Goal: Task Accomplishment & Management: Use online tool/utility

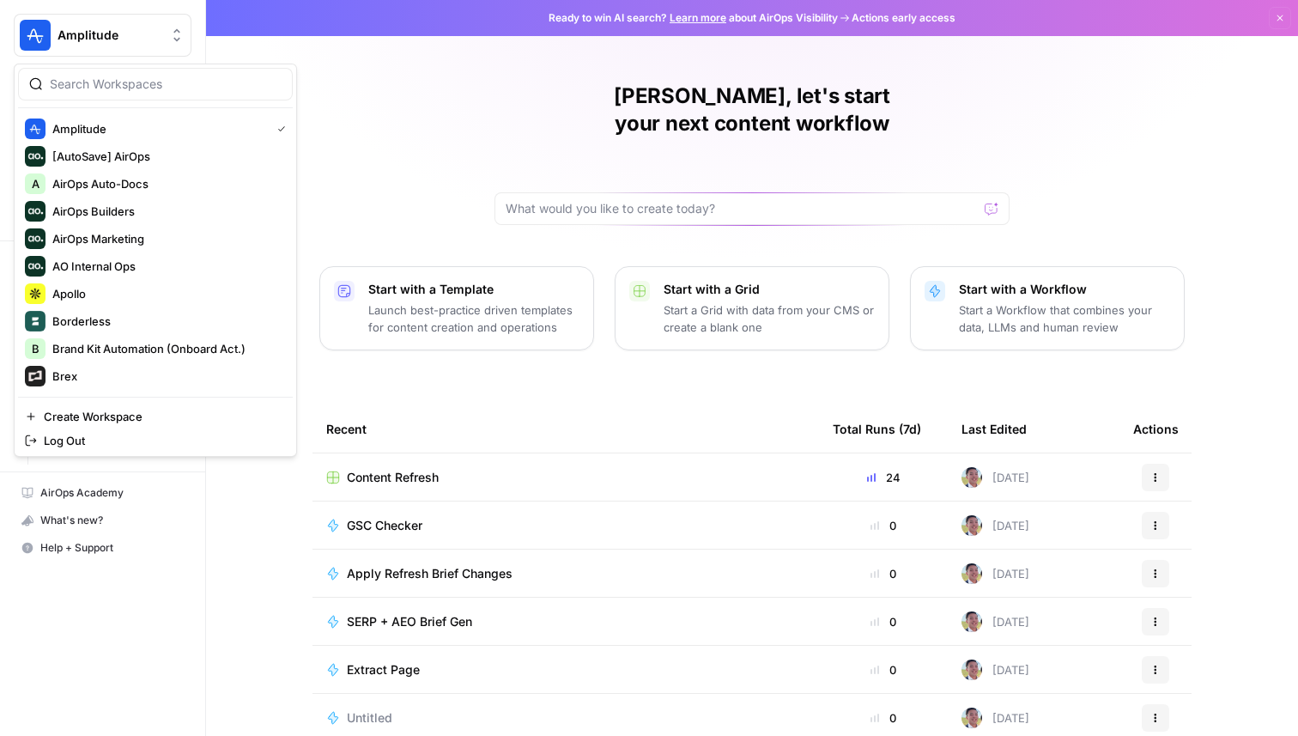
click at [115, 49] on button "Amplitude" at bounding box center [103, 35] width 178 height 43
click at [98, 294] on span "Apollo" at bounding box center [165, 293] width 227 height 17
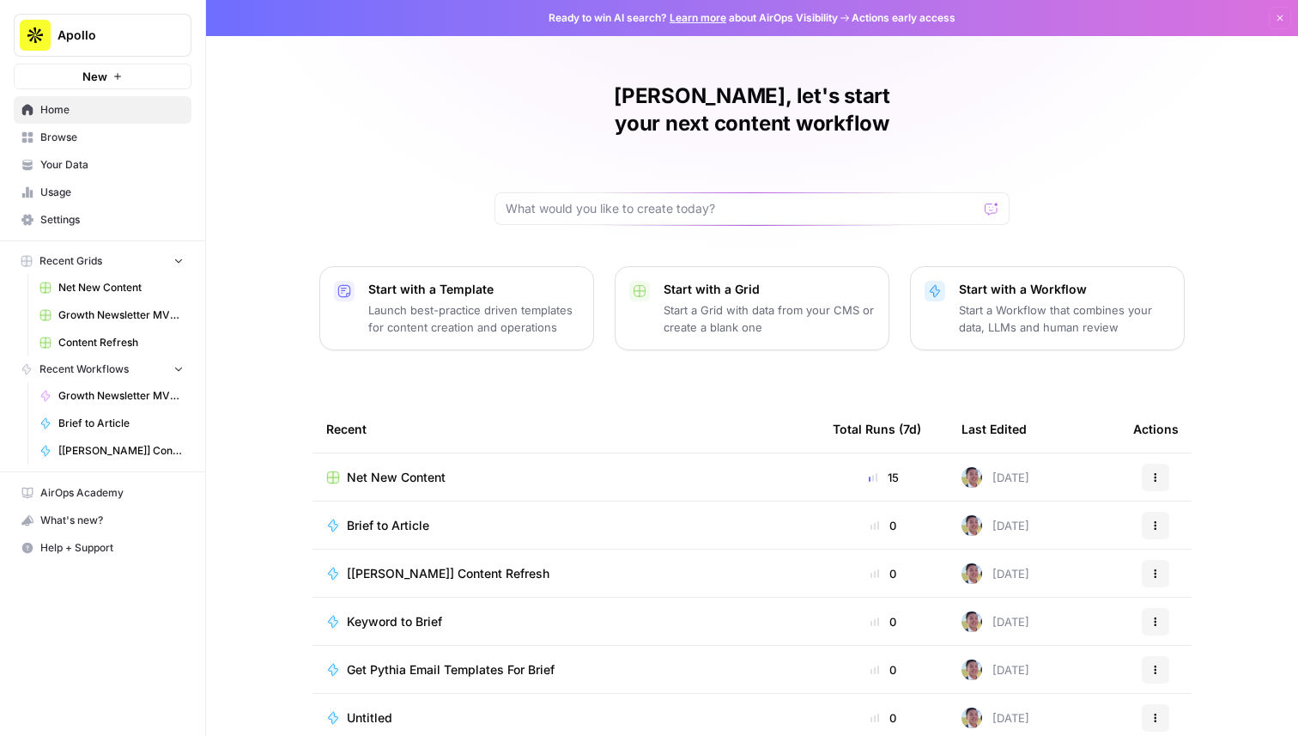
click at [82, 289] on span "Net New Content" at bounding box center [120, 287] width 125 height 15
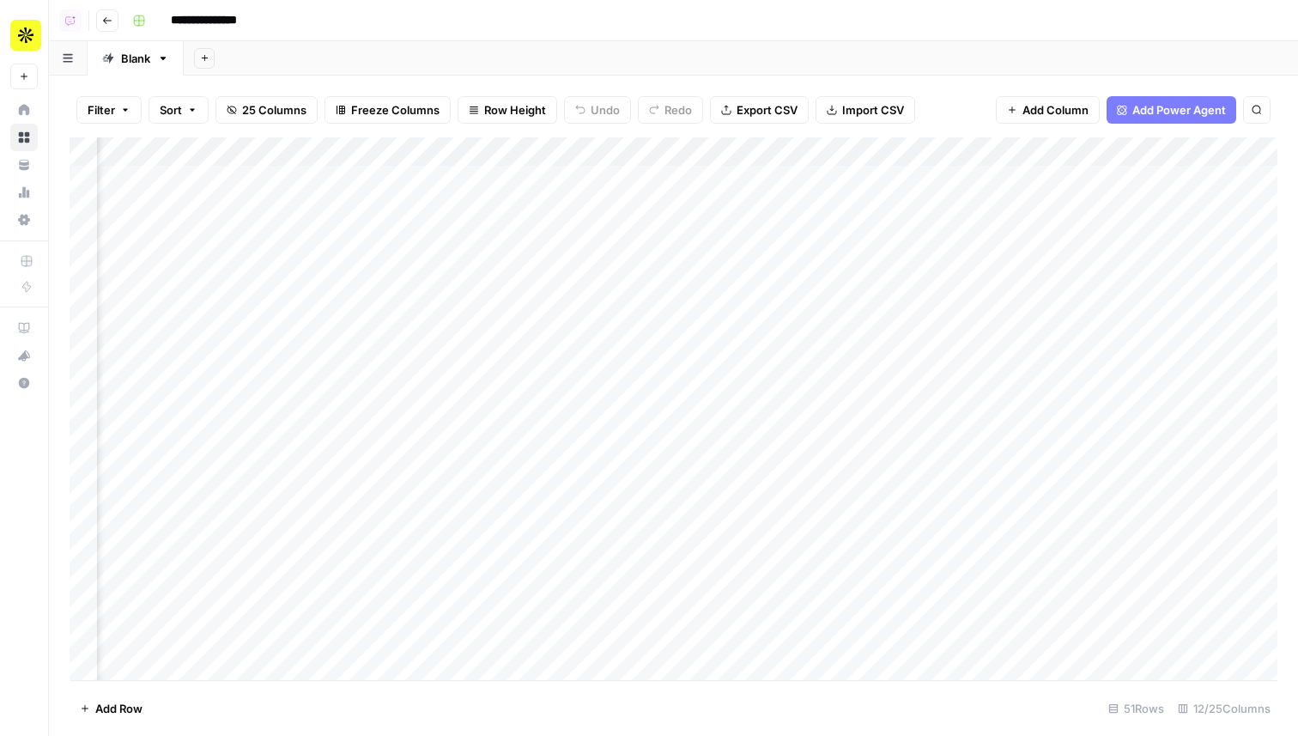
scroll to position [0, 433]
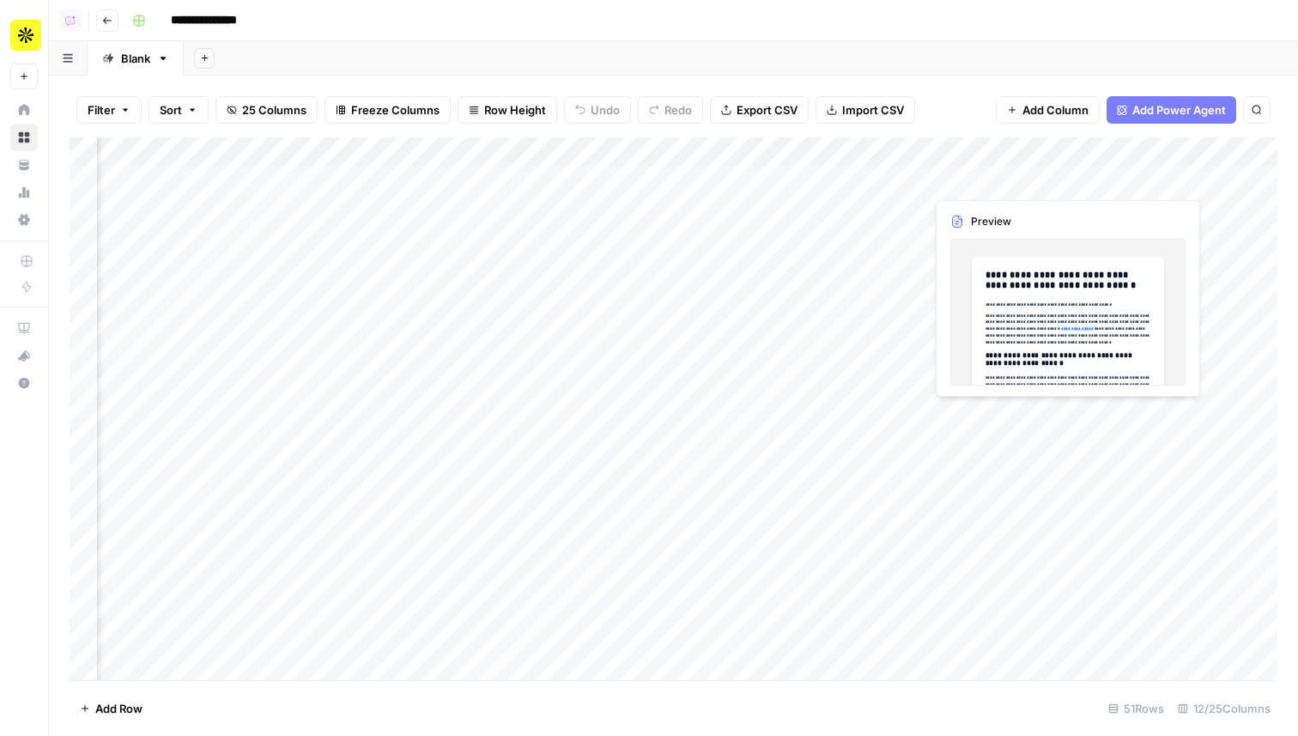
click at [1111, 179] on div "Add Column" at bounding box center [674, 408] width 1208 height 543
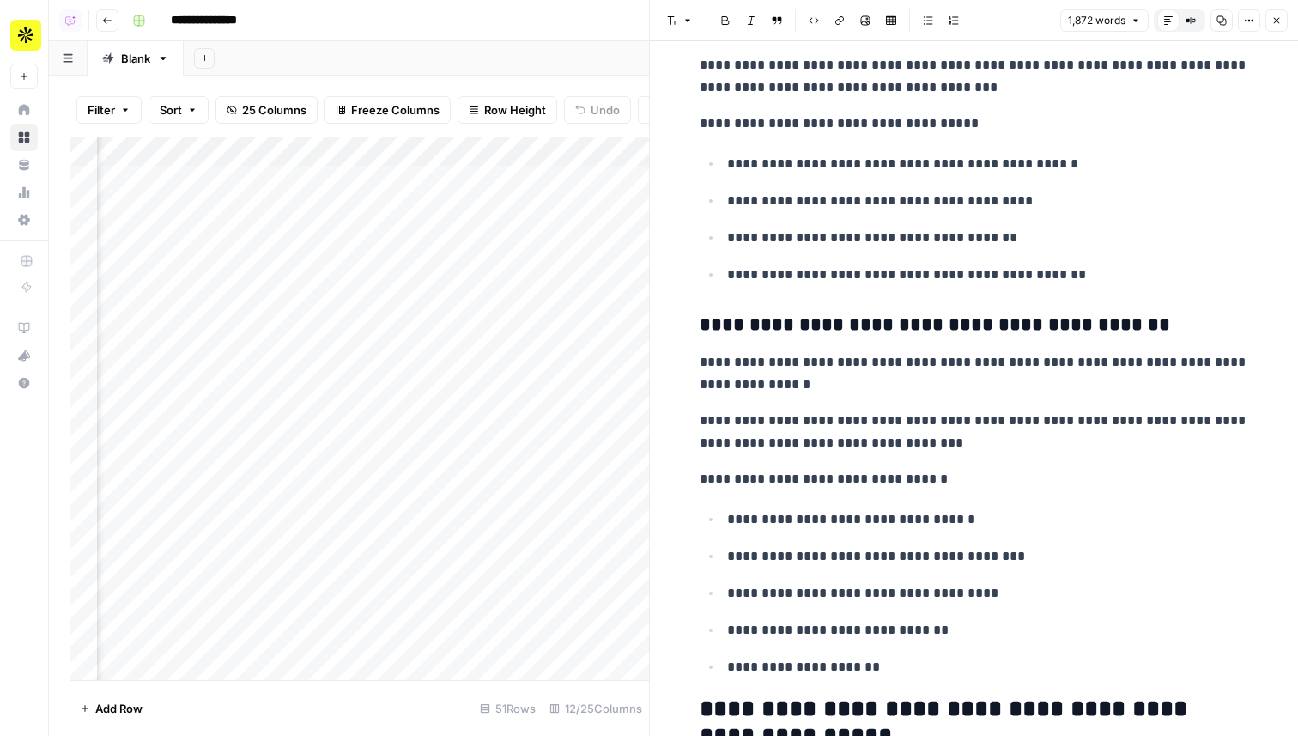
scroll to position [1941, 0]
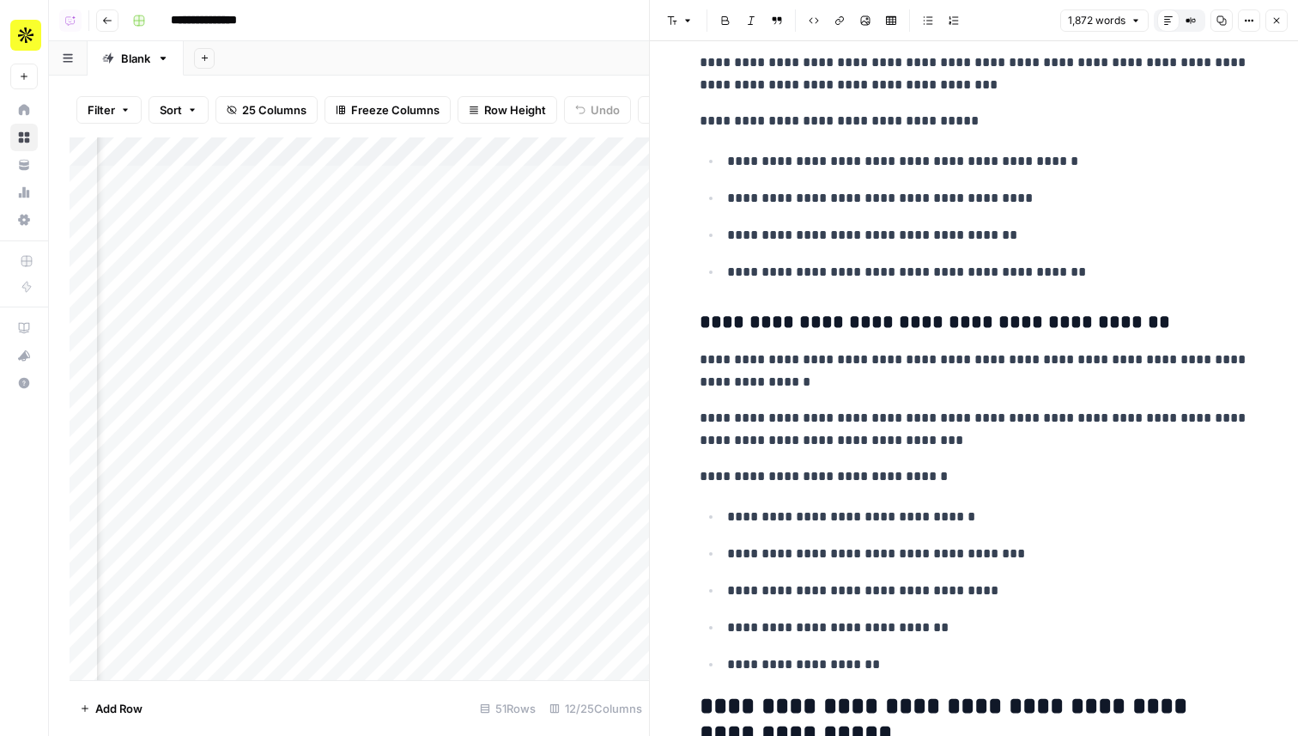
click at [1277, 23] on icon "button" at bounding box center [1277, 20] width 10 height 10
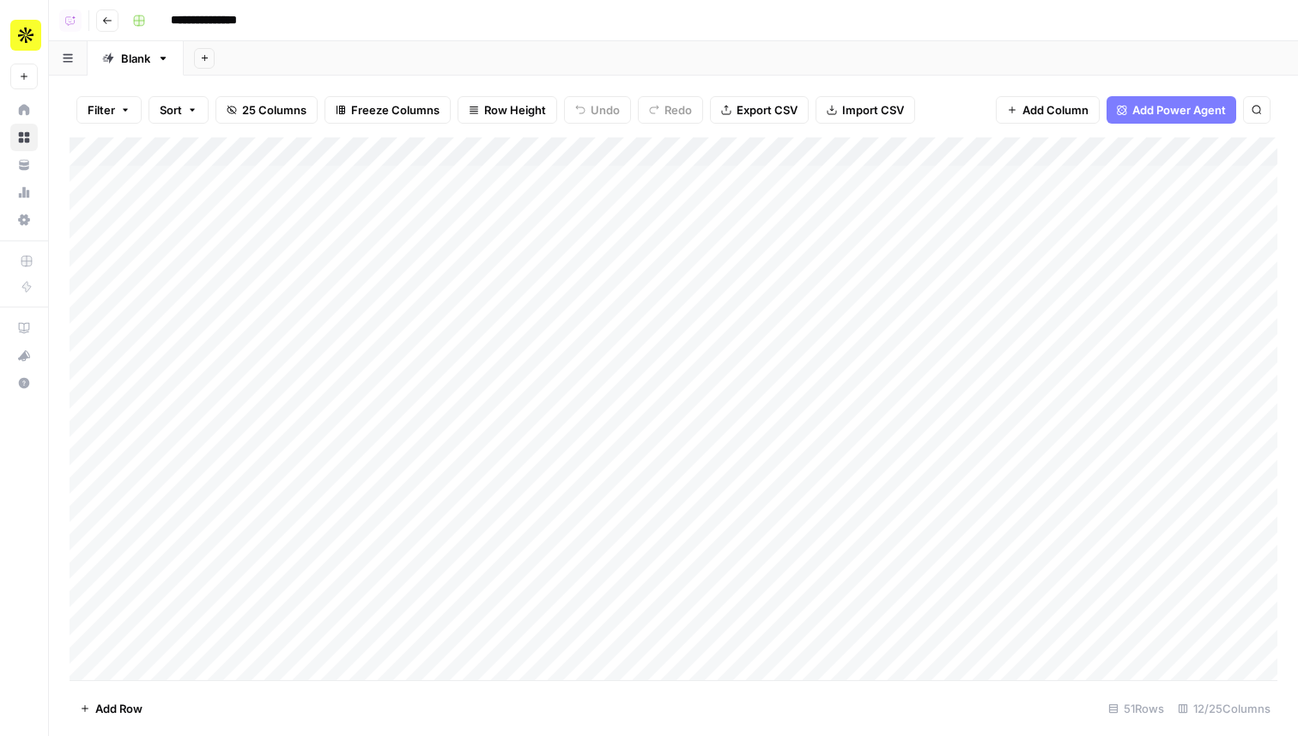
click at [545, 153] on div "Add Column" at bounding box center [674, 408] width 1208 height 543
click at [516, 294] on span "Sort Descending" at bounding box center [515, 296] width 150 height 17
click at [951, 236] on div "Add Column" at bounding box center [674, 408] width 1208 height 543
click at [1021, 152] on div "Add Column" at bounding box center [674, 408] width 1208 height 543
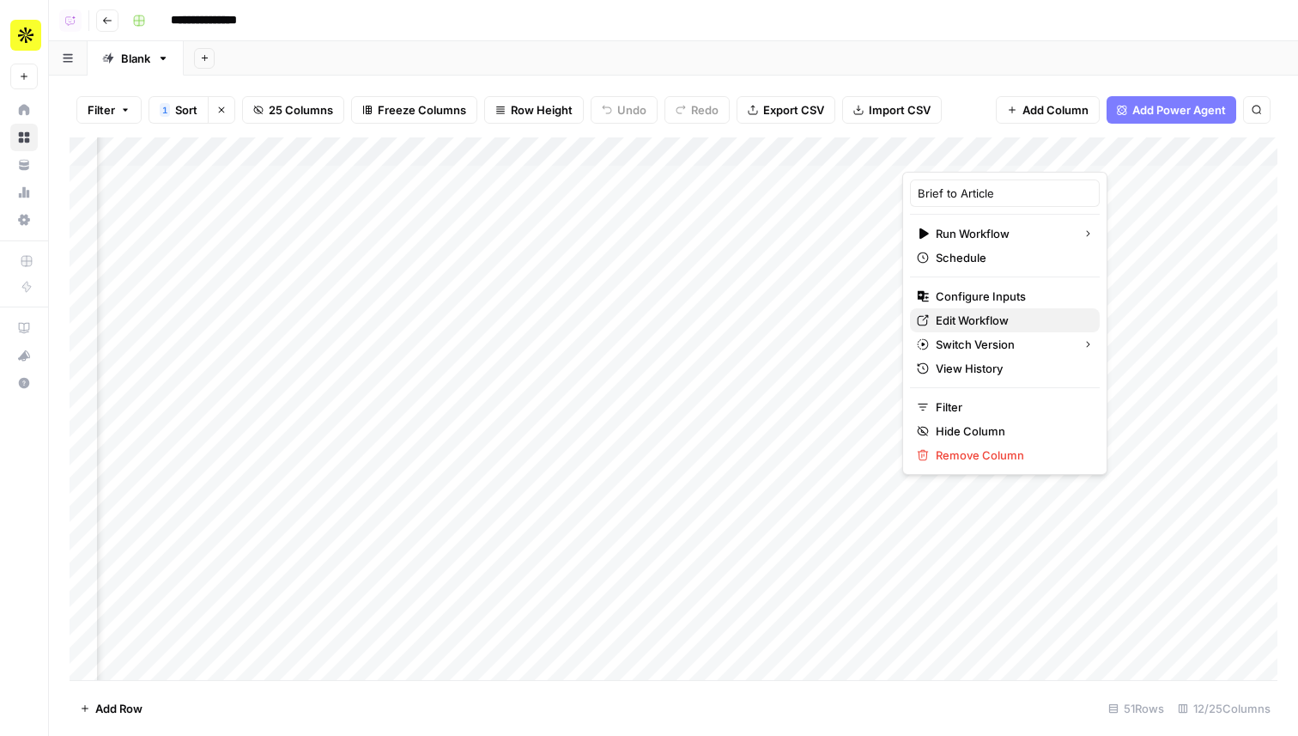
click at [996, 322] on span "Edit Workflow" at bounding box center [1011, 320] width 150 height 17
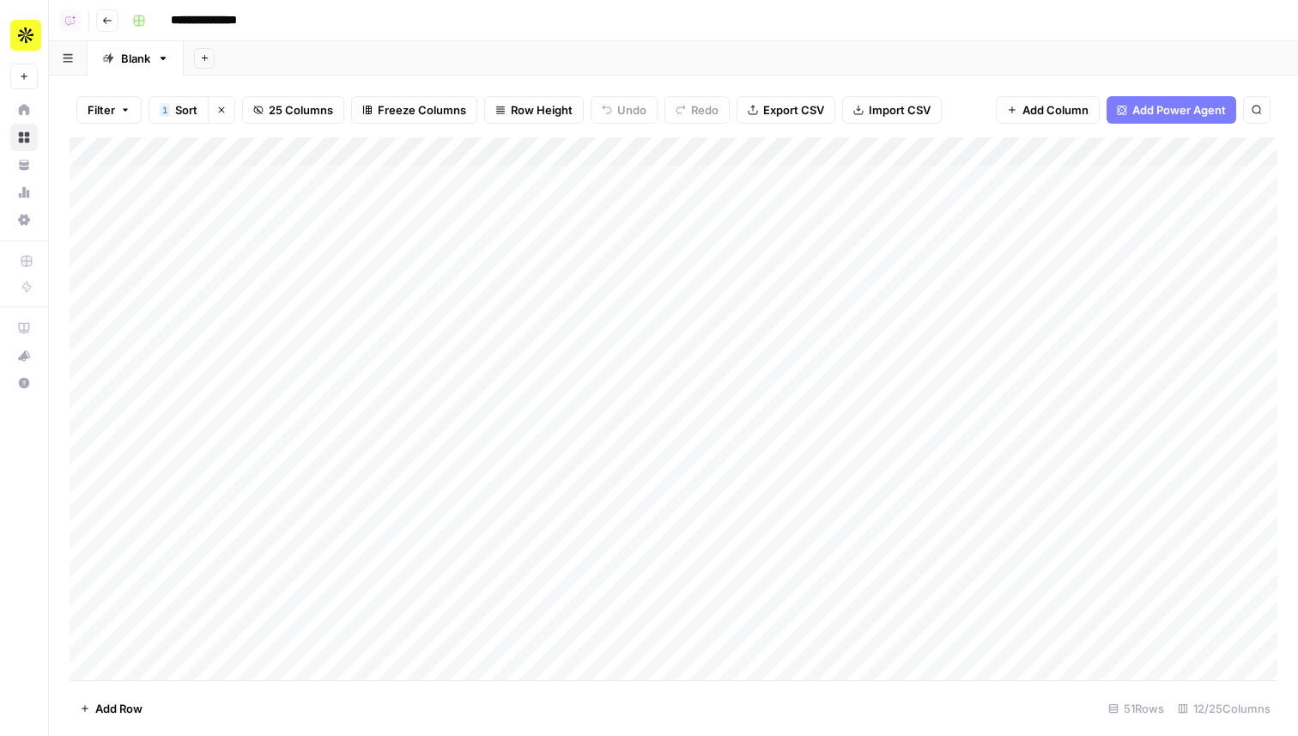
scroll to position [0, 0]
click at [914, 174] on div "Add Column" at bounding box center [674, 408] width 1208 height 543
click at [789, 202] on div "Add Column" at bounding box center [674, 408] width 1208 height 543
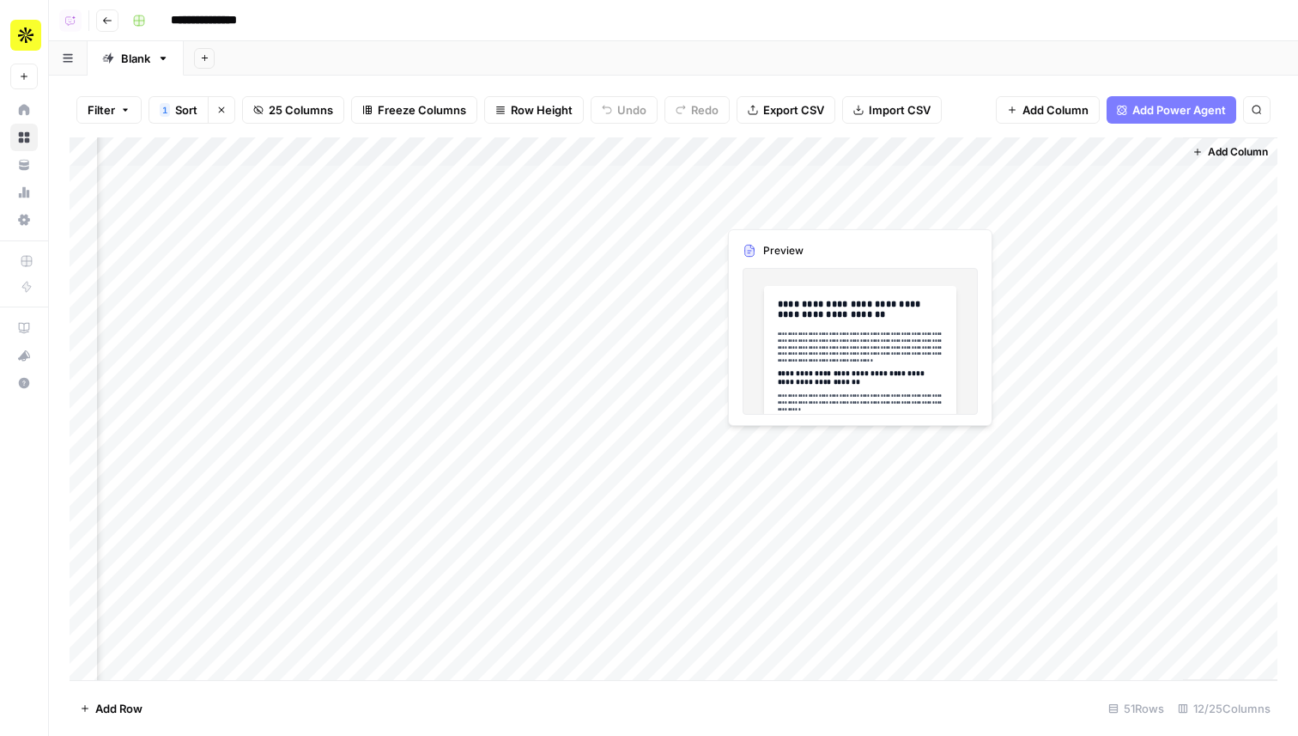
click at [789, 202] on div "Add Column" at bounding box center [674, 408] width 1208 height 543
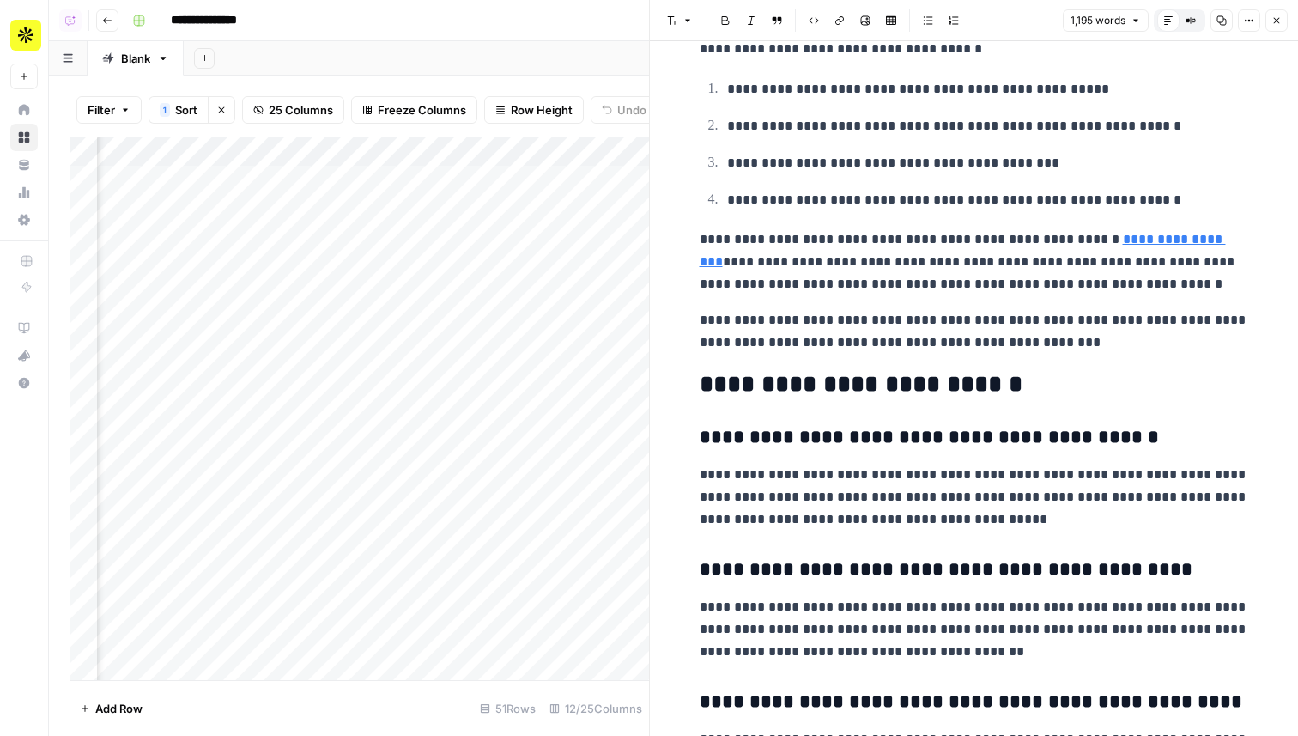
scroll to position [4097, 0]
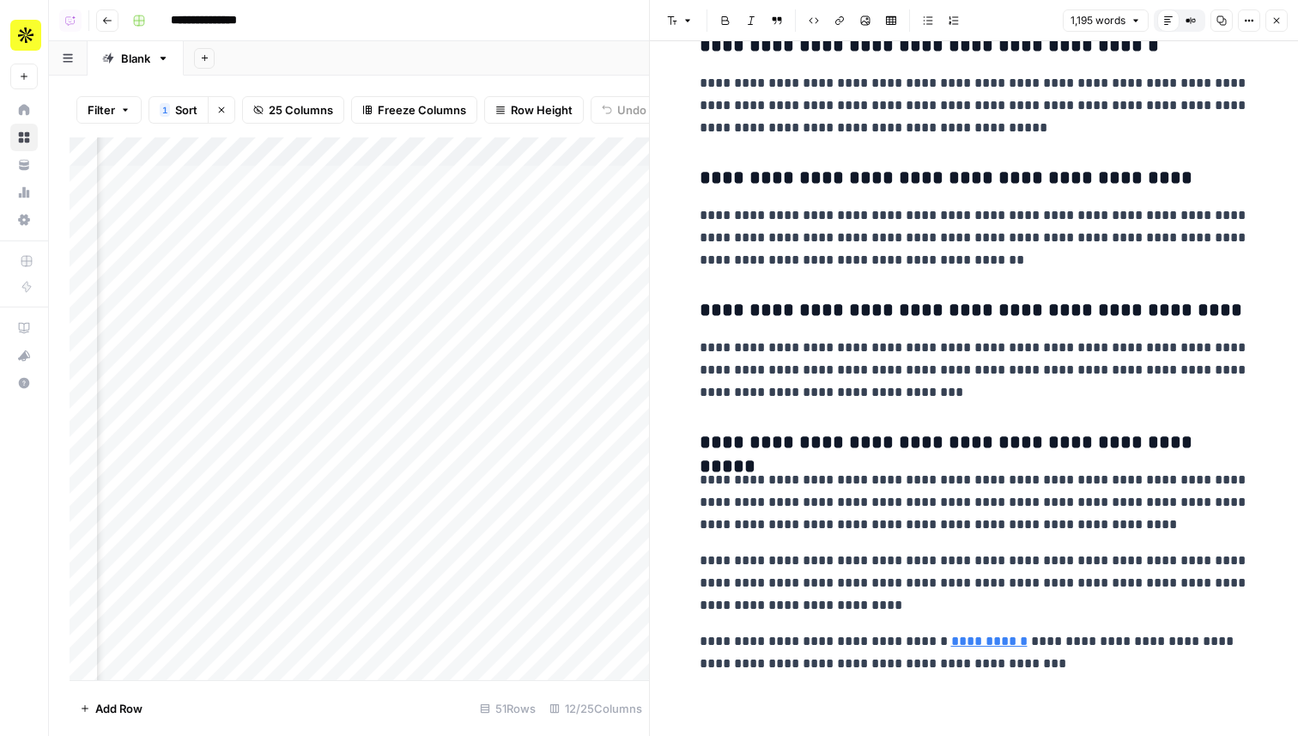
click at [222, 181] on div "Add Column" at bounding box center [360, 408] width 580 height 543
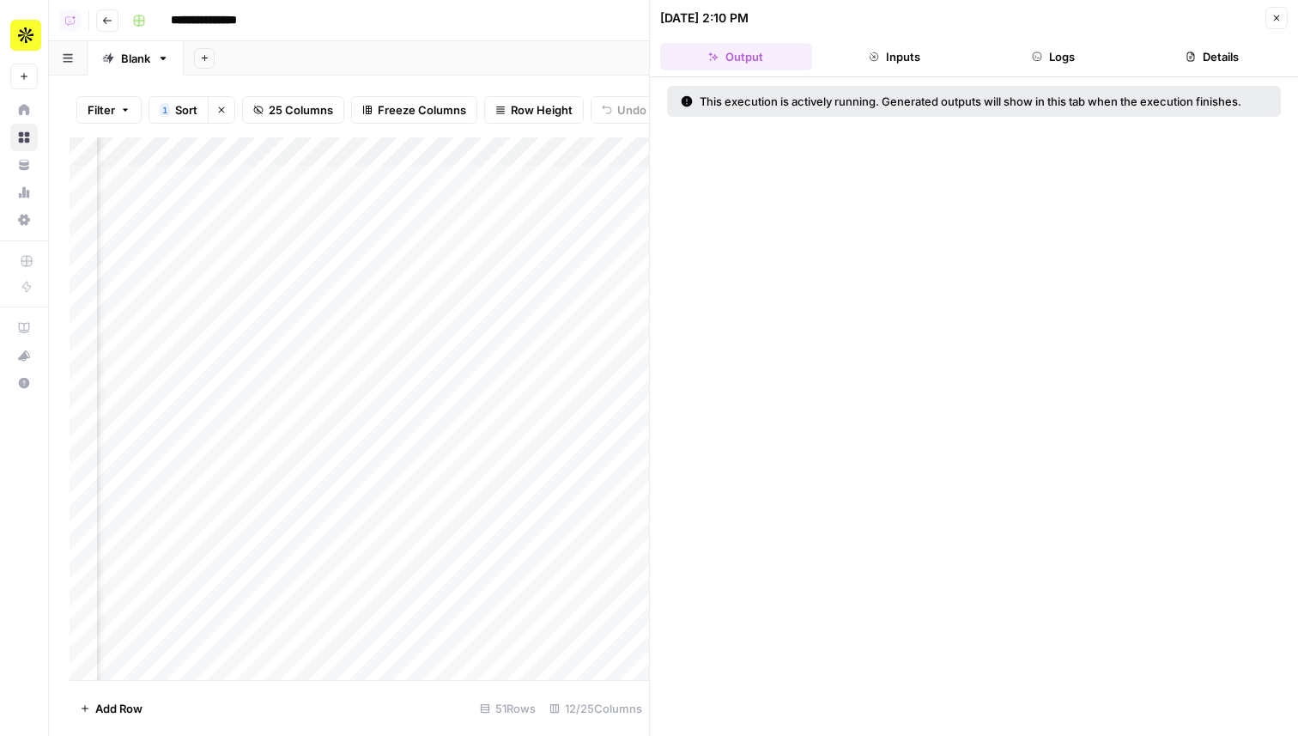
click at [1048, 63] on button "Logs" at bounding box center [1054, 56] width 152 height 27
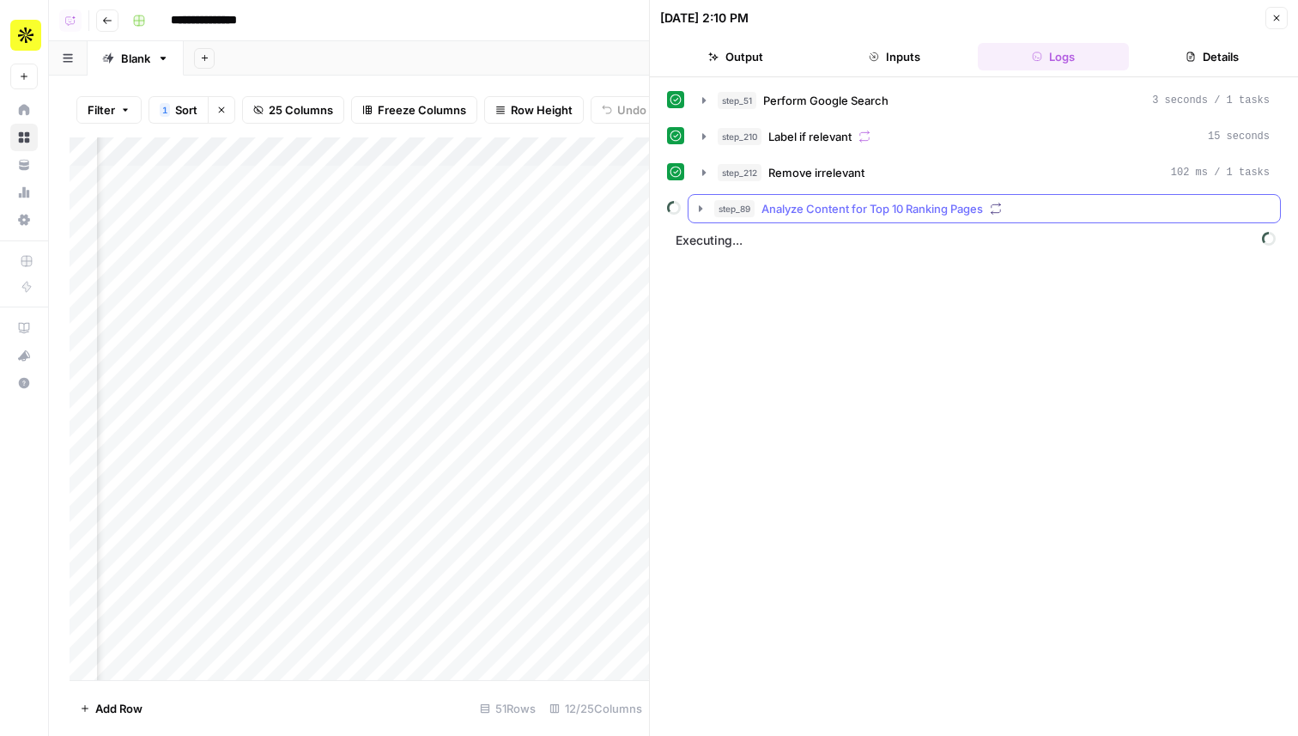
click at [926, 202] on span "Analyze Content for Top 10 Ranking Pages" at bounding box center [873, 208] width 222 height 17
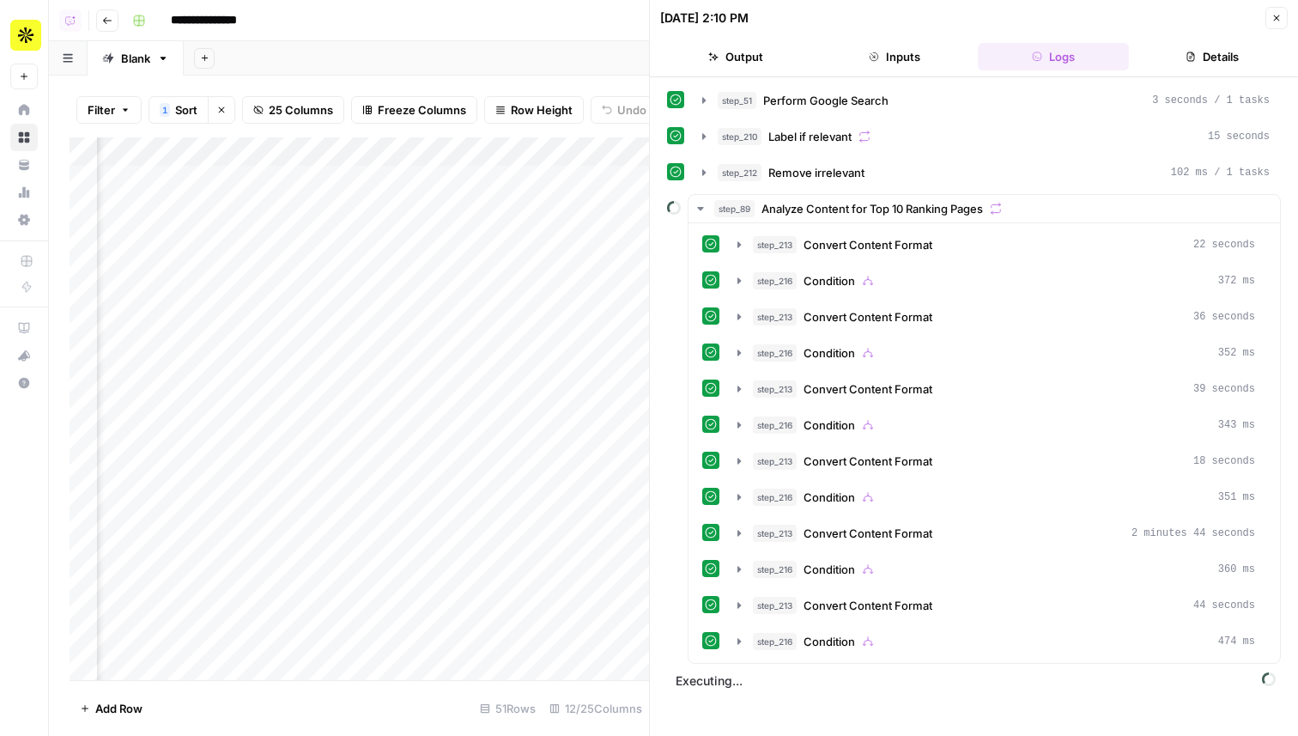
click at [225, 238] on div "Add Column" at bounding box center [360, 408] width 580 height 543
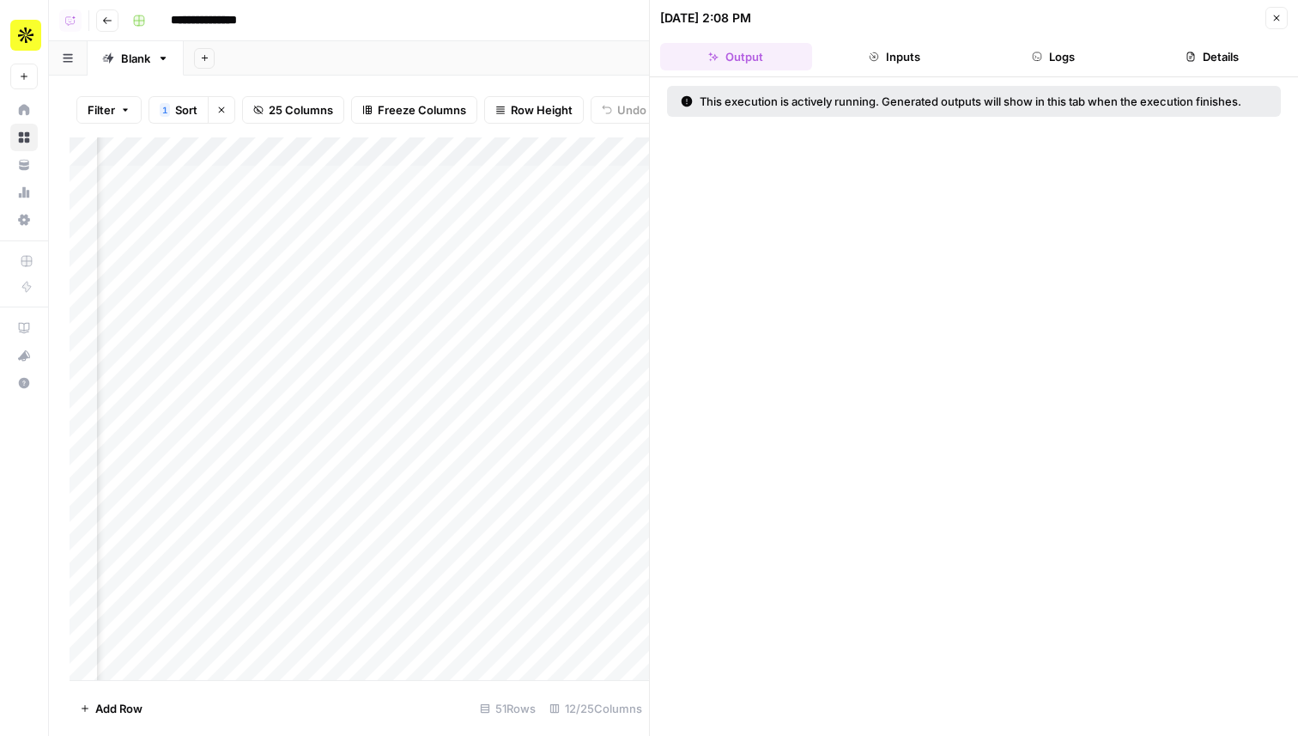
click at [1040, 43] on button "Logs" at bounding box center [1054, 56] width 152 height 27
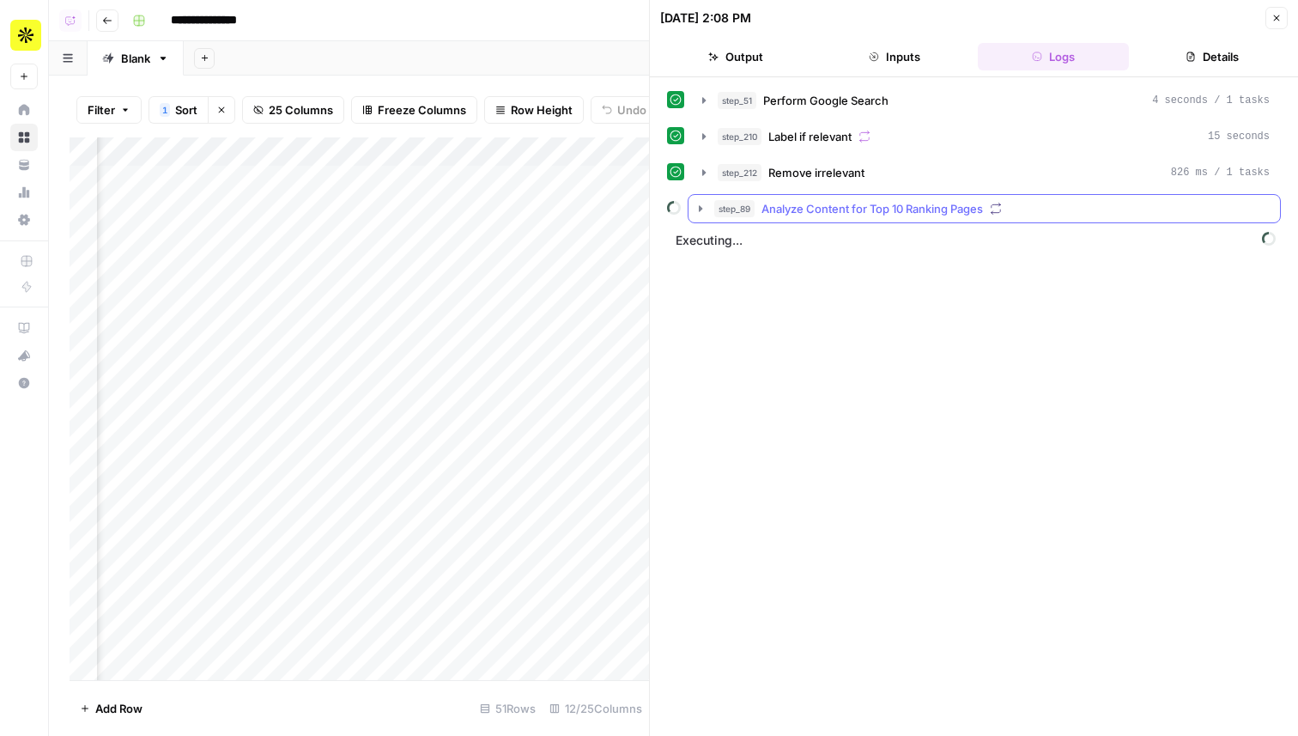
click at [892, 195] on button "step_89 Analyze Content for Top 10 Ranking Pages" at bounding box center [985, 208] width 592 height 27
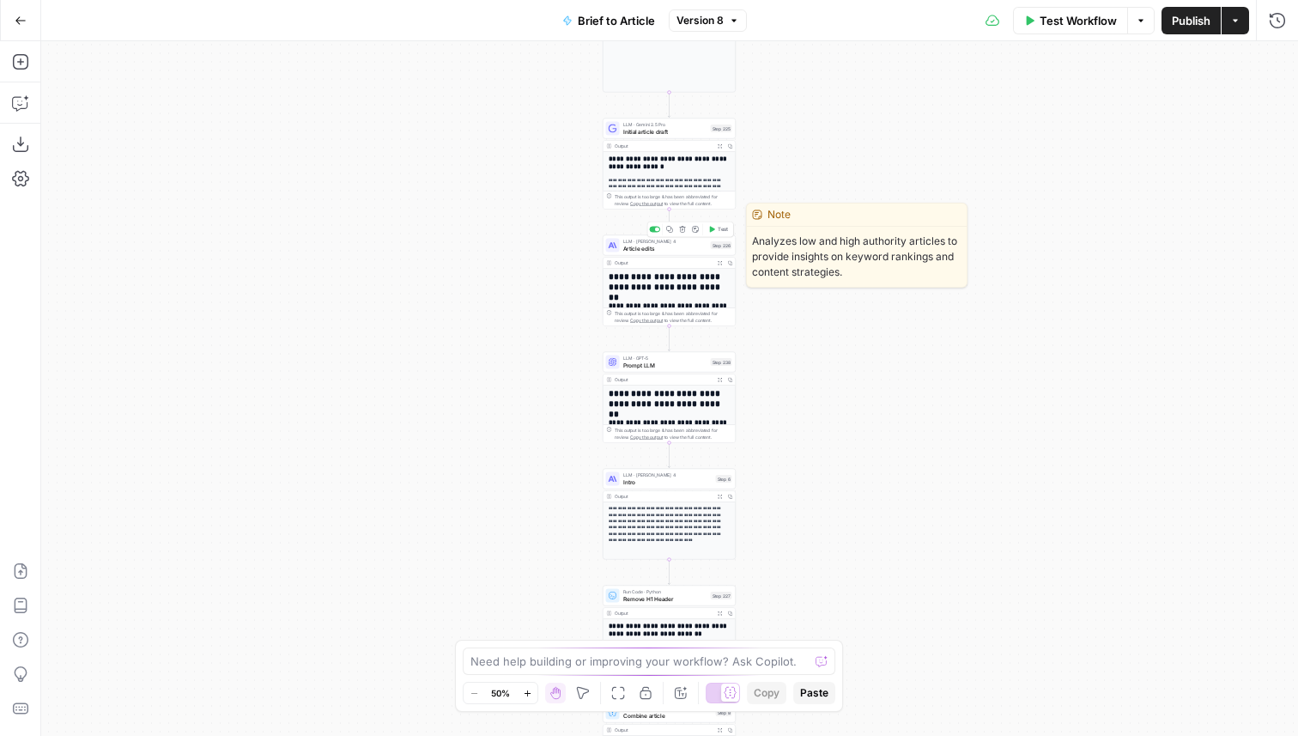
click at [656, 251] on span "Article edits" at bounding box center [665, 248] width 84 height 9
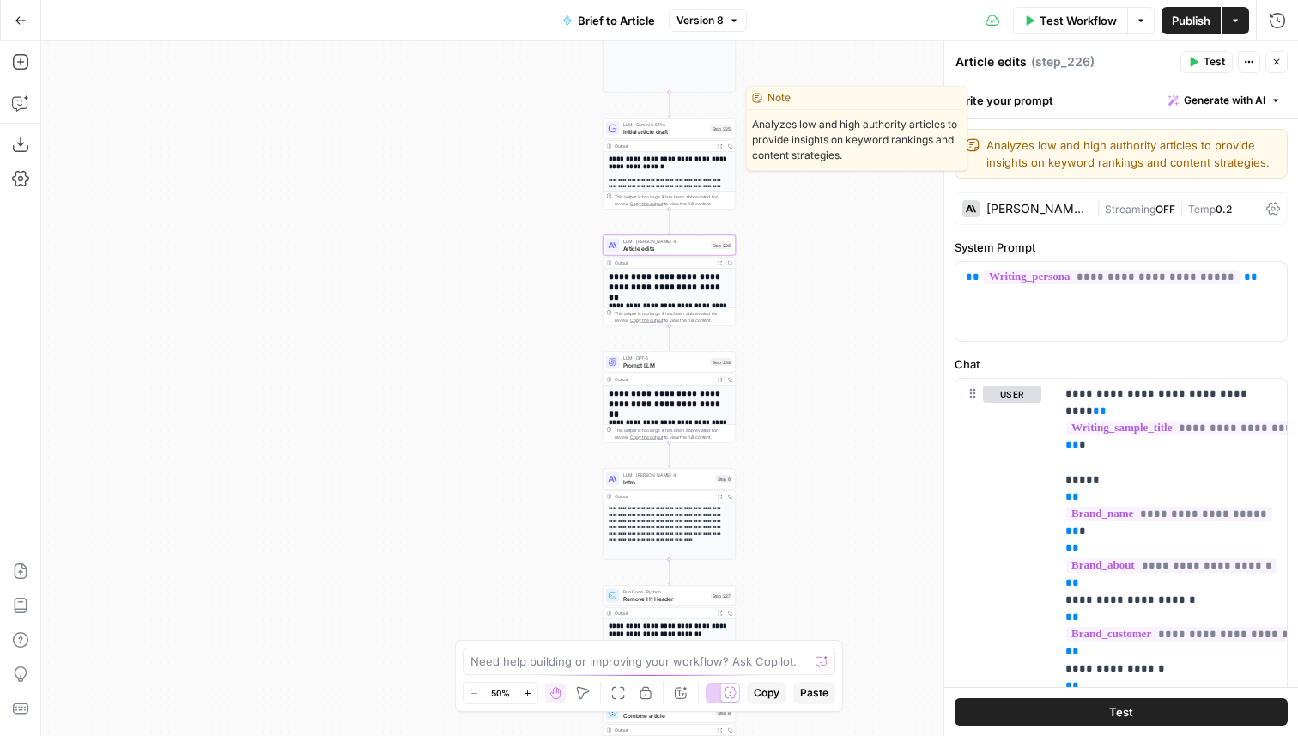
click at [653, 136] on div "LLM · Gemini 2.5 Pro Initial article draft Step 225 Copy step Delete step Edit …" at bounding box center [669, 128] width 133 height 21
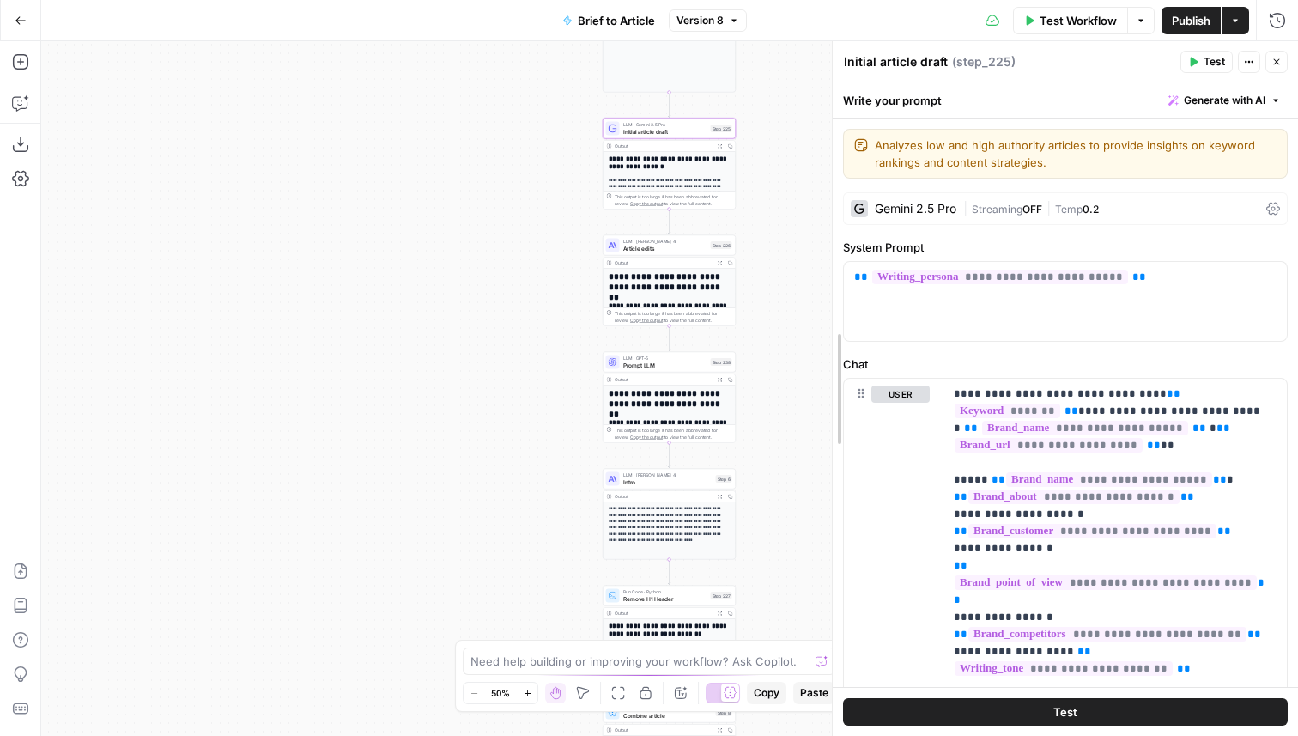
drag, startPoint x: 950, startPoint y: 361, endPoint x: 817, endPoint y: 354, distance: 133.3
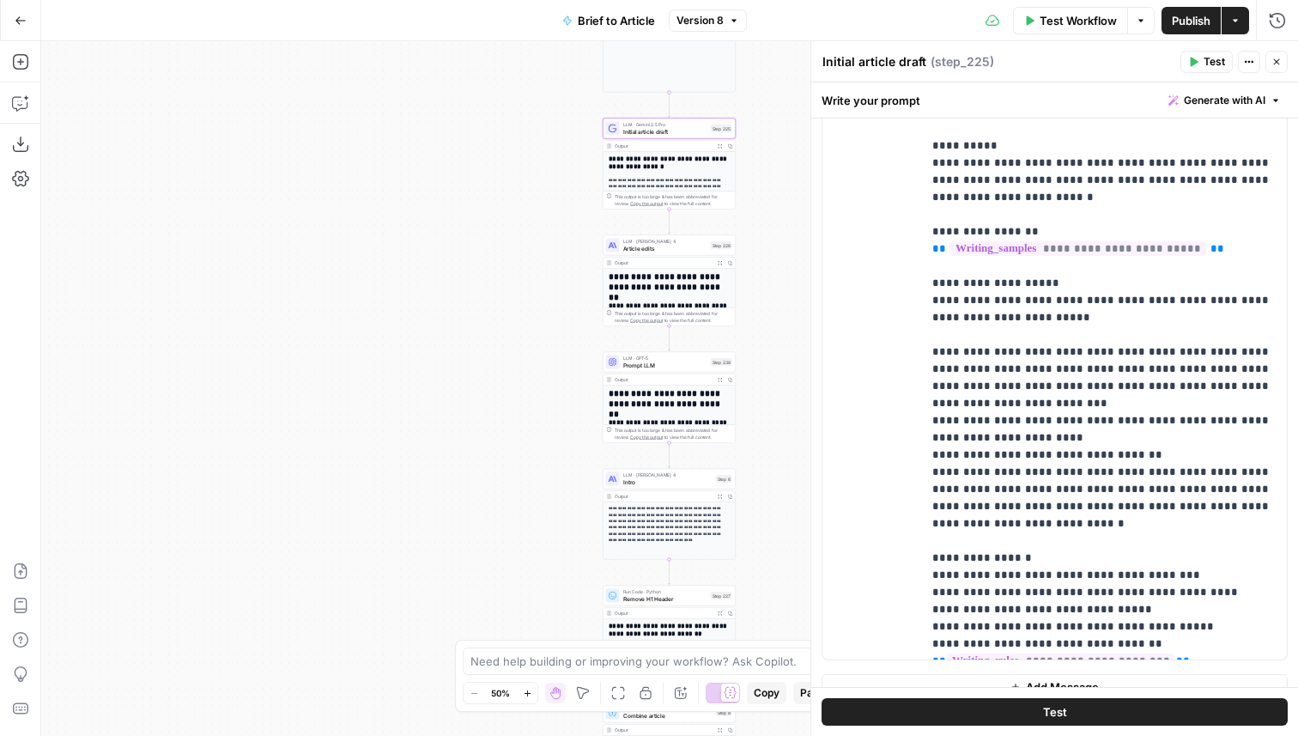
scroll to position [1244, 0]
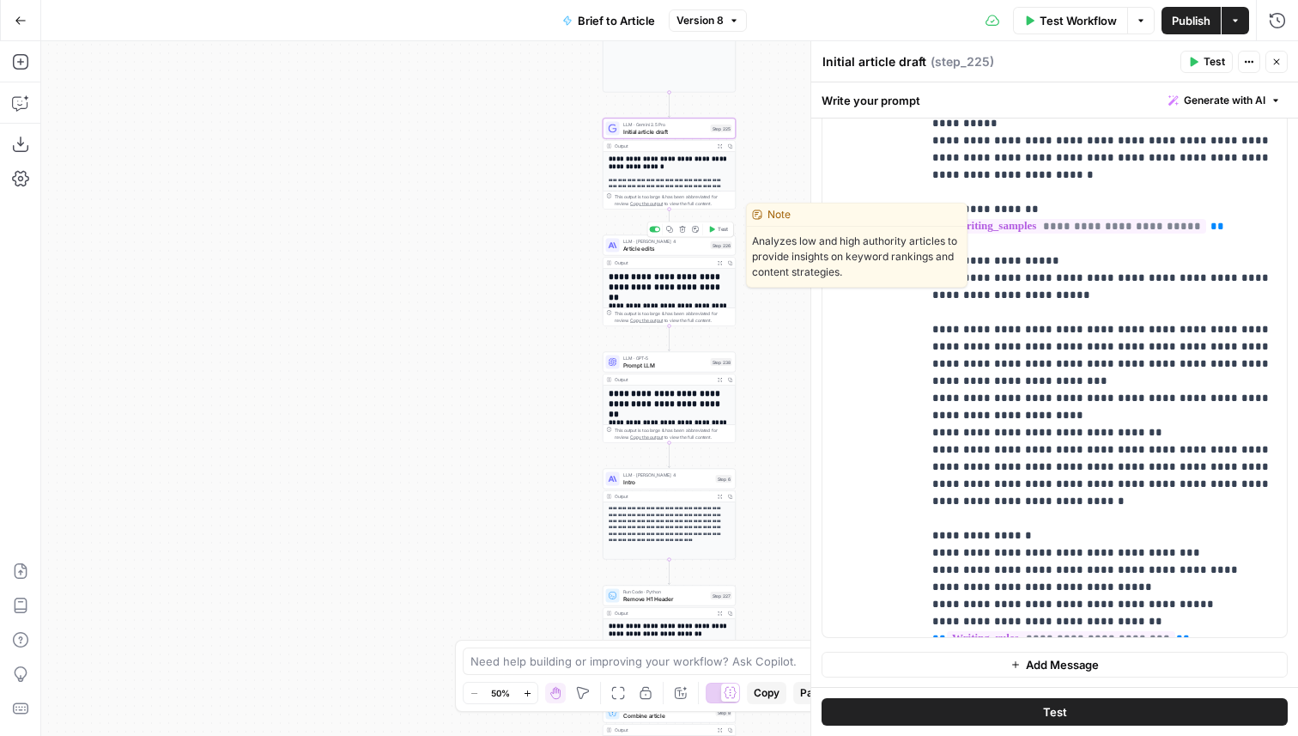
click at [670, 250] on span "Article edits" at bounding box center [665, 248] width 84 height 9
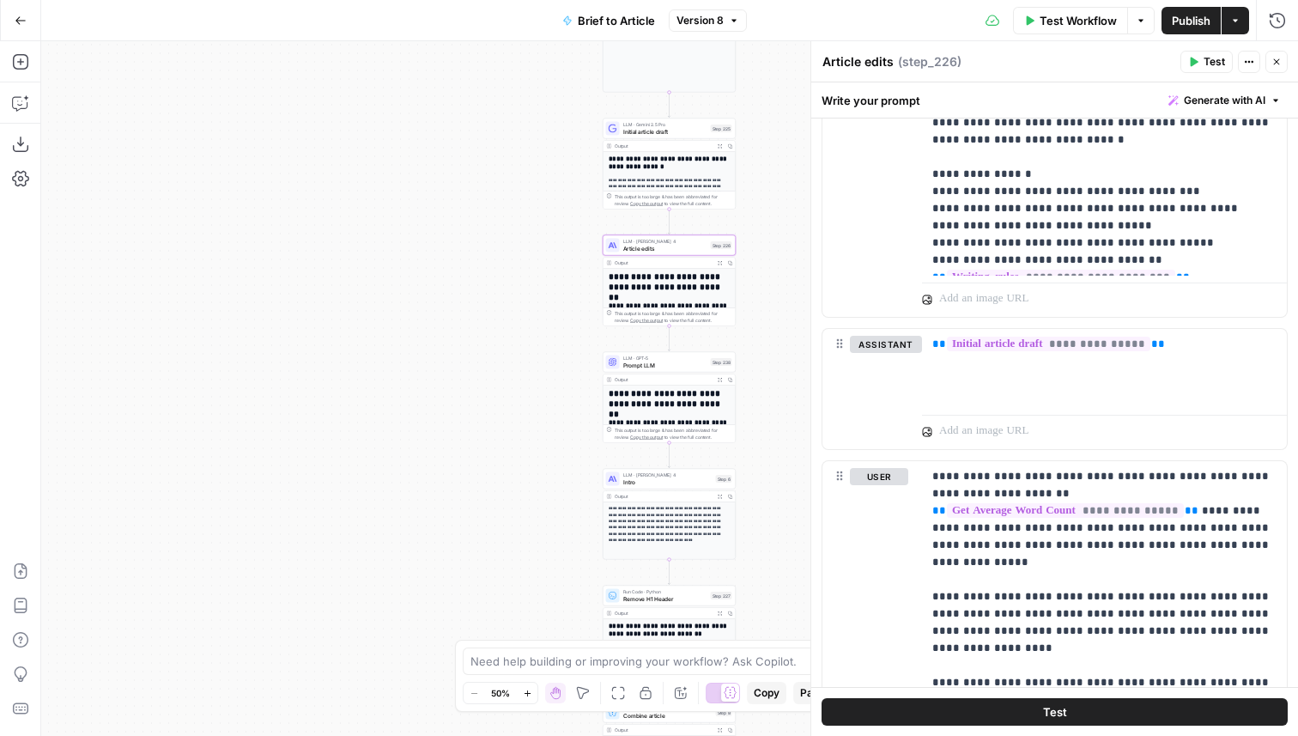
scroll to position [2200, 0]
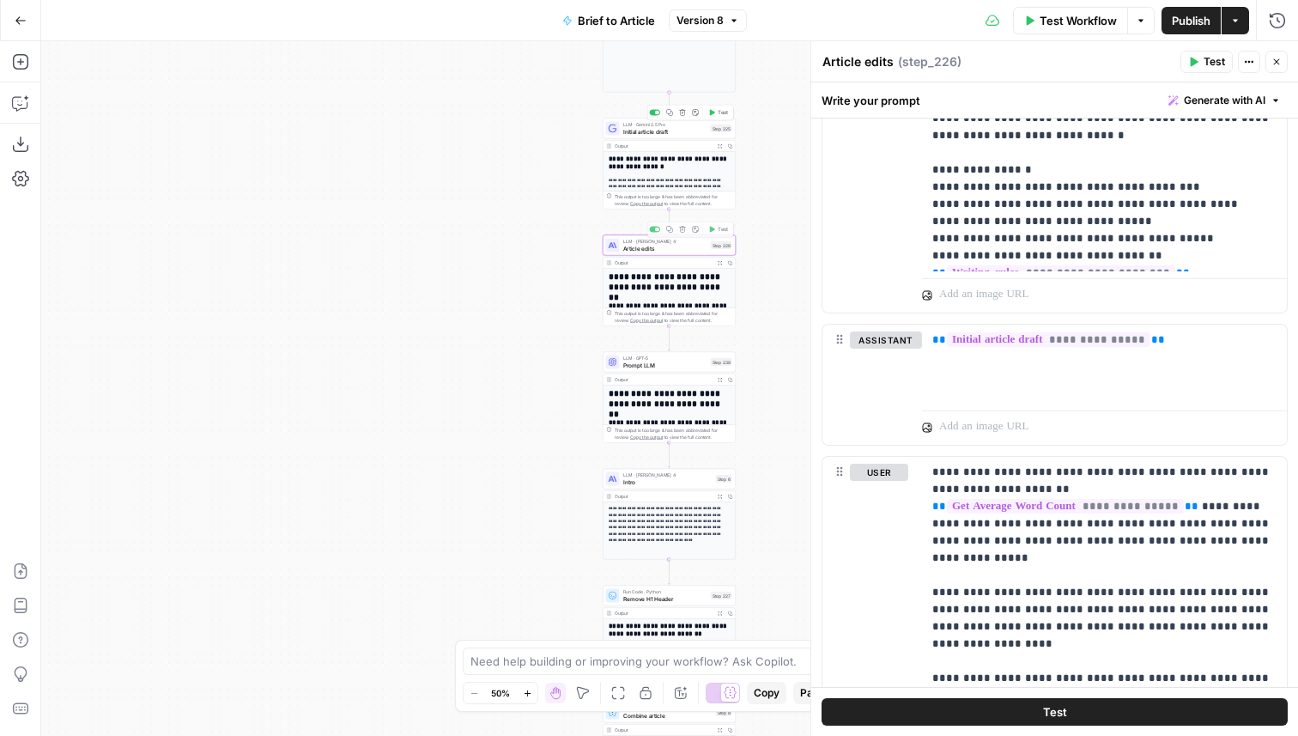
click at [687, 124] on span "LLM · Gemini 2.5 Pro" at bounding box center [665, 124] width 84 height 7
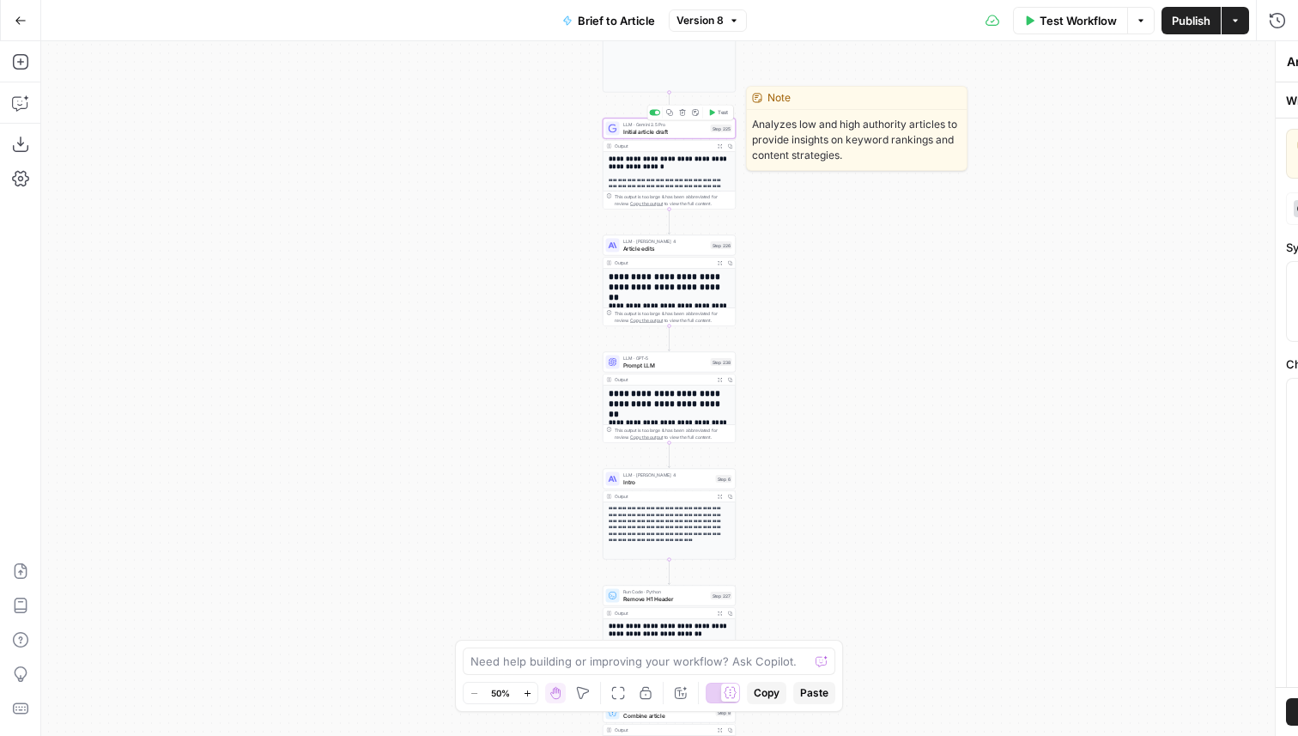
type textarea "Initial article draft"
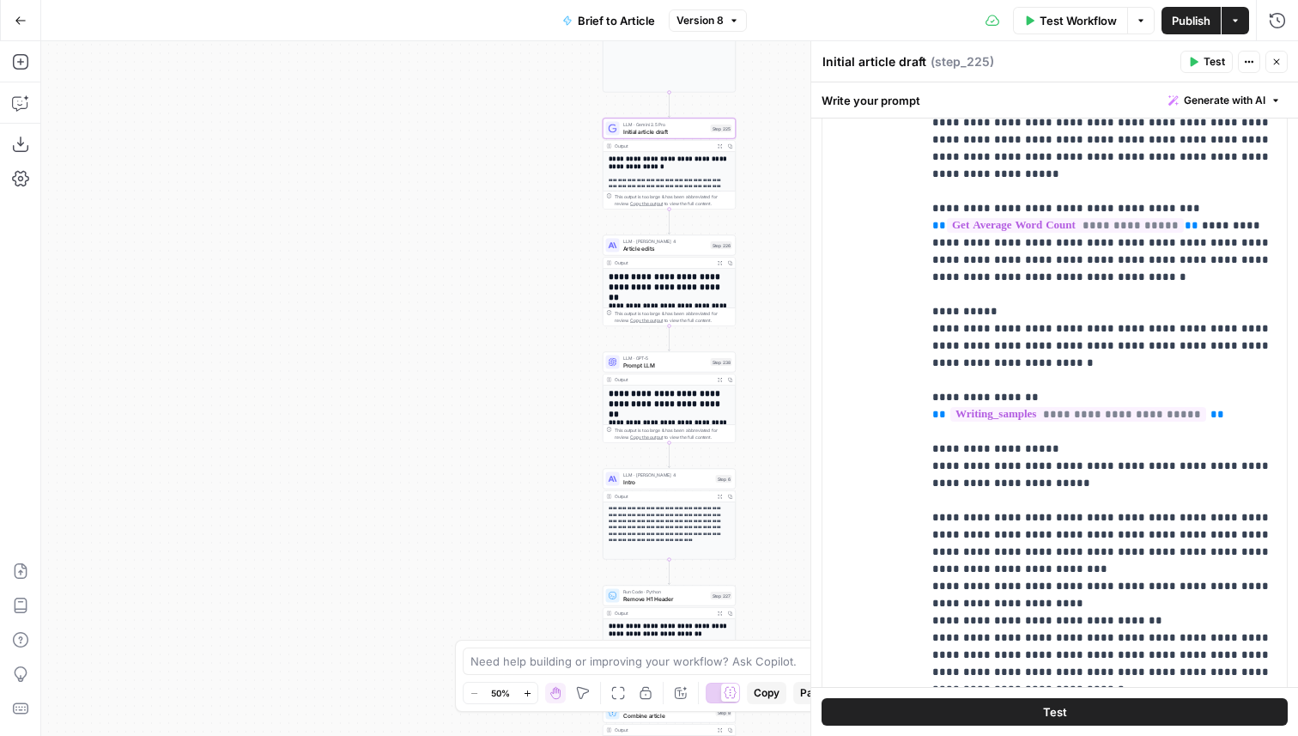
scroll to position [1146, 0]
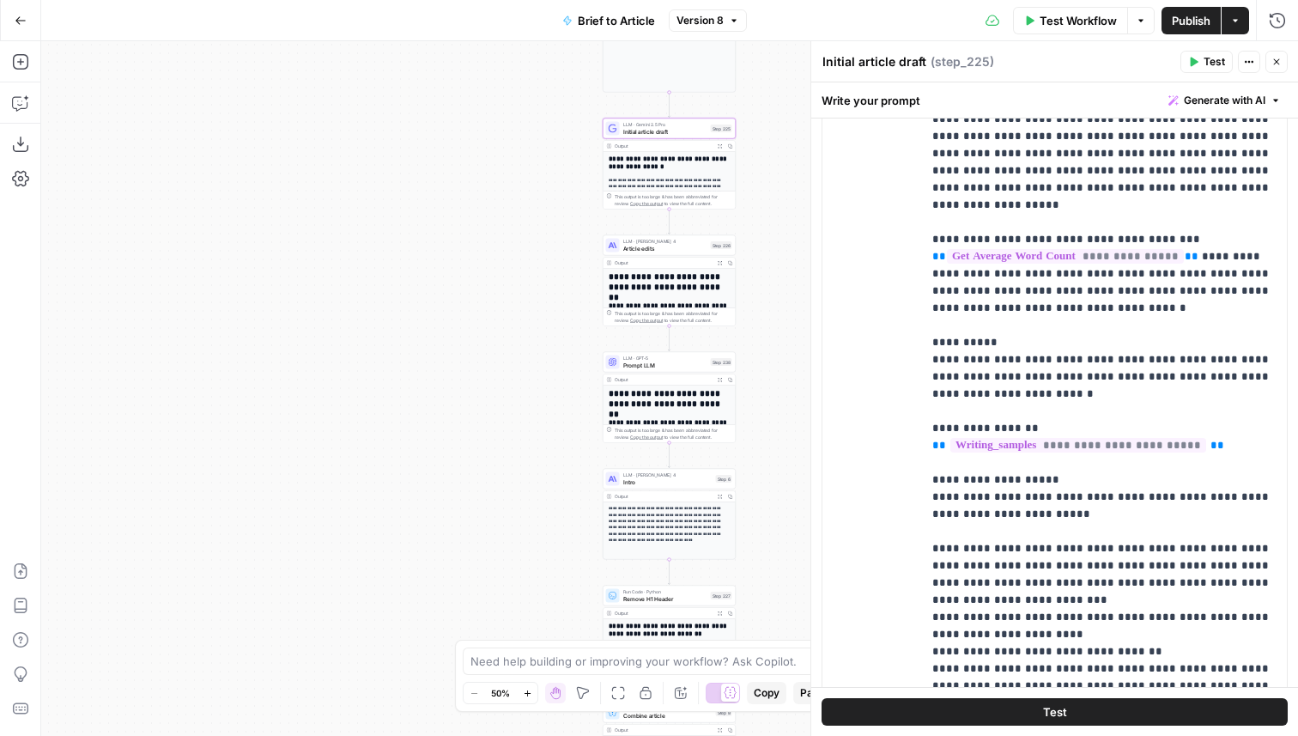
click at [650, 369] on div "LLM · GPT-5 Prompt LLM Step 238 Copy step Delete step Add Note Test" at bounding box center [669, 362] width 133 height 21
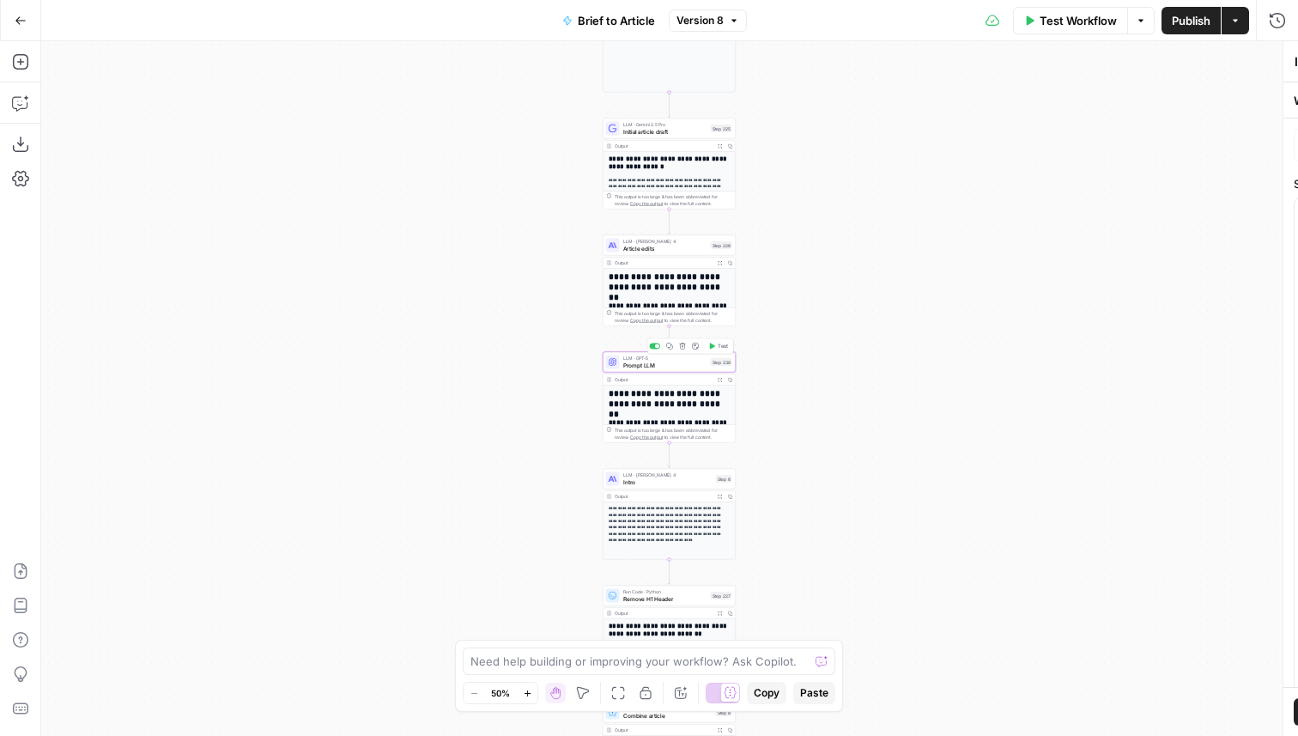
type textarea "Prompt LLM"
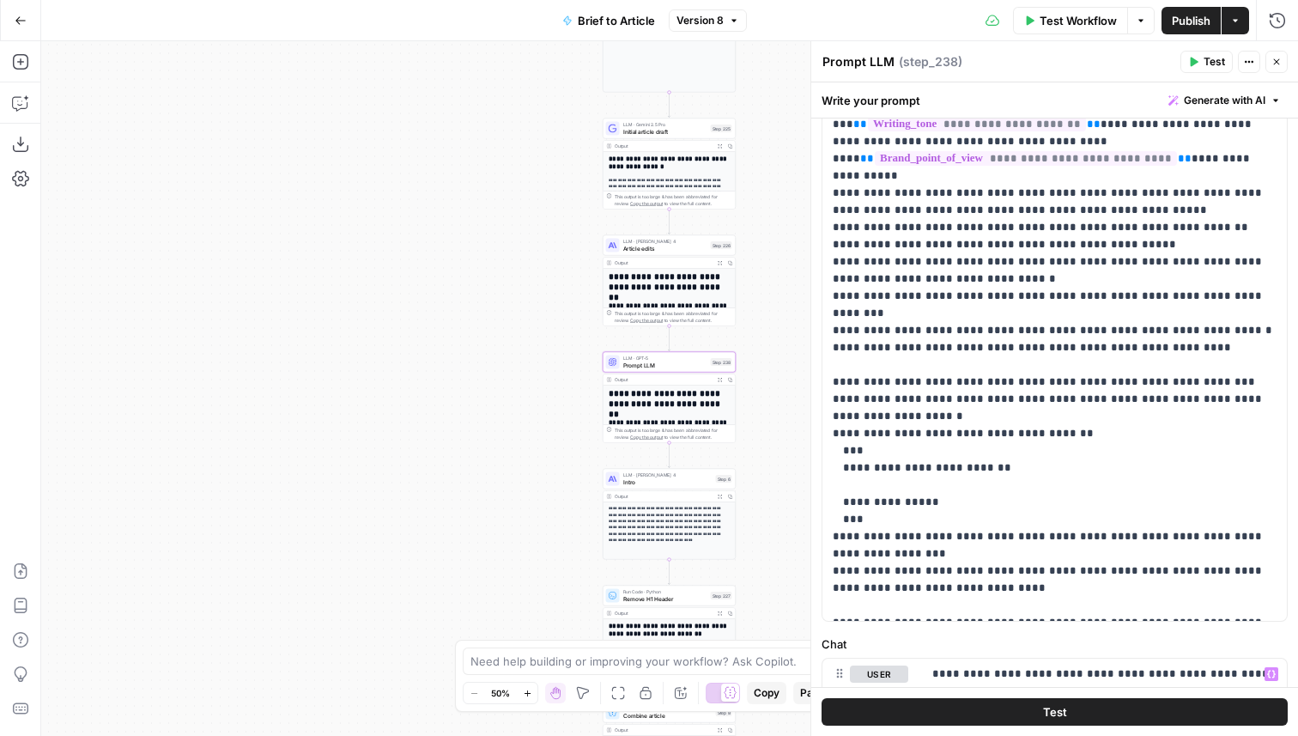
scroll to position [0, 0]
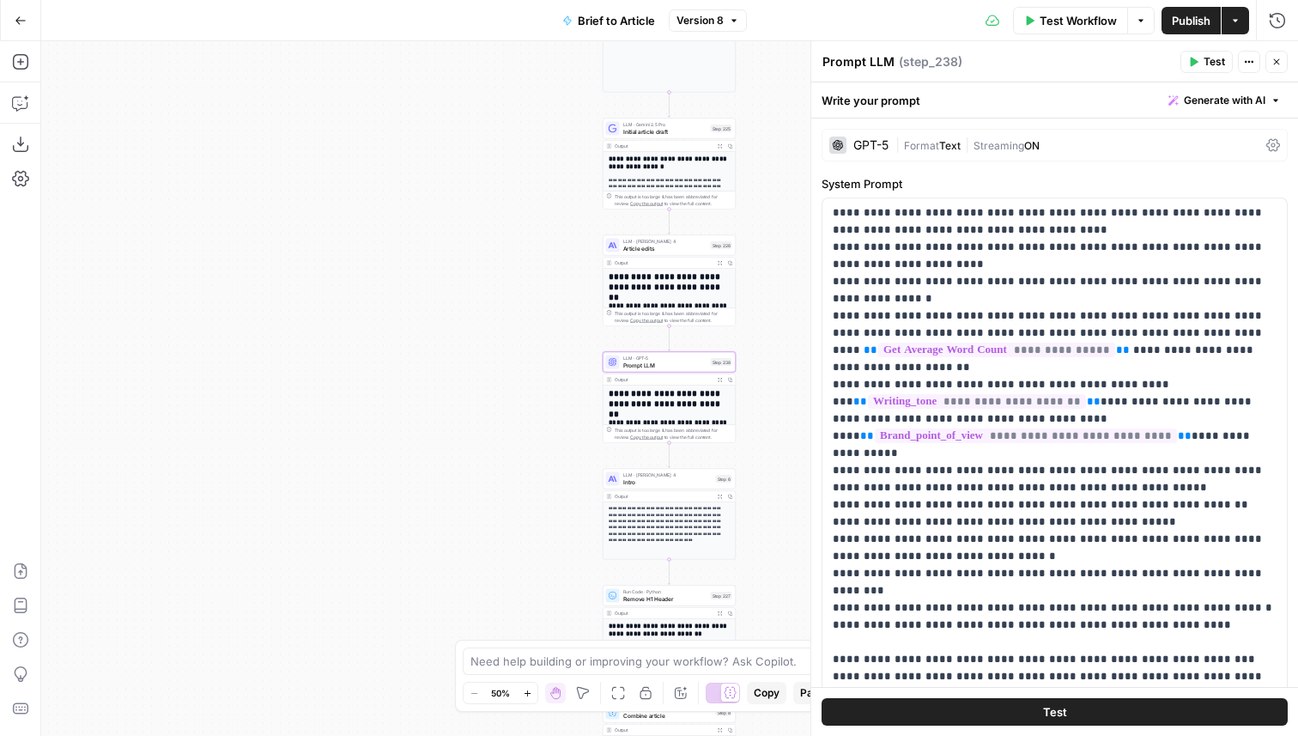
click at [879, 139] on div "GPT-5" at bounding box center [870, 145] width 35 height 12
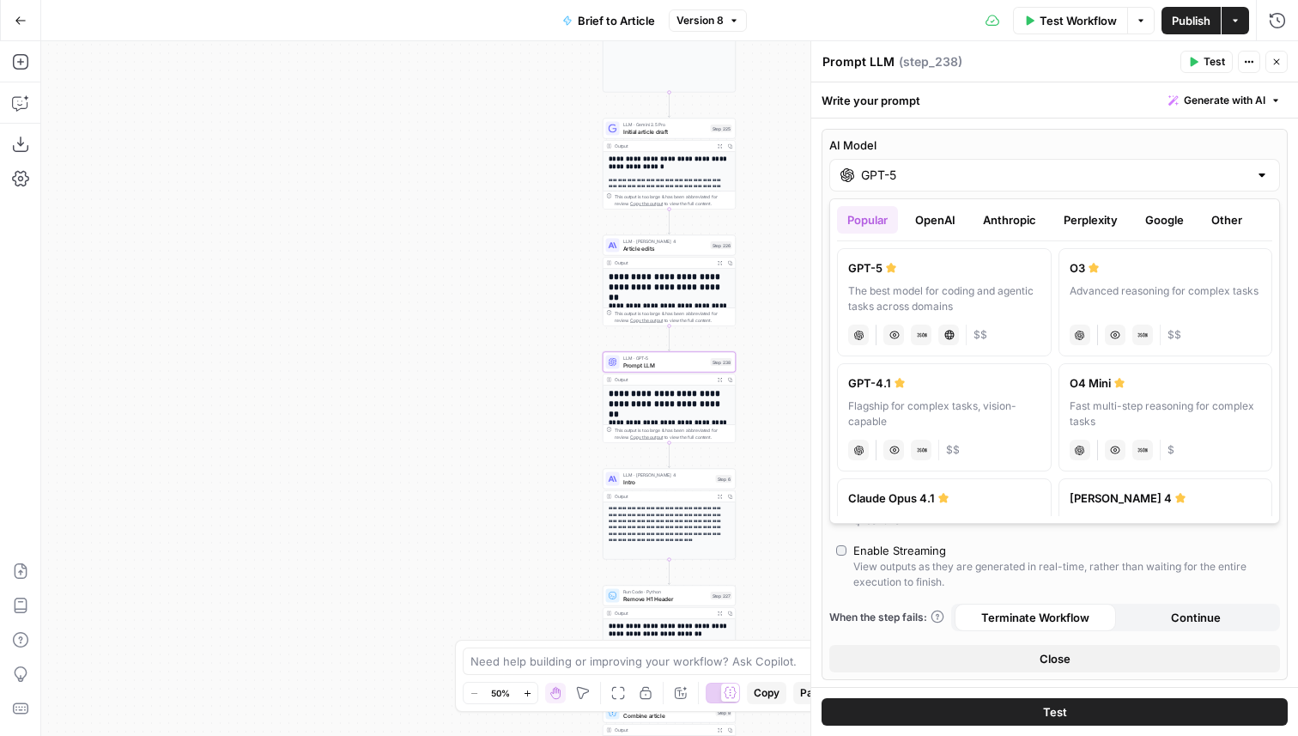
click at [898, 172] on input "GPT-5" at bounding box center [1054, 175] width 387 height 17
click at [981, 219] on button "Anthropic" at bounding box center [1010, 219] width 74 height 27
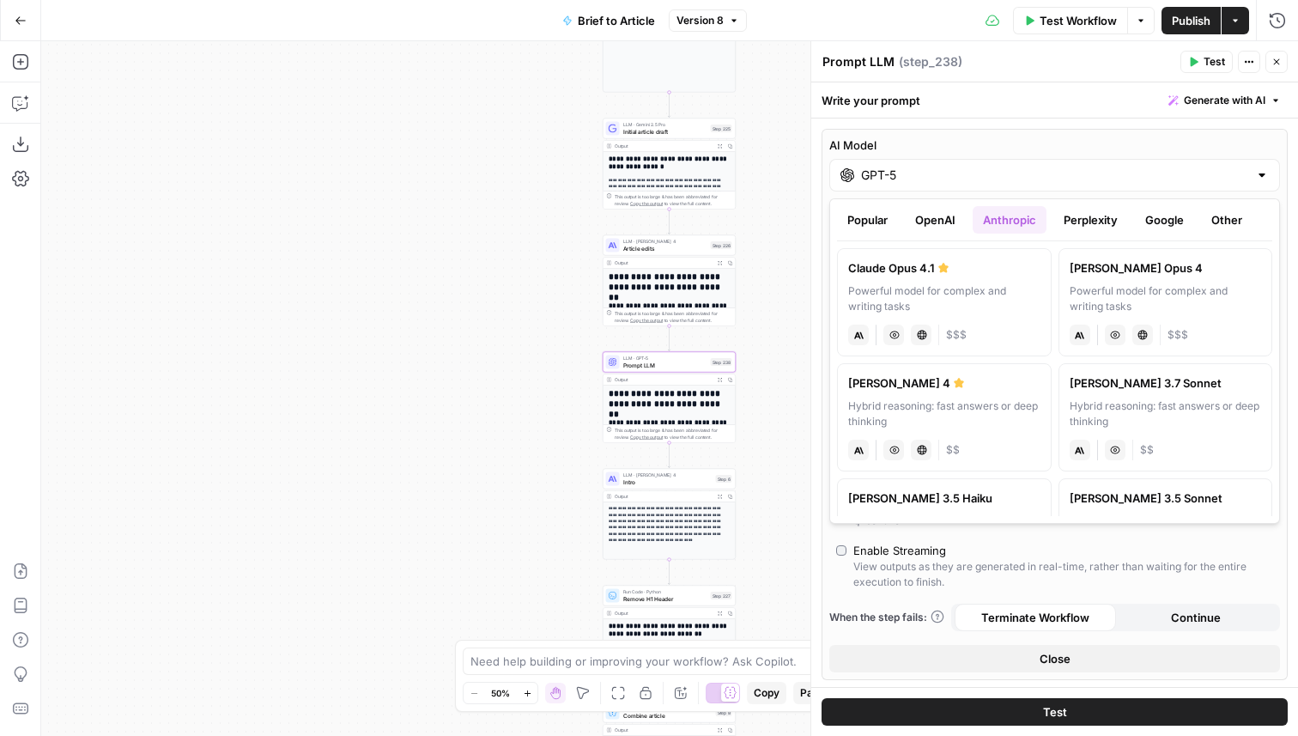
click at [966, 379] on div "[PERSON_NAME] 4" at bounding box center [944, 382] width 192 height 17
type input "[PERSON_NAME] 4"
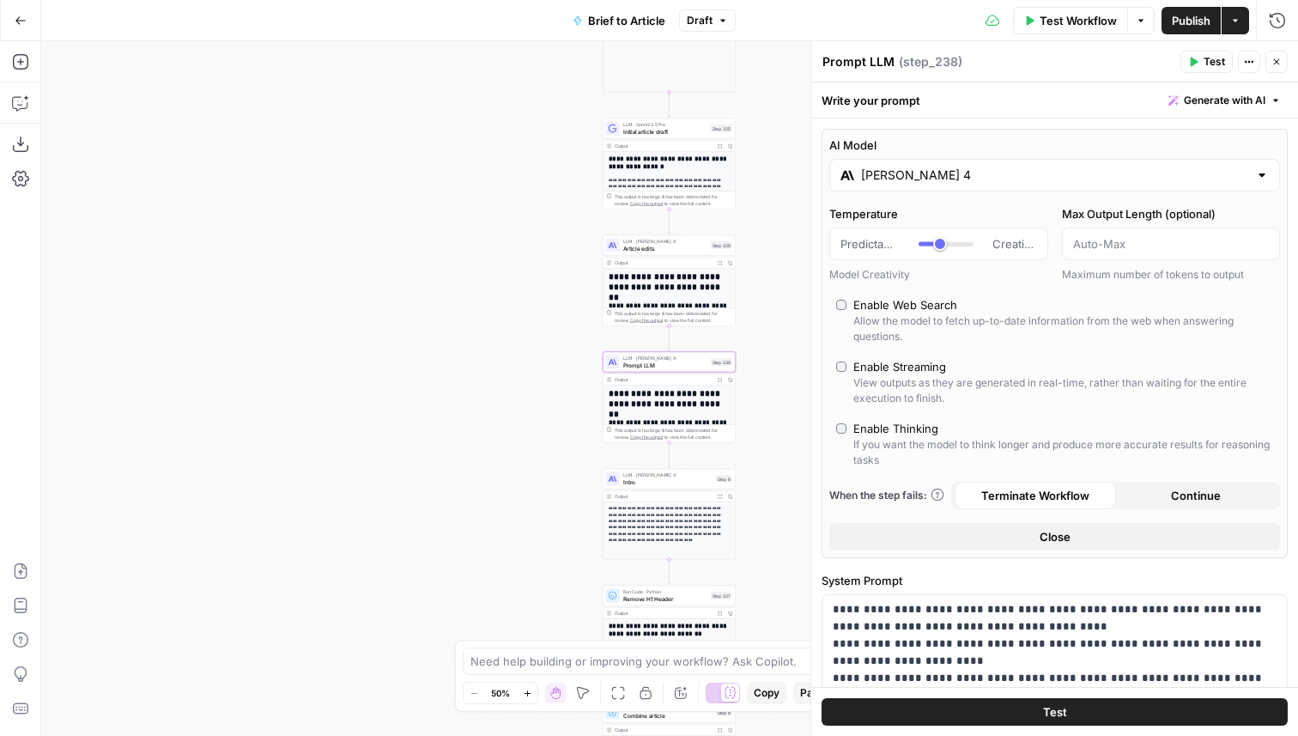
click at [1188, 17] on span "Publish" at bounding box center [1191, 20] width 39 height 17
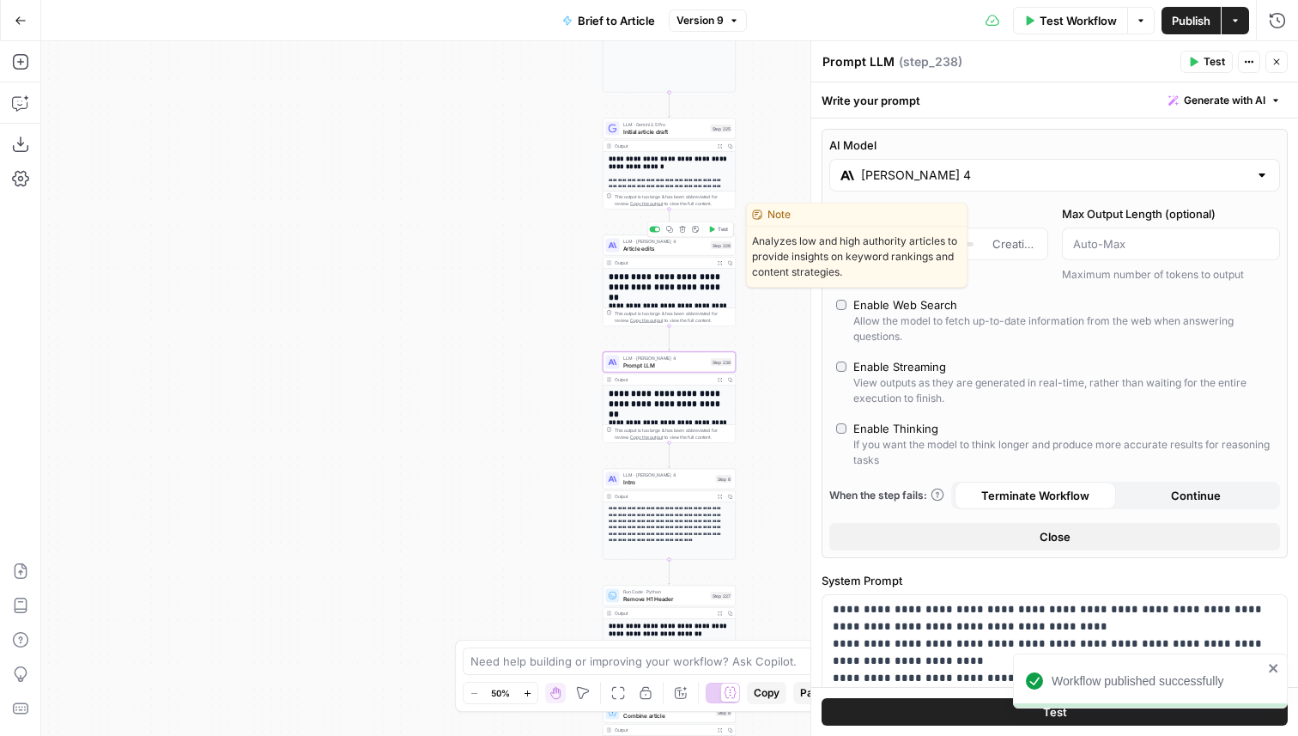
click at [647, 248] on span "Article edits" at bounding box center [665, 248] width 84 height 9
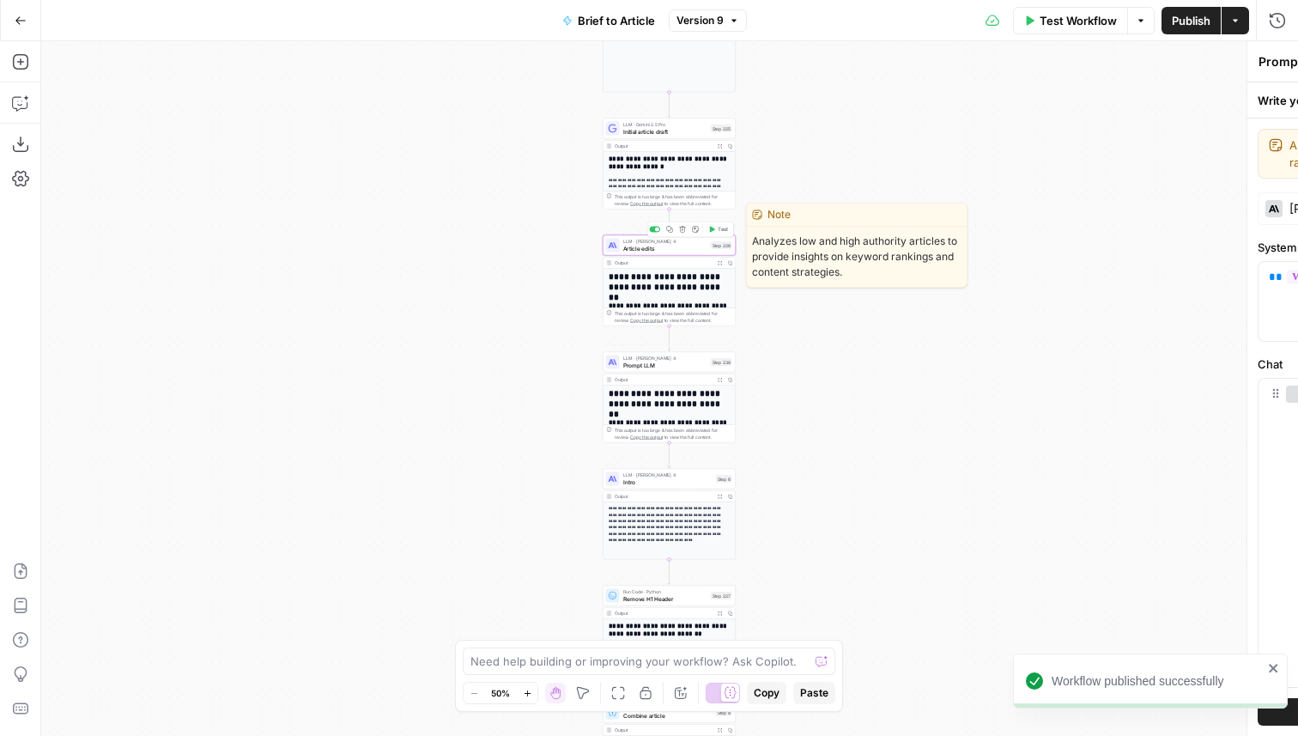
type textarea "Article edits"
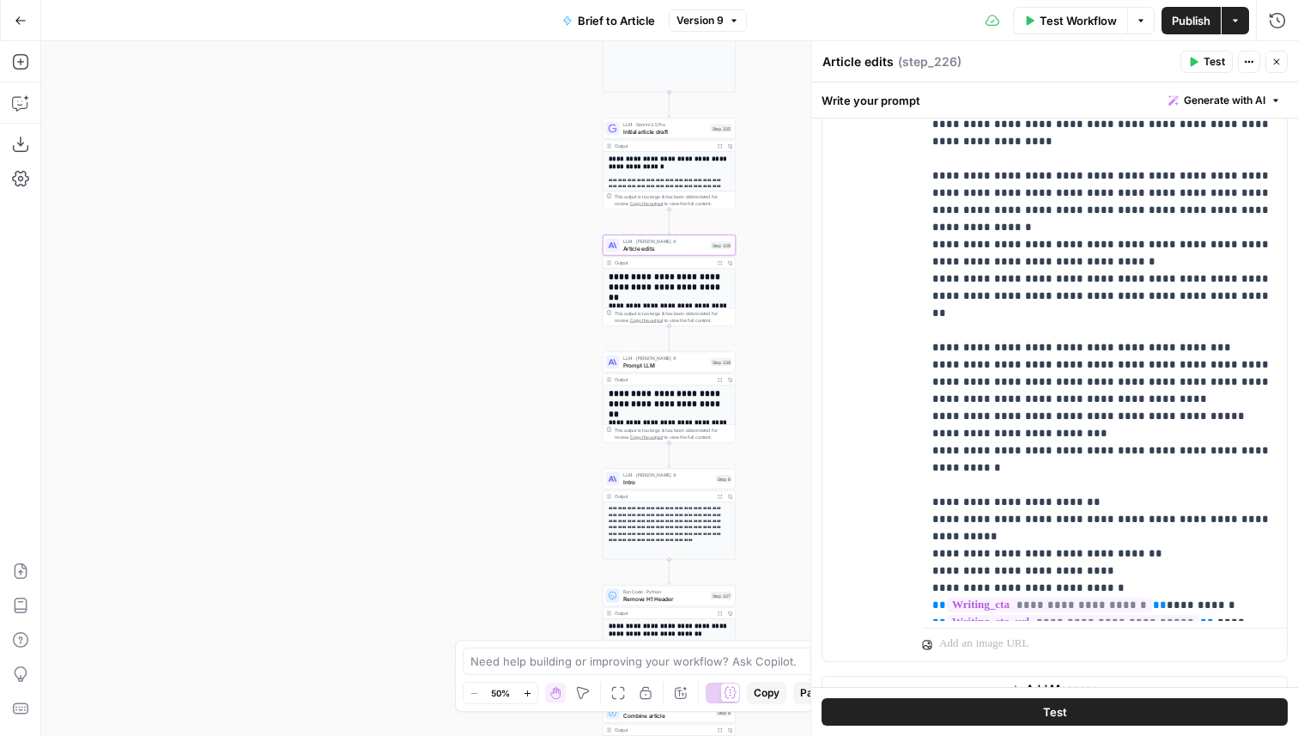
scroll to position [2727, 0]
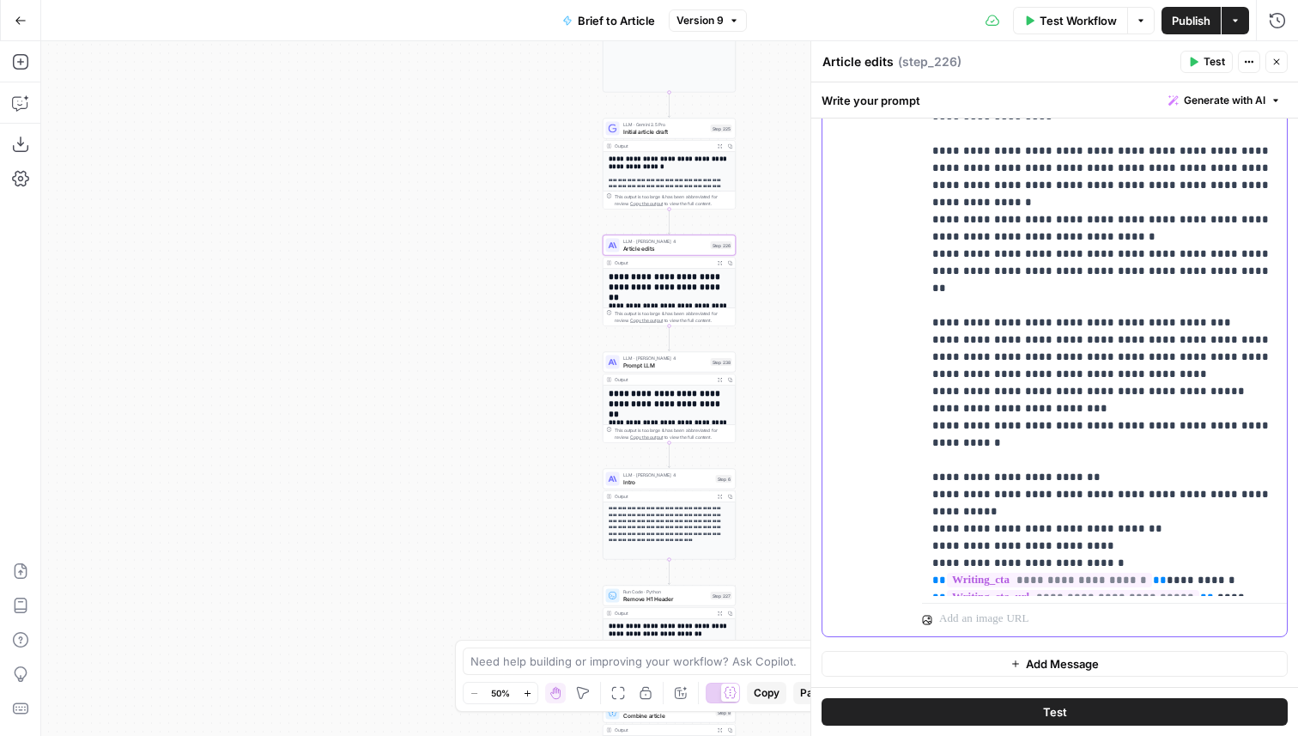
click at [992, 544] on p "**********" at bounding box center [1104, 262] width 344 height 653
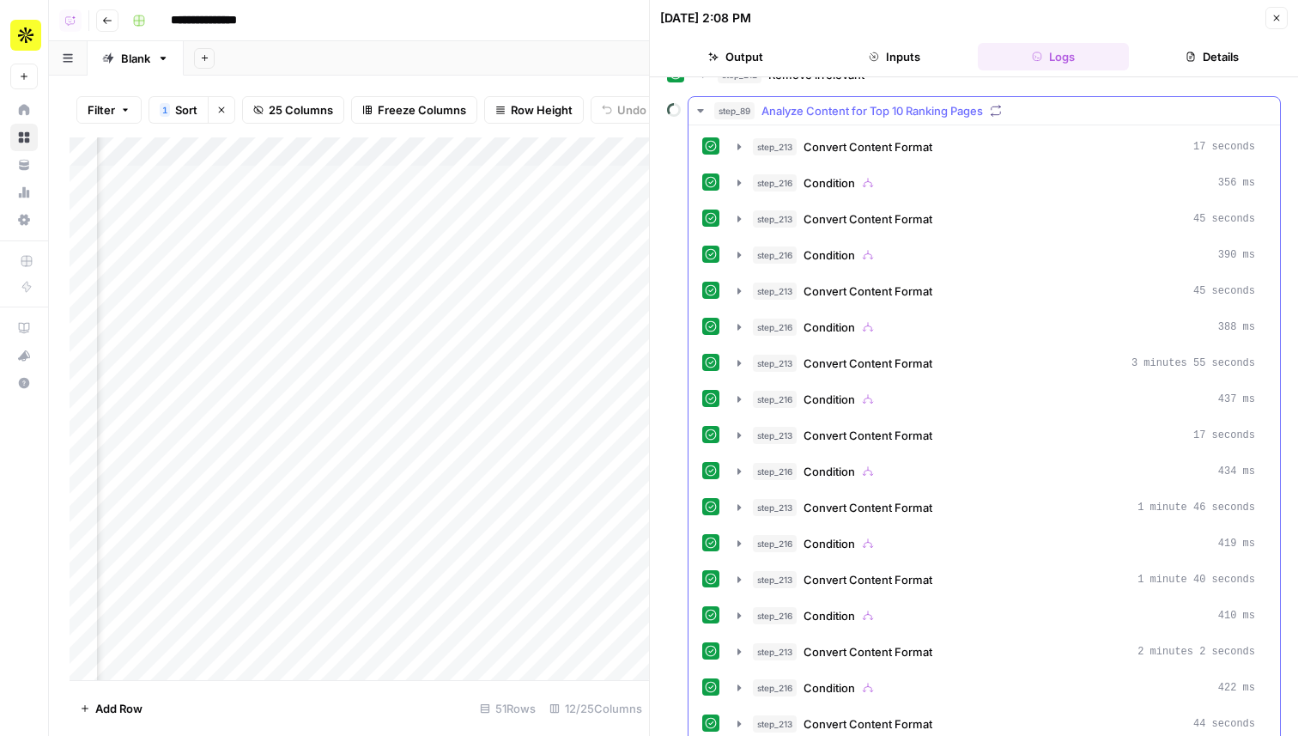
scroll to position [184, 0]
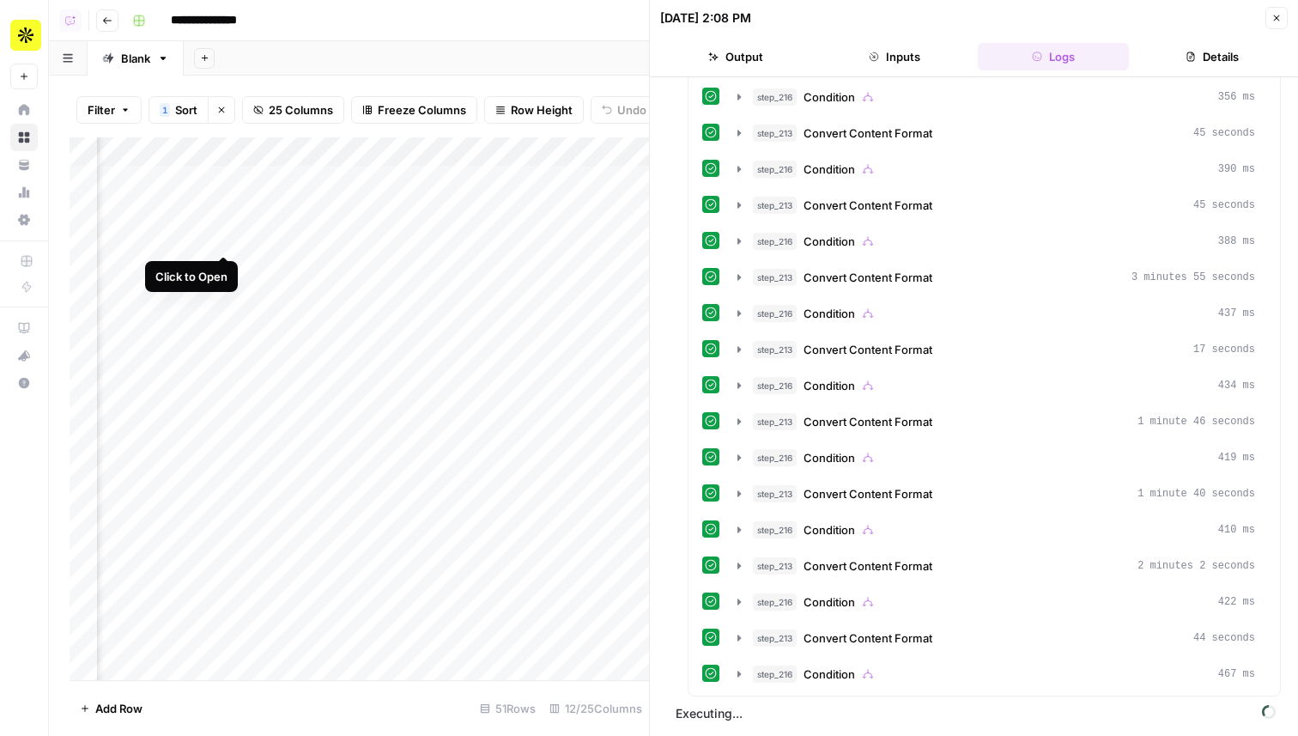
click at [227, 234] on div "Add Column" at bounding box center [360, 408] width 580 height 543
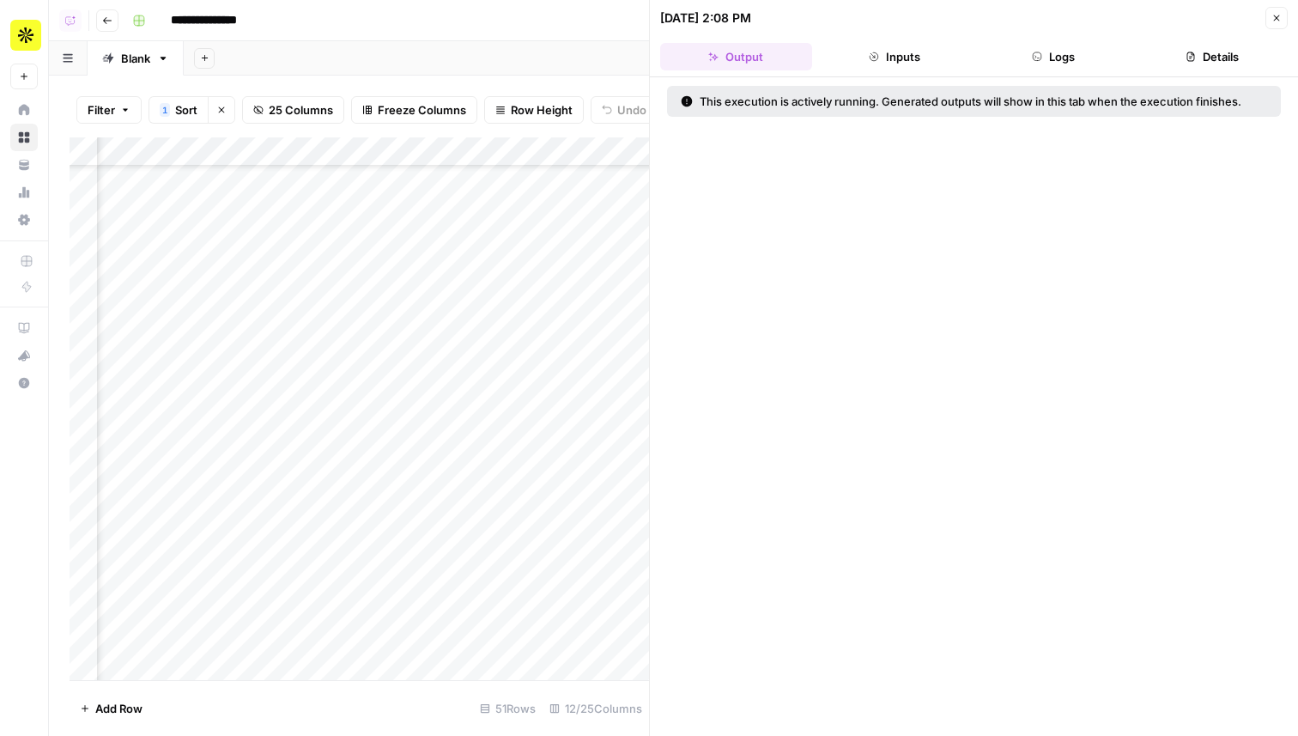
scroll to position [0, 762]
click at [247, 177] on div "Add Column" at bounding box center [360, 408] width 580 height 543
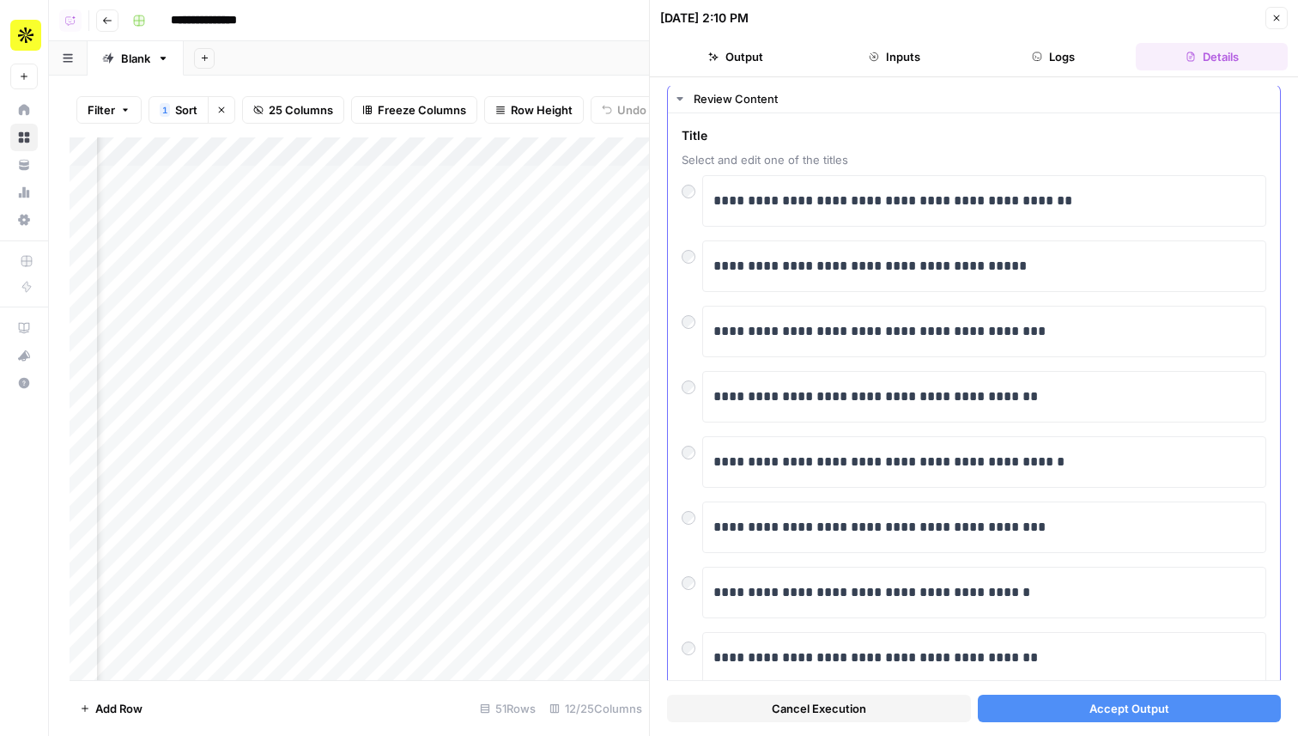
scroll to position [43, 0]
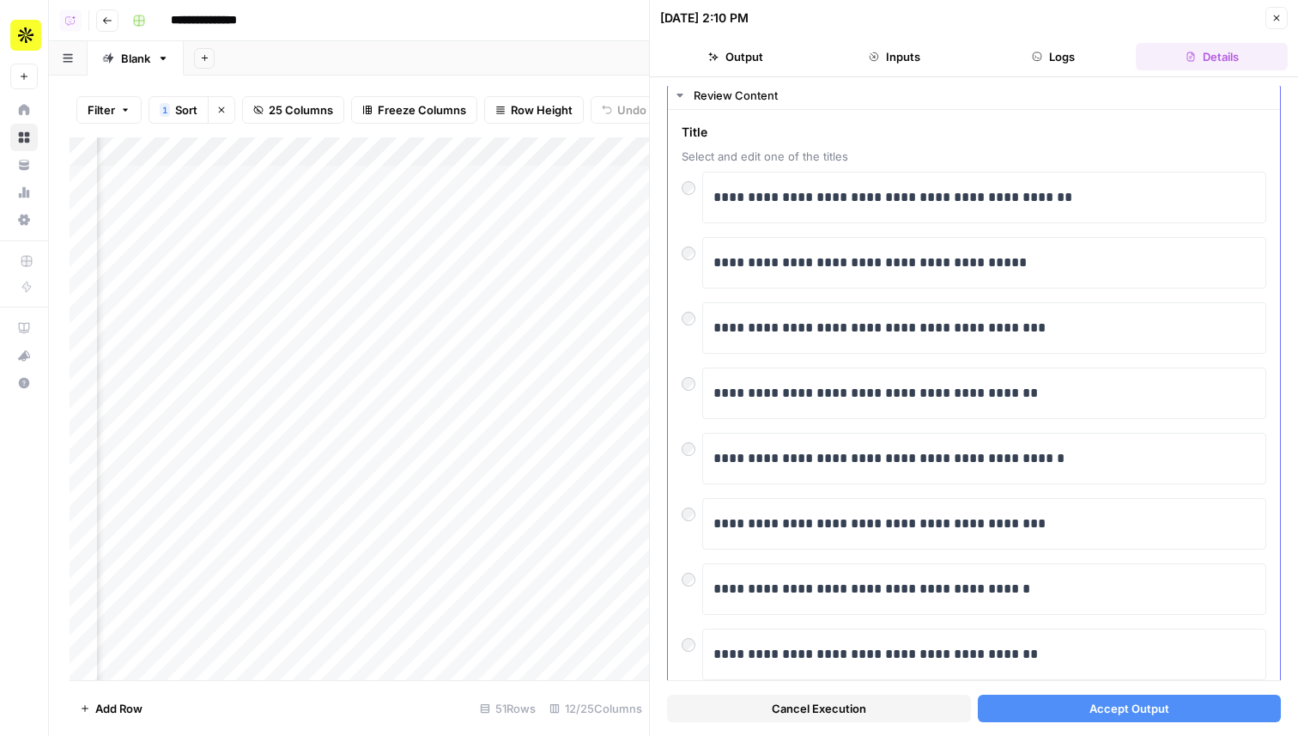
click at [691, 262] on div "**********" at bounding box center [974, 263] width 585 height 52
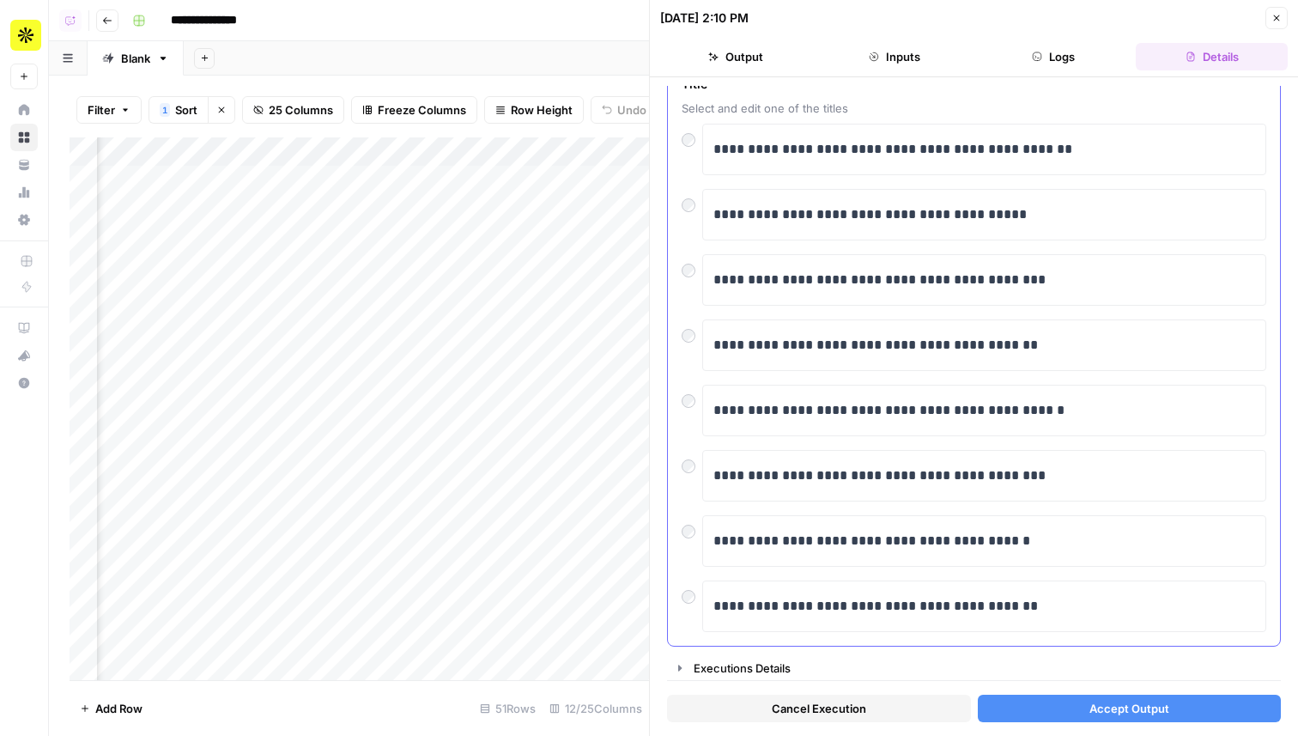
scroll to position [94, 0]
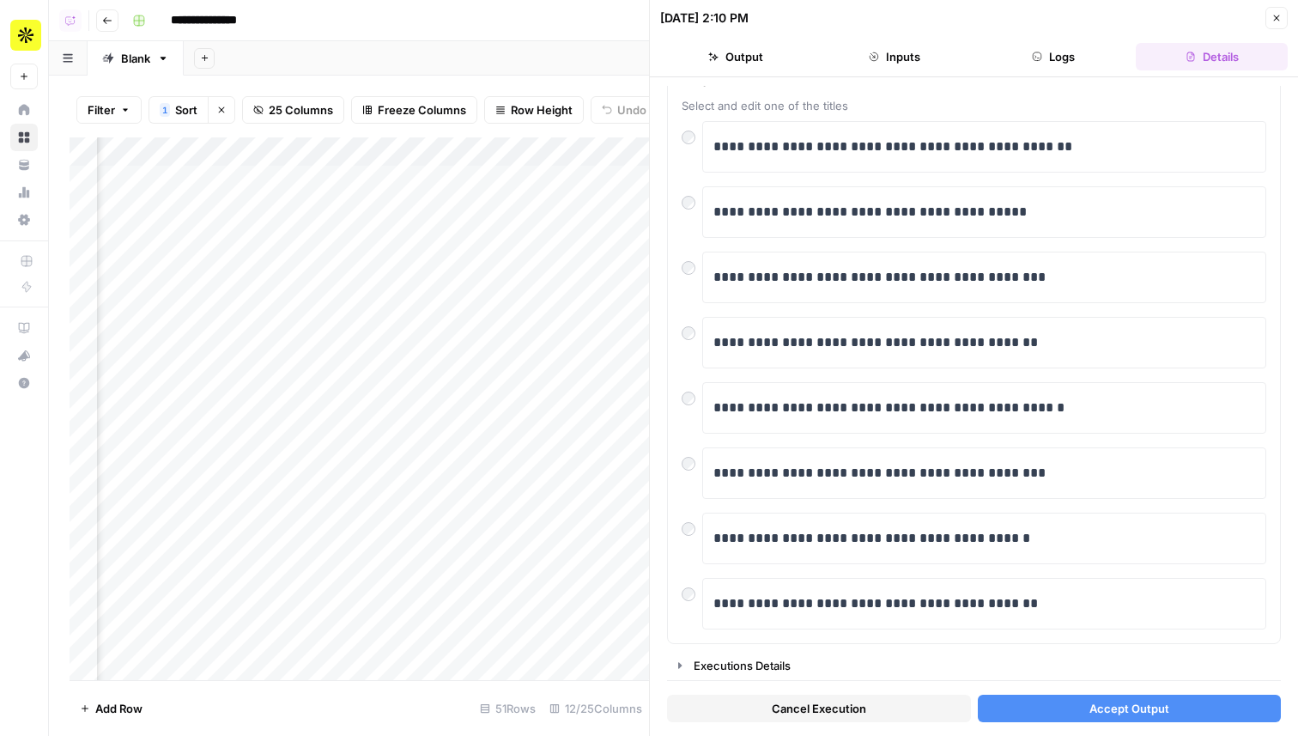
click at [1099, 710] on span "Accept Output" at bounding box center [1130, 708] width 80 height 17
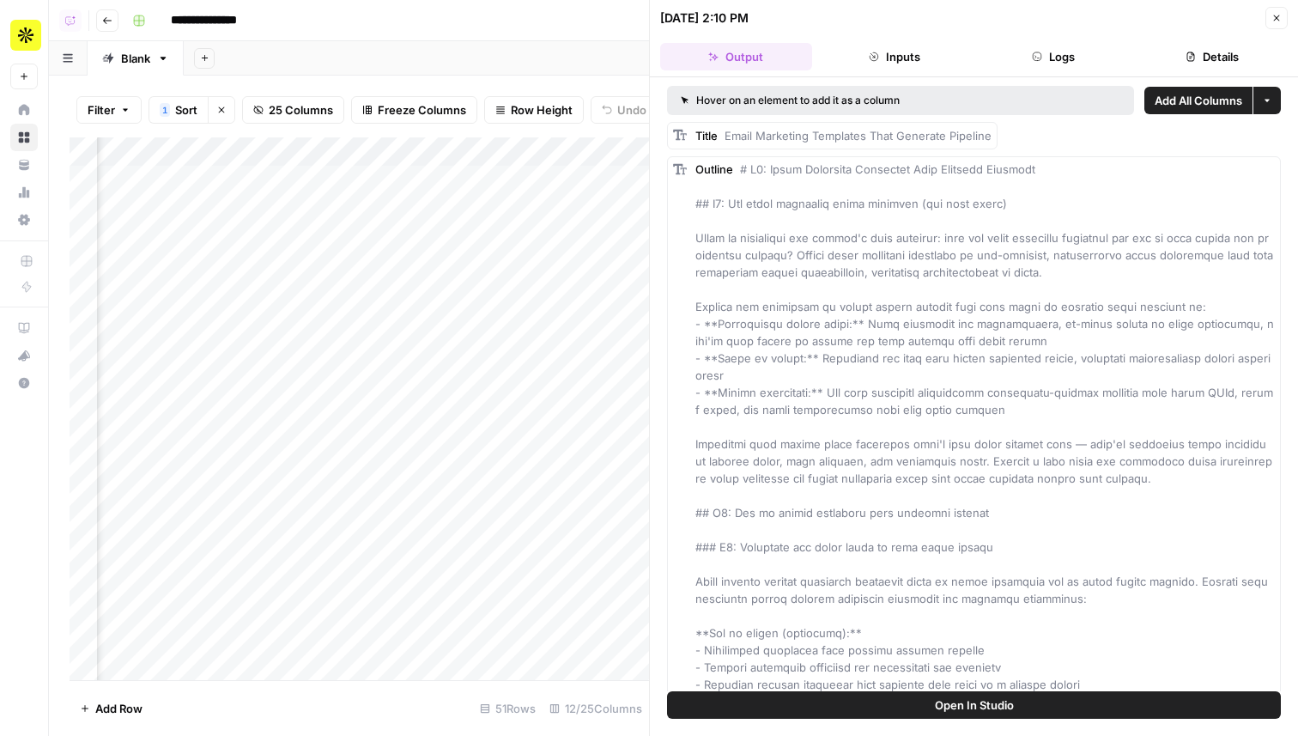
scroll to position [0, 921]
click at [501, 187] on div "Add Column" at bounding box center [360, 408] width 580 height 543
click at [551, 177] on div "Add Column" at bounding box center [360, 408] width 580 height 543
click at [530, 179] on div "Add Column" at bounding box center [360, 408] width 580 height 543
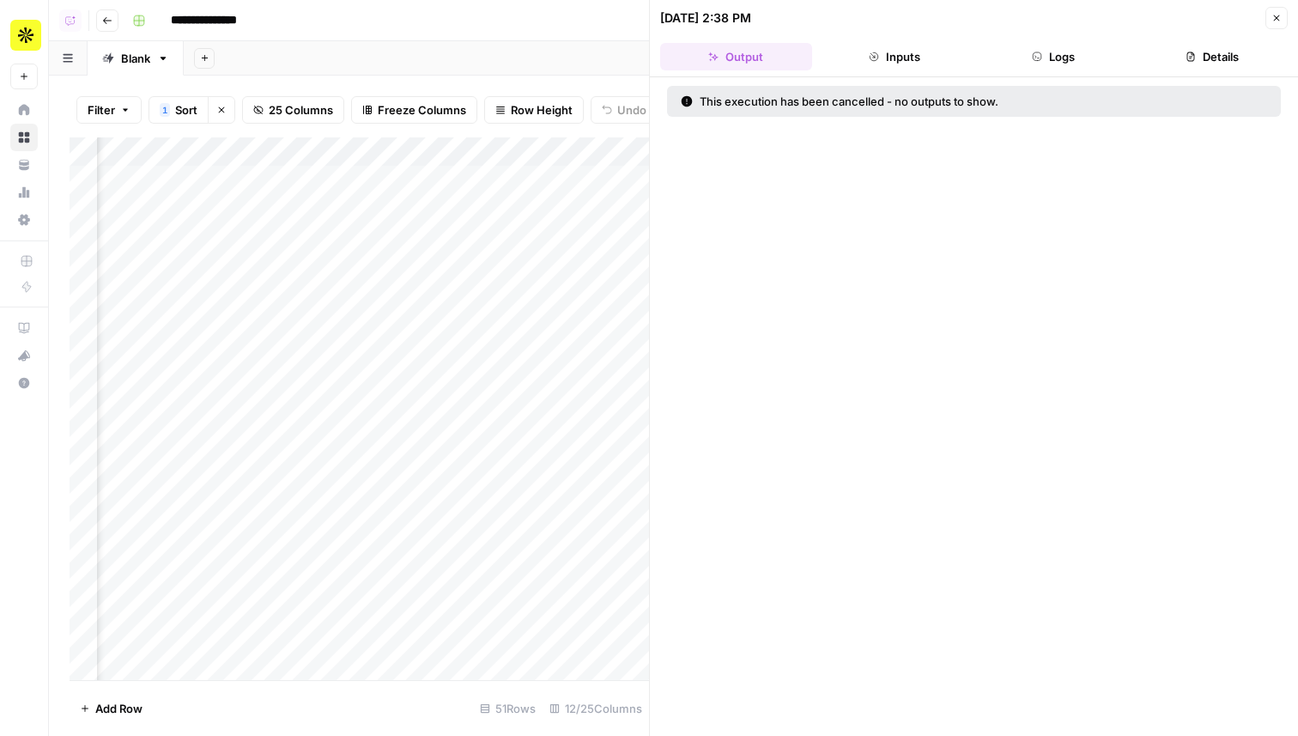
click at [900, 57] on button "Inputs" at bounding box center [895, 56] width 152 height 27
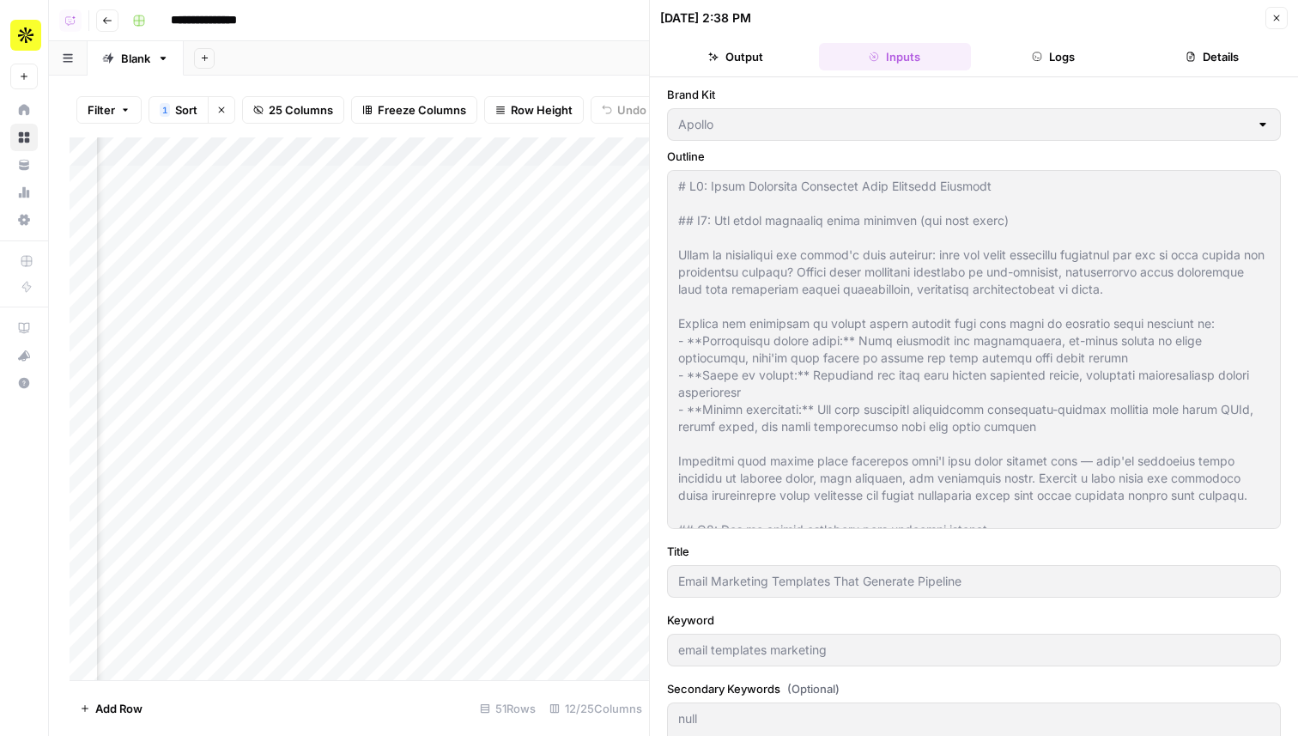
click at [552, 175] on div "Add Column" at bounding box center [360, 408] width 580 height 543
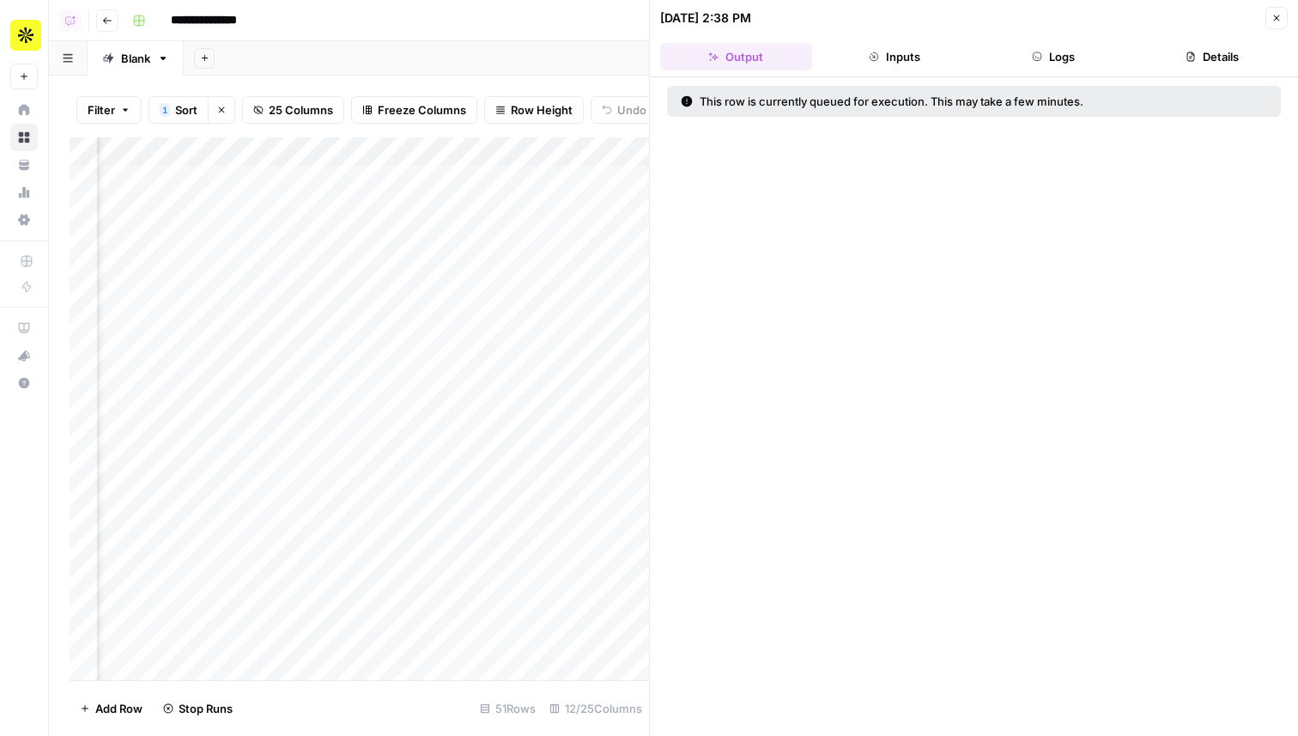
click at [557, 184] on div "Add Column" at bounding box center [360, 408] width 580 height 543
click at [486, 239] on div "Add Column" at bounding box center [360, 408] width 580 height 543
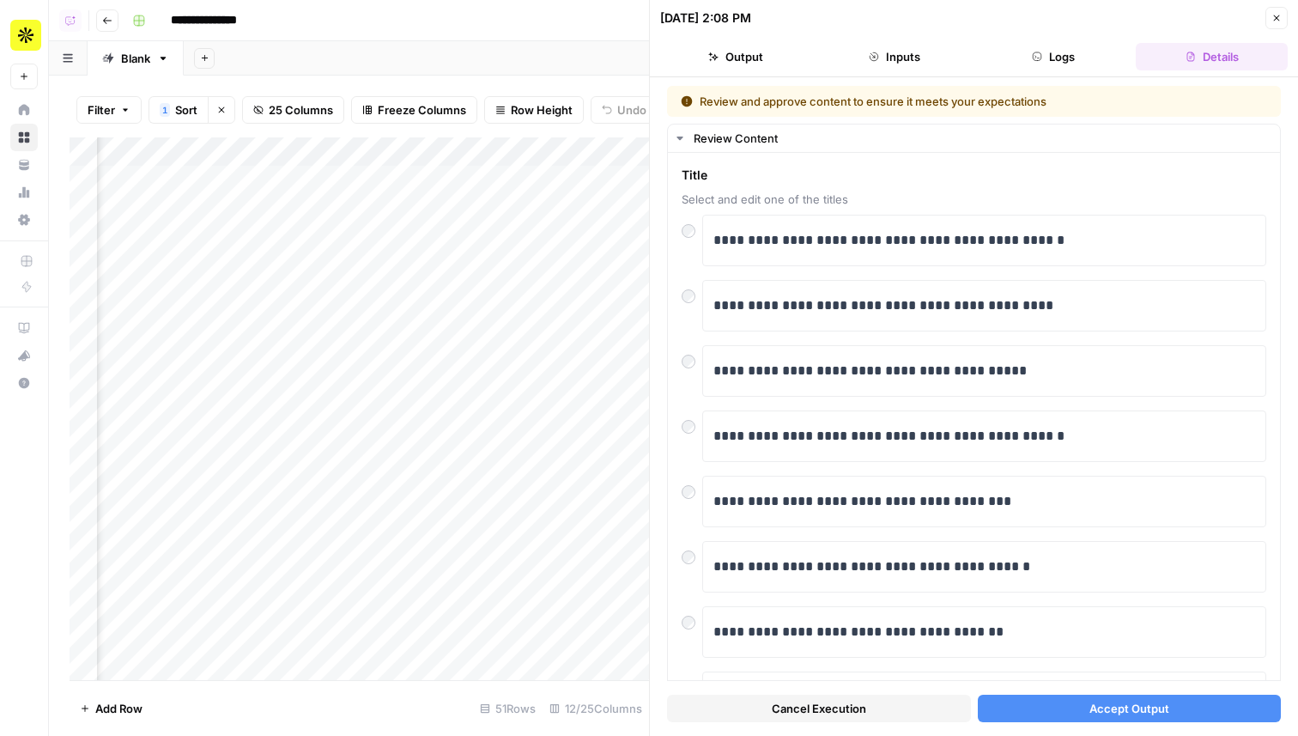
scroll to position [0, 1114]
click at [1119, 706] on span "Accept Output" at bounding box center [1130, 708] width 80 height 17
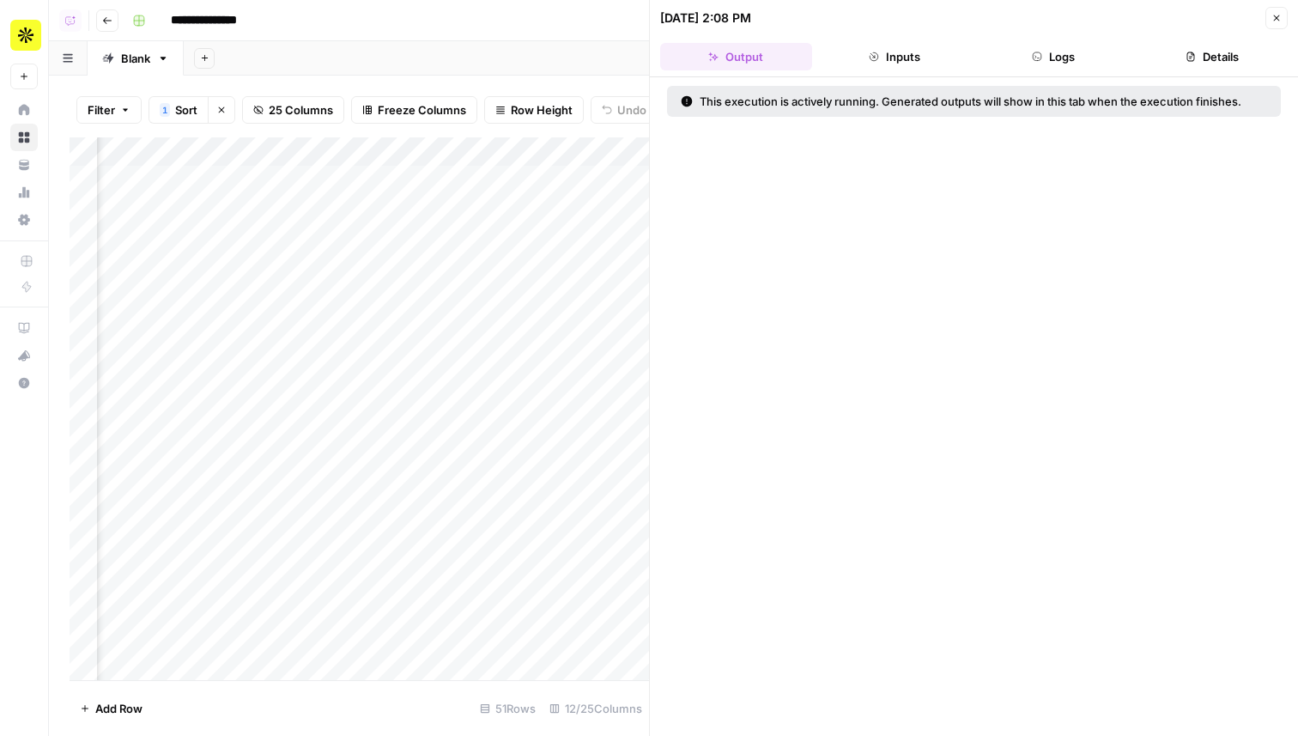
scroll to position [0, 951]
click at [521, 181] on div "Add Column" at bounding box center [360, 408] width 580 height 543
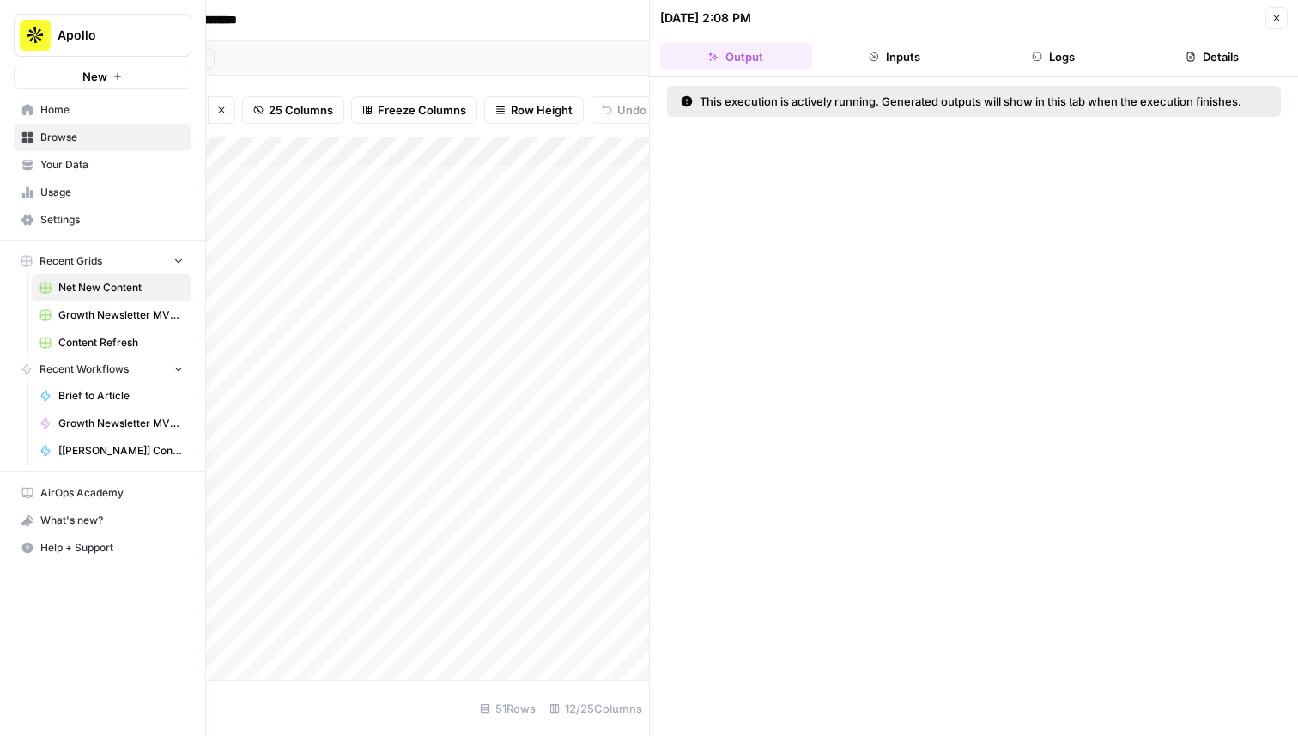
click at [65, 154] on link "Your Data" at bounding box center [103, 164] width 178 height 27
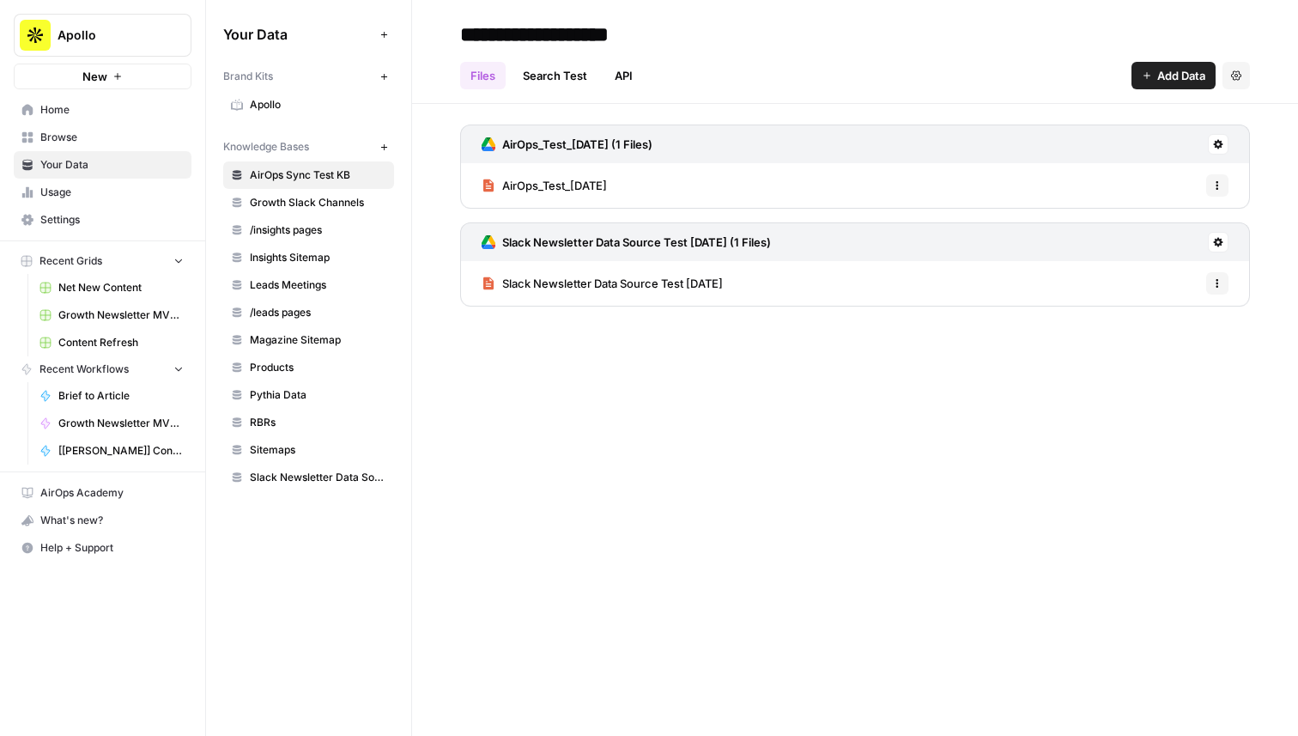
click at [94, 193] on span "Usage" at bounding box center [111, 192] width 143 height 15
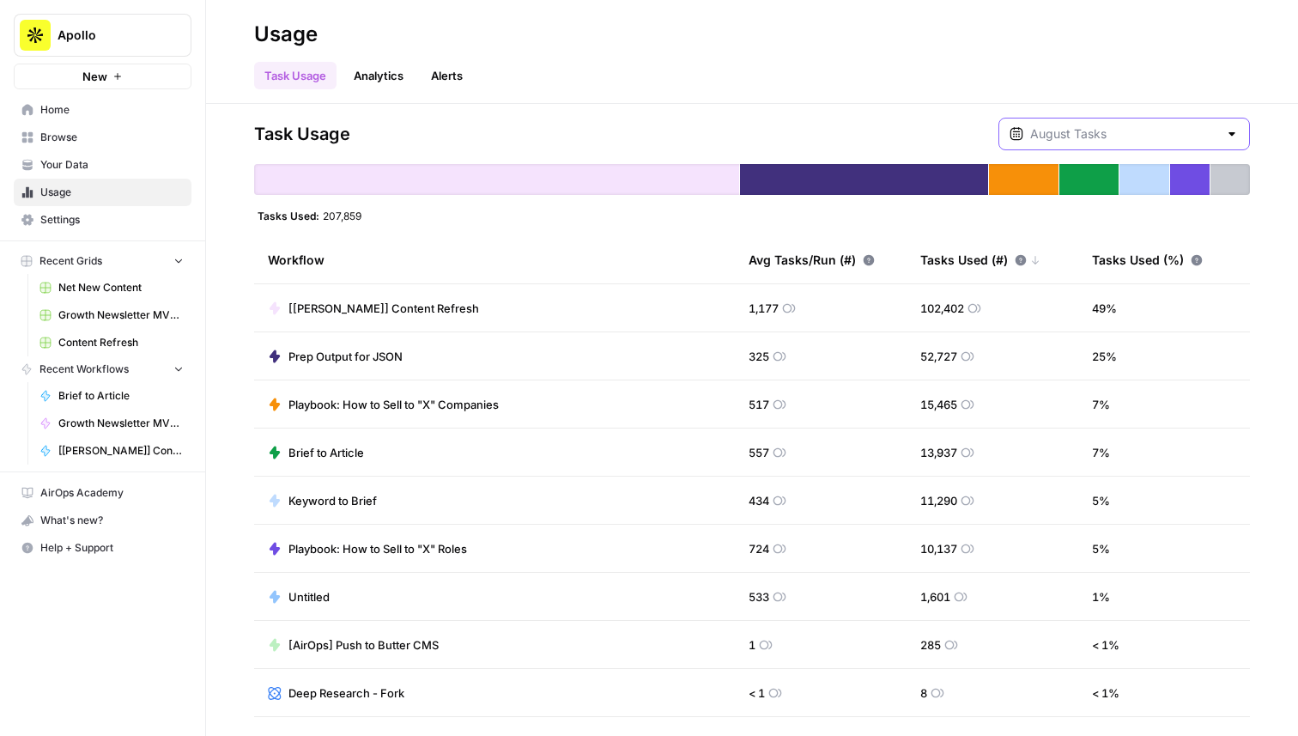
click at [1097, 139] on input "text" at bounding box center [1124, 133] width 188 height 17
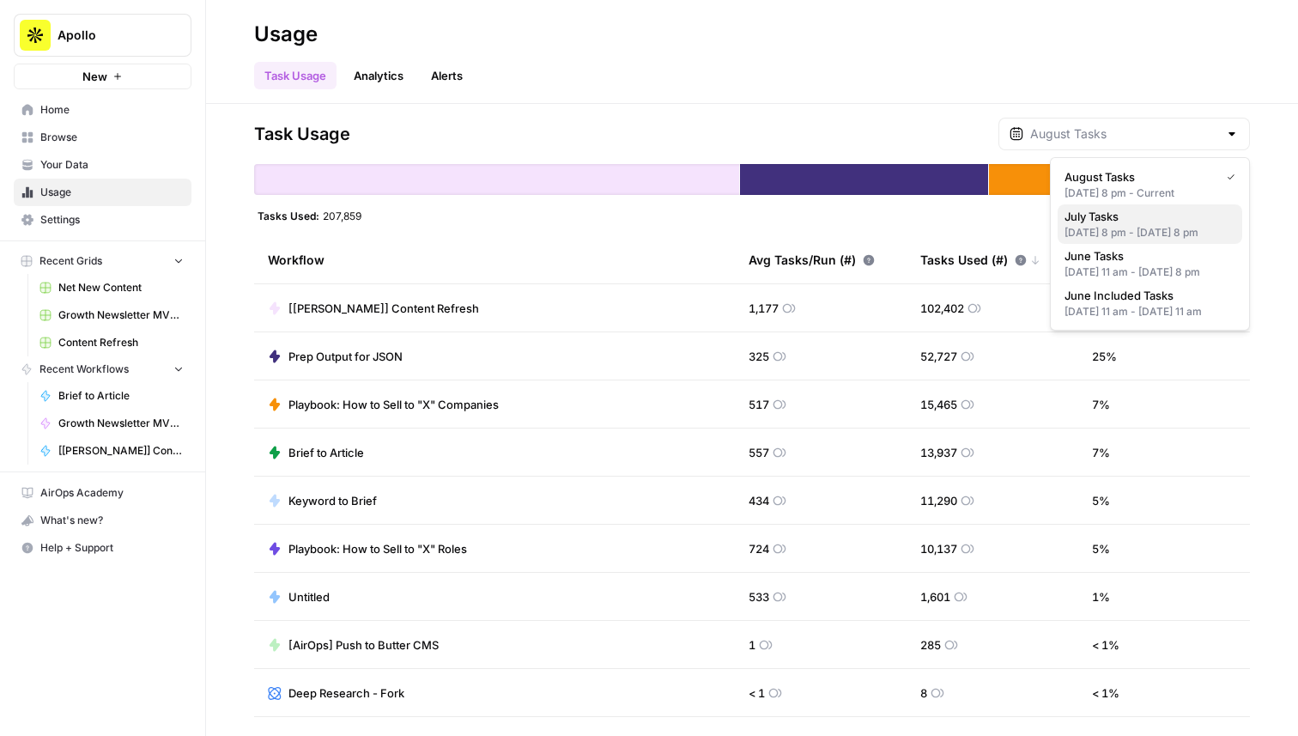
click at [1106, 214] on span "July Tasks" at bounding box center [1147, 216] width 164 height 17
type input "July Tasks"
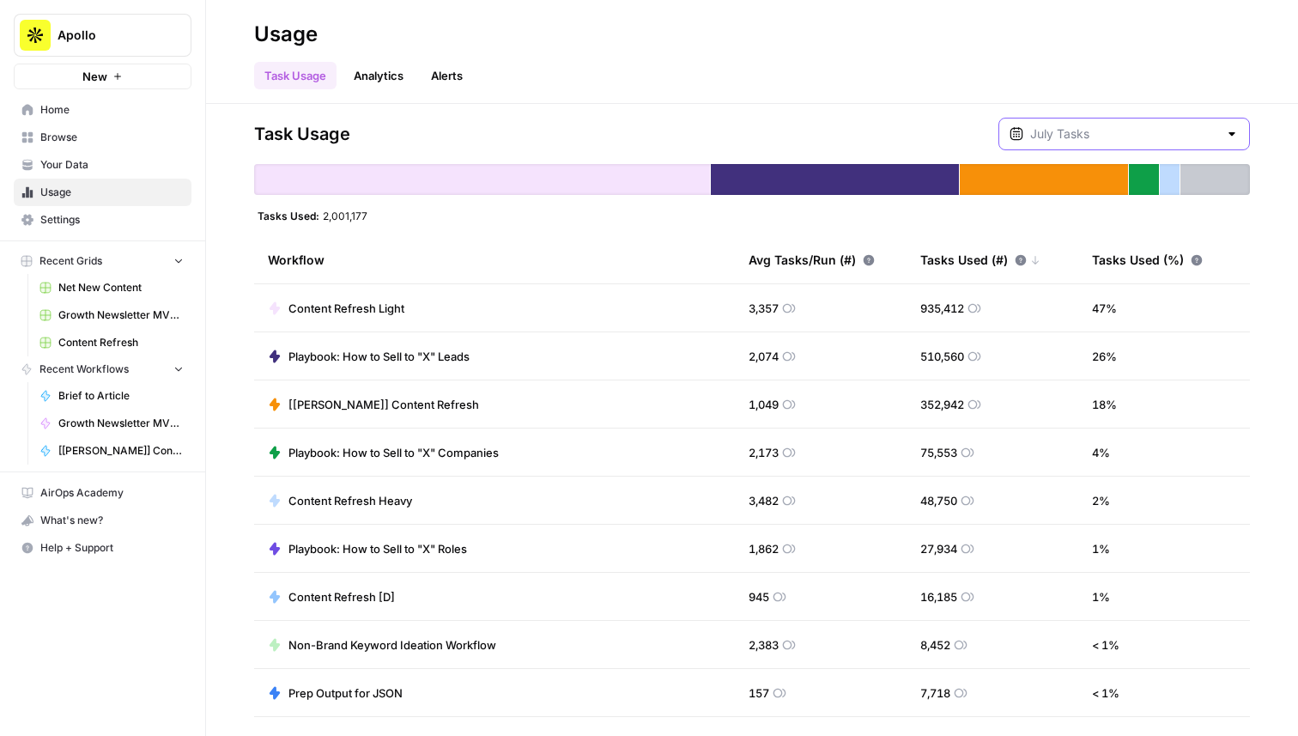
click at [1118, 138] on input "text" at bounding box center [1124, 133] width 188 height 17
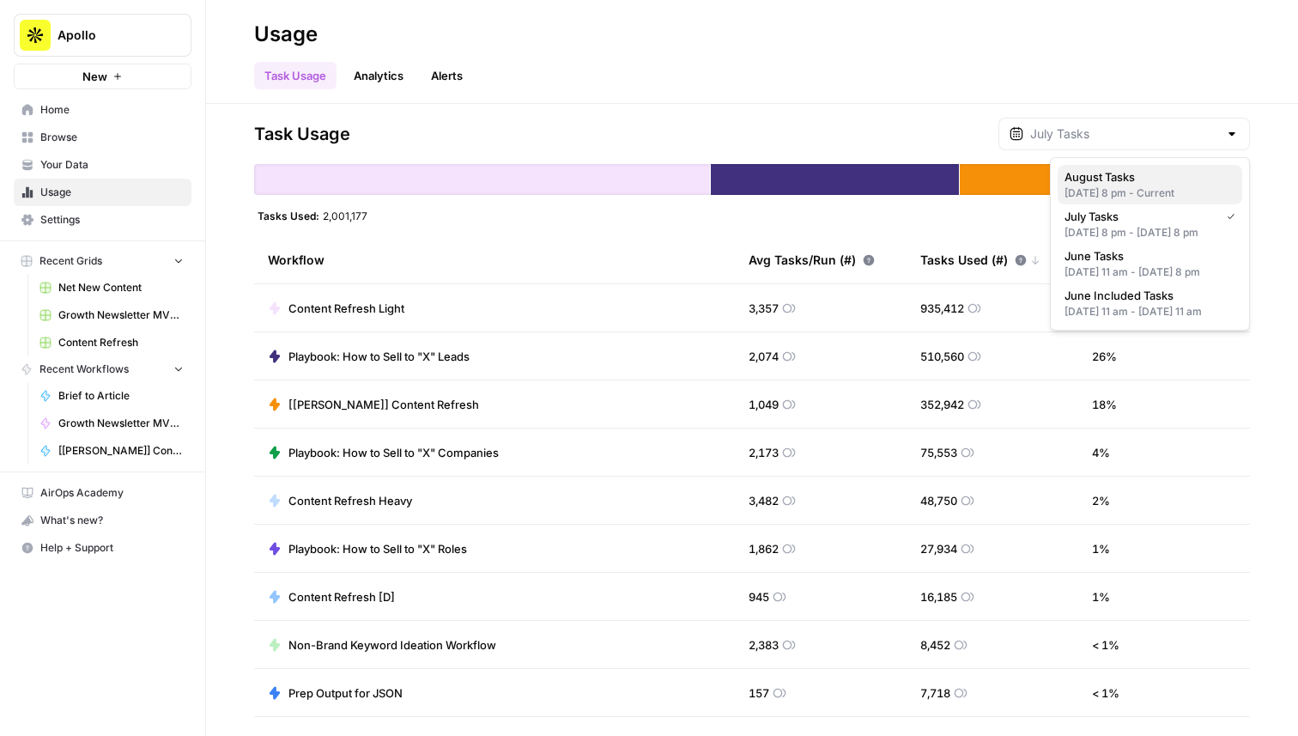
click at [1117, 185] on div "[DATE] 8 pm - Current" at bounding box center [1150, 192] width 171 height 15
type input "August Tasks"
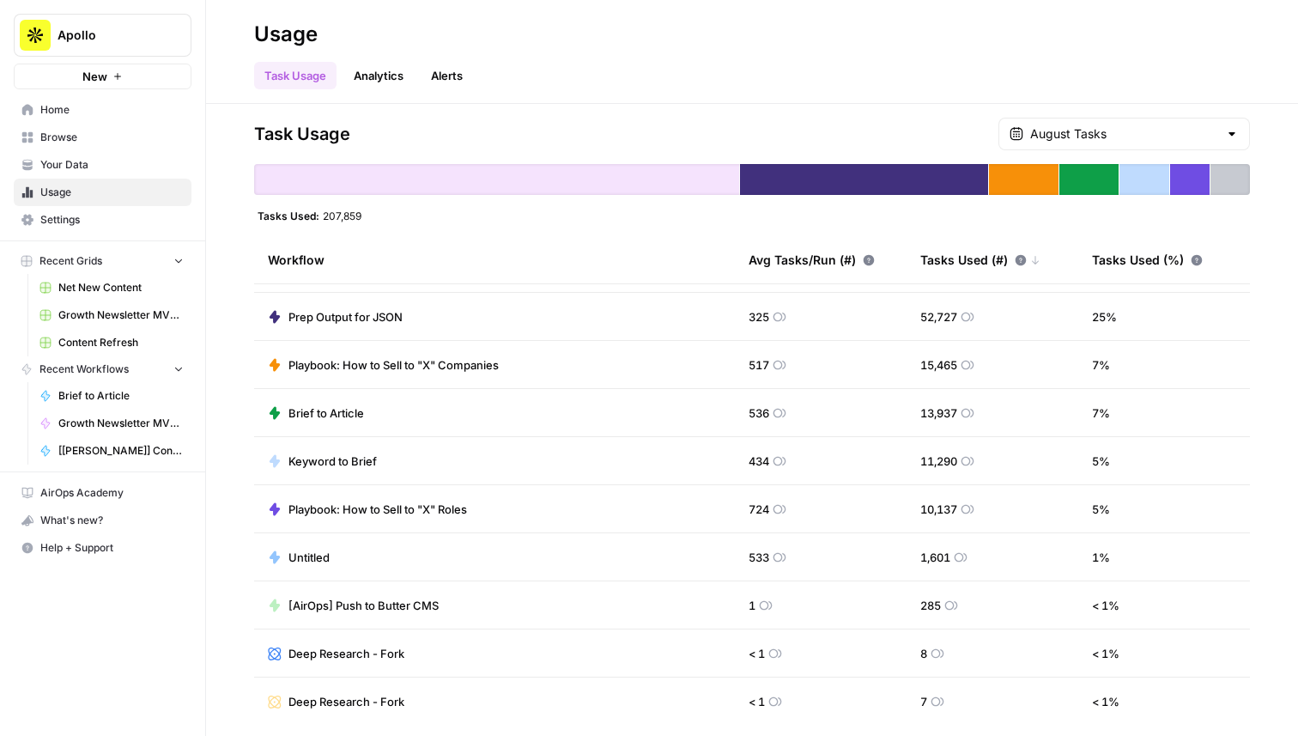
scroll to position [43, 0]
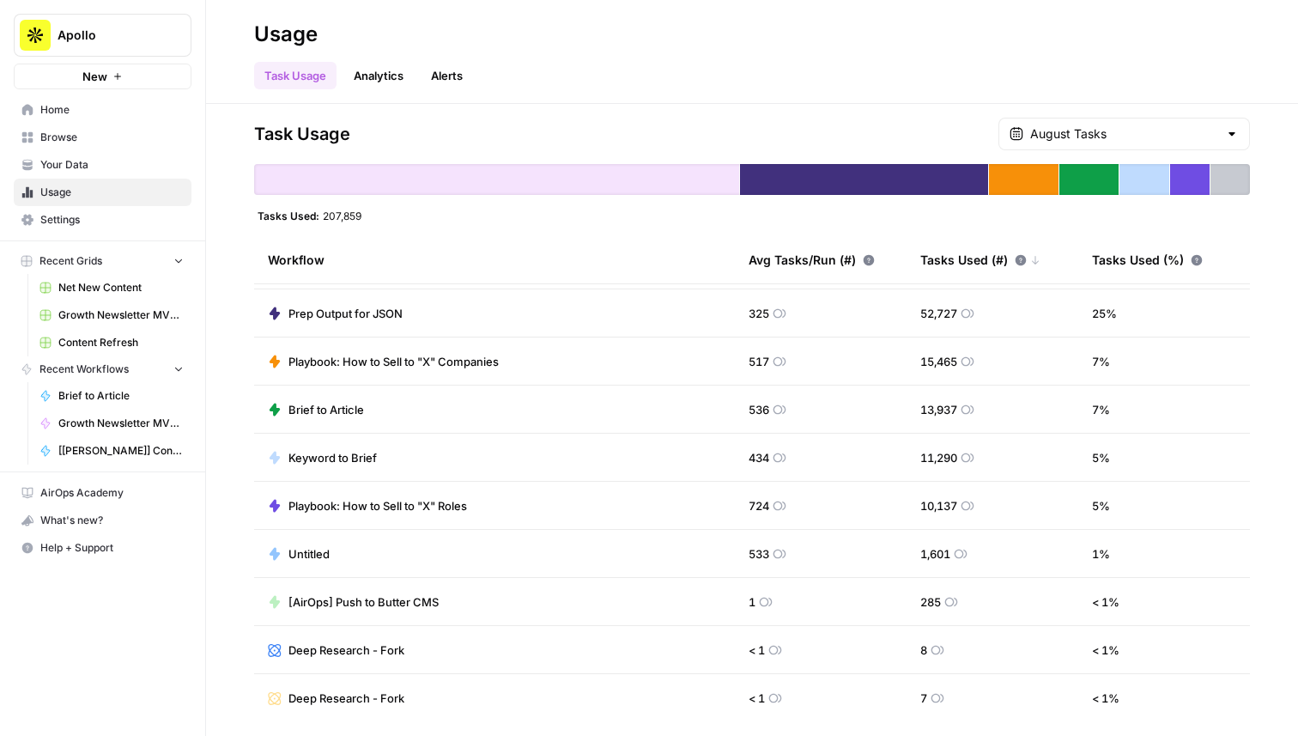
click at [76, 126] on link "Browse" at bounding box center [103, 137] width 178 height 27
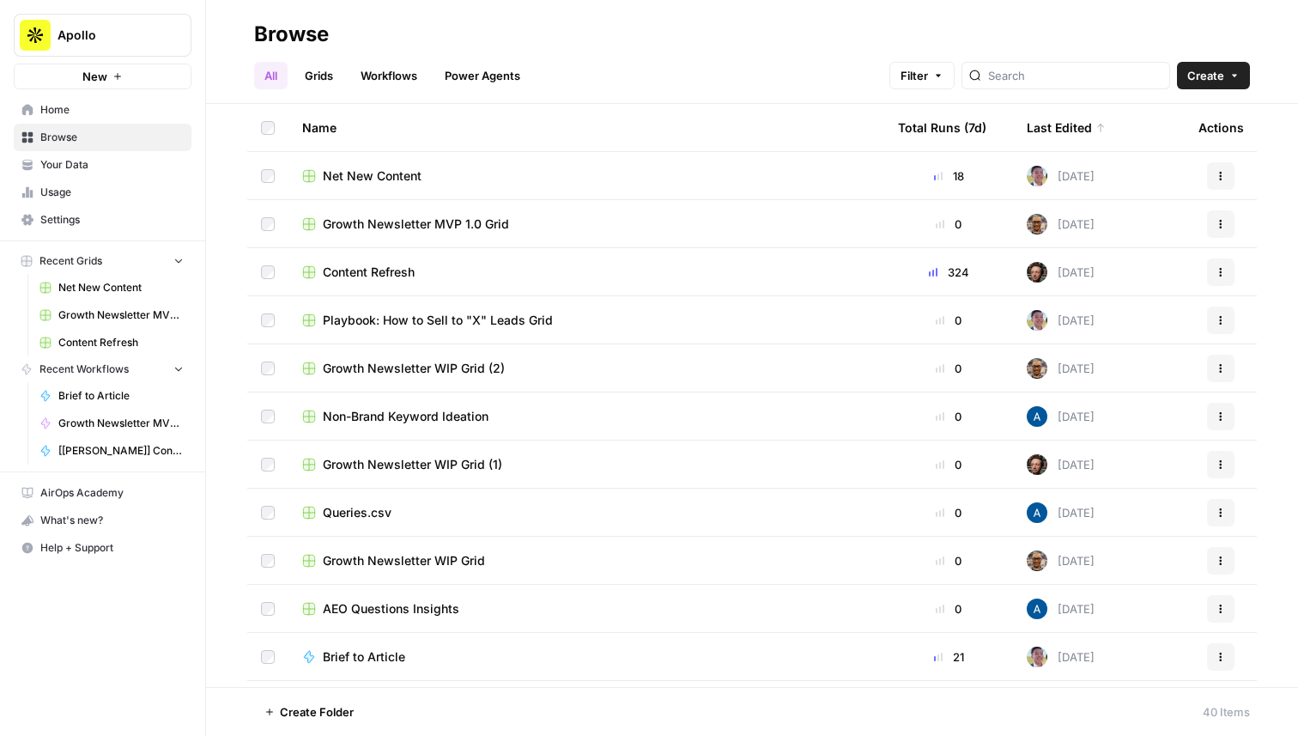
click at [343, 159] on td "Net New Content" at bounding box center [587, 175] width 596 height 47
click at [349, 173] on span "Net New Content" at bounding box center [372, 175] width 99 height 17
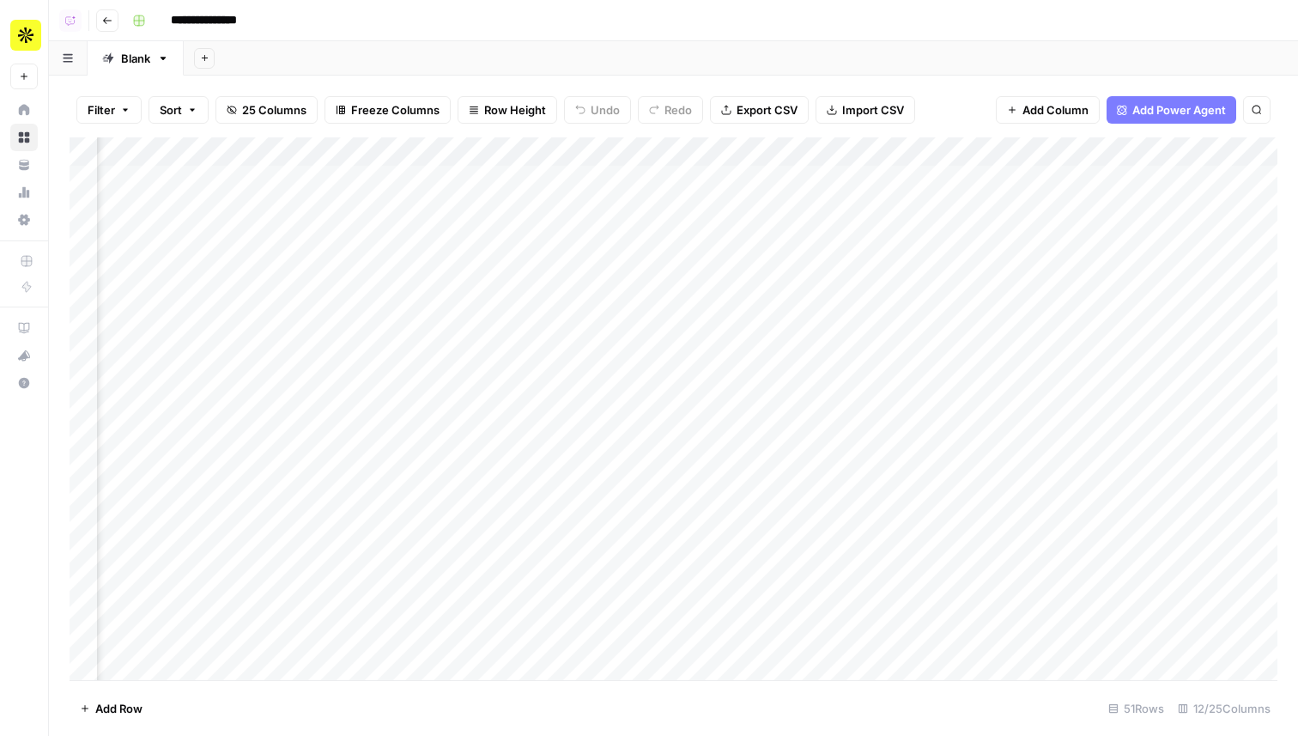
scroll to position [0, 770]
click at [264, 121] on button "25 Columns" at bounding box center [267, 109] width 102 height 27
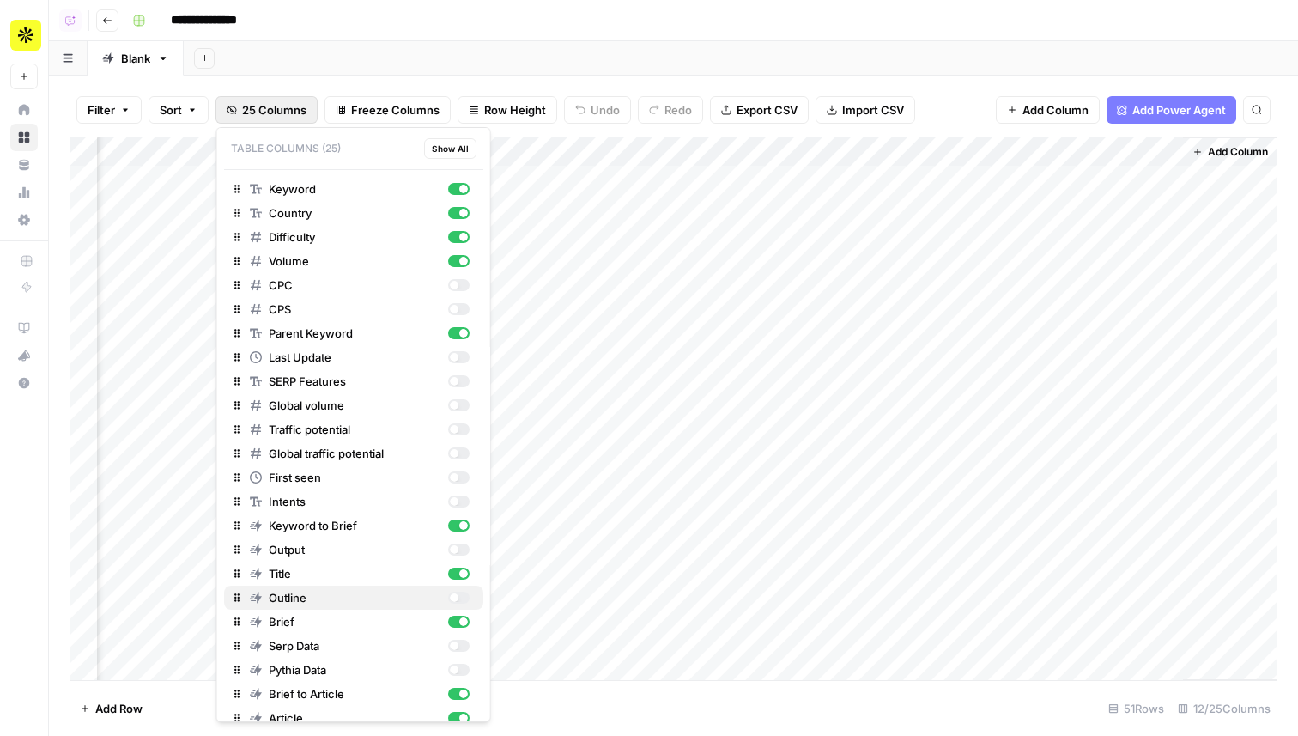
click at [458, 597] on div "button" at bounding box center [457, 598] width 21 height 12
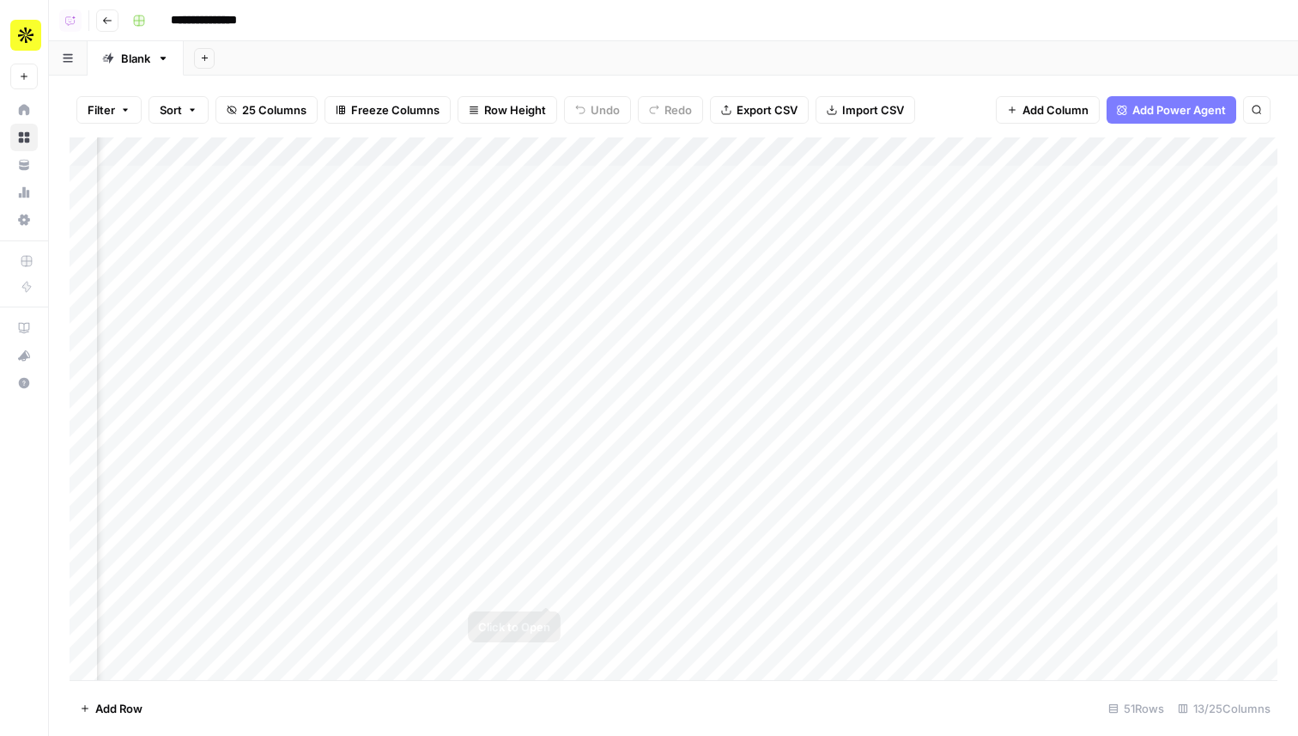
click at [661, 513] on div "Add Column" at bounding box center [674, 408] width 1208 height 543
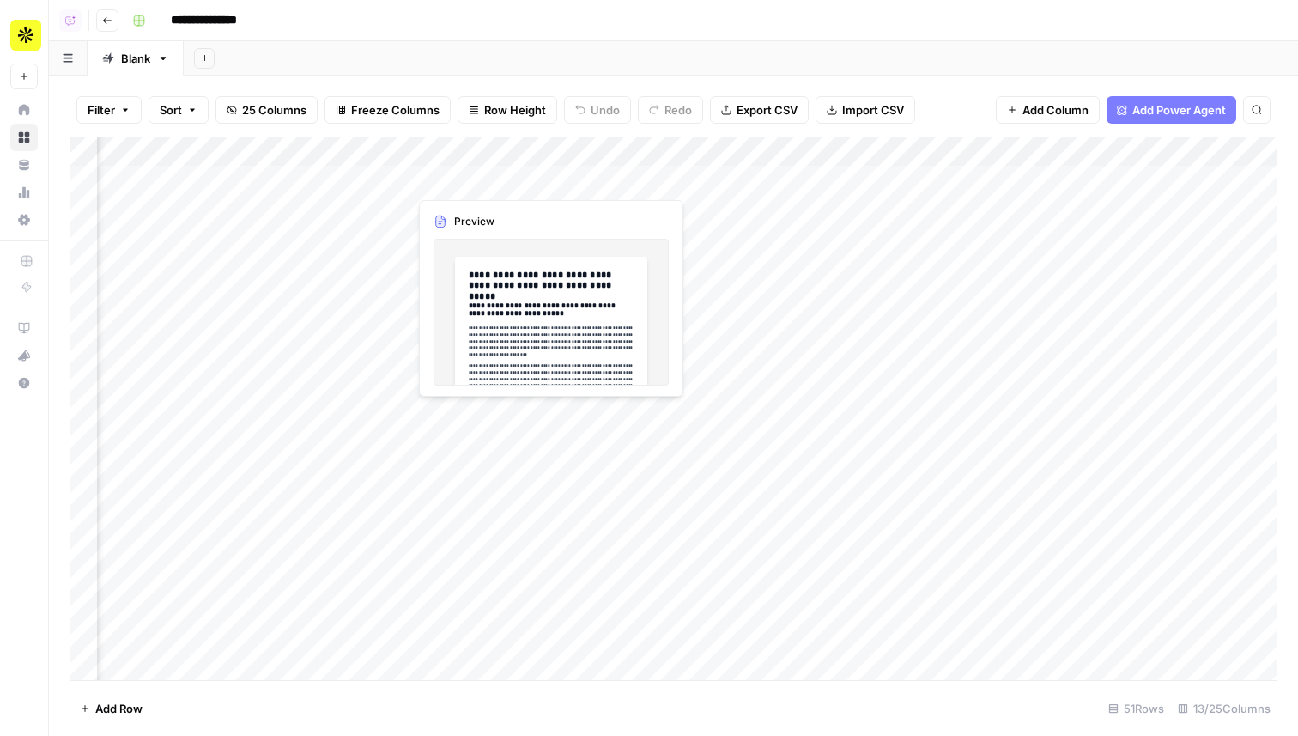
click at [475, 183] on div "Add Column" at bounding box center [674, 408] width 1208 height 543
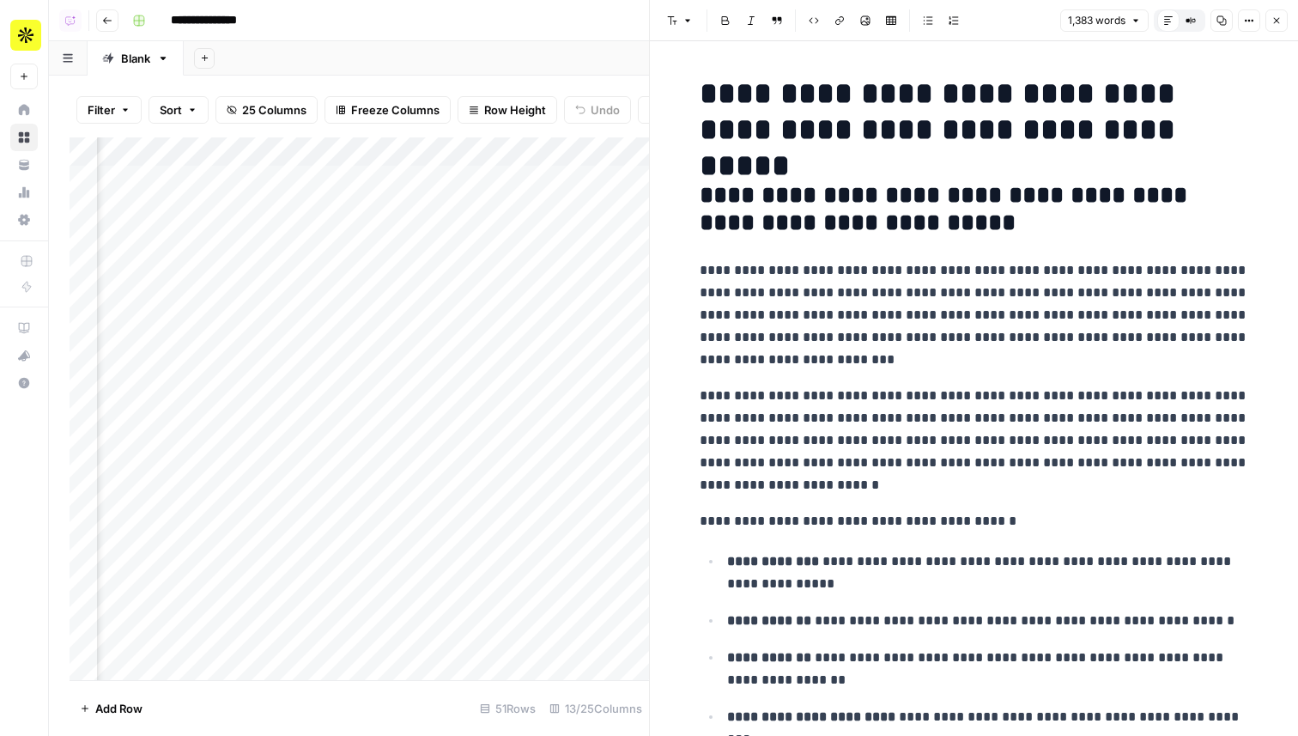
click at [1252, 17] on icon "button" at bounding box center [1249, 20] width 10 height 10
click at [1175, 191] on button "Code" at bounding box center [1192, 182] width 122 height 24
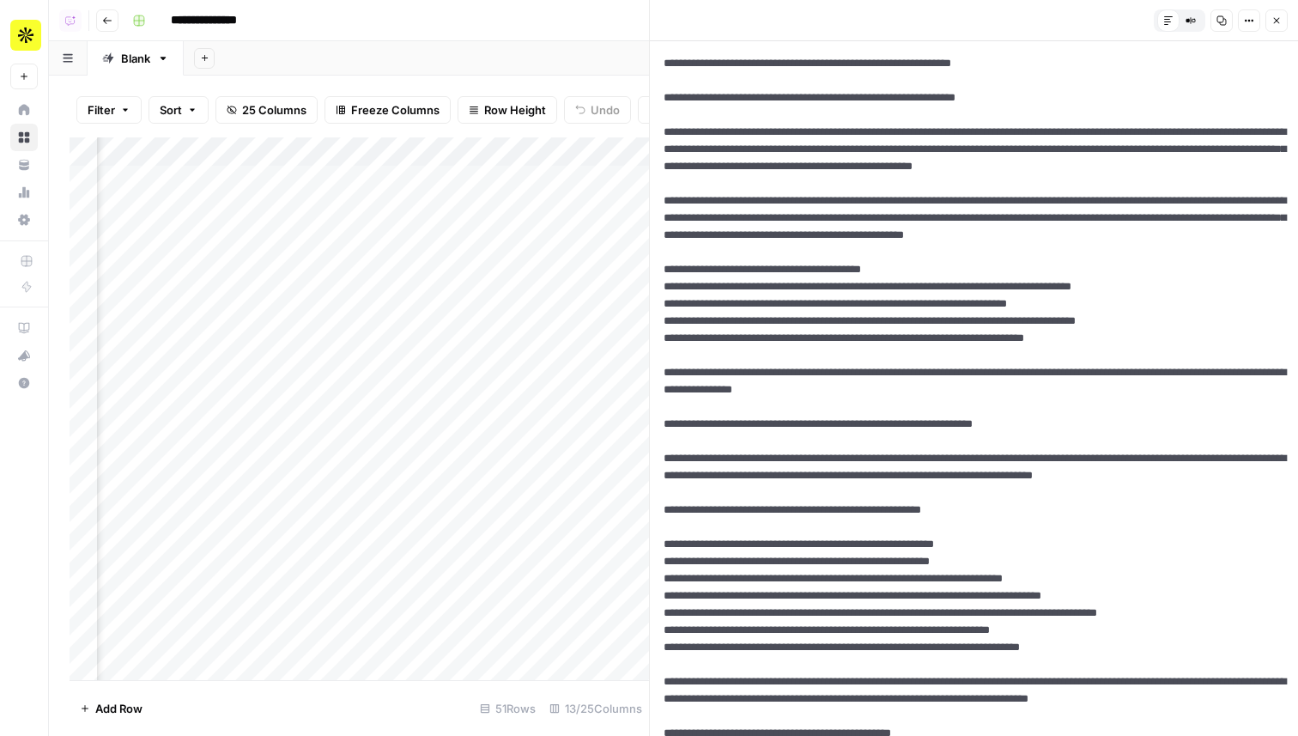
click at [313, 180] on div "Add Column" at bounding box center [360, 408] width 580 height 543
click at [146, 184] on div "Add Column" at bounding box center [360, 408] width 580 height 543
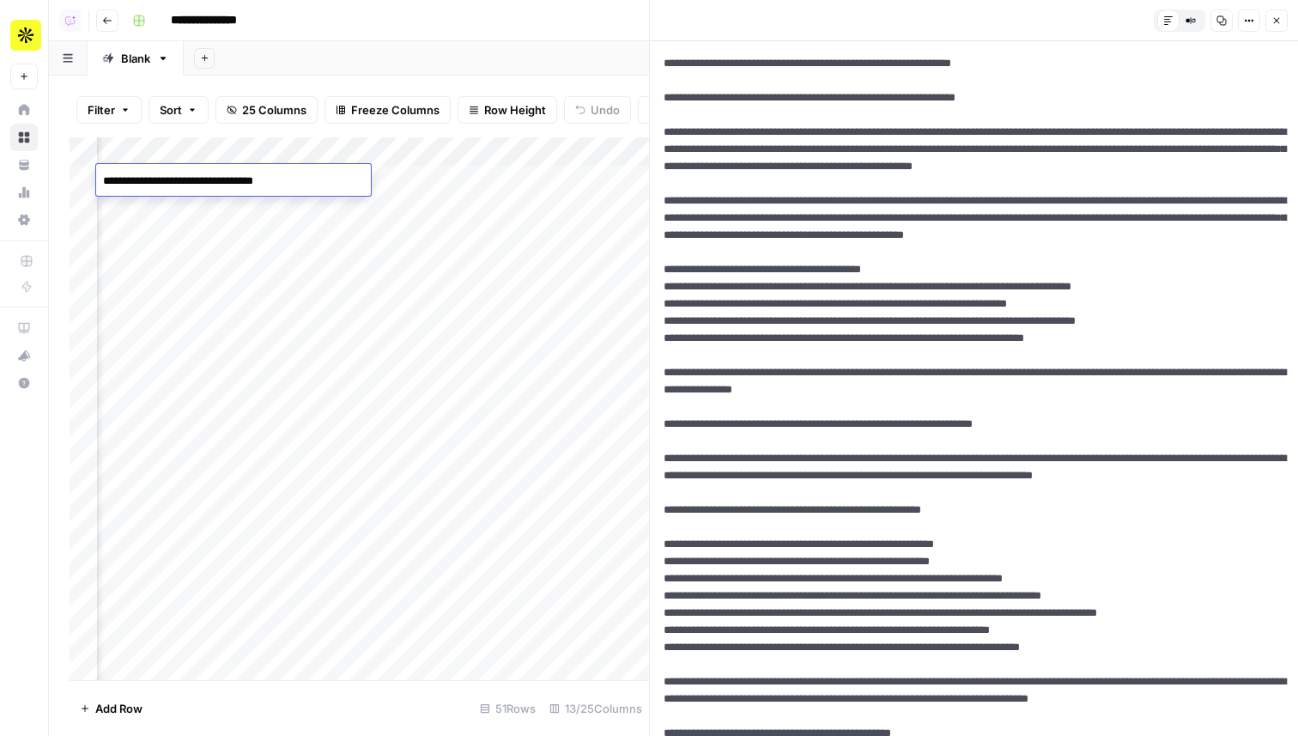
scroll to position [0, 817]
click at [252, 103] on span "25 Columns" at bounding box center [274, 109] width 64 height 17
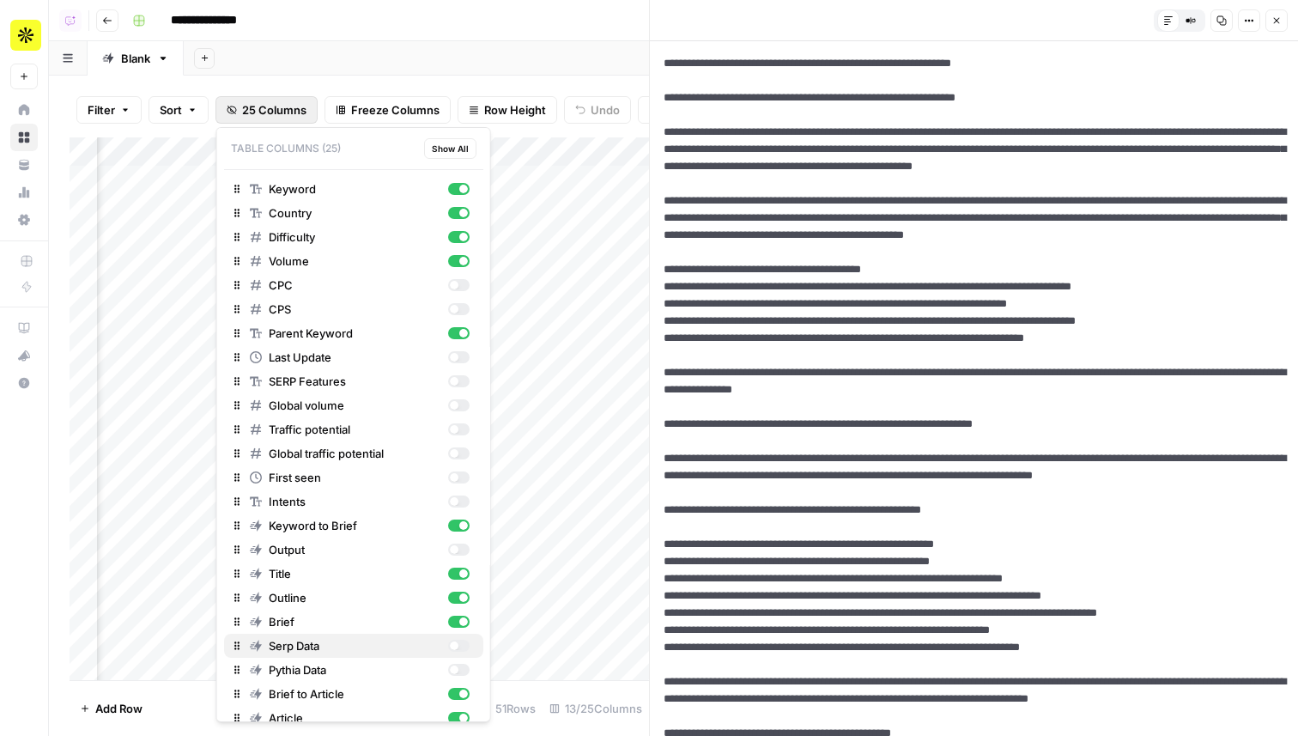
click at [459, 645] on div "button" at bounding box center [457, 646] width 21 height 12
click at [459, 666] on div "button" at bounding box center [457, 670] width 21 height 12
click at [565, 538] on div "Add Column" at bounding box center [360, 408] width 580 height 543
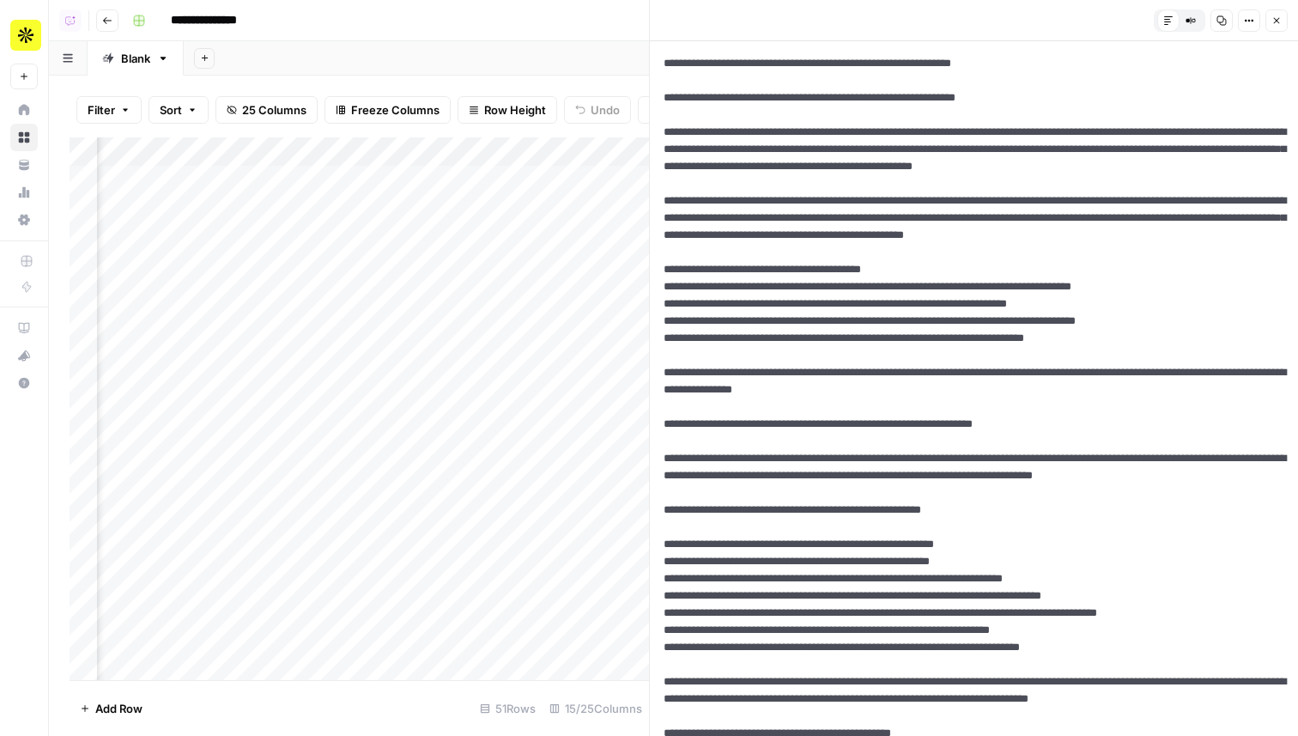
scroll to position [0, 1219]
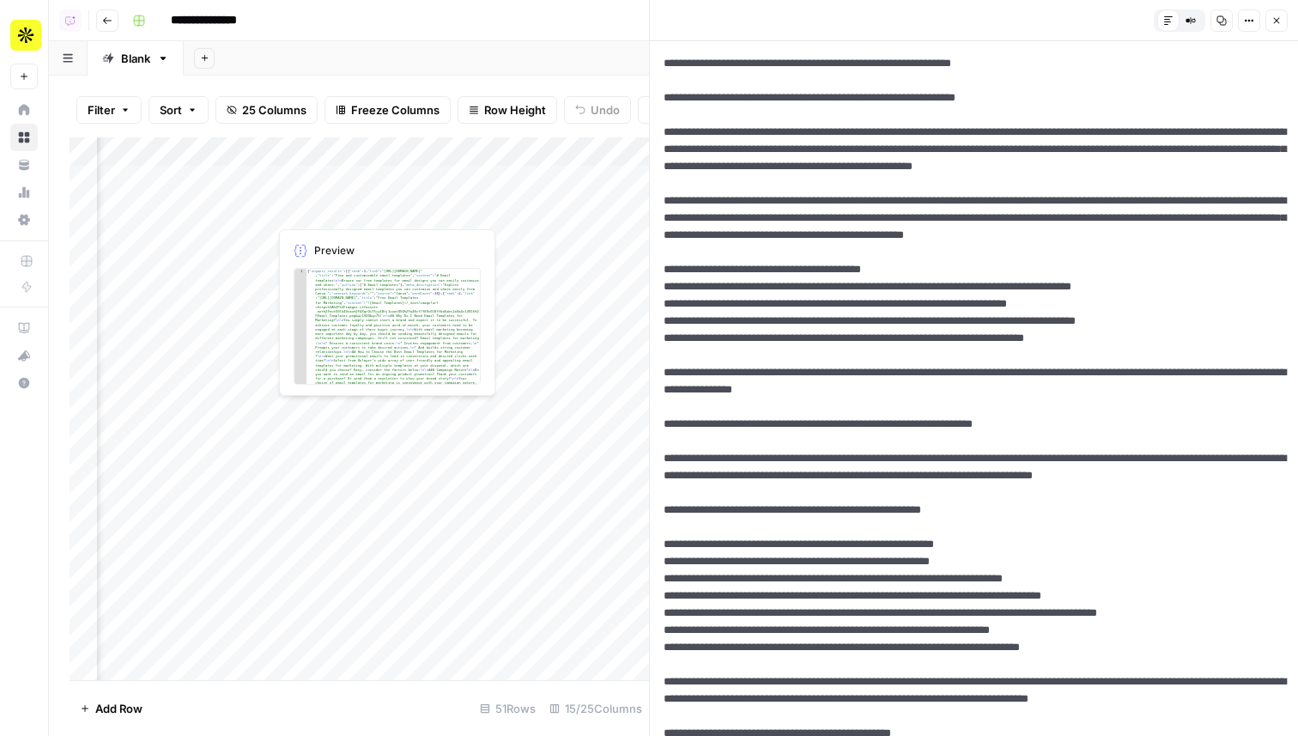
click at [334, 185] on div "Add Column" at bounding box center [360, 408] width 580 height 543
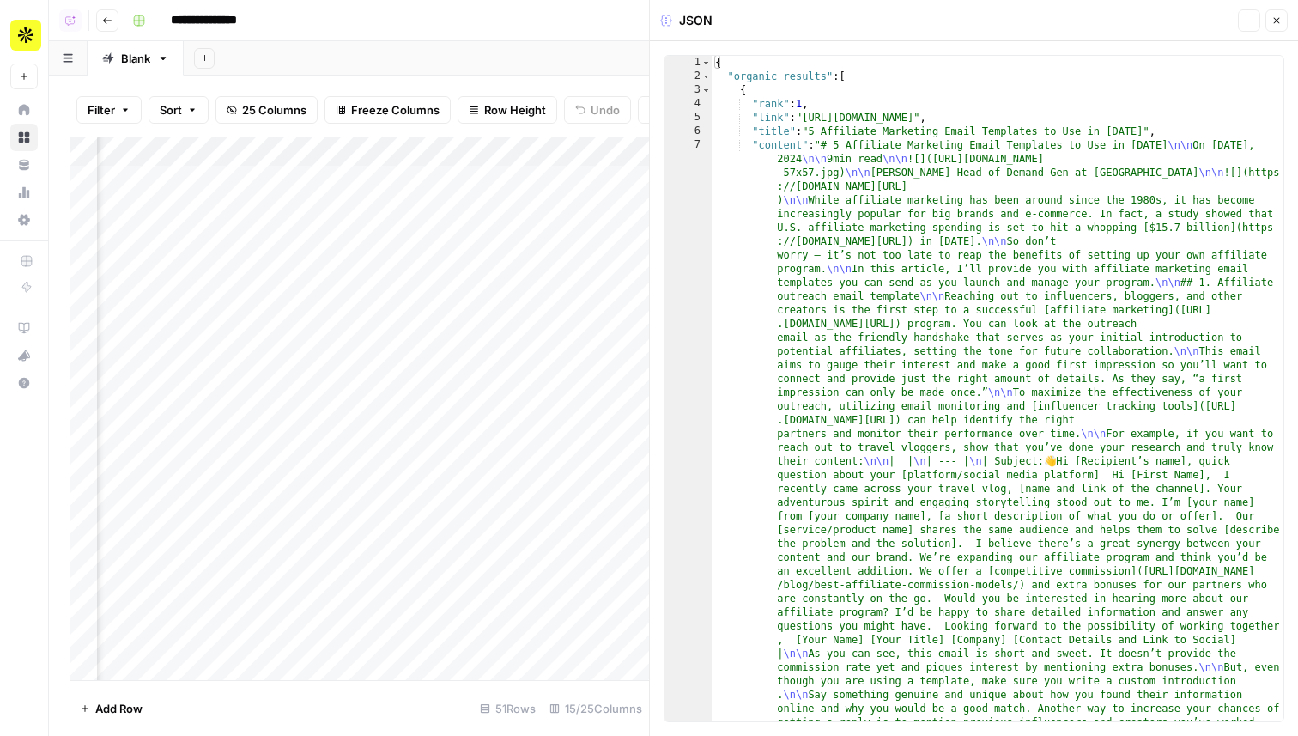
type textarea "**********"
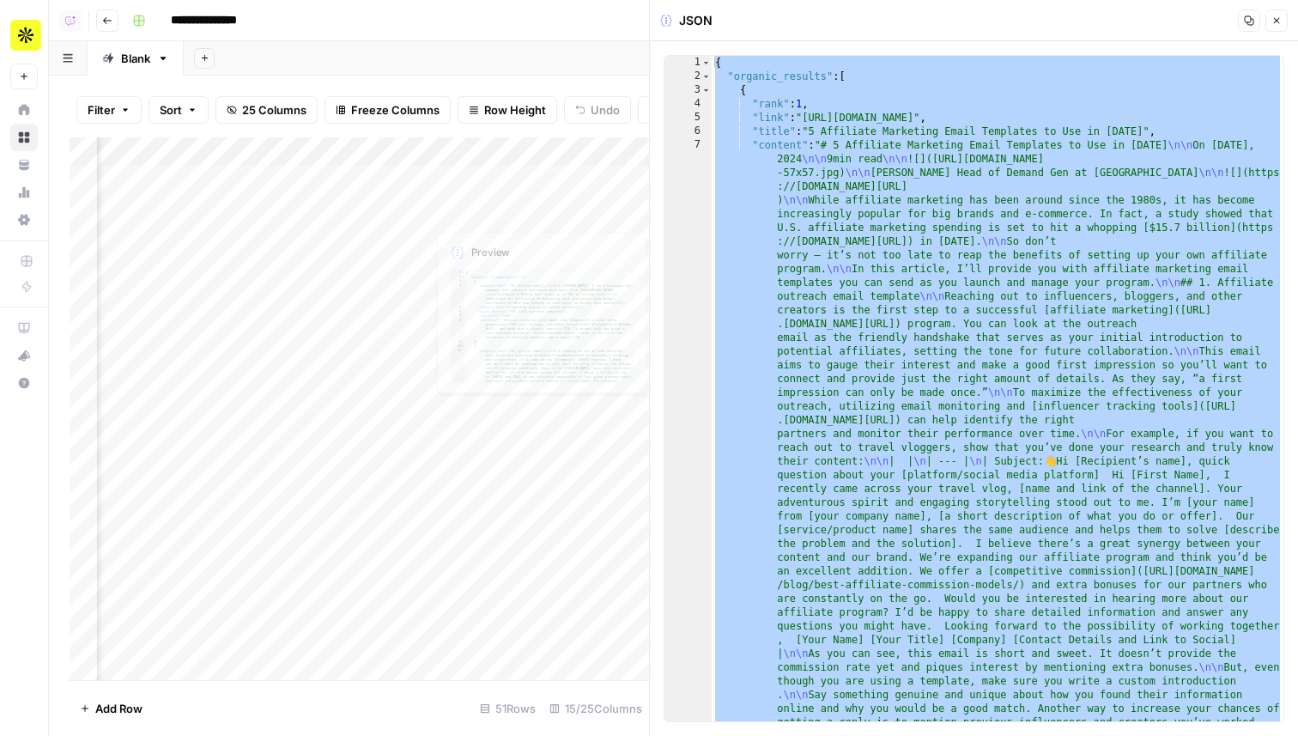
click at [485, 175] on div "Add Column" at bounding box center [360, 408] width 580 height 543
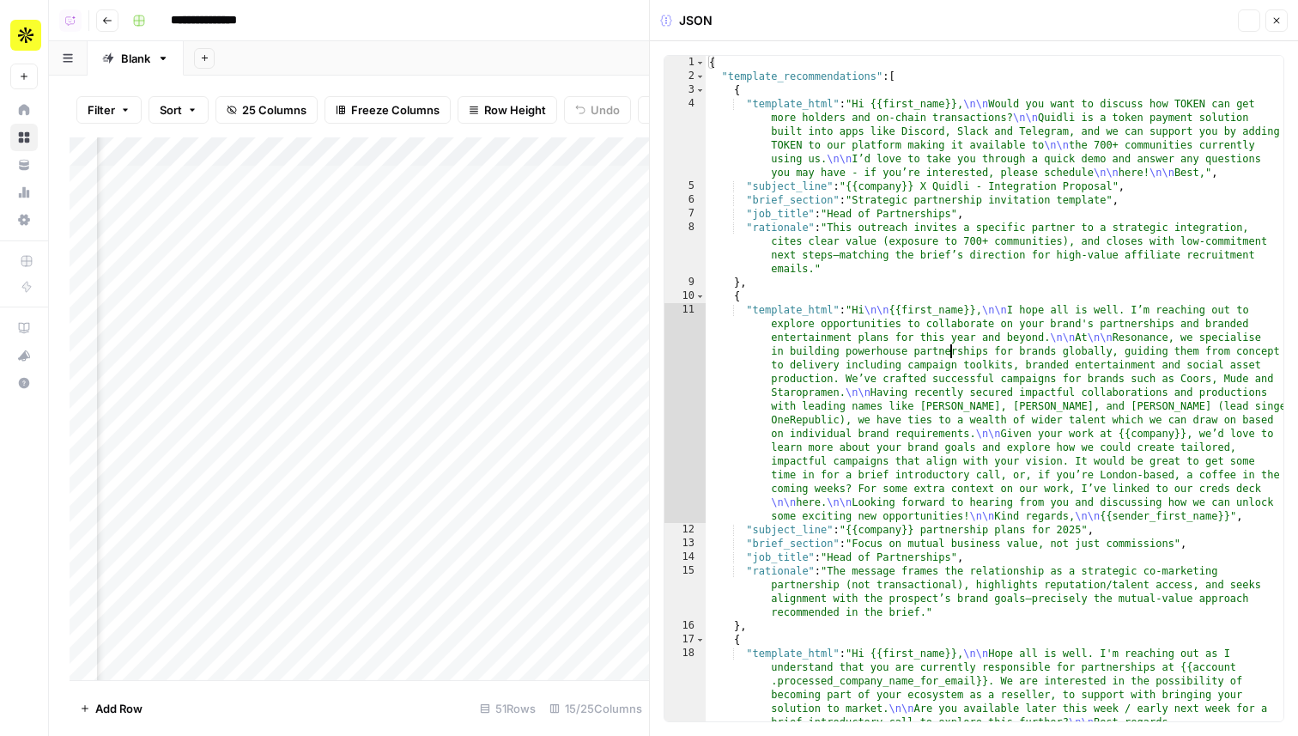
click at [951, 344] on div "{ "template_recommendations" : [ { "template_html" : "Hi {{first_name}}, \n\n W…" at bounding box center [995, 443] width 578 height 775
type textarea "* *"
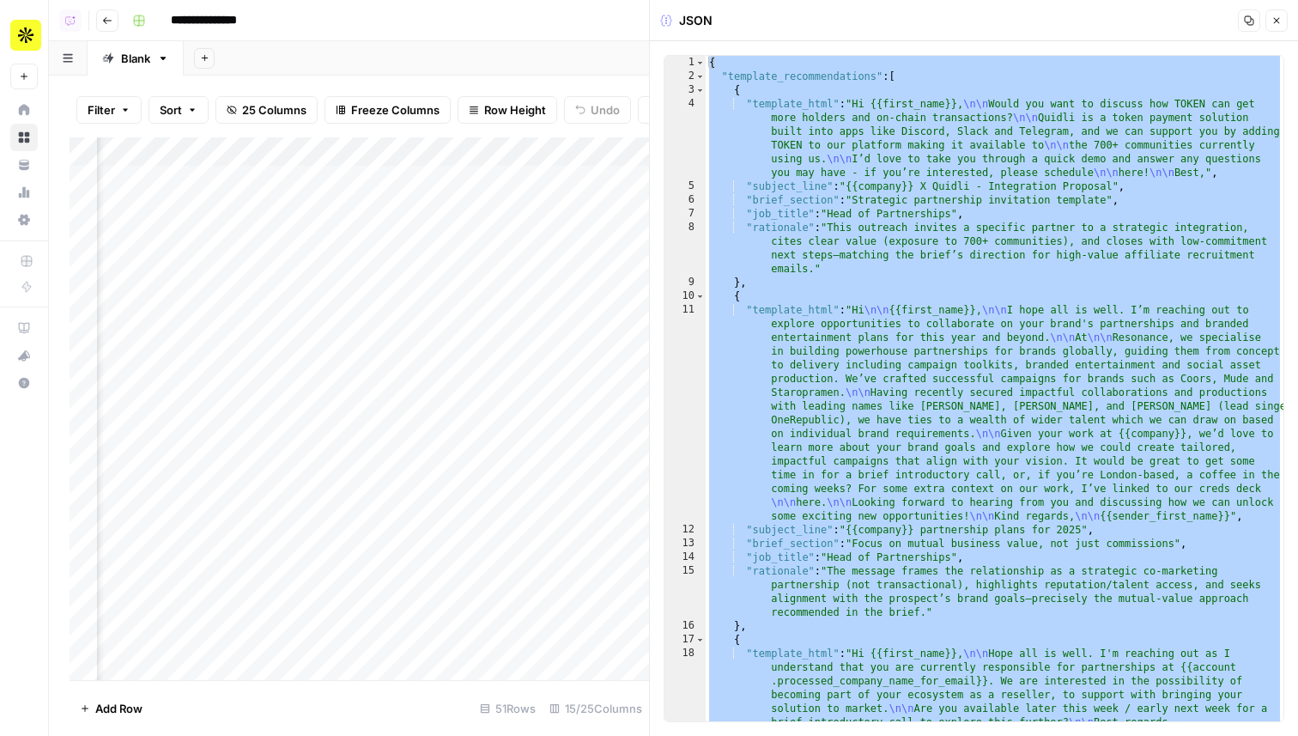
scroll to position [0, 1100]
click at [161, 178] on div "Add Column" at bounding box center [360, 408] width 580 height 543
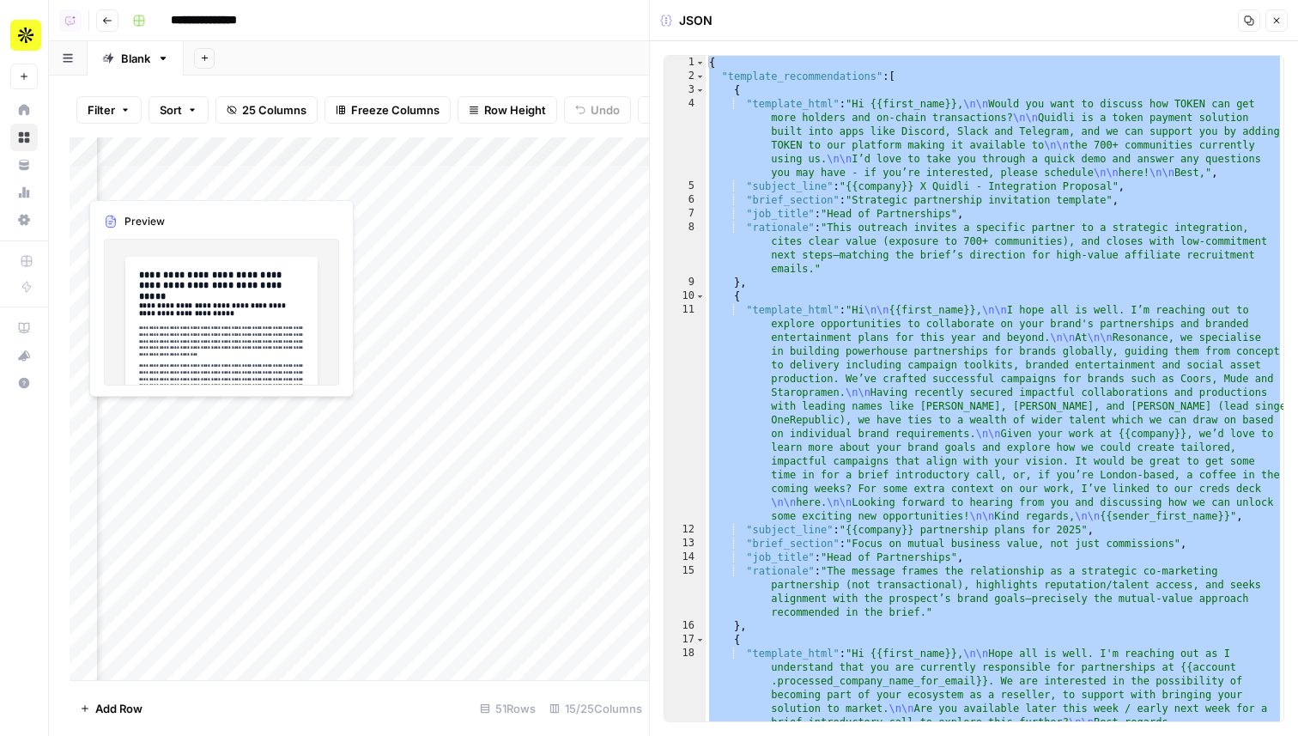
click at [161, 178] on div "Add Column" at bounding box center [360, 408] width 580 height 543
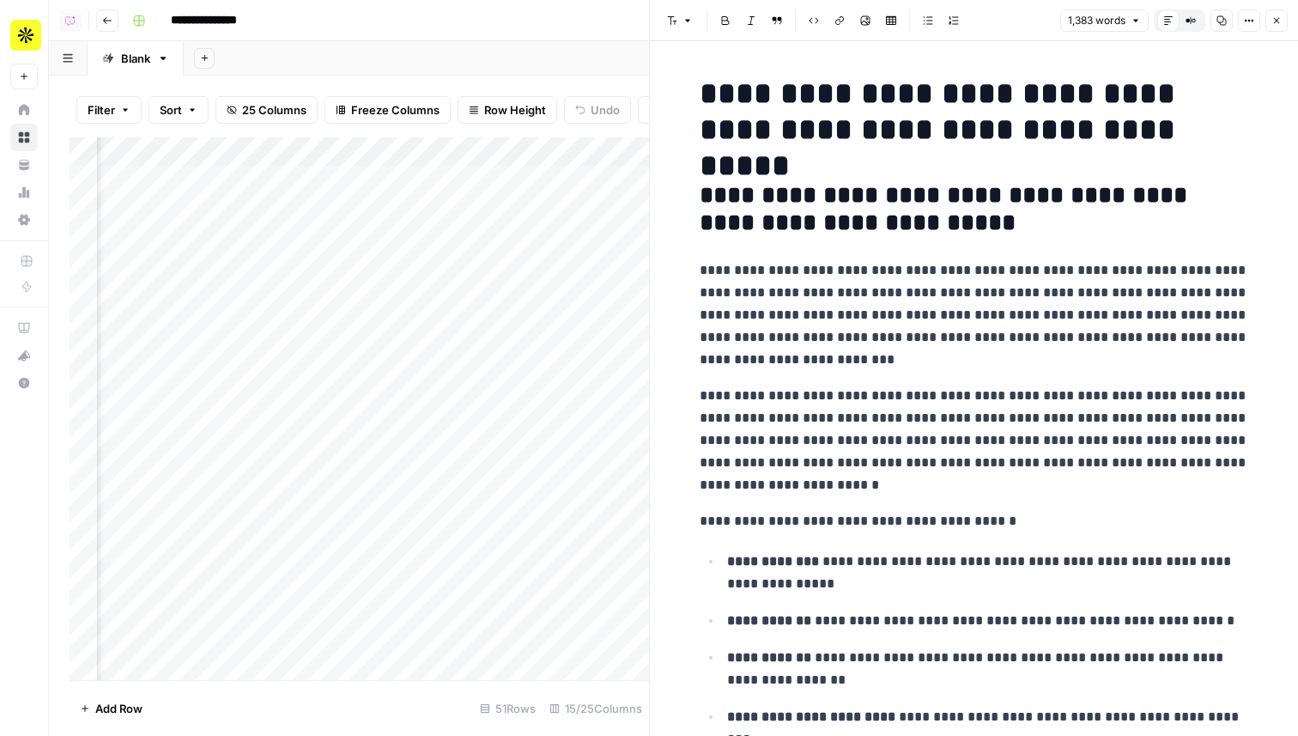
click at [1254, 20] on icon "button" at bounding box center [1249, 20] width 10 height 10
click at [1192, 189] on span "Code" at bounding box center [1198, 181] width 82 height 17
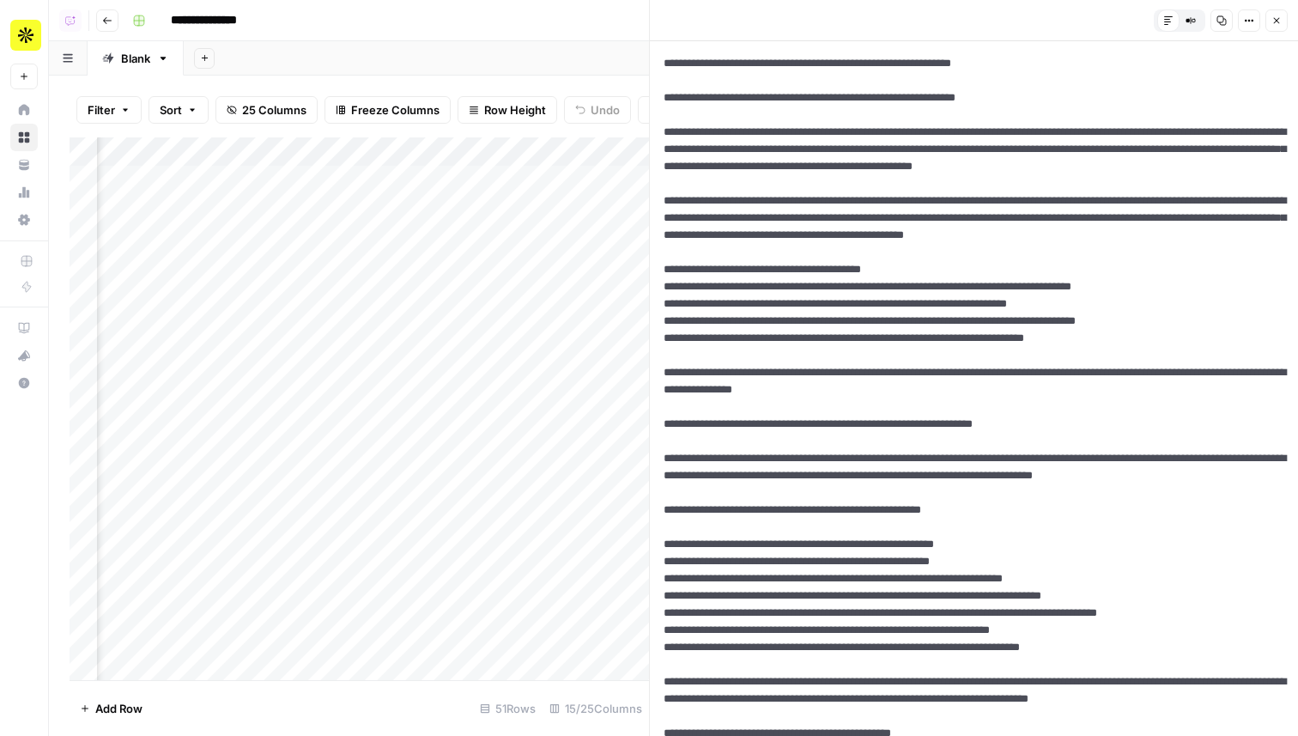
click at [267, 179] on div "Add Column" at bounding box center [360, 408] width 580 height 543
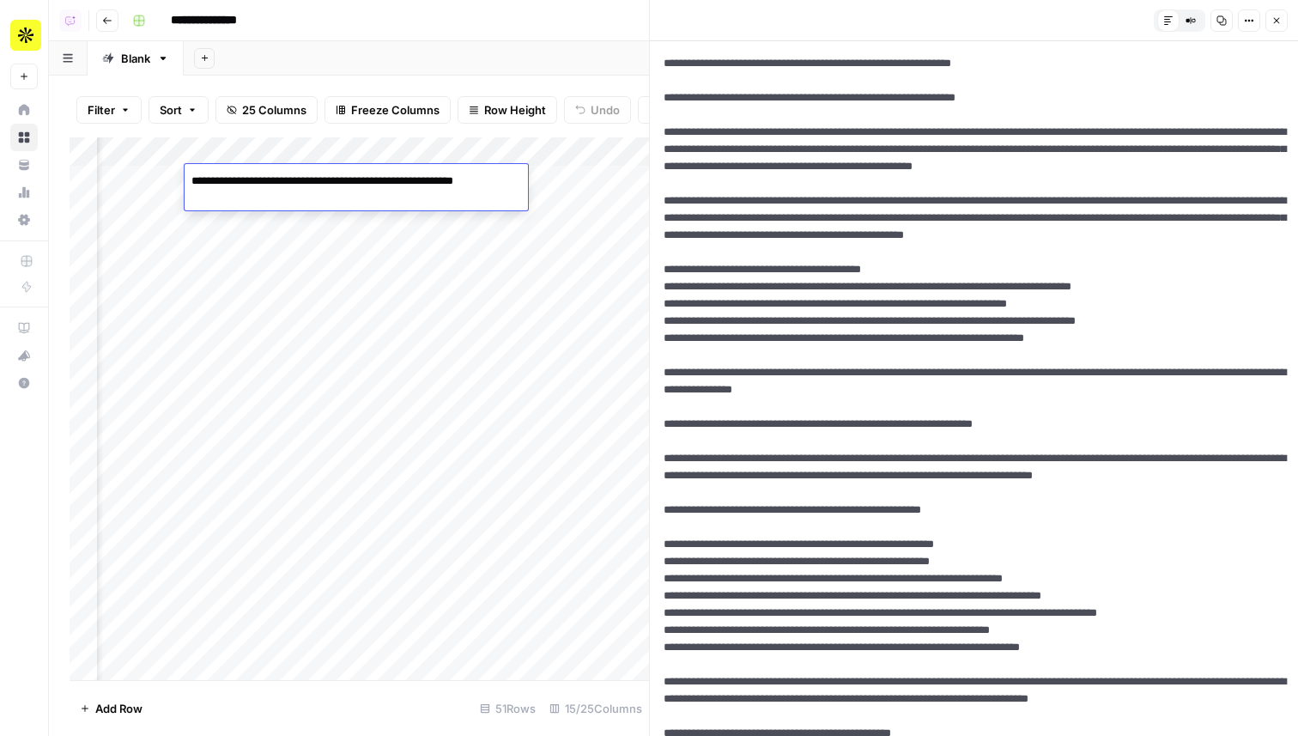
click at [112, 178] on div "Add Column" at bounding box center [360, 408] width 580 height 543
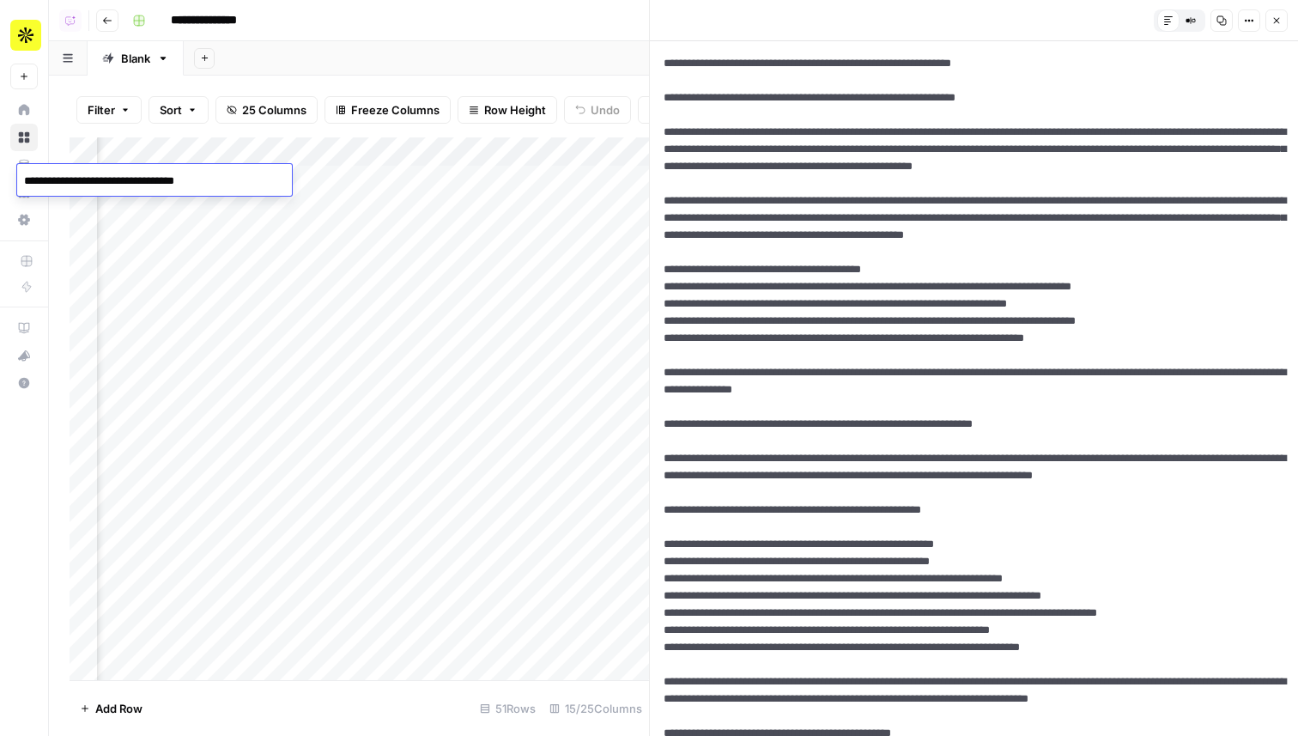
scroll to position [0, 964]
click at [470, 184] on div "Add Column" at bounding box center [360, 408] width 580 height 543
click at [561, 188] on div "Add Column" at bounding box center [360, 408] width 580 height 543
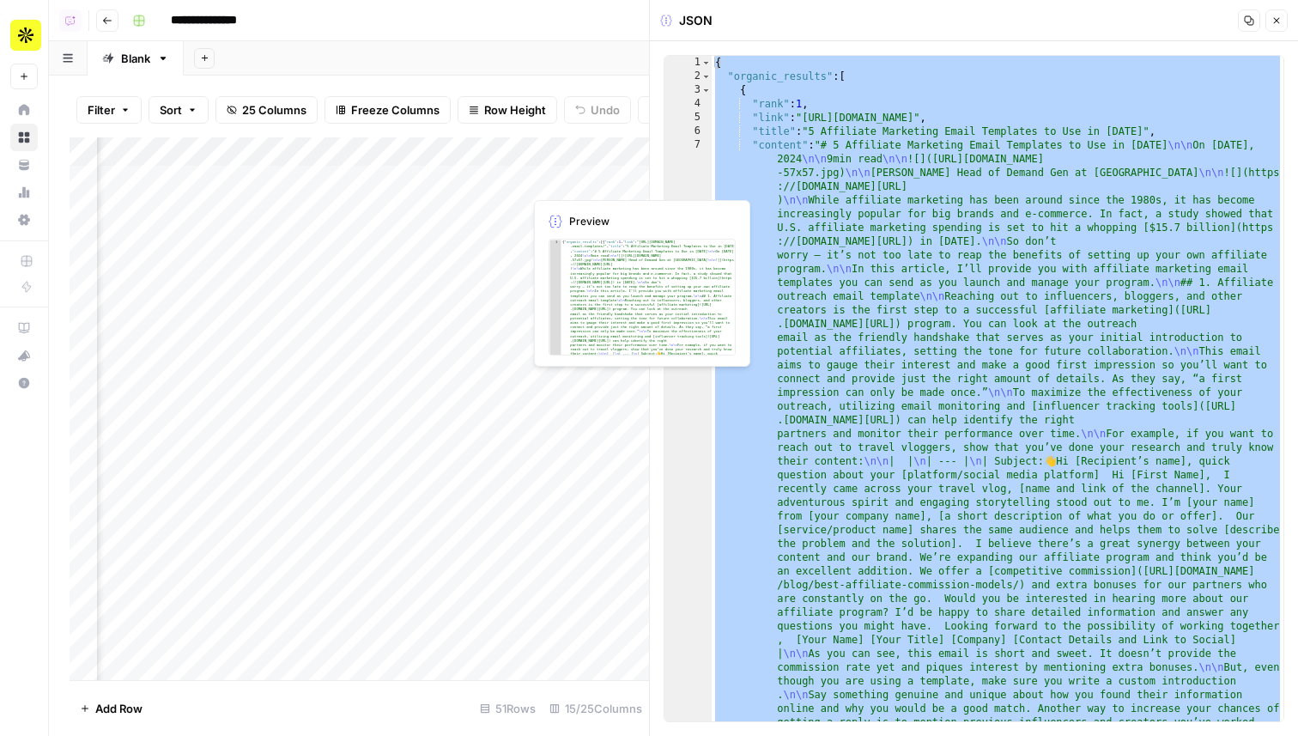
scroll to position [0, 1304]
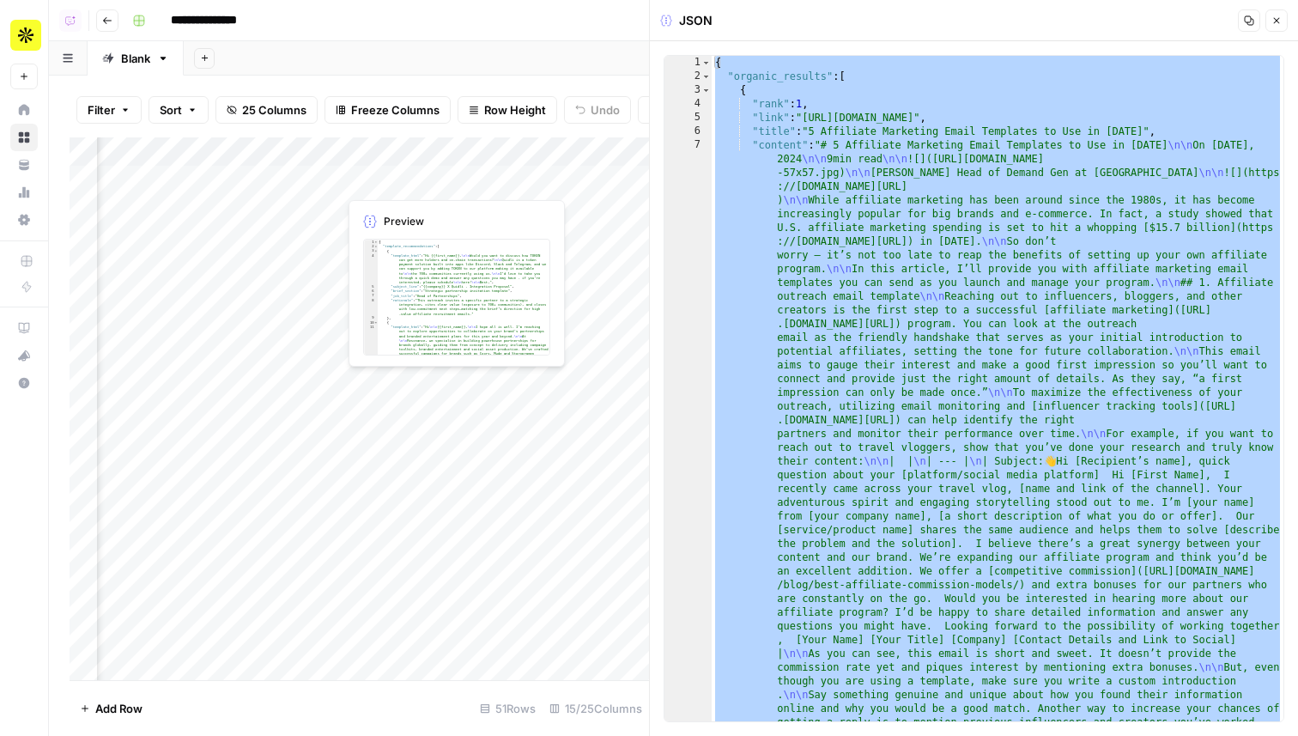
click at [398, 191] on div "Add Column" at bounding box center [360, 408] width 580 height 543
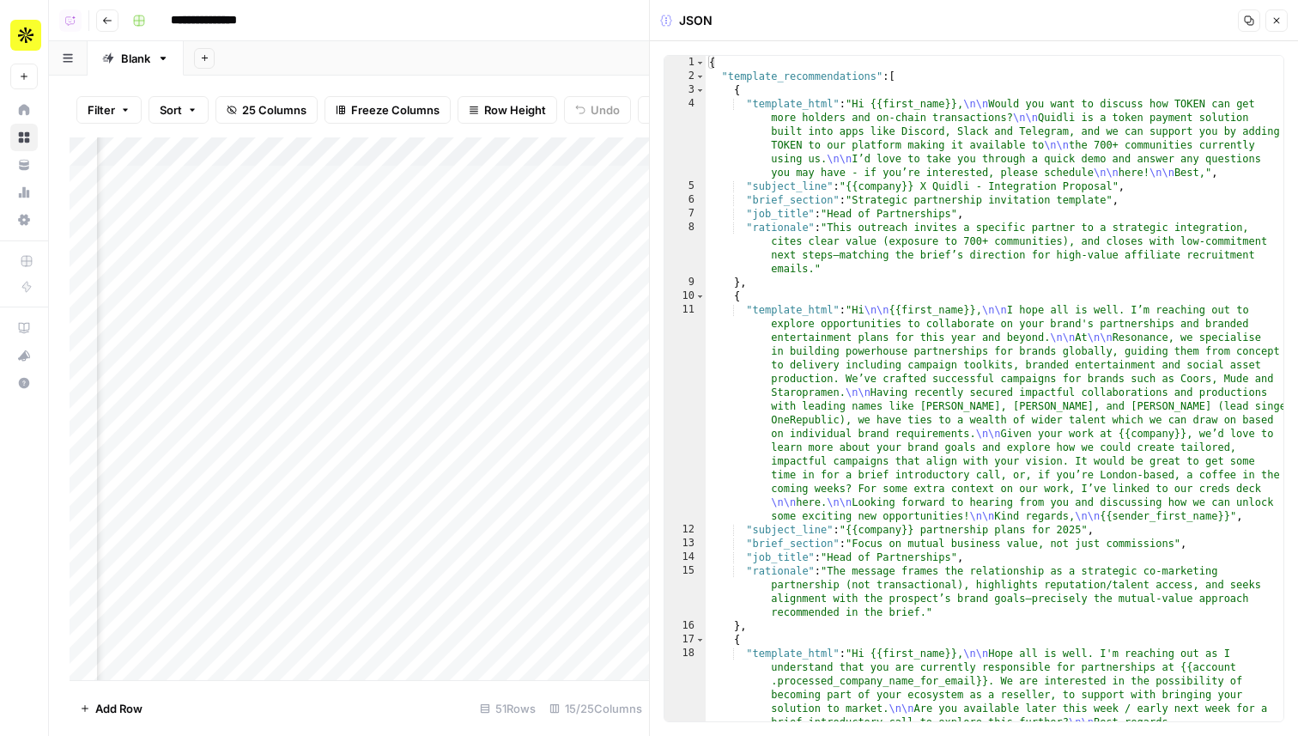
click at [998, 287] on div "{ "template_recommendations" : [ { "template_html" : "Hi {{first_name}}, \n\n W…" at bounding box center [995, 443] width 578 height 775
type textarea "* *"
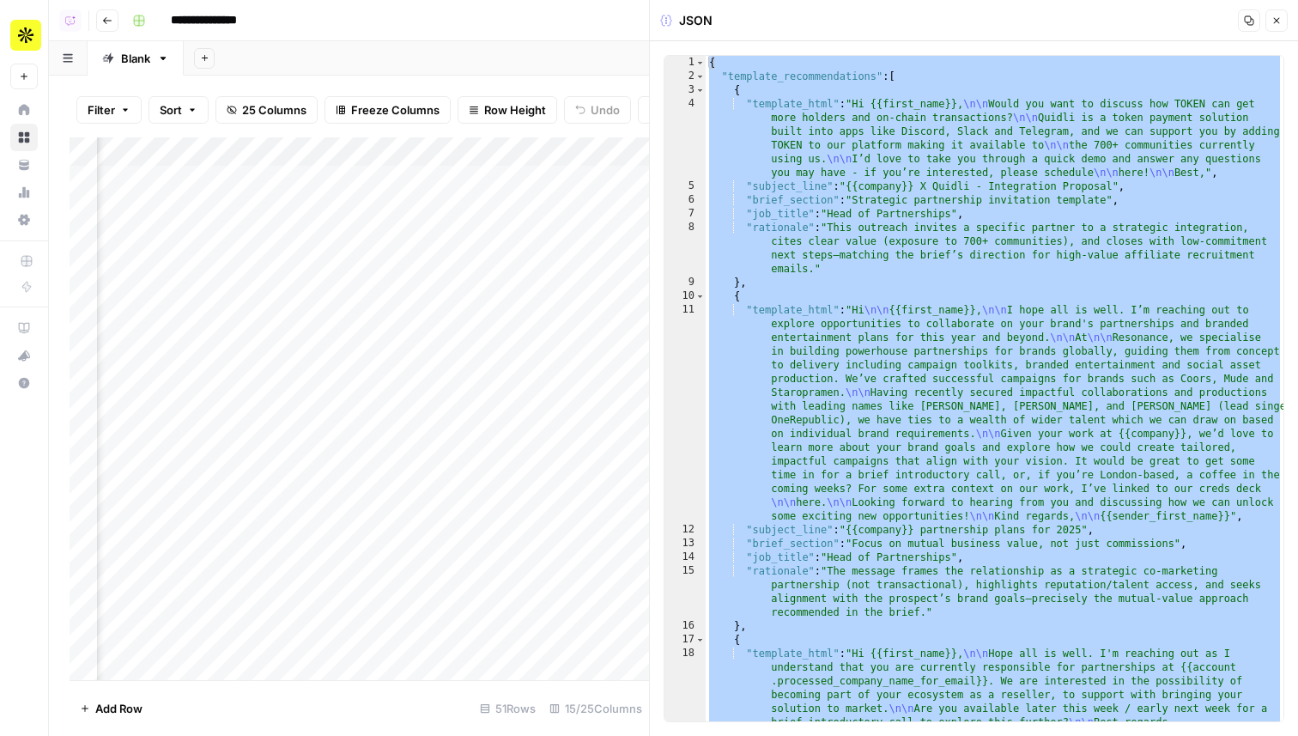
click at [911, 395] on div "{ "template_recommendations" : [ { "template_html" : "Hi {{first_name}}, \n\n W…" at bounding box center [995, 443] width 578 height 775
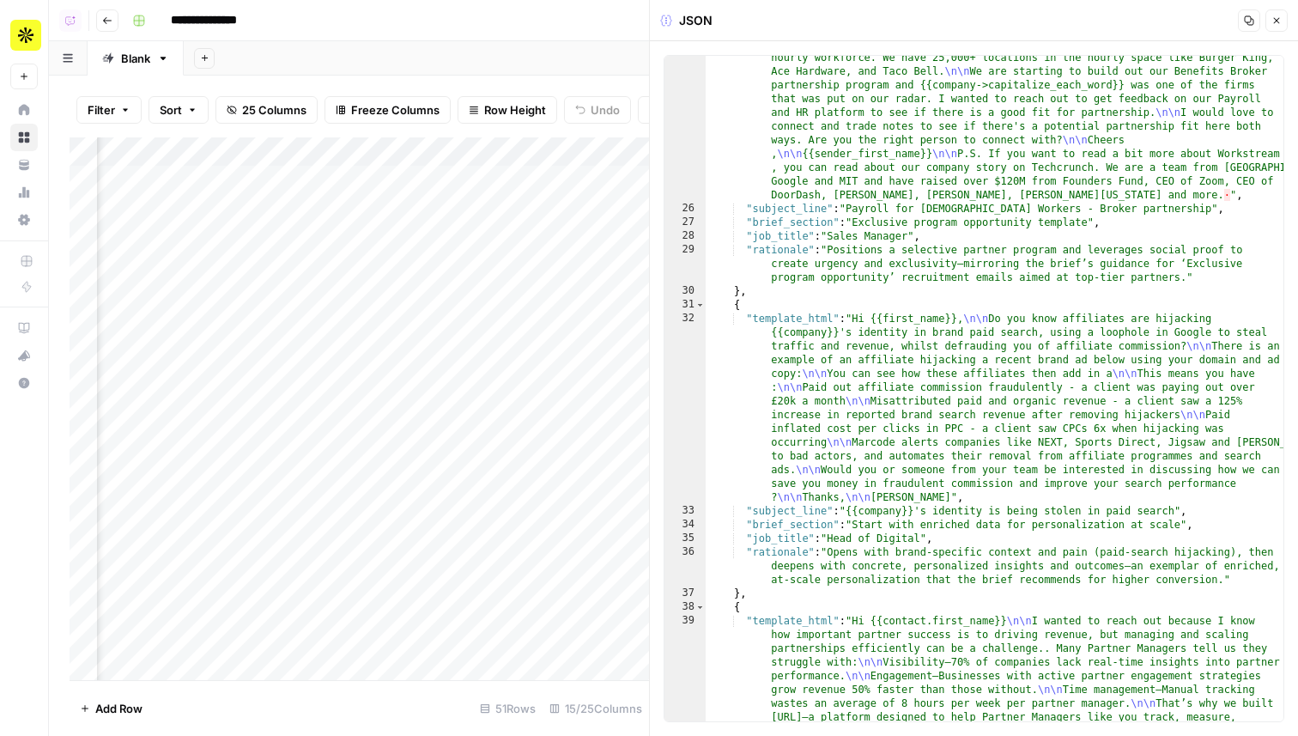
scroll to position [0, 1449]
click at [467, 181] on div "Add Column" at bounding box center [360, 408] width 580 height 543
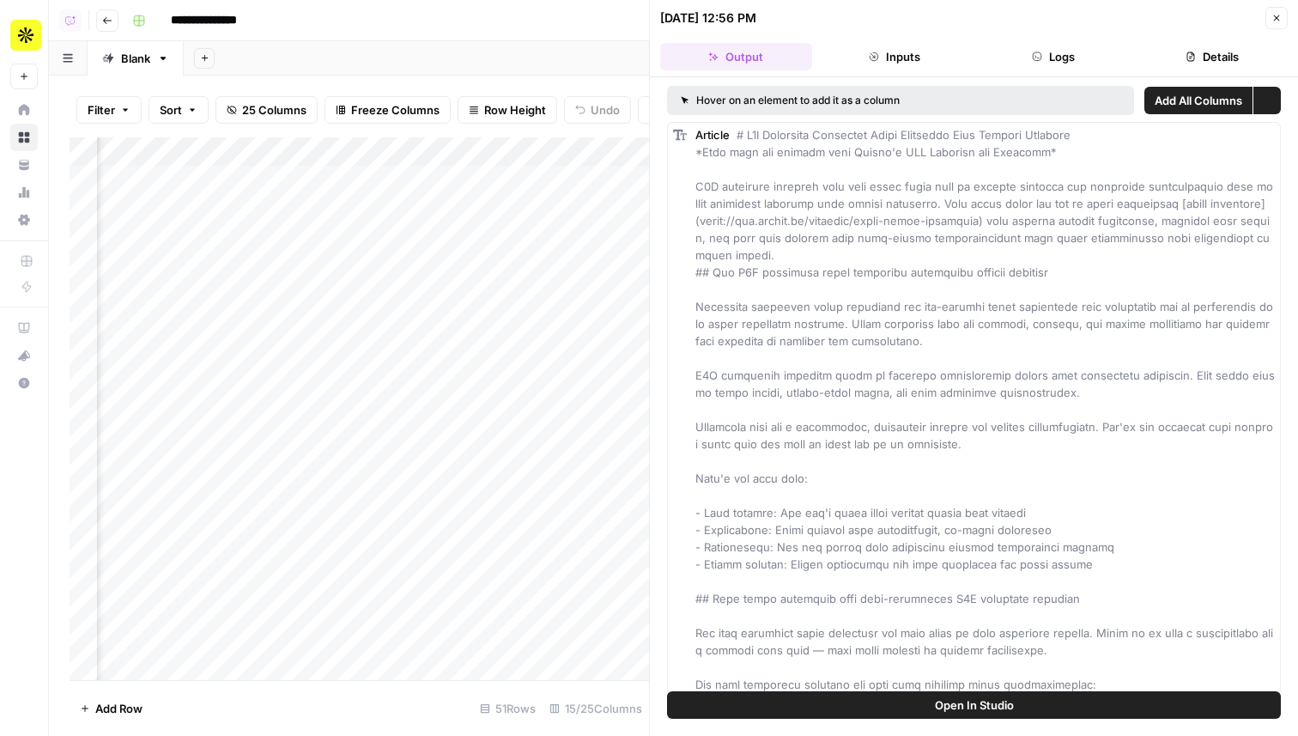
click at [1200, 55] on button "Details" at bounding box center [1212, 56] width 152 height 27
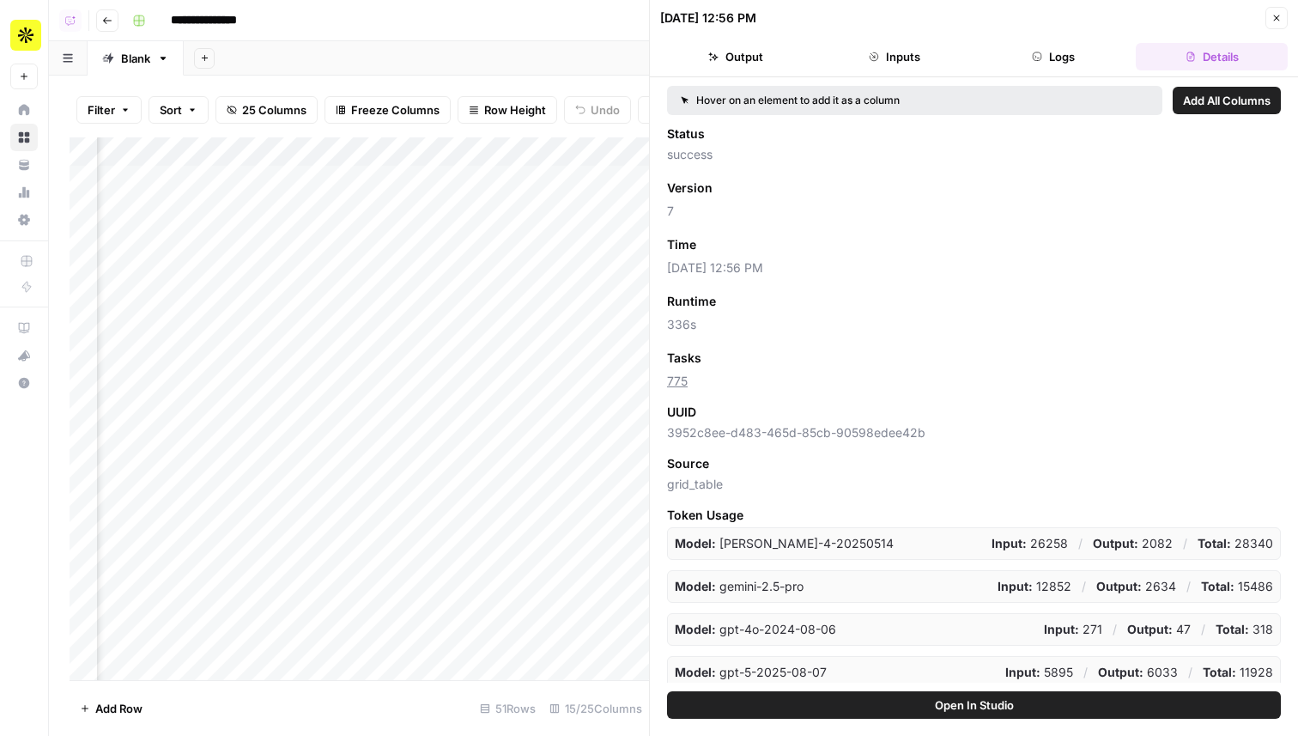
click at [1267, 16] on button "Close" at bounding box center [1277, 18] width 22 height 22
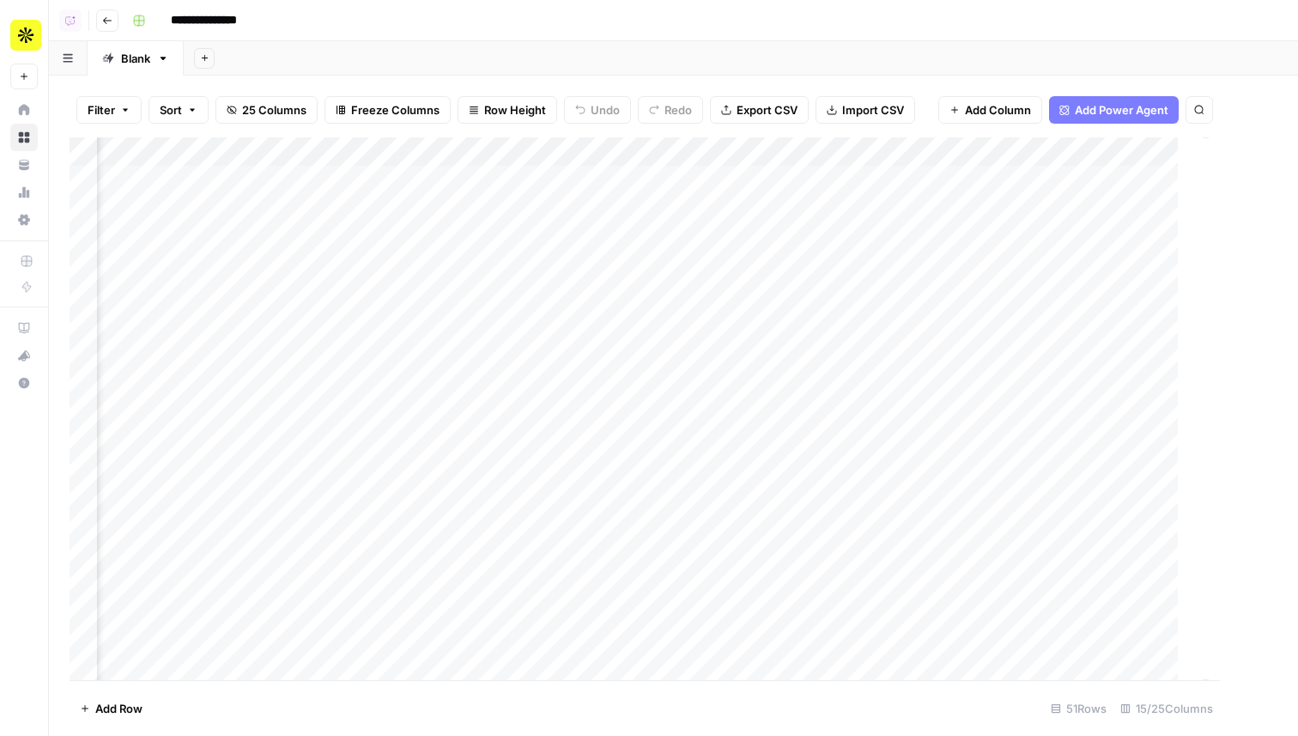
scroll to position [0, 1213]
click at [698, 199] on div "Add Column" at bounding box center [674, 408] width 1208 height 543
click at [701, 210] on div "Add Column" at bounding box center [674, 408] width 1208 height 543
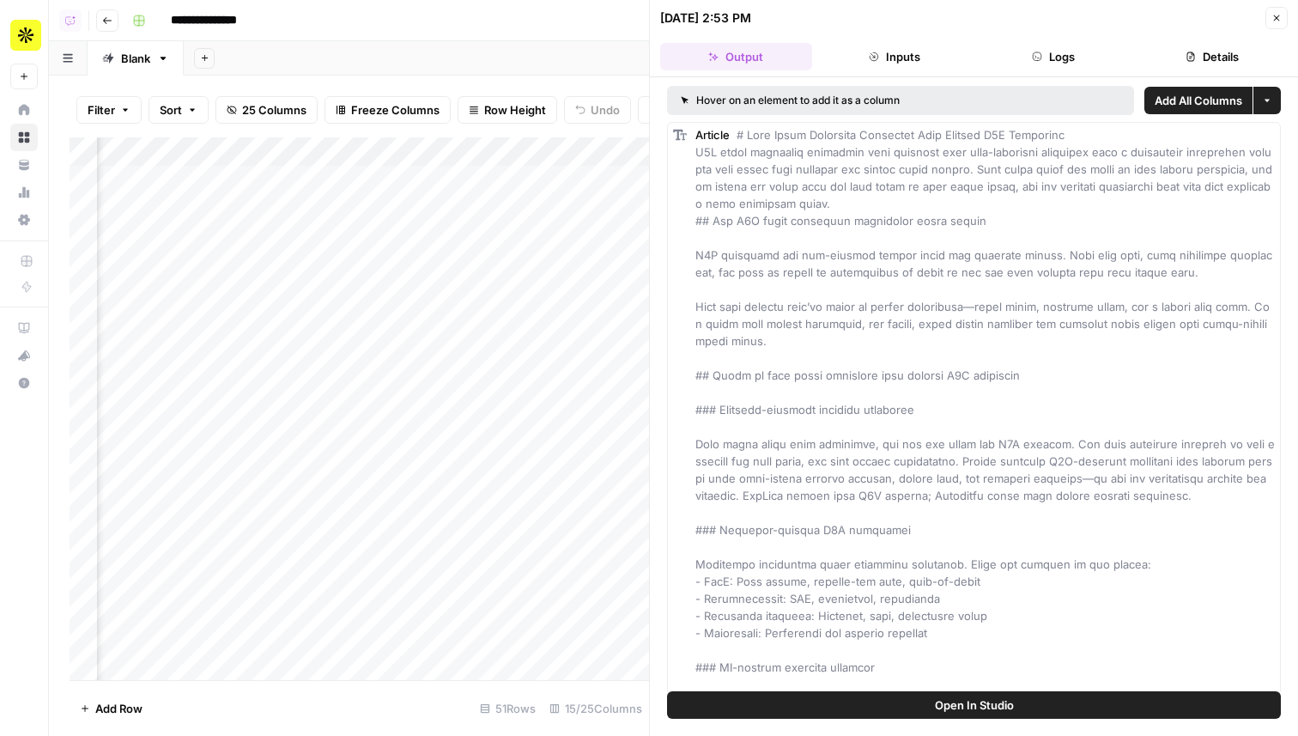
click at [1256, 51] on button "Details" at bounding box center [1212, 56] width 152 height 27
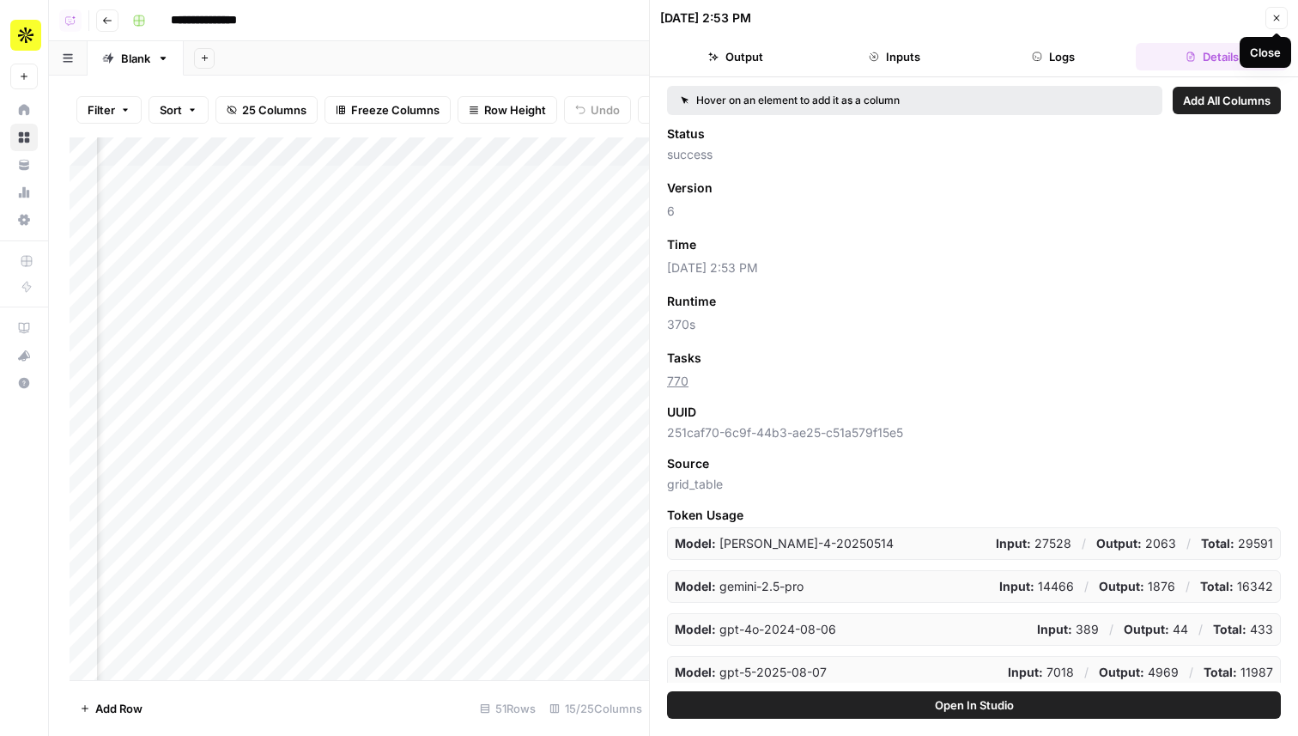
click at [1273, 22] on icon "button" at bounding box center [1277, 18] width 10 height 10
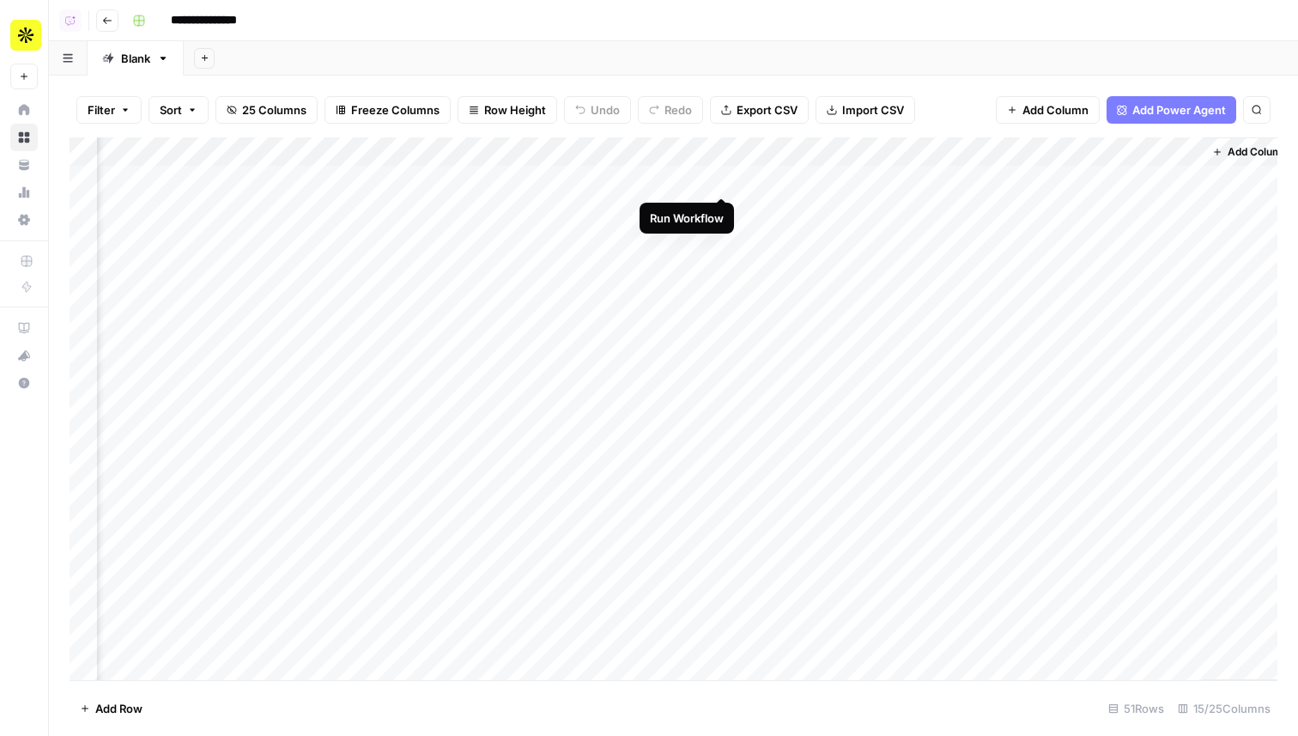
click at [721, 175] on div "Add Column" at bounding box center [674, 408] width 1208 height 543
click at [720, 209] on div "Add Column" at bounding box center [674, 408] width 1208 height 543
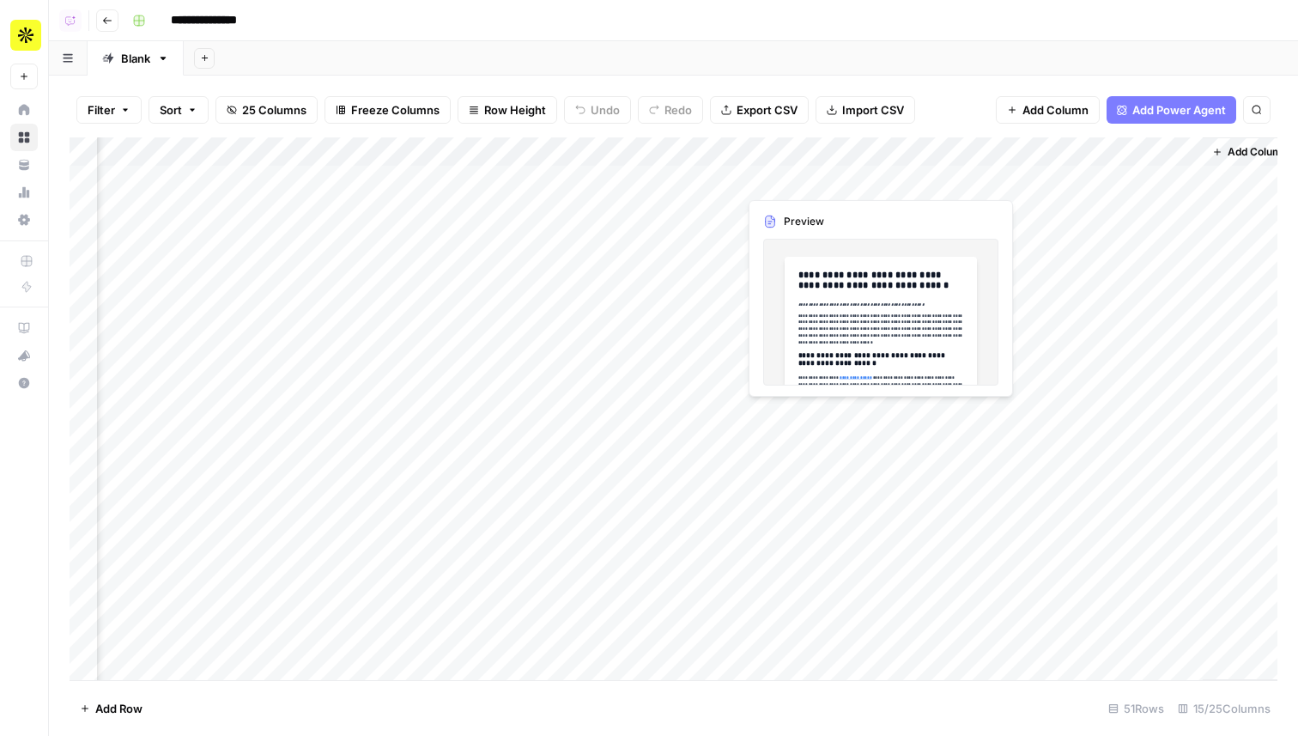
click at [795, 178] on div "Add Column" at bounding box center [674, 408] width 1208 height 543
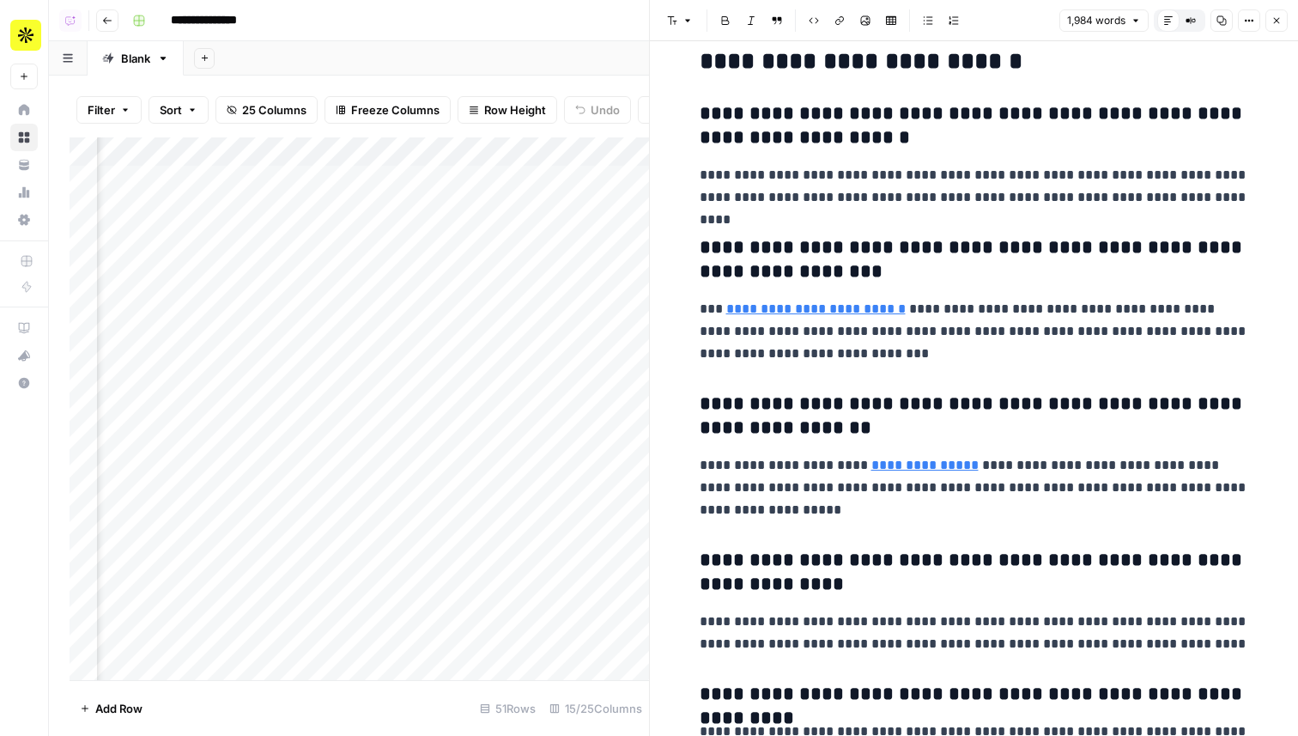
scroll to position [8867, 0]
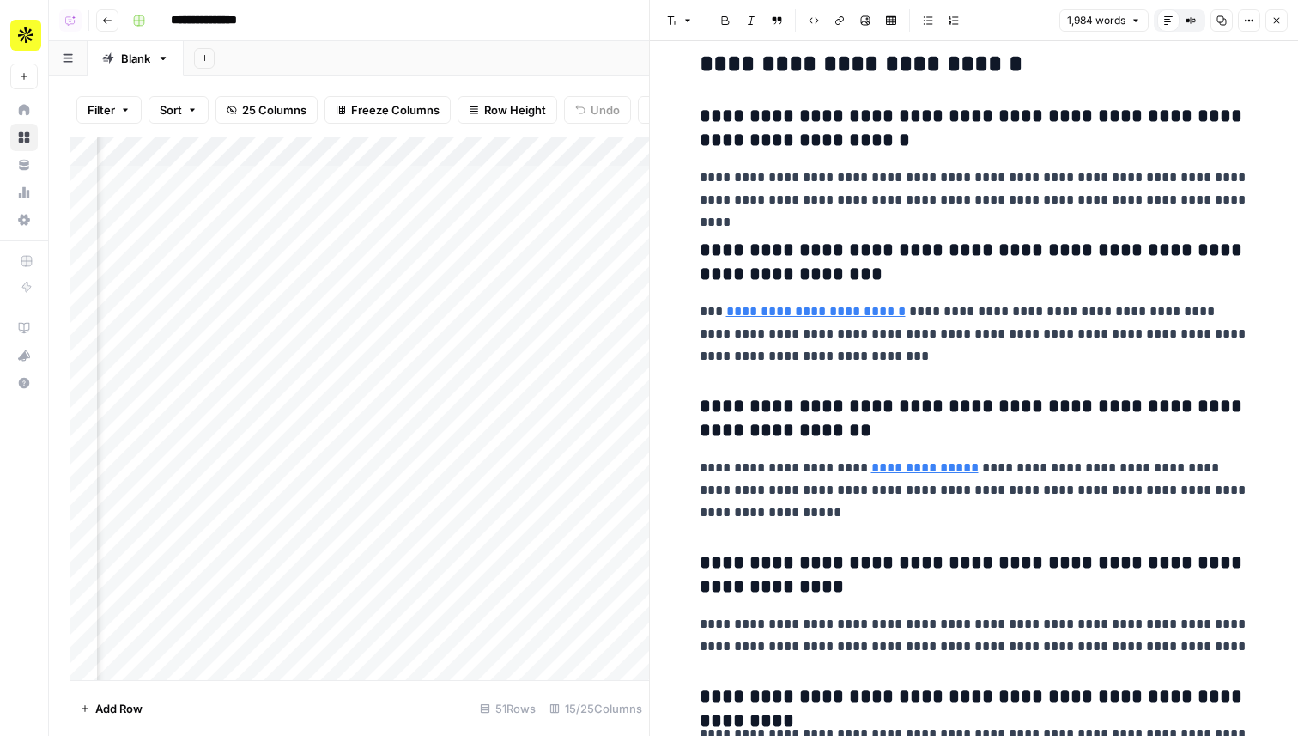
click at [1275, 17] on icon "button" at bounding box center [1277, 20] width 10 height 10
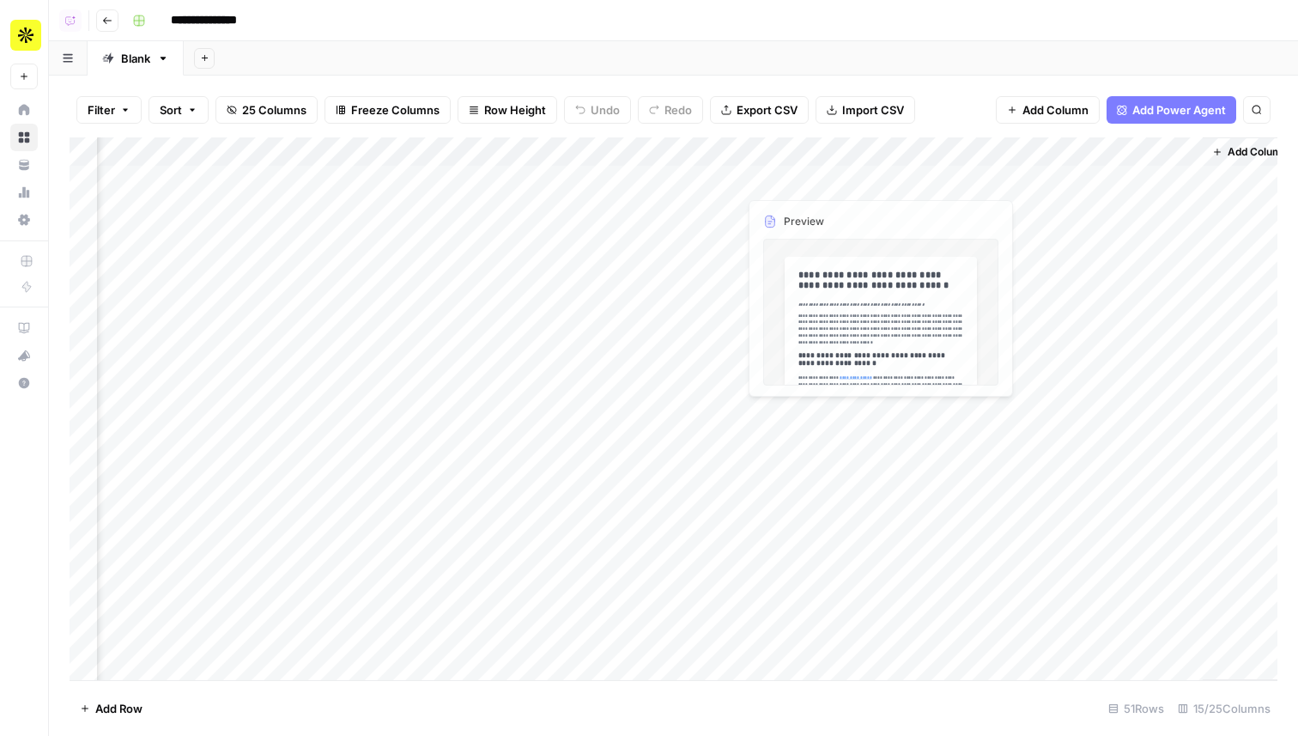
click at [799, 204] on div "Add Column" at bounding box center [674, 408] width 1208 height 543
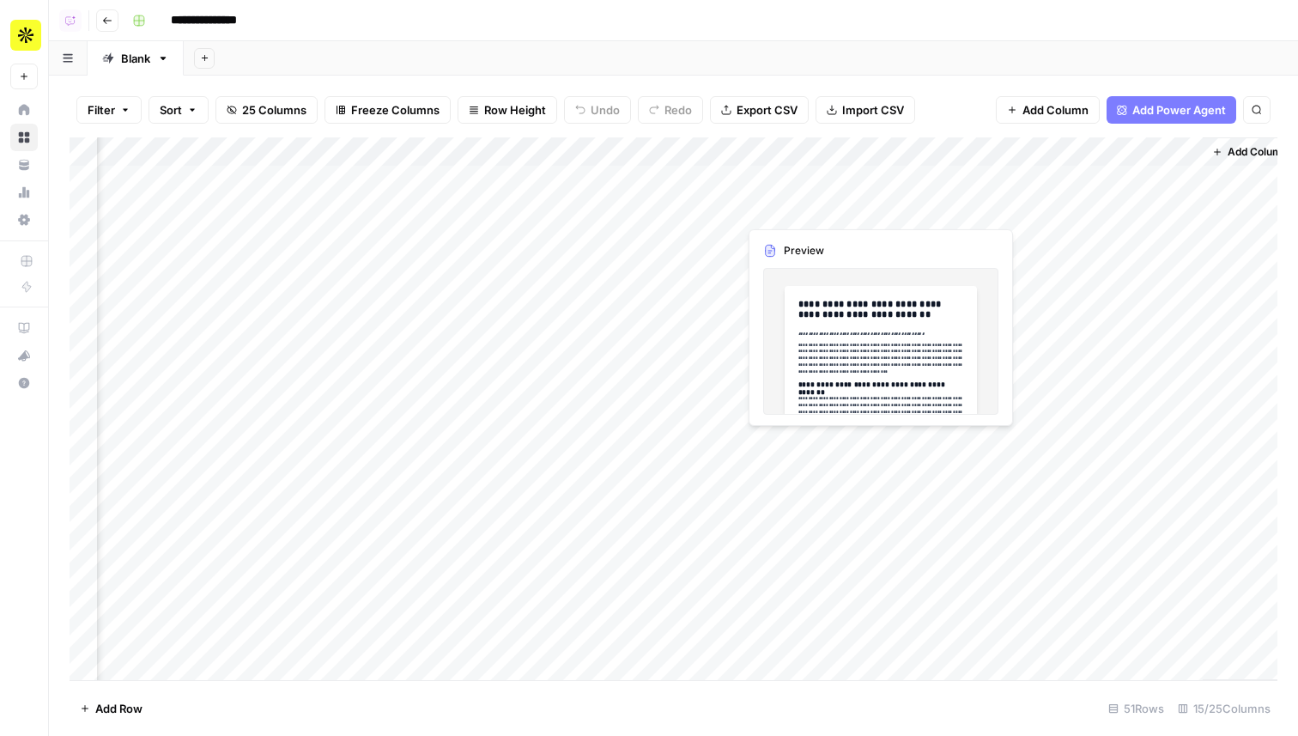
click at [799, 204] on div "Add Column" at bounding box center [674, 408] width 1208 height 543
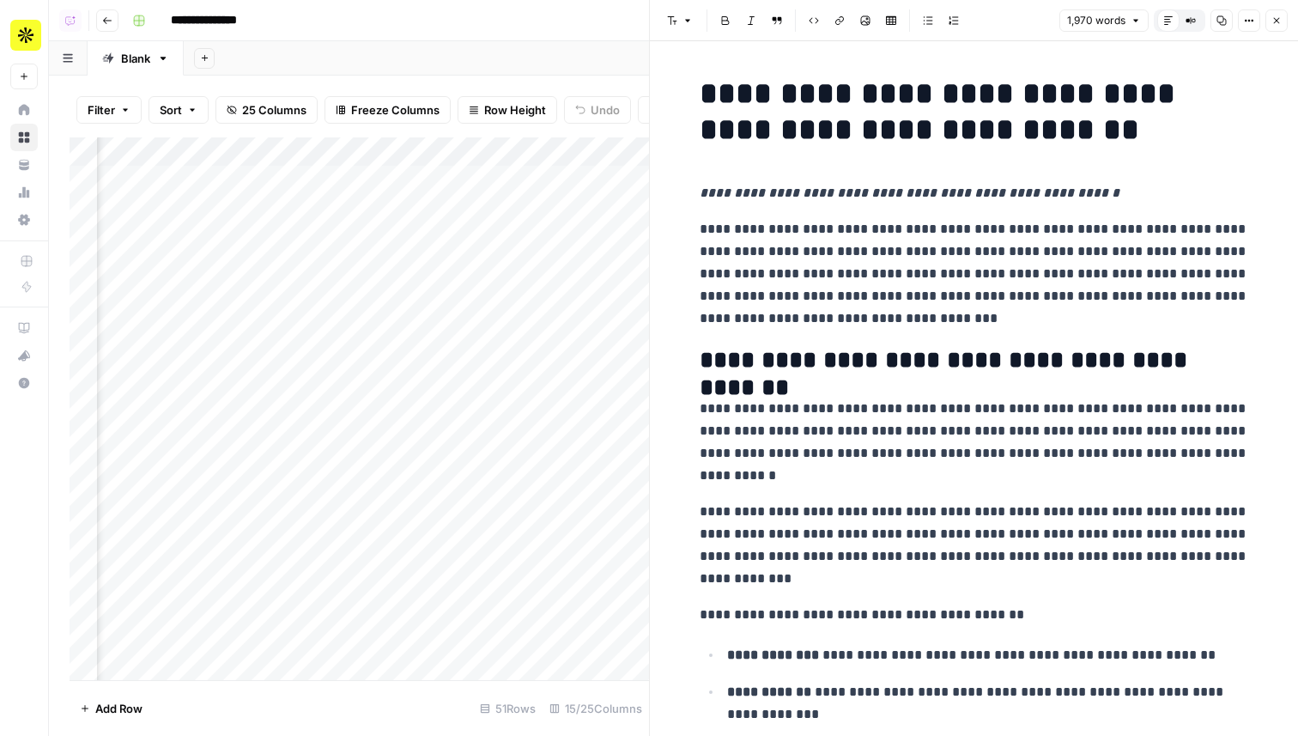
click at [1273, 20] on icon "button" at bounding box center [1277, 20] width 10 height 10
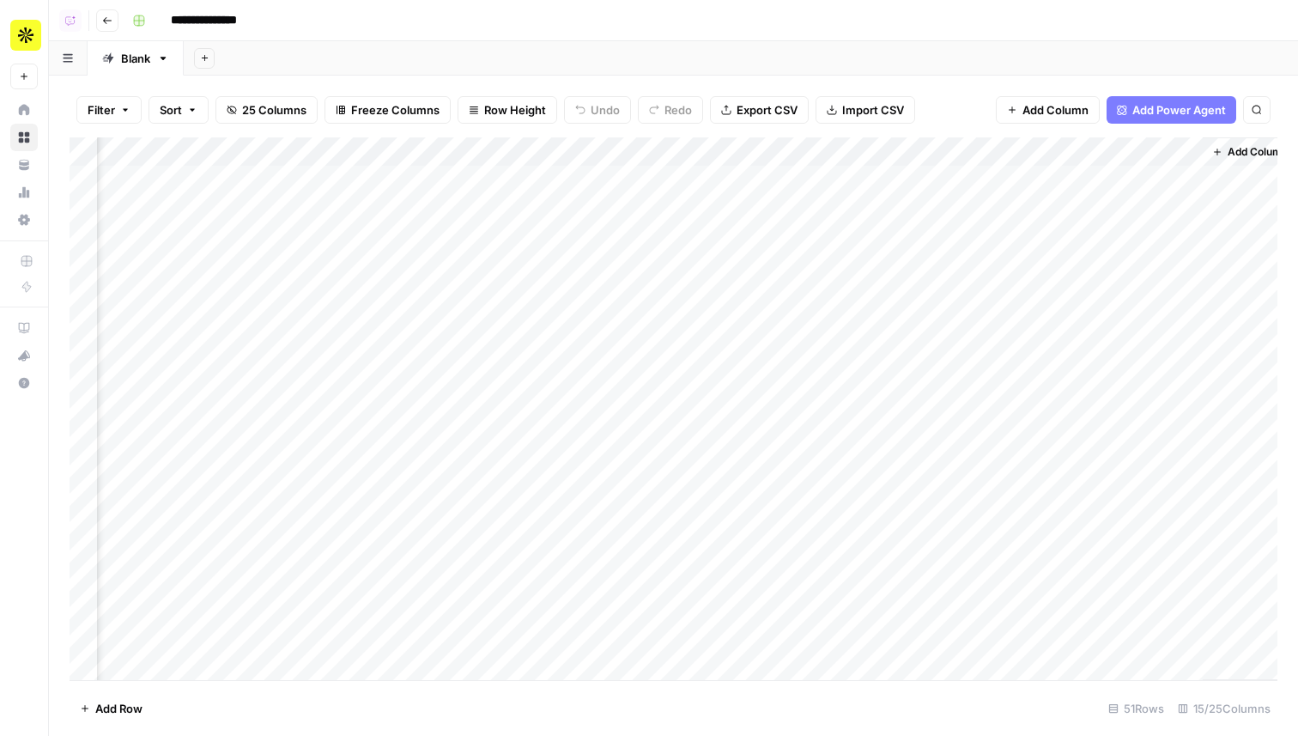
click at [1236, 161] on button "Add Column" at bounding box center [1250, 152] width 89 height 22
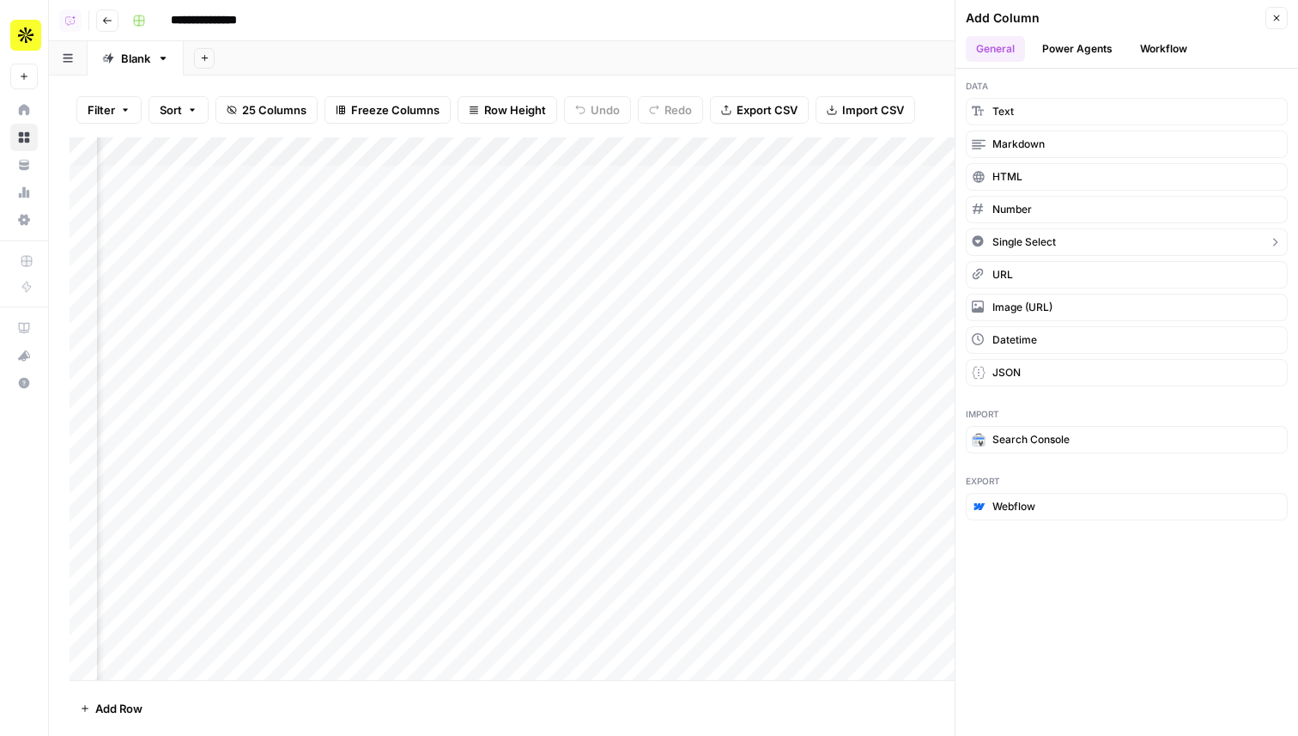
click at [1036, 232] on button "Single Select" at bounding box center [1127, 241] width 322 height 27
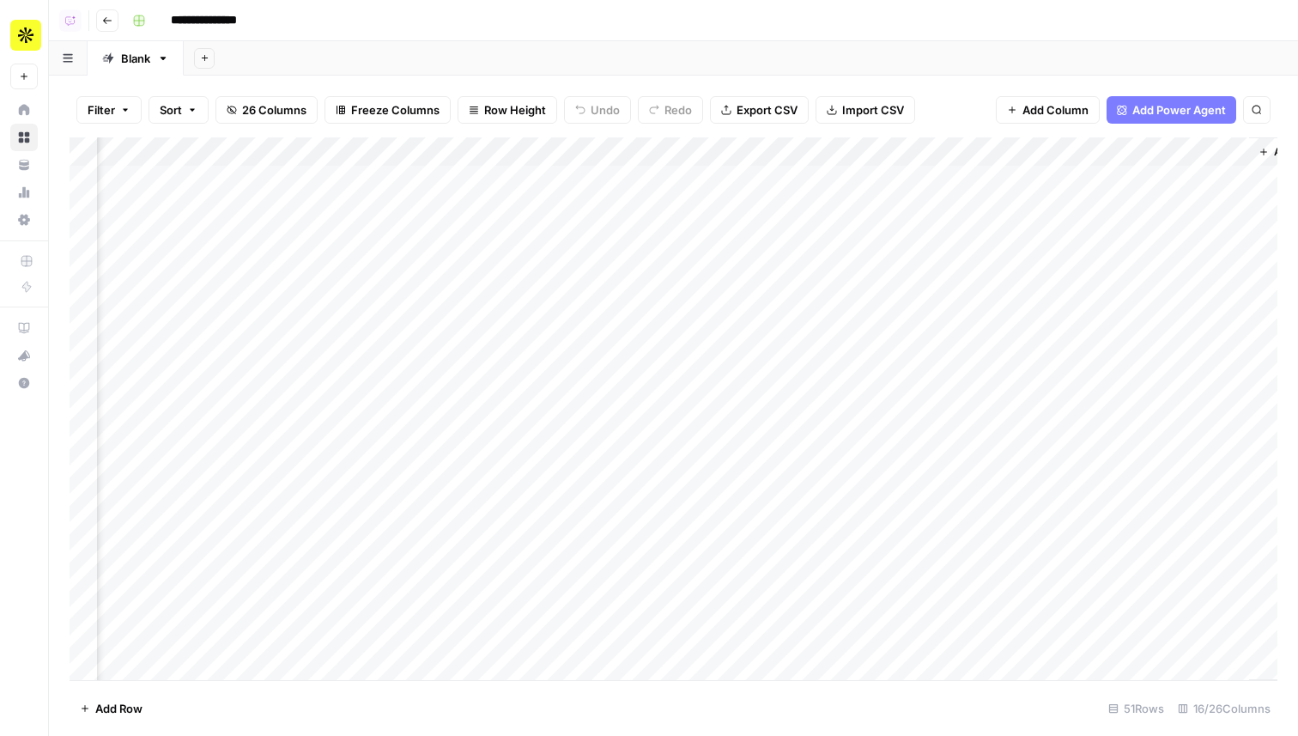
scroll to position [0, 1388]
click at [598, 118] on div "Filter Sort 26 Columns Freeze Columns Row Height Undo Redo Export CSV Import CS…" at bounding box center [673, 406] width 1249 height 660
click at [648, 153] on div "Add Column" at bounding box center [674, 408] width 1208 height 543
drag, startPoint x: 638, startPoint y: 185, endPoint x: 506, endPoint y: 185, distance: 132.2
click at [506, 185] on body "**********" at bounding box center [649, 368] width 1298 height 736
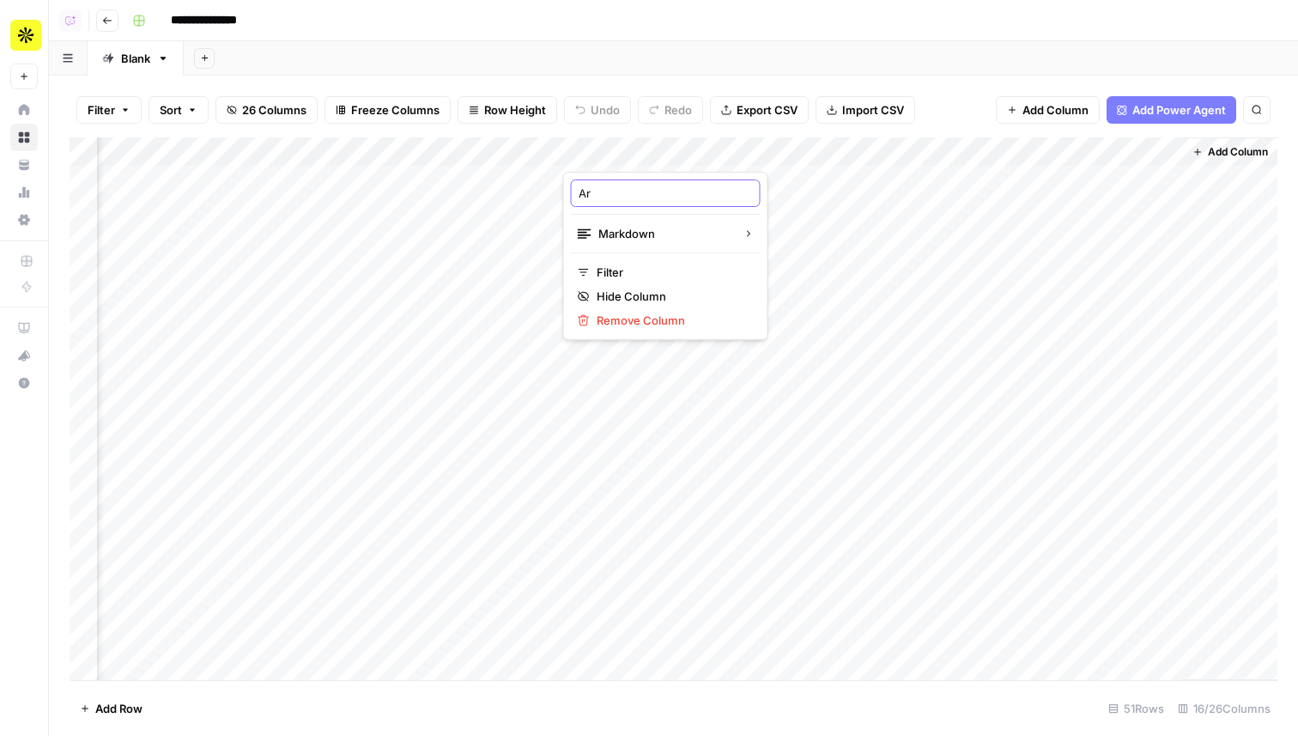
type input "A"
type input "To Review"
drag, startPoint x: 1066, startPoint y: 155, endPoint x: 633, endPoint y: 162, distance: 433.7
click at [633, 162] on div "Add Column" at bounding box center [674, 408] width 1208 height 543
click at [857, 154] on div "Add Column" at bounding box center [674, 408] width 1208 height 543
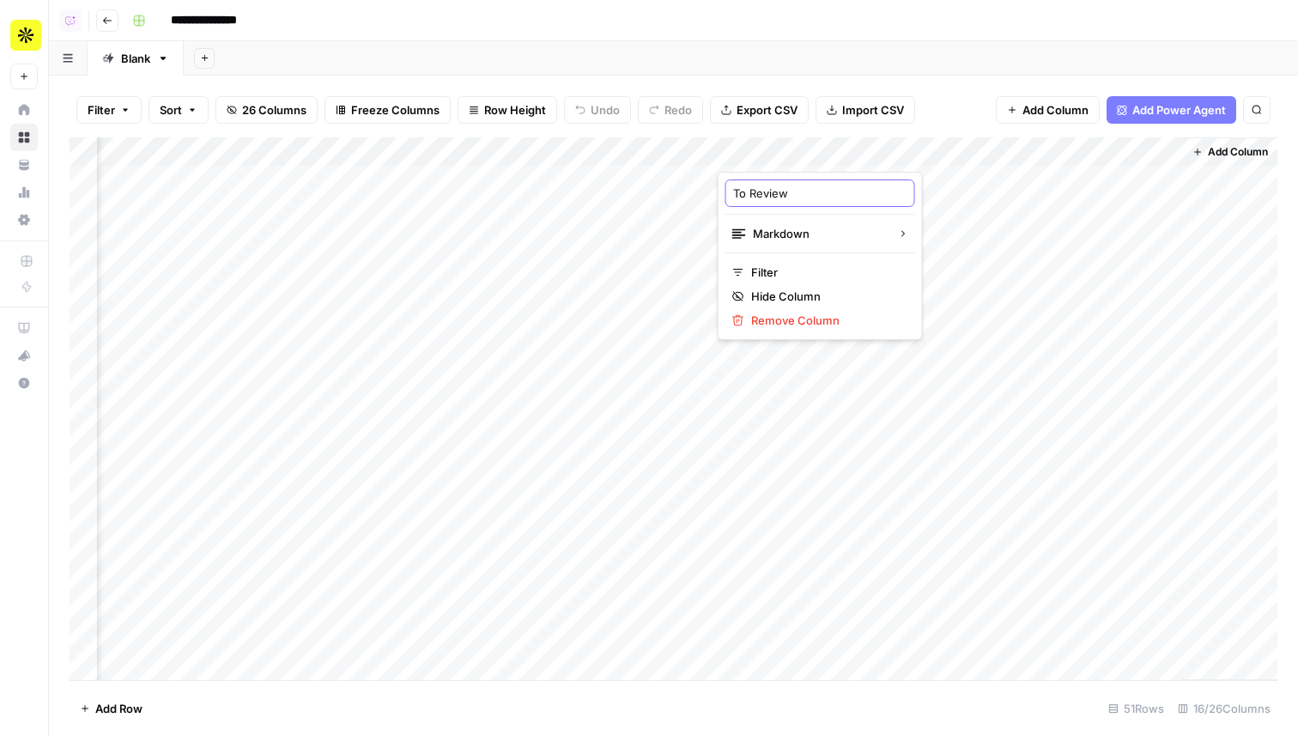
drag, startPoint x: 799, startPoint y: 194, endPoint x: 725, endPoint y: 193, distance: 74.7
click at [720, 193] on div "To Review Markdown Filter Hide Column Remove Column" at bounding box center [820, 256] width 205 height 168
click at [699, 152] on div "Add Column" at bounding box center [674, 408] width 1208 height 543
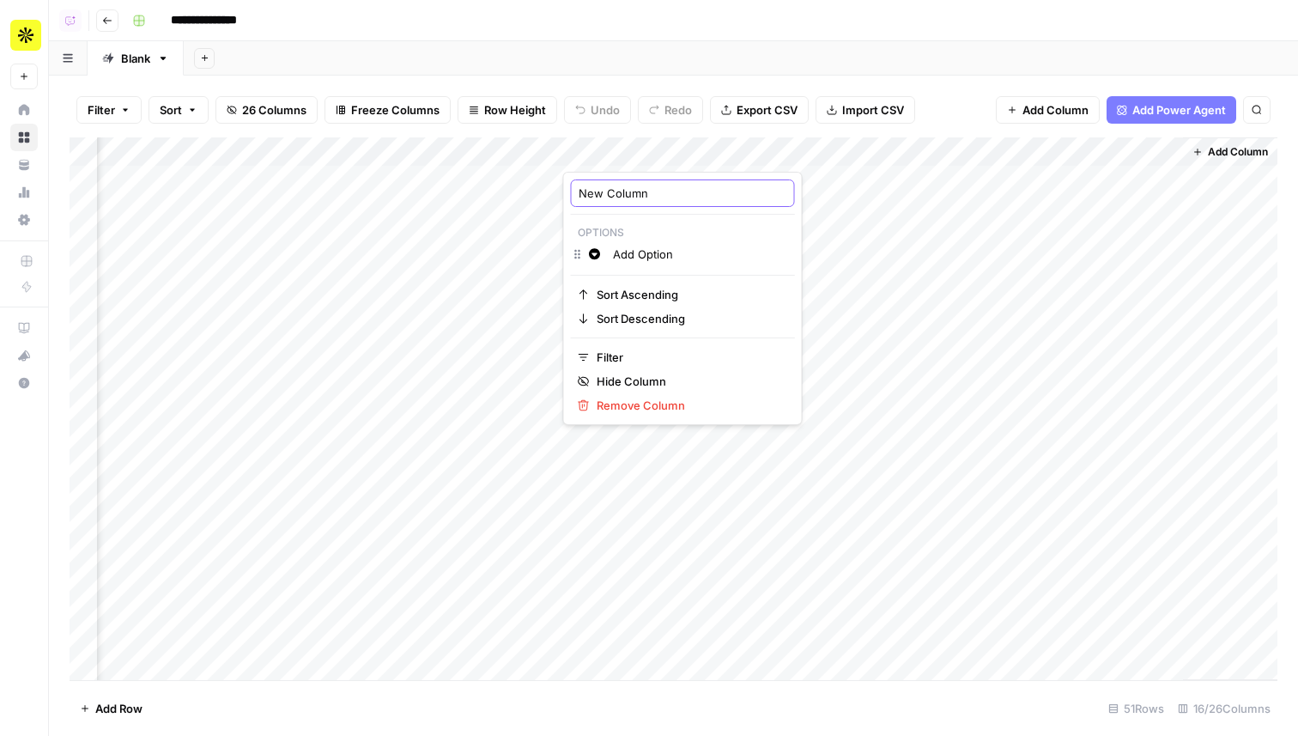
drag, startPoint x: 650, startPoint y: 195, endPoint x: 536, endPoint y: 195, distance: 114.2
click at [536, 195] on body "**********" at bounding box center [649, 368] width 1298 height 736
type input "N"
type input "To Review"
click at [647, 177] on div "Add Column" at bounding box center [674, 408] width 1208 height 543
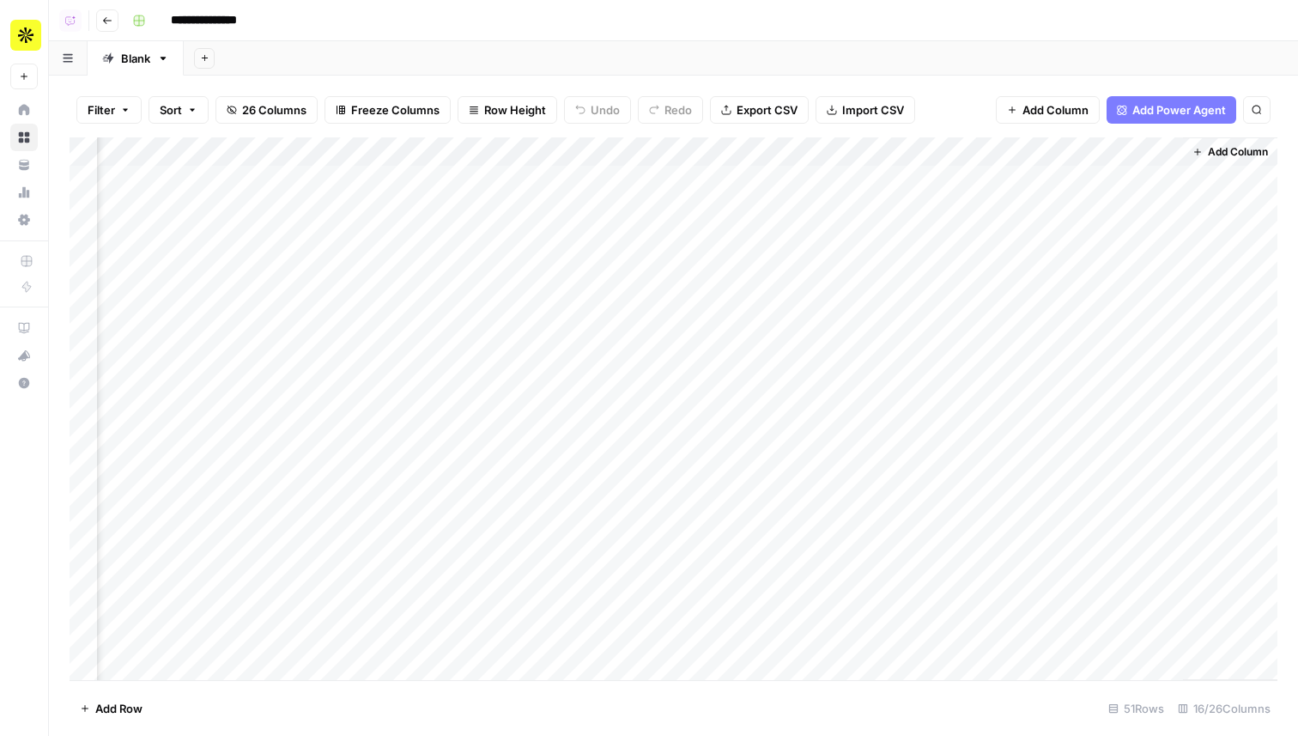
click at [647, 177] on div "Add Column" at bounding box center [674, 408] width 1208 height 543
type input "Y"
type input "To Review"
click at [641, 201] on div "Add Column" at bounding box center [674, 408] width 1208 height 543
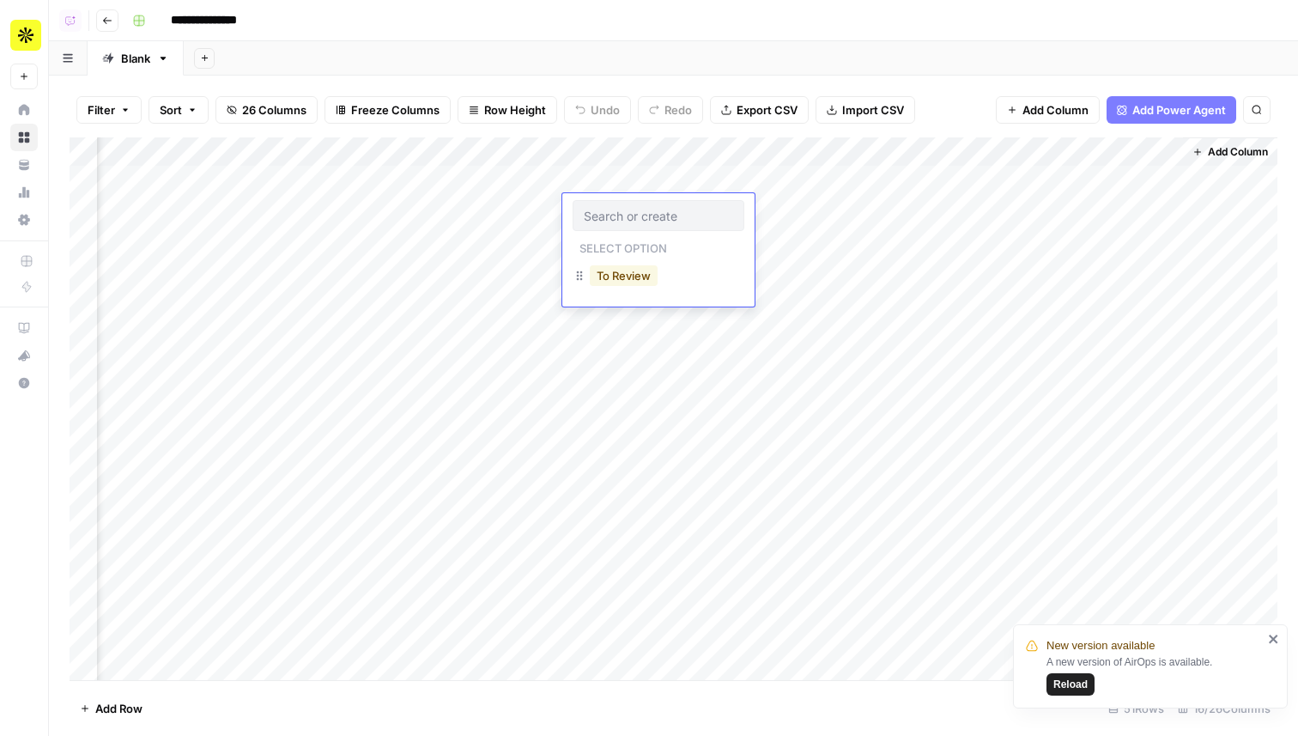
click at [625, 270] on button "To Review" at bounding box center [624, 275] width 68 height 21
click at [775, 207] on div "Add Column" at bounding box center [674, 408] width 1208 height 543
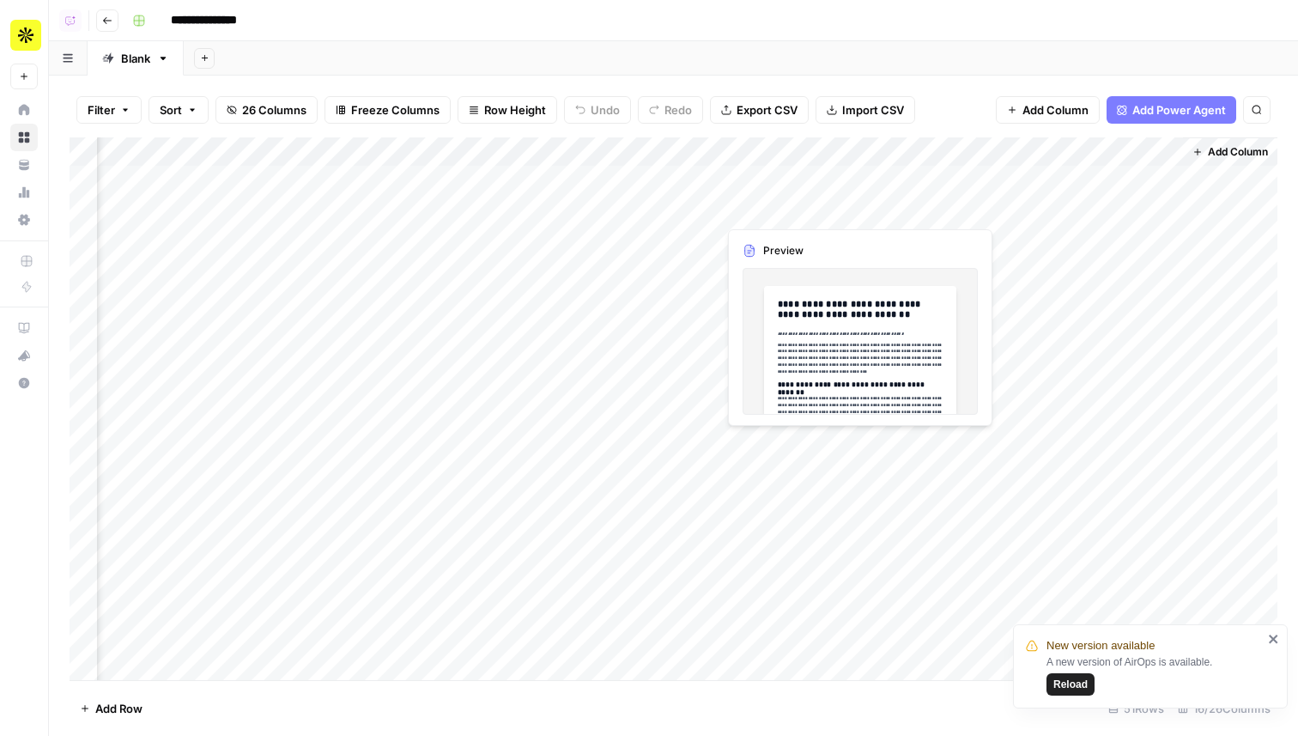
click at [775, 207] on div "Add Column" at bounding box center [674, 408] width 1208 height 543
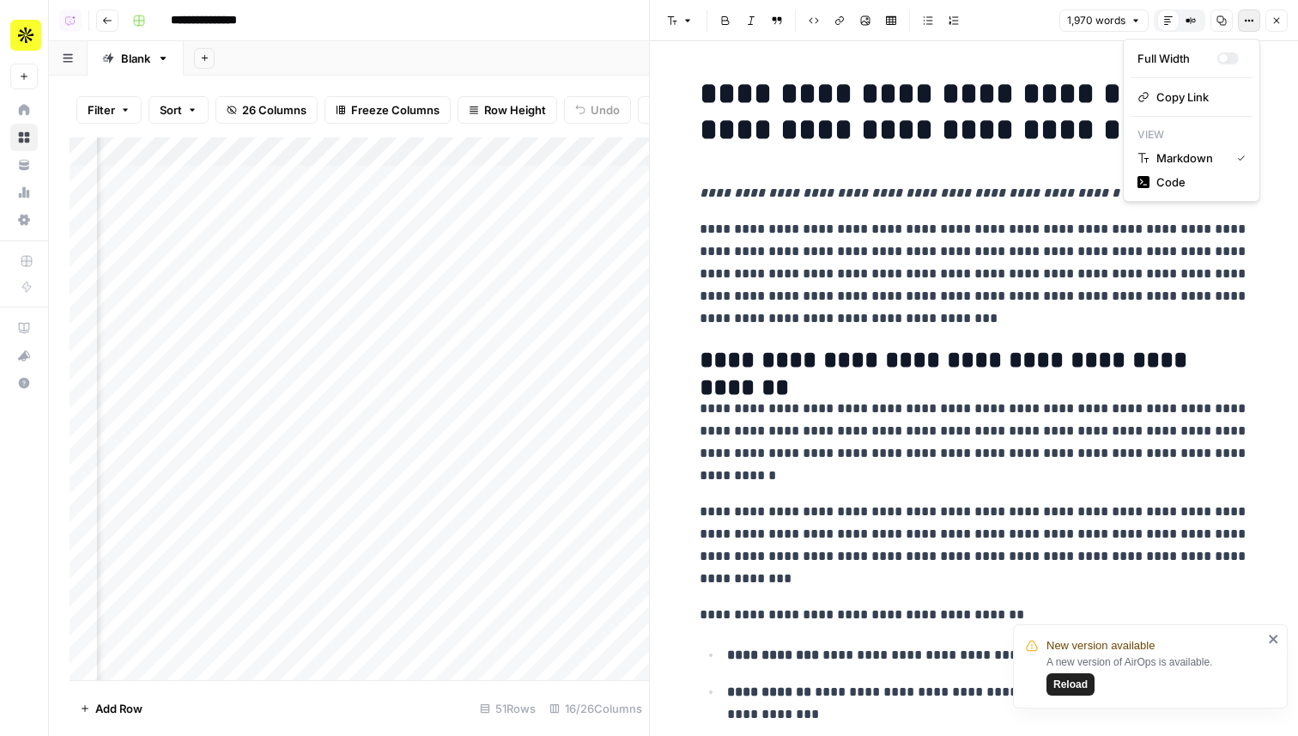
click at [1249, 17] on icon "button" at bounding box center [1249, 20] width 10 height 10
click at [1161, 191] on button "Code" at bounding box center [1192, 182] width 122 height 24
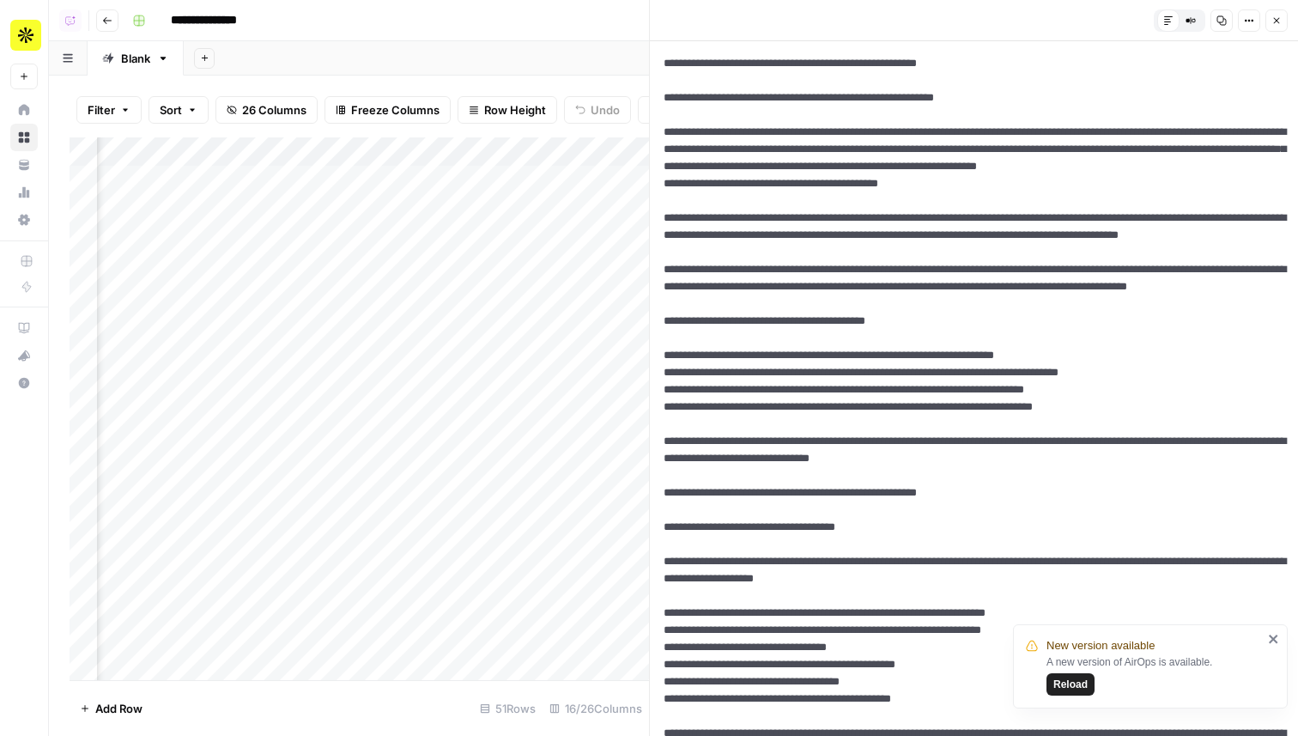
click at [1186, 15] on button "Compare Old vs New Content" at bounding box center [1191, 20] width 22 height 22
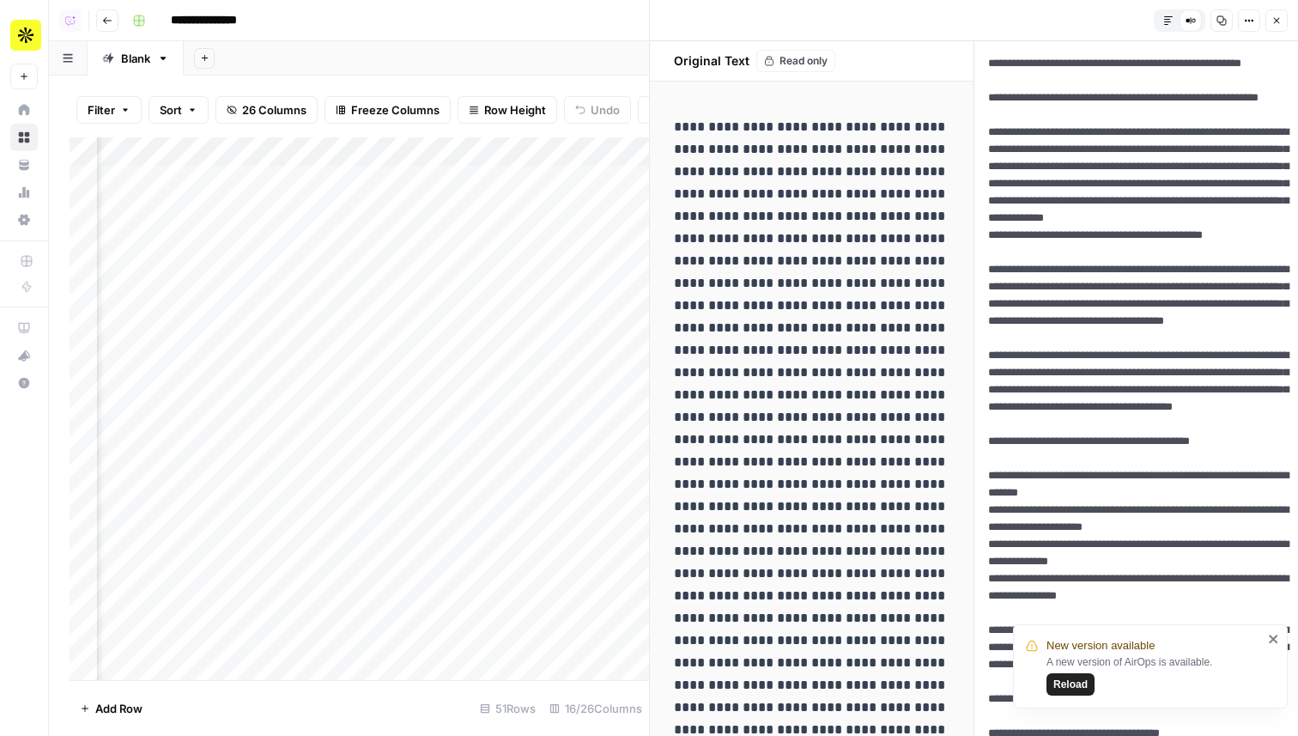
click at [1169, 20] on icon "button" at bounding box center [1168, 20] width 10 height 10
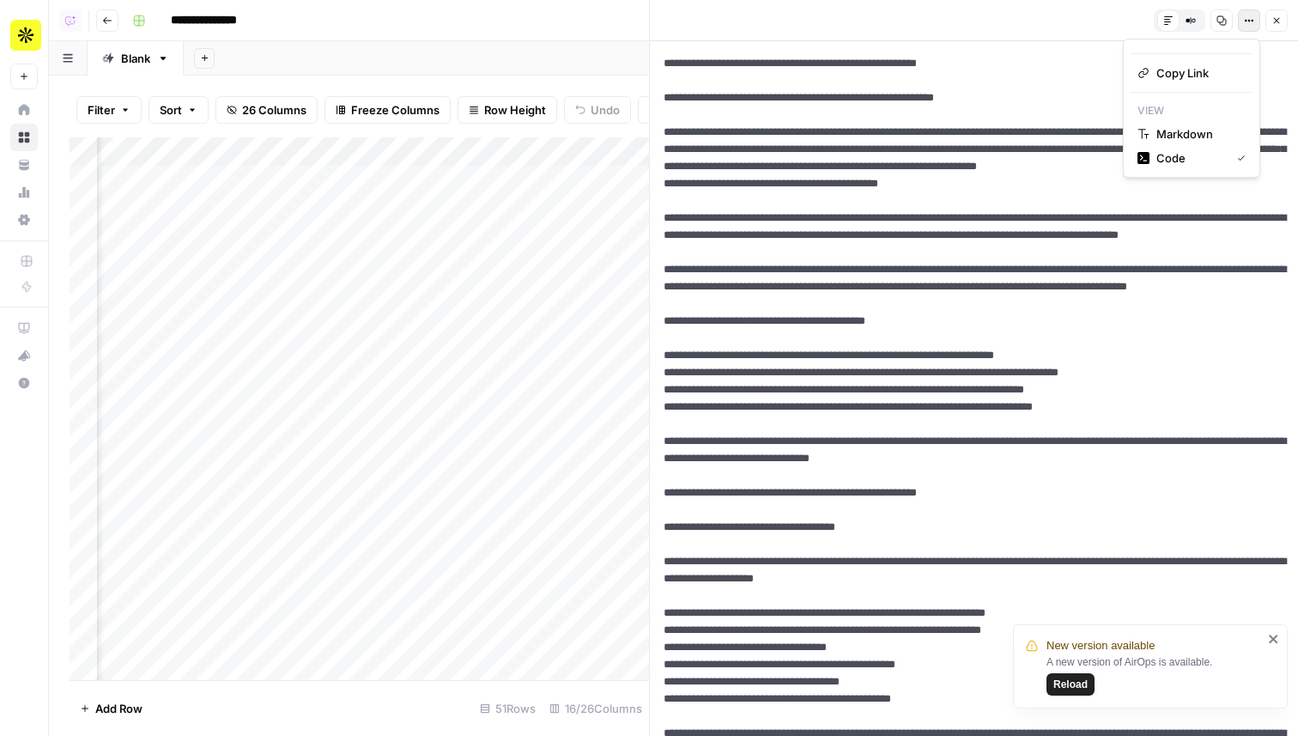
click at [1247, 21] on icon "button" at bounding box center [1246, 21] width 3 height 3
click at [1195, 139] on span "Markdown" at bounding box center [1198, 133] width 82 height 17
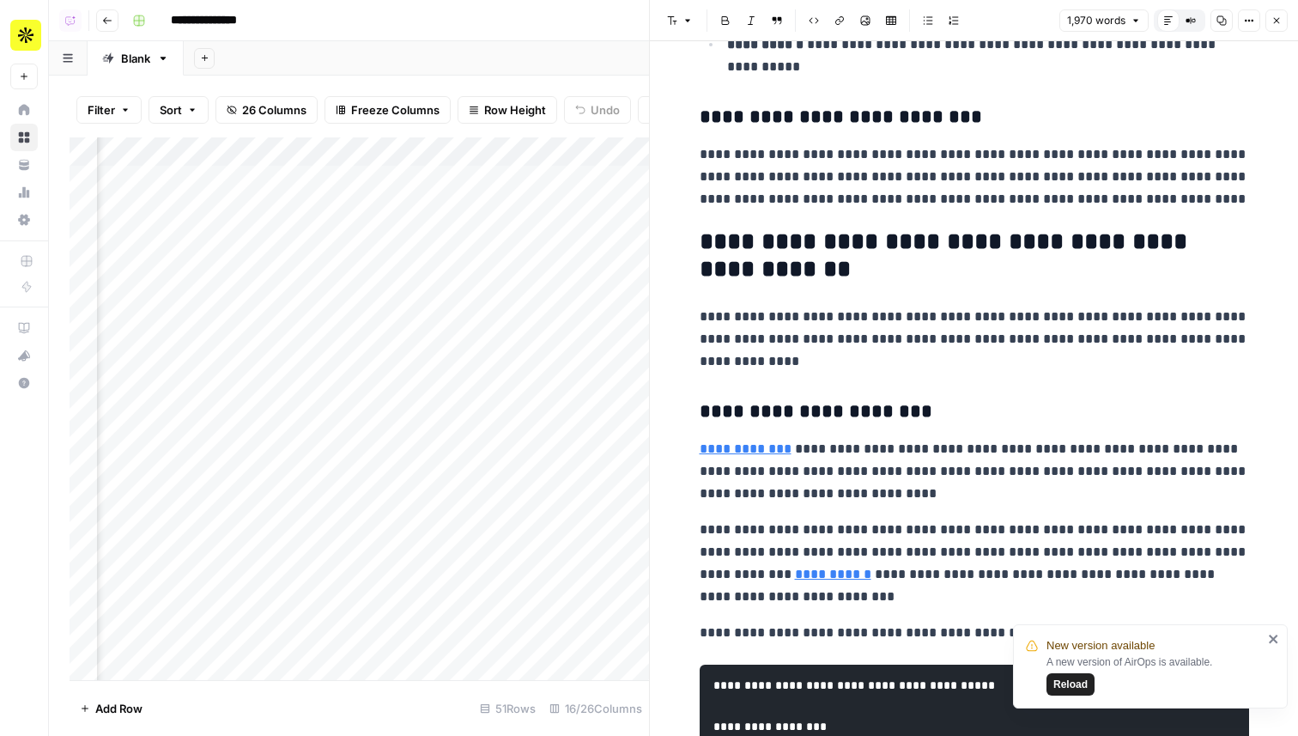
scroll to position [1572, 0]
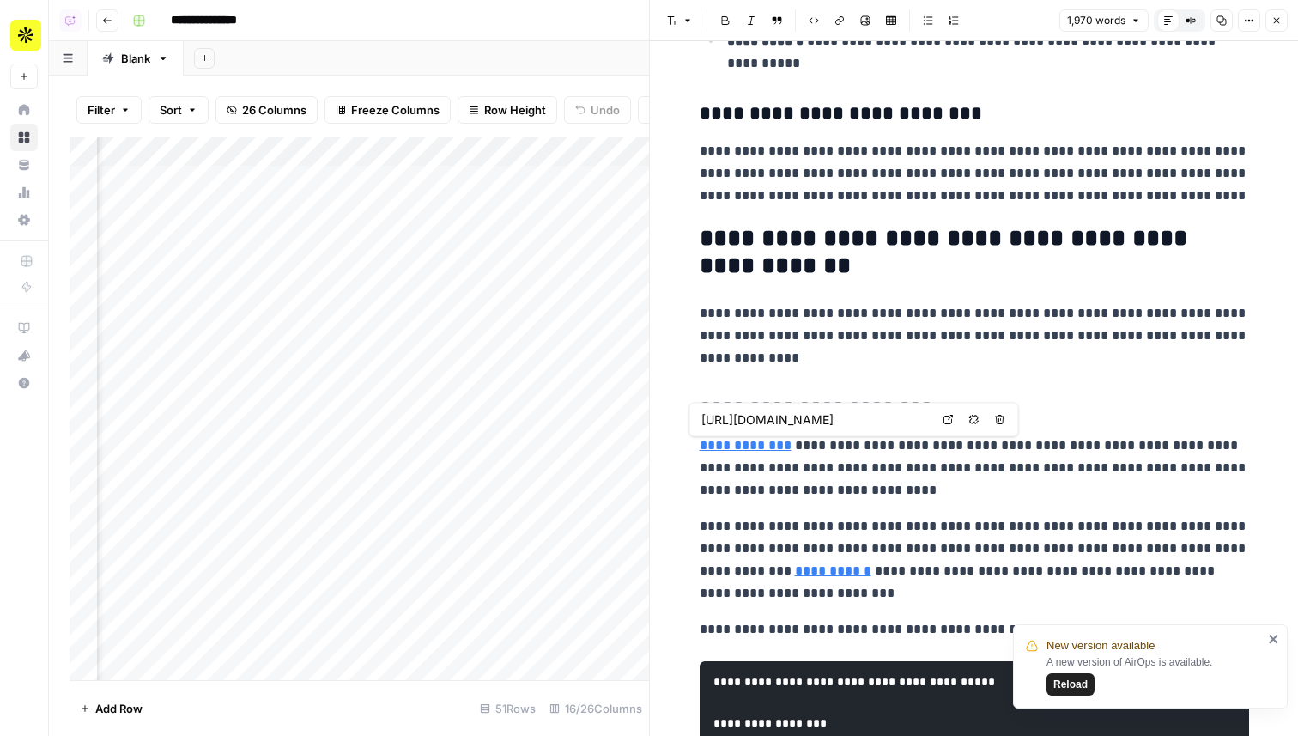
click at [949, 418] on icon at bounding box center [948, 419] width 9 height 9
click at [1084, 685] on span "Reload" at bounding box center [1071, 684] width 34 height 15
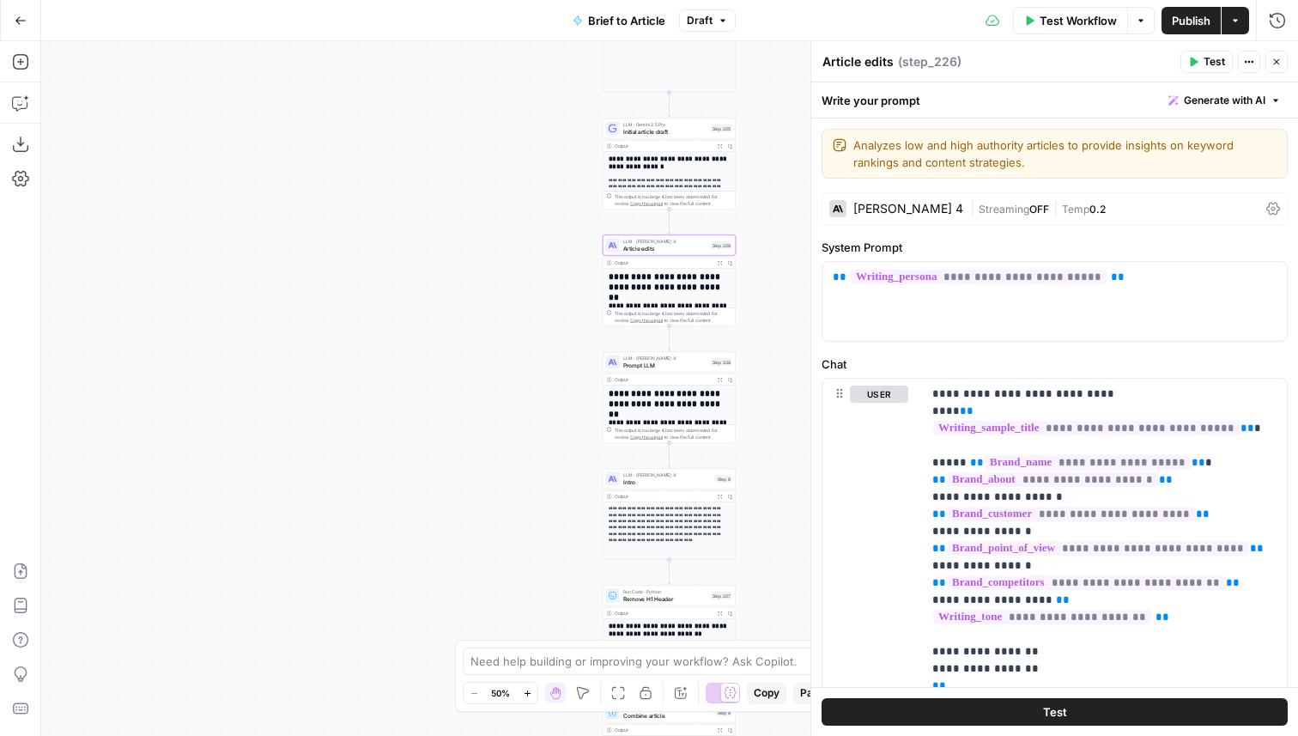
scroll to position [2727, 0]
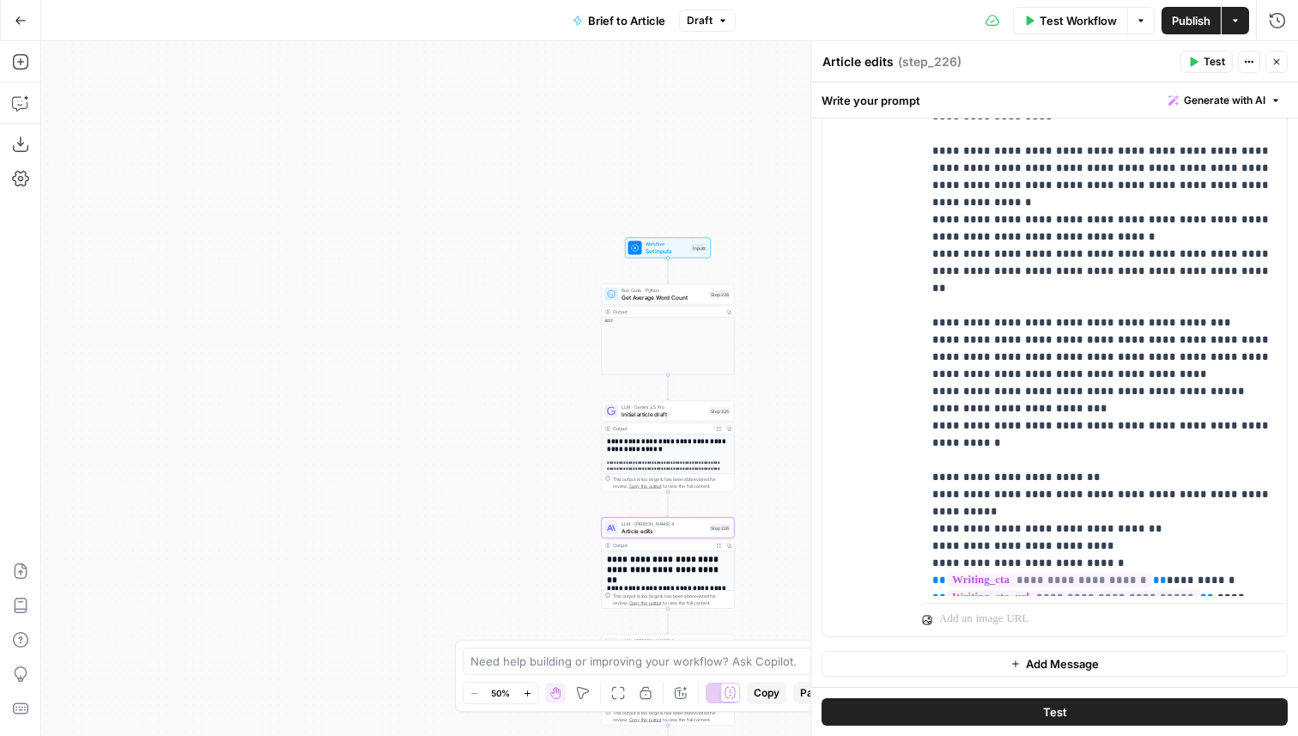
click at [676, 244] on span "Workflow" at bounding box center [667, 243] width 43 height 7
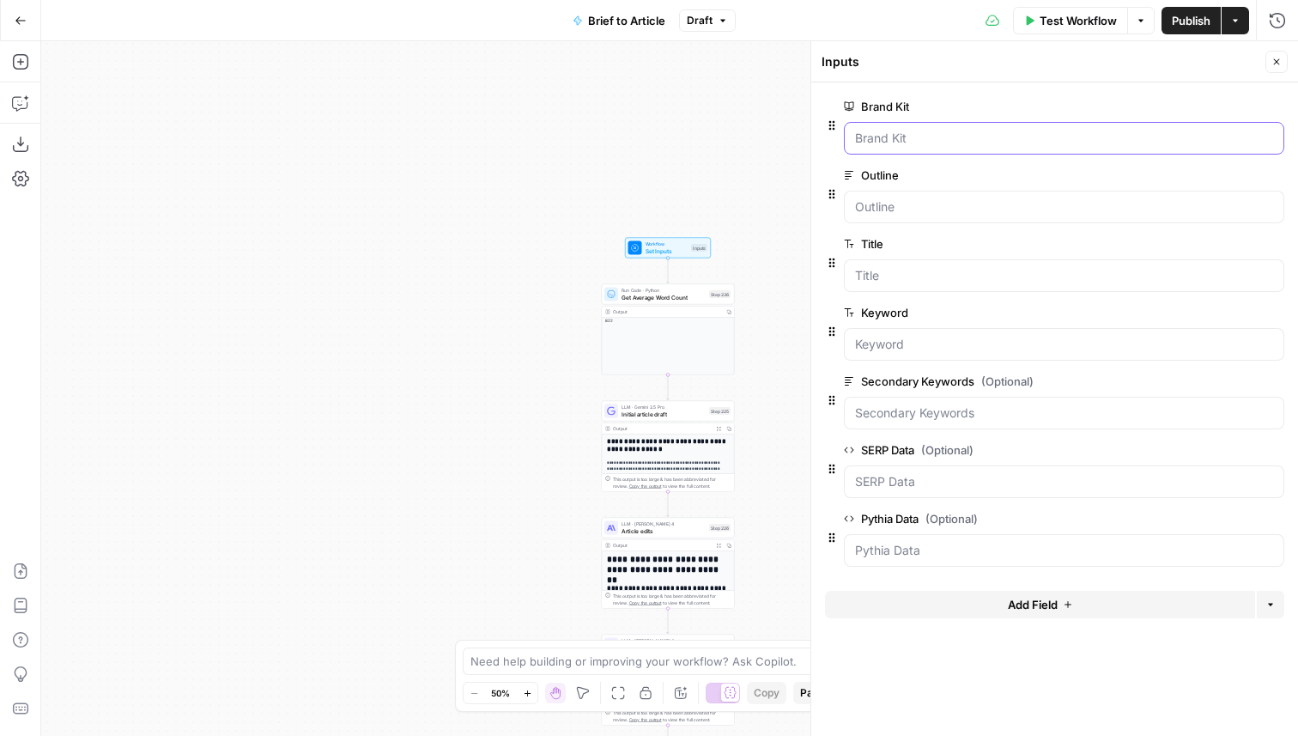
click at [937, 131] on Kit "Brand Kit" at bounding box center [1064, 138] width 418 height 17
click at [887, 139] on Kit "Brand Kit" at bounding box center [1064, 138] width 418 height 17
click at [1067, 32] on button "Test Workflow" at bounding box center [1070, 20] width 115 height 27
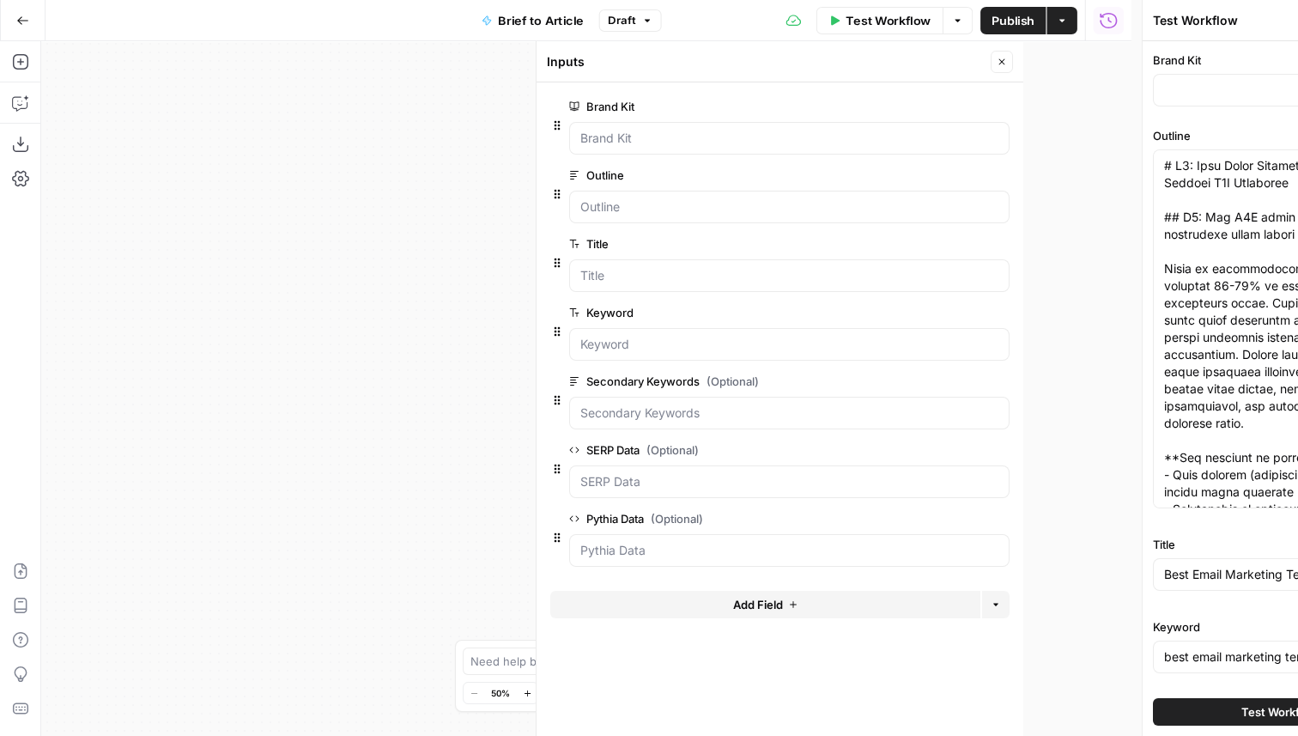
type input "Apollo"
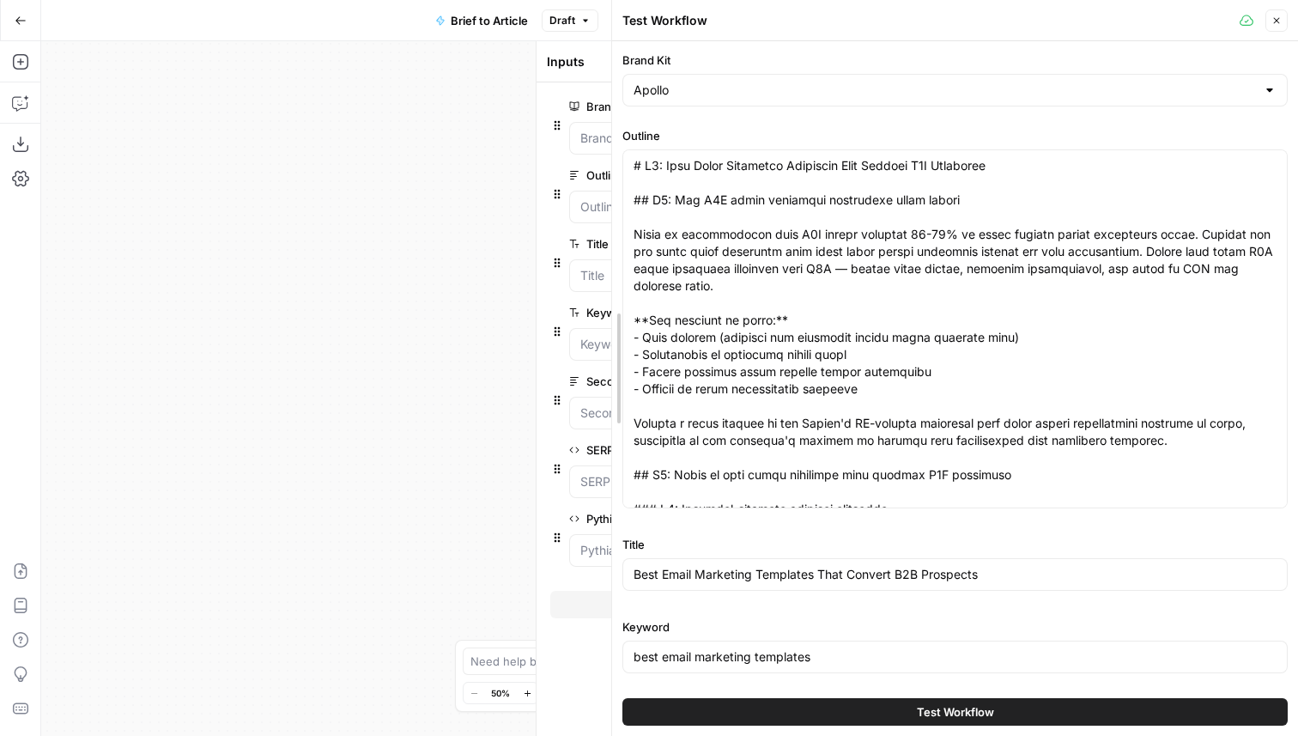
drag, startPoint x: 1020, startPoint y: 201, endPoint x: 577, endPoint y: 189, distance: 443.2
click at [577, 189] on body "**********" at bounding box center [649, 368] width 1298 height 736
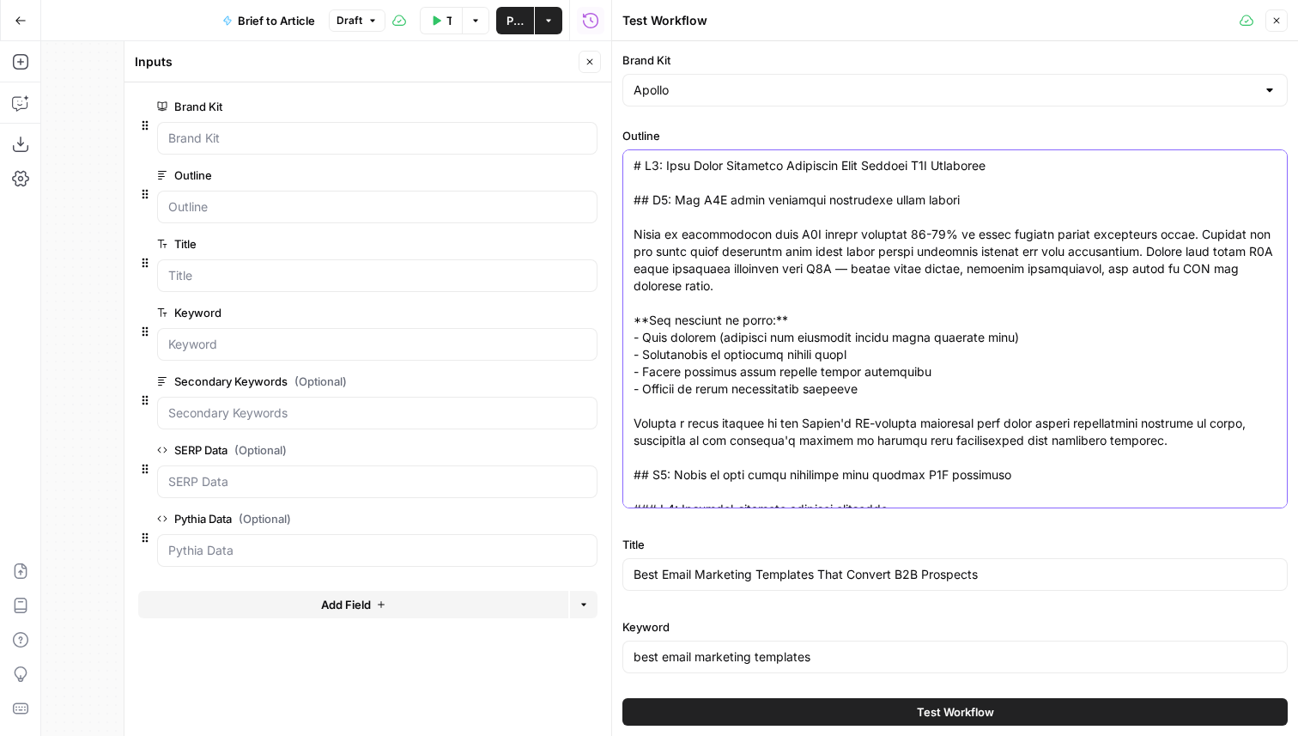
paste textarea "2B Affiliate Marketing Email Templates That Convert Partners ## H2: Why B2B aff…"
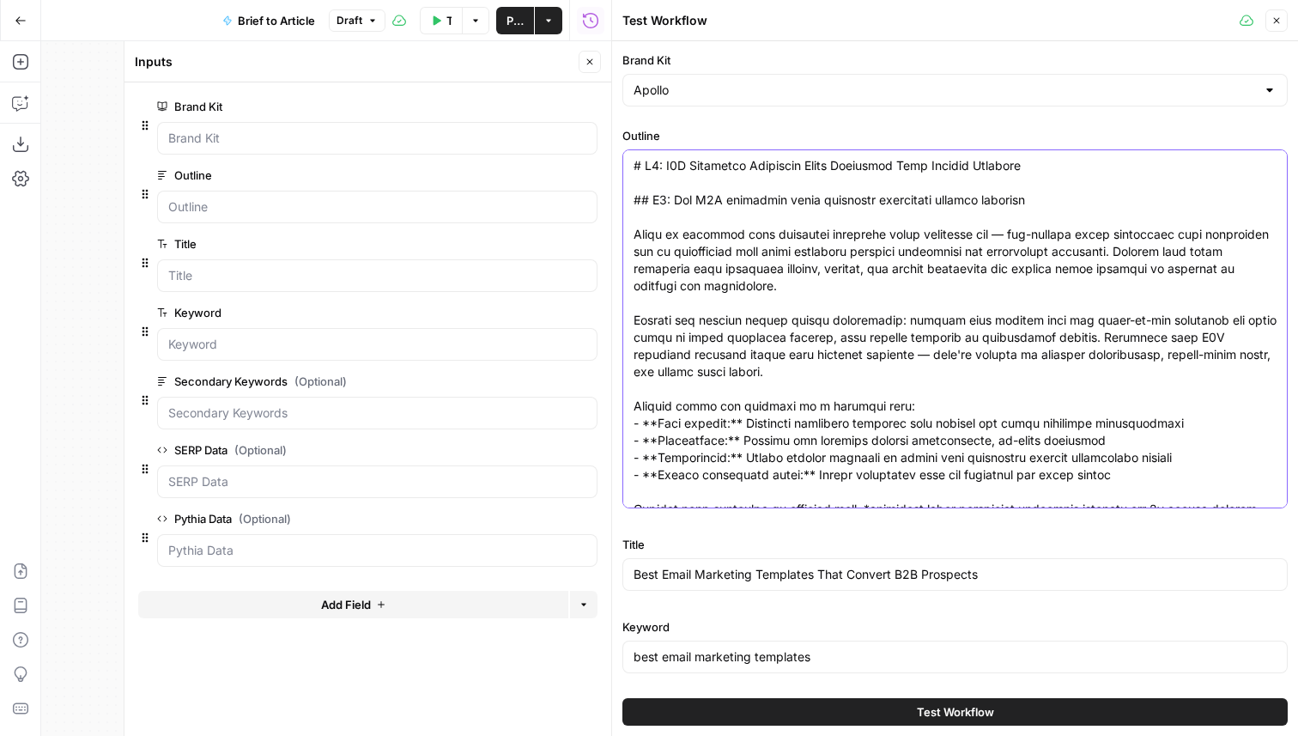
scroll to position [3581, 0]
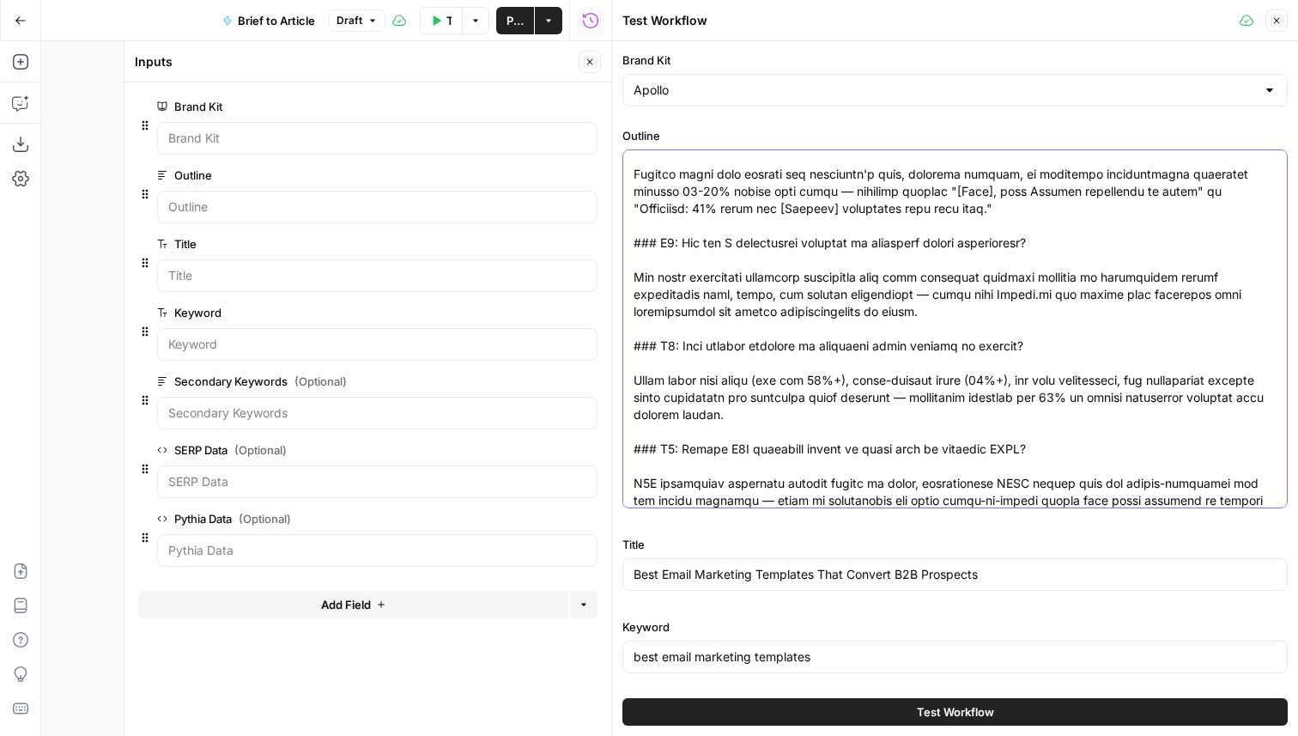
type textarea "# H1: B2B Affiliate Marketing Email Templates That Convert Partners ## H2: Why …"
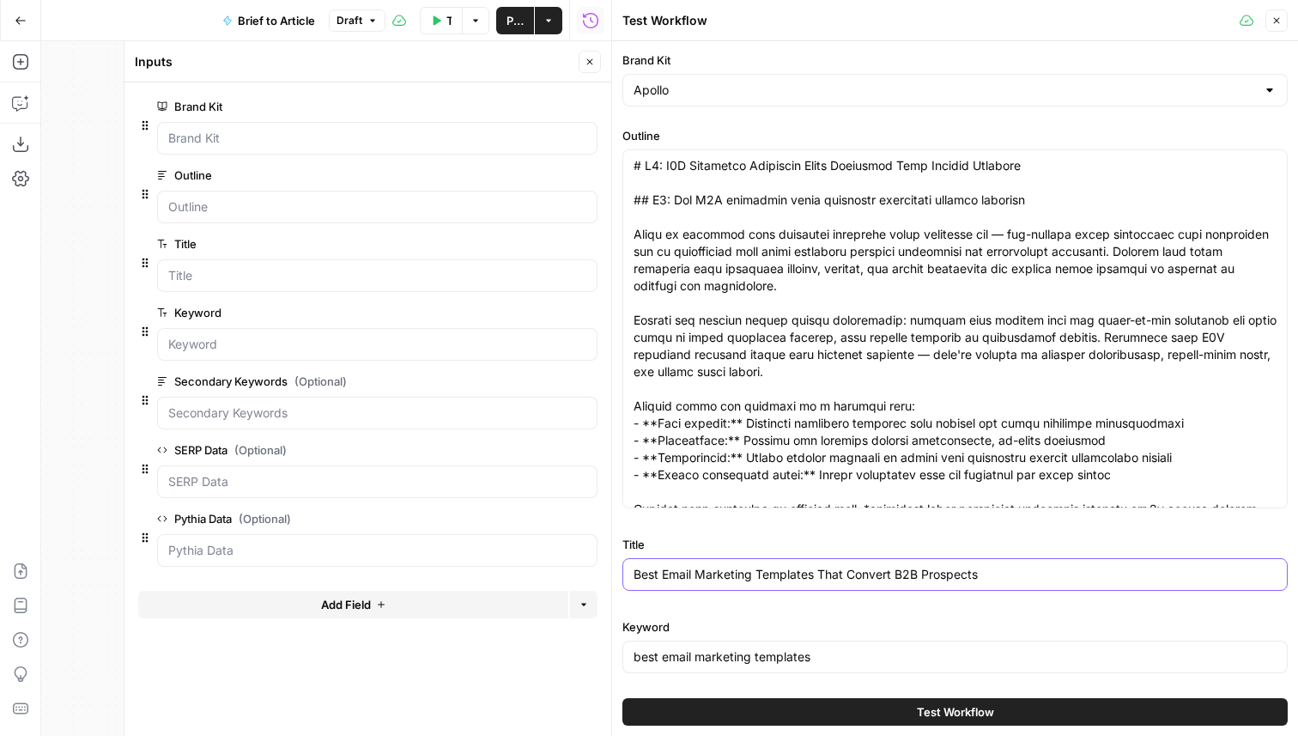
click at [793, 578] on input "Best Email Marketing Templates That Convert B2B Prospects" at bounding box center [955, 574] width 643 height 17
paste input "2B Affiliate Marketing Email Templates That Convert Partner"
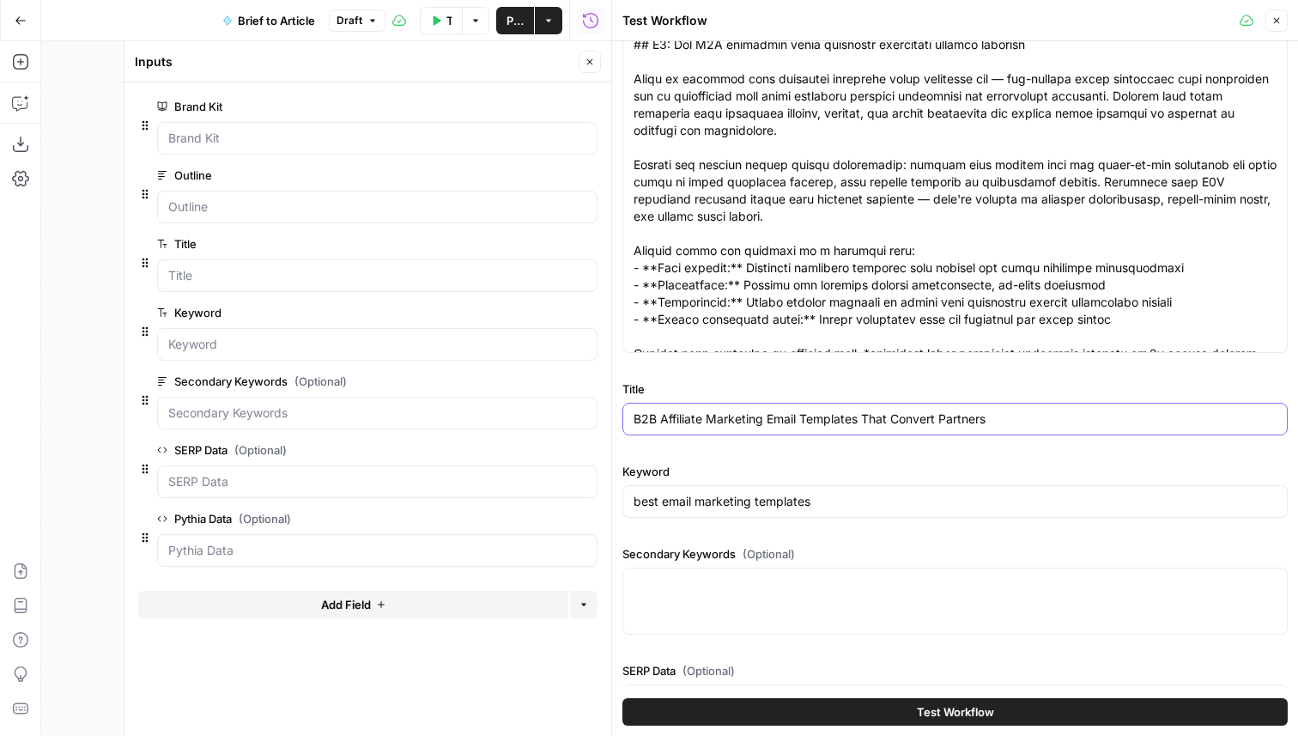
scroll to position [166, 0]
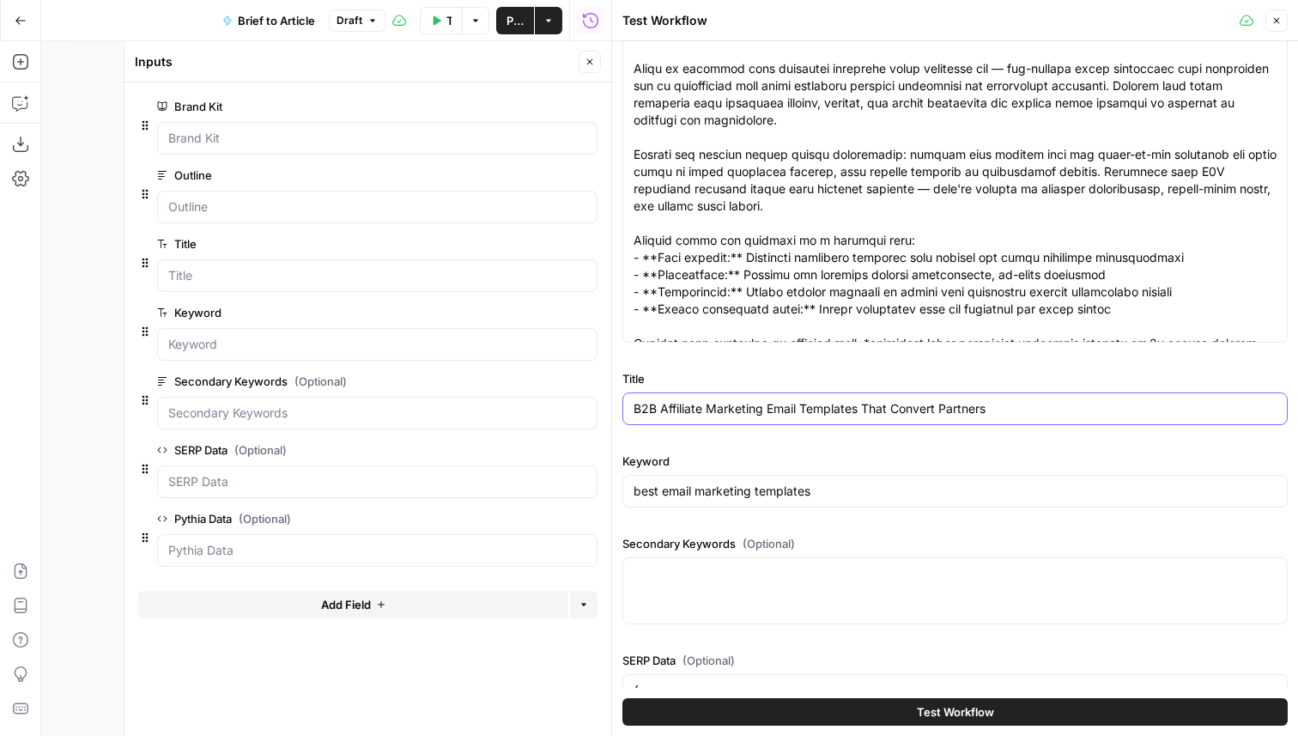
type input "B2B Affiliate Marketing Email Templates That Convert Partners"
click at [768, 500] on div "best email marketing templates" at bounding box center [955, 491] width 665 height 33
click at [761, 483] on input "best email marketing templates" at bounding box center [955, 491] width 643 height 17
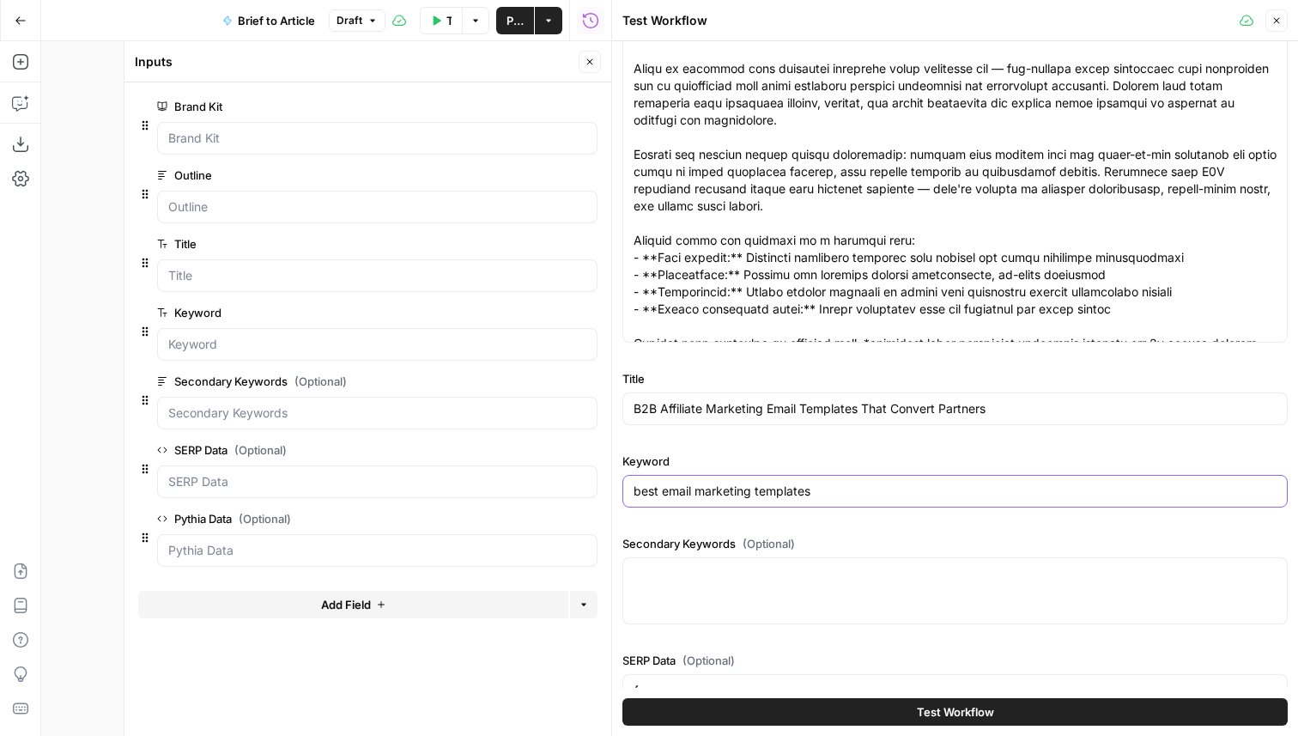
click at [761, 483] on input "best email marketing templates" at bounding box center [955, 491] width 643 height 17
paste input "affiliate marketing email"
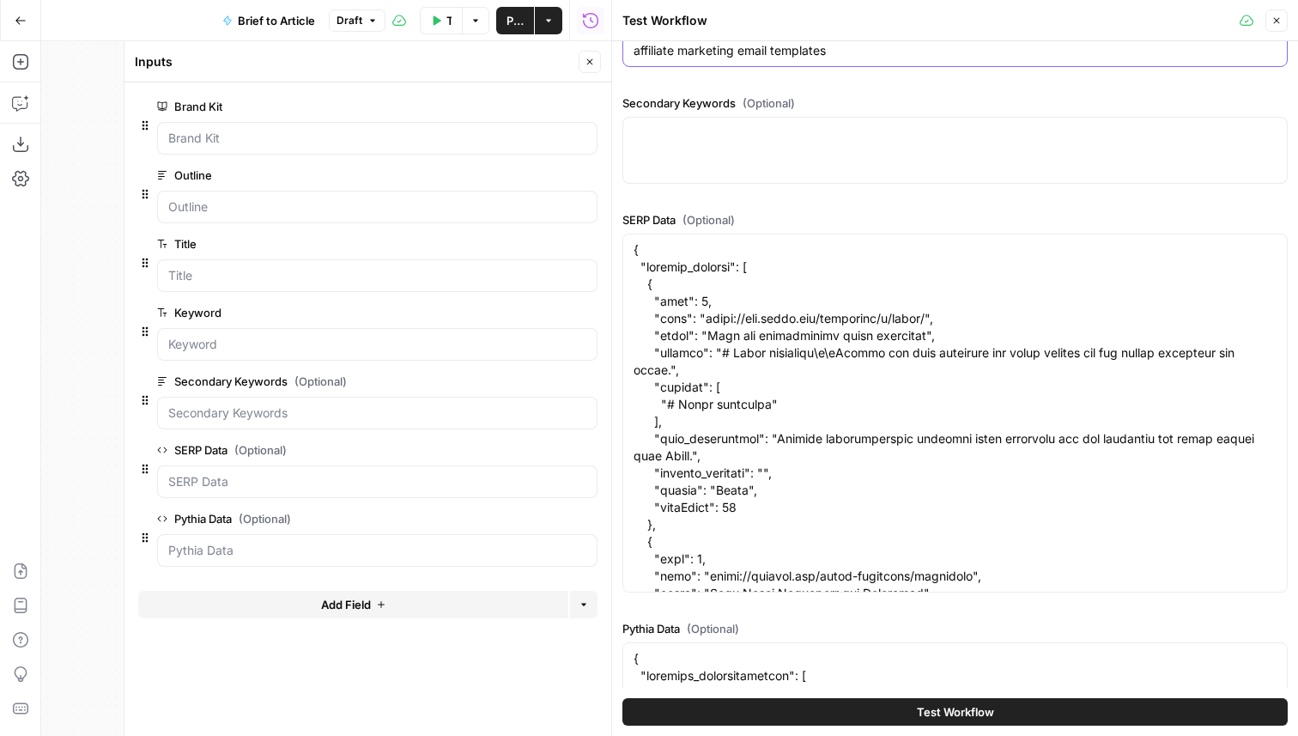
scroll to position [557, 0]
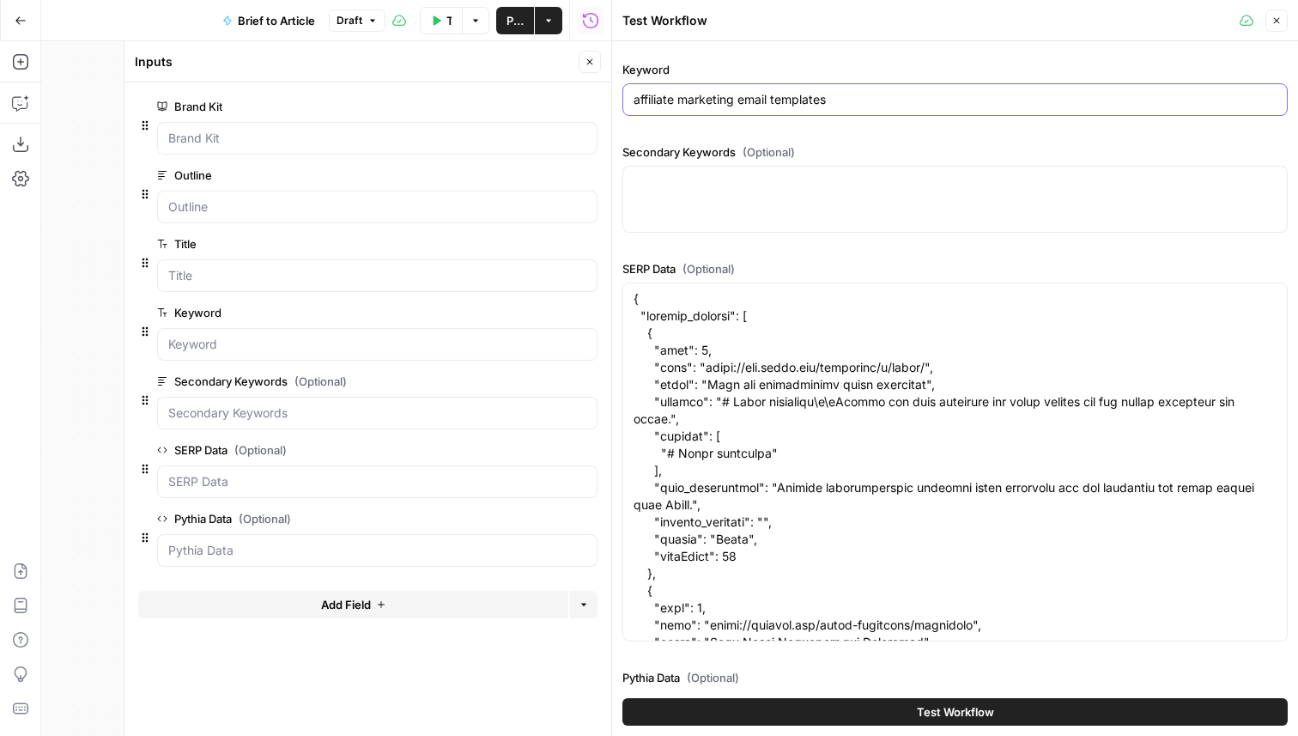
type input "affiliate marketing email templates"
paste textarea "mailtrap.io/blog/affiliate-marketing-email-templates/", "title": "5 Affiliate M…"
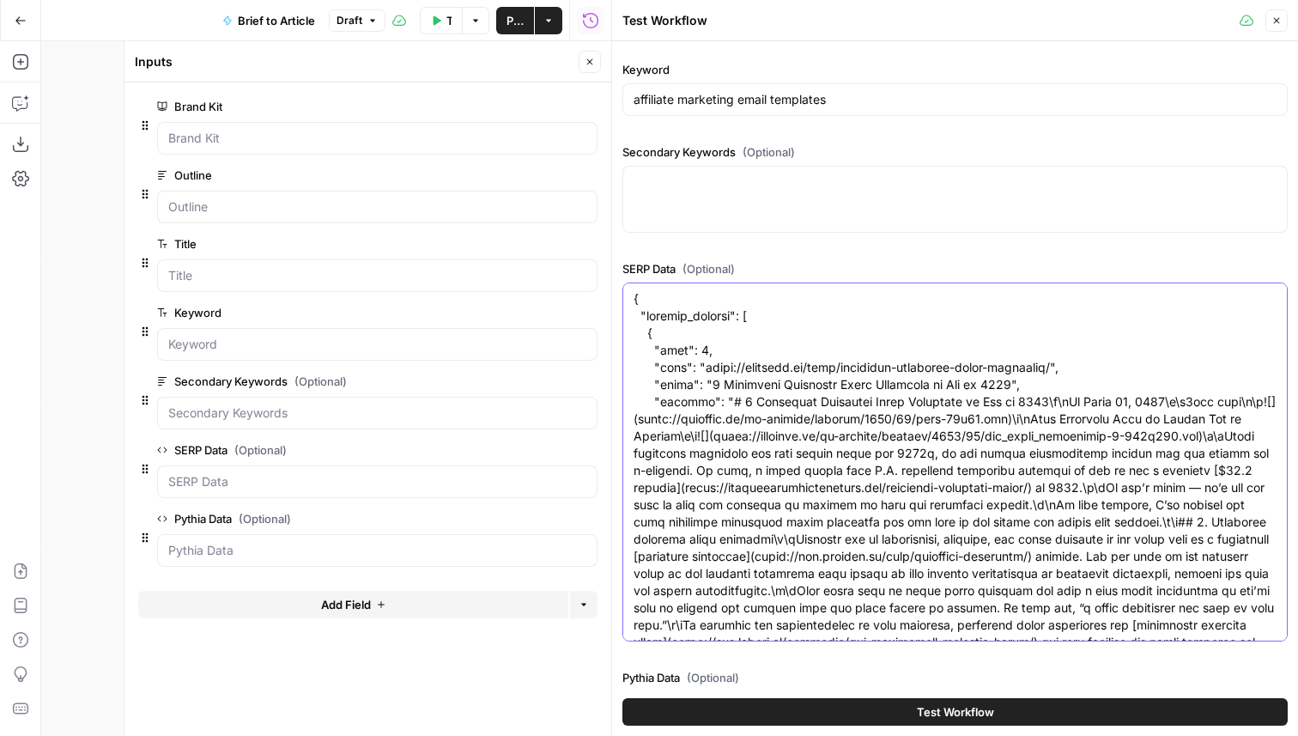
scroll to position [30697, 0]
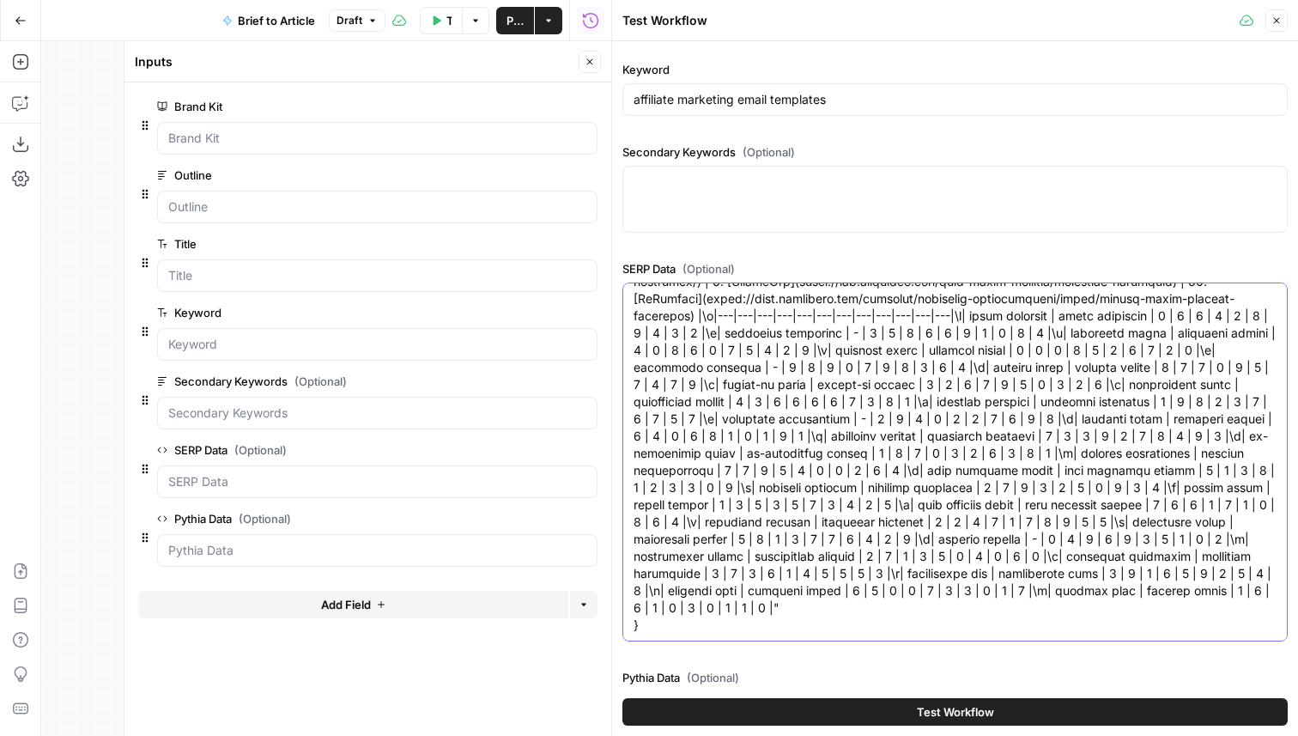
type textarea "{ "organic_results": [ { "rank": 1, "link": "https://mailtrap.io/blog/affiliate…"
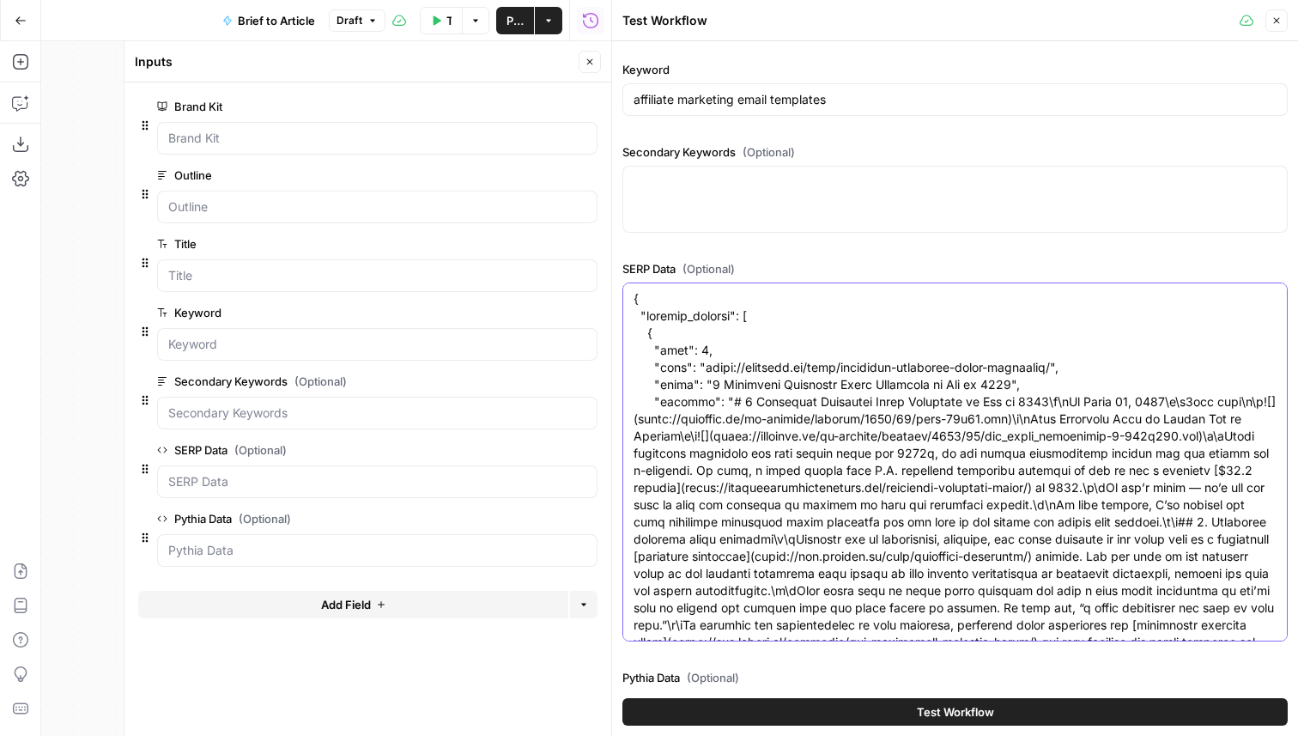
scroll to position [937, 0]
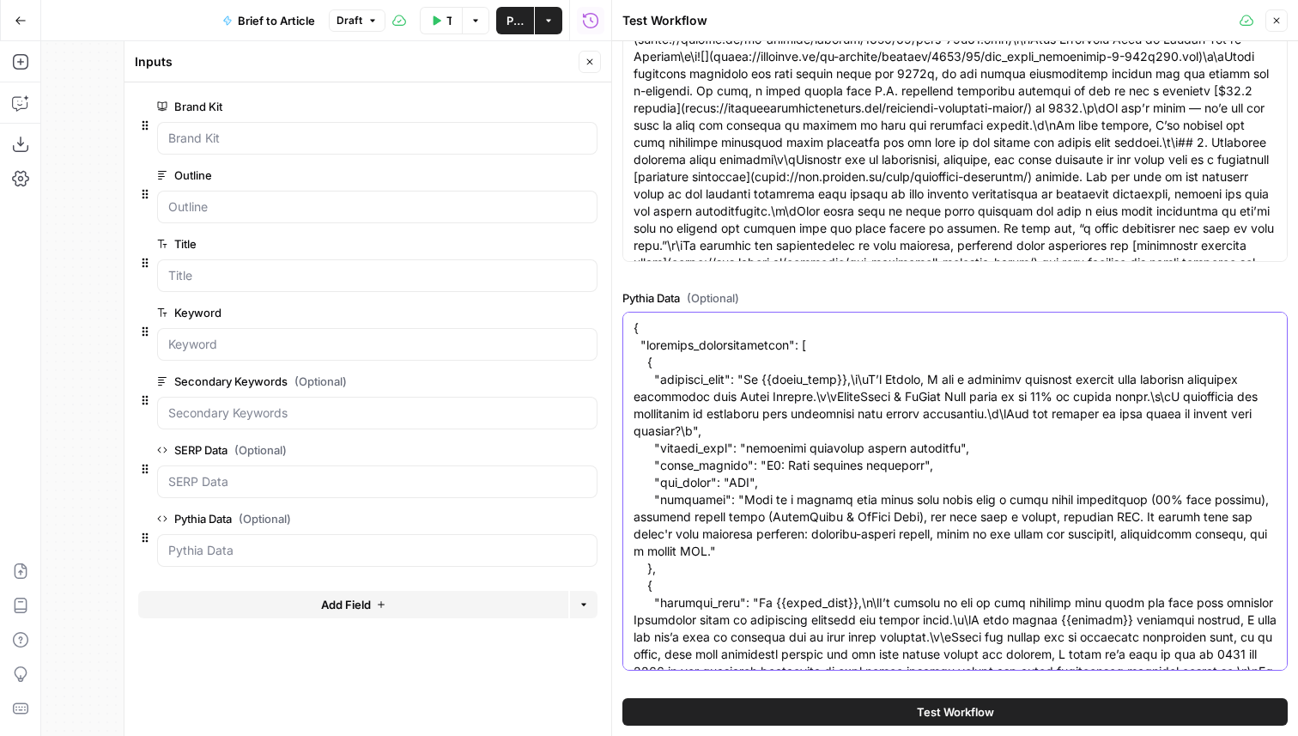
paste textarea "Would you want to discuss how TOKEN can get more holders and on-chain transacti…"
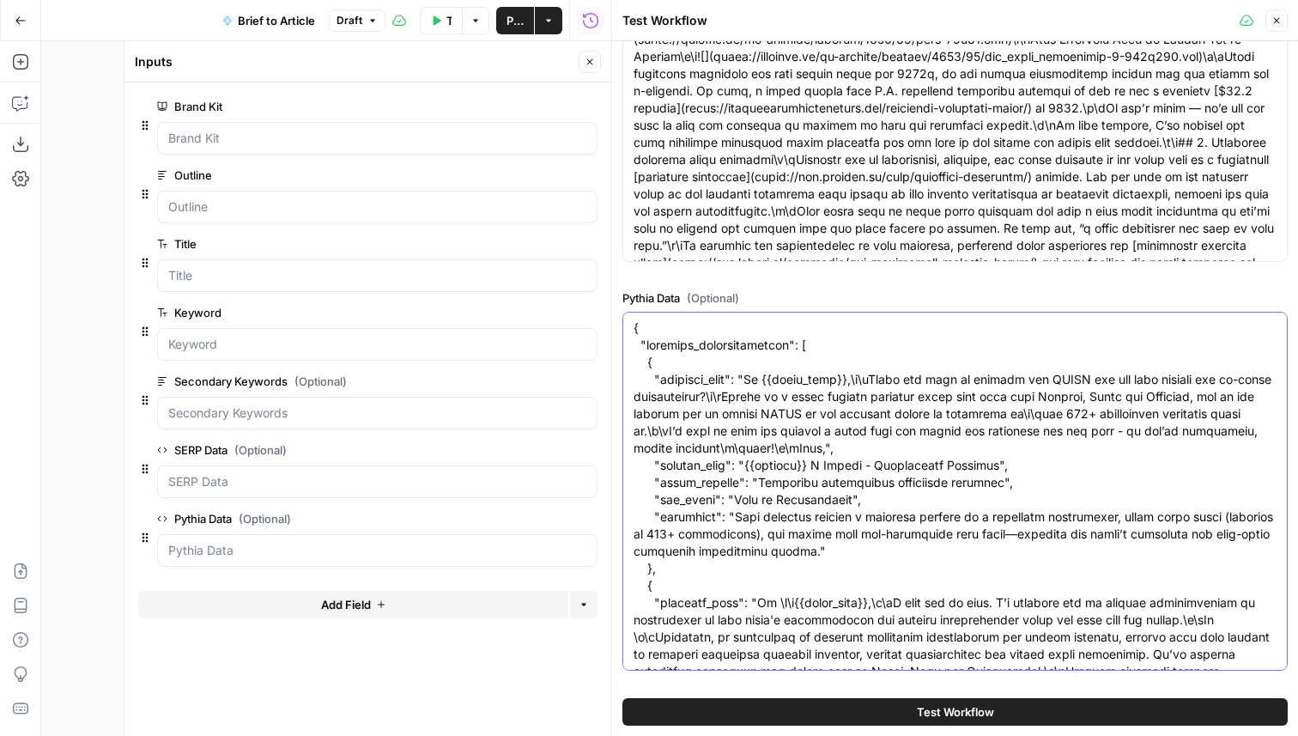
scroll to position [2104, 0]
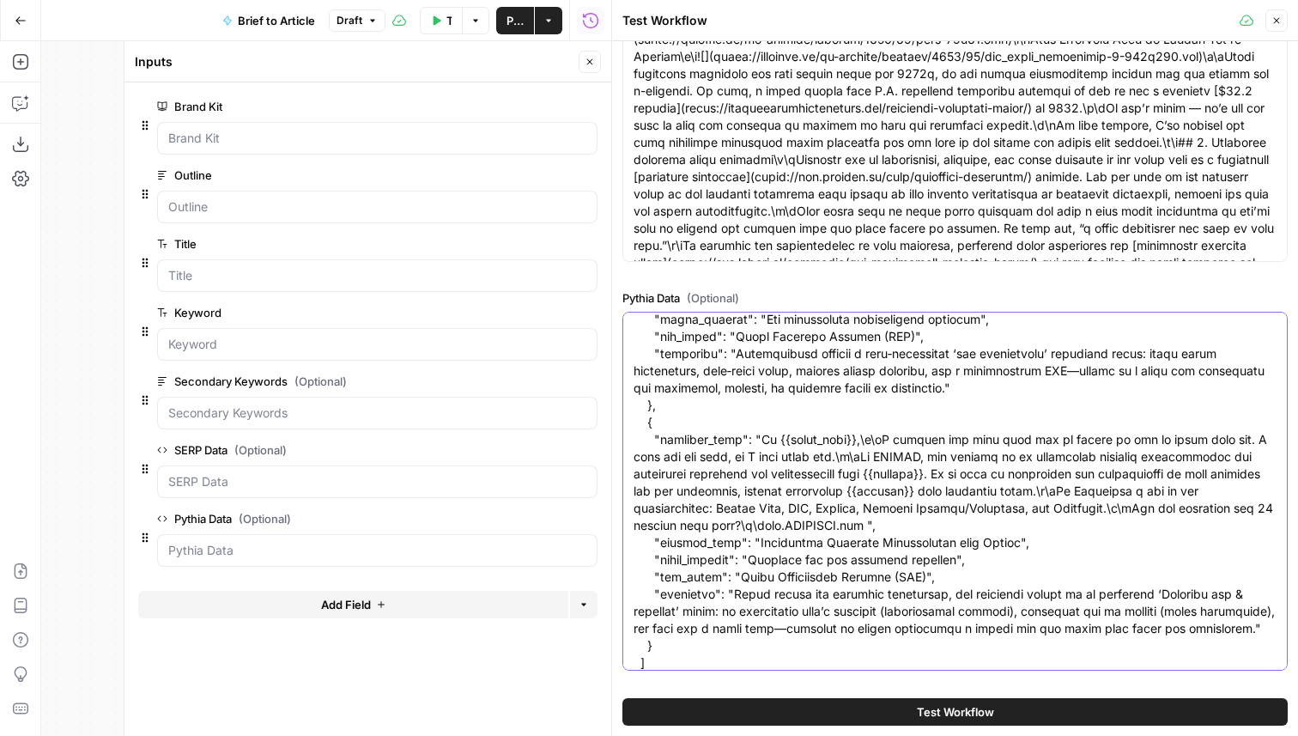
type textarea "{ "template_recommendations": [ { "template_html": "Hi {{first_name}},\n\nWould…"
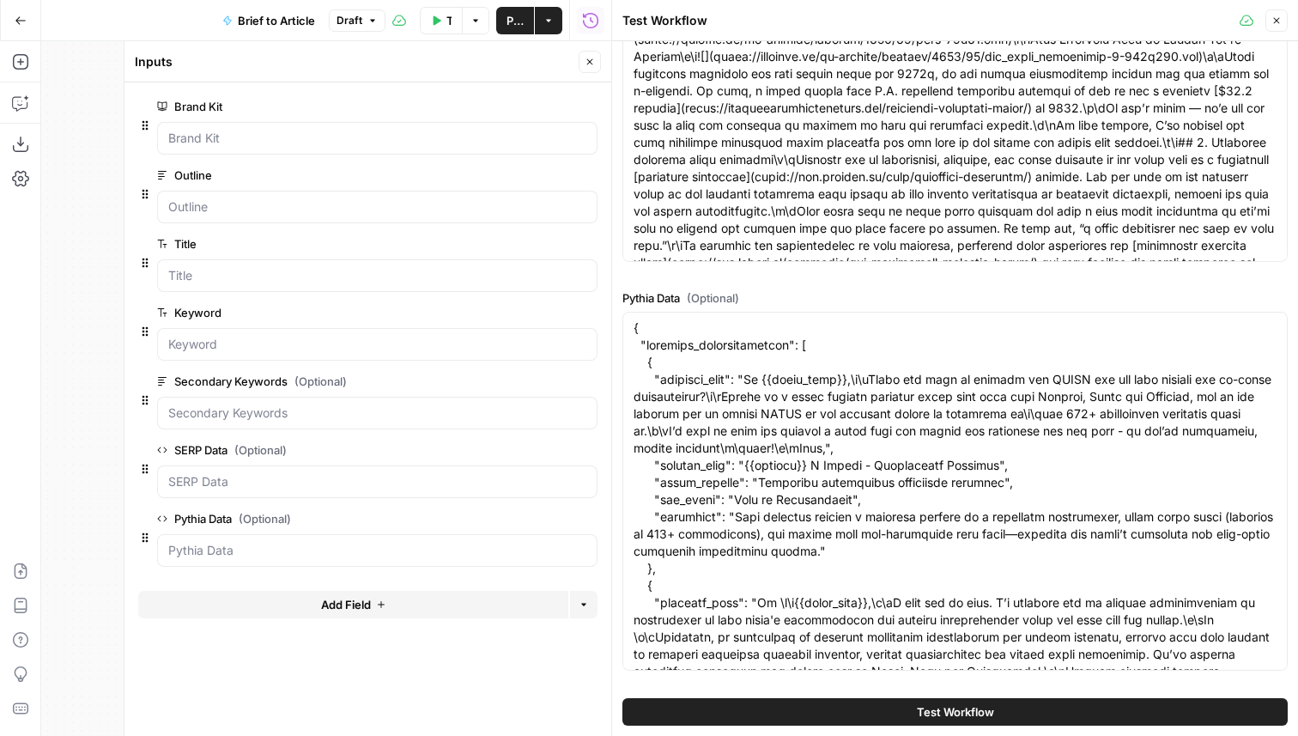
click at [844, 710] on button "Test Workflow" at bounding box center [955, 711] width 665 height 27
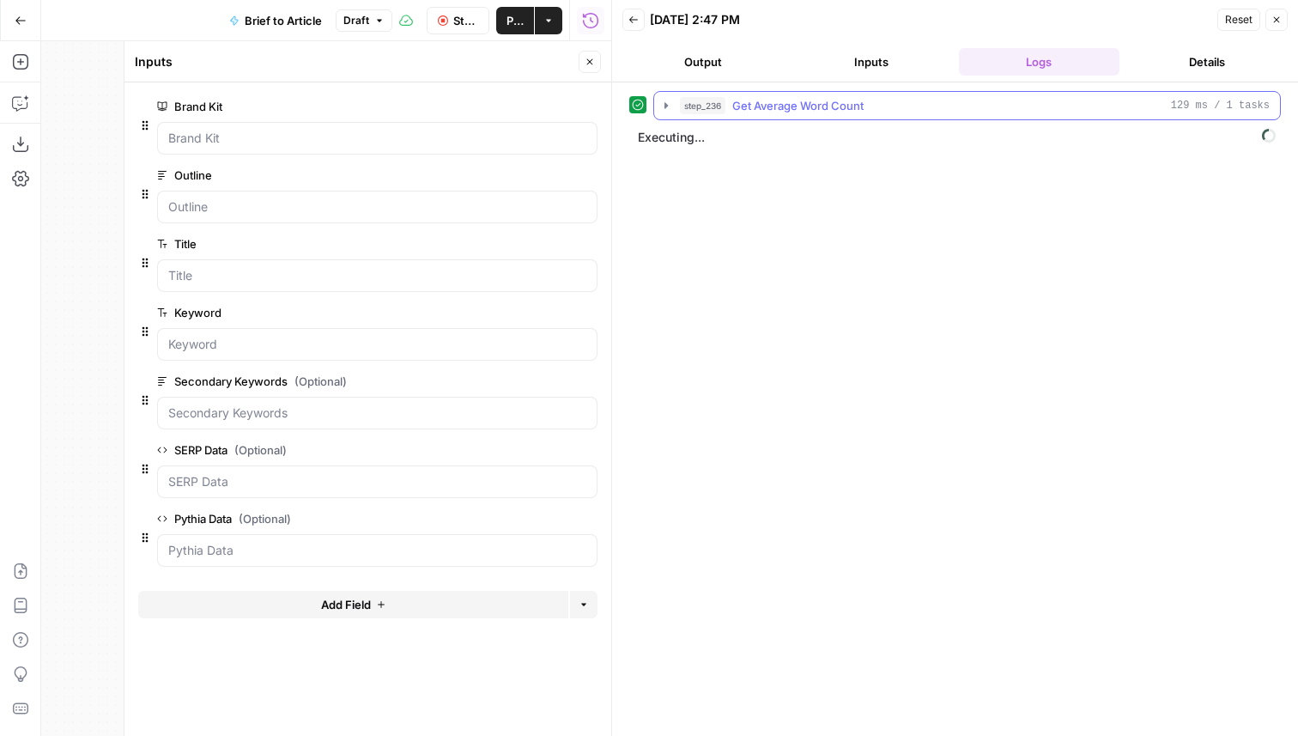
click at [864, 102] on span "Get Average Word Count" at bounding box center [797, 105] width 131 height 17
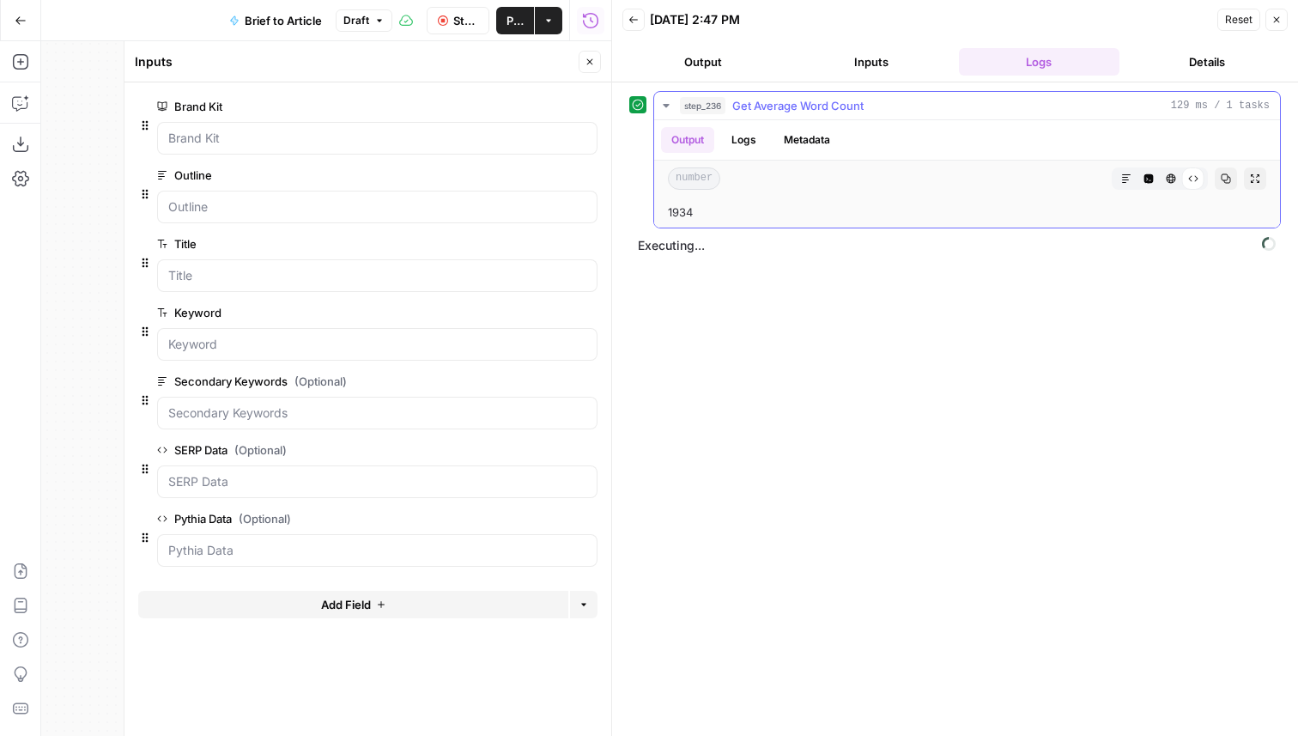
click at [864, 102] on span "Get Average Word Count" at bounding box center [797, 105] width 131 height 17
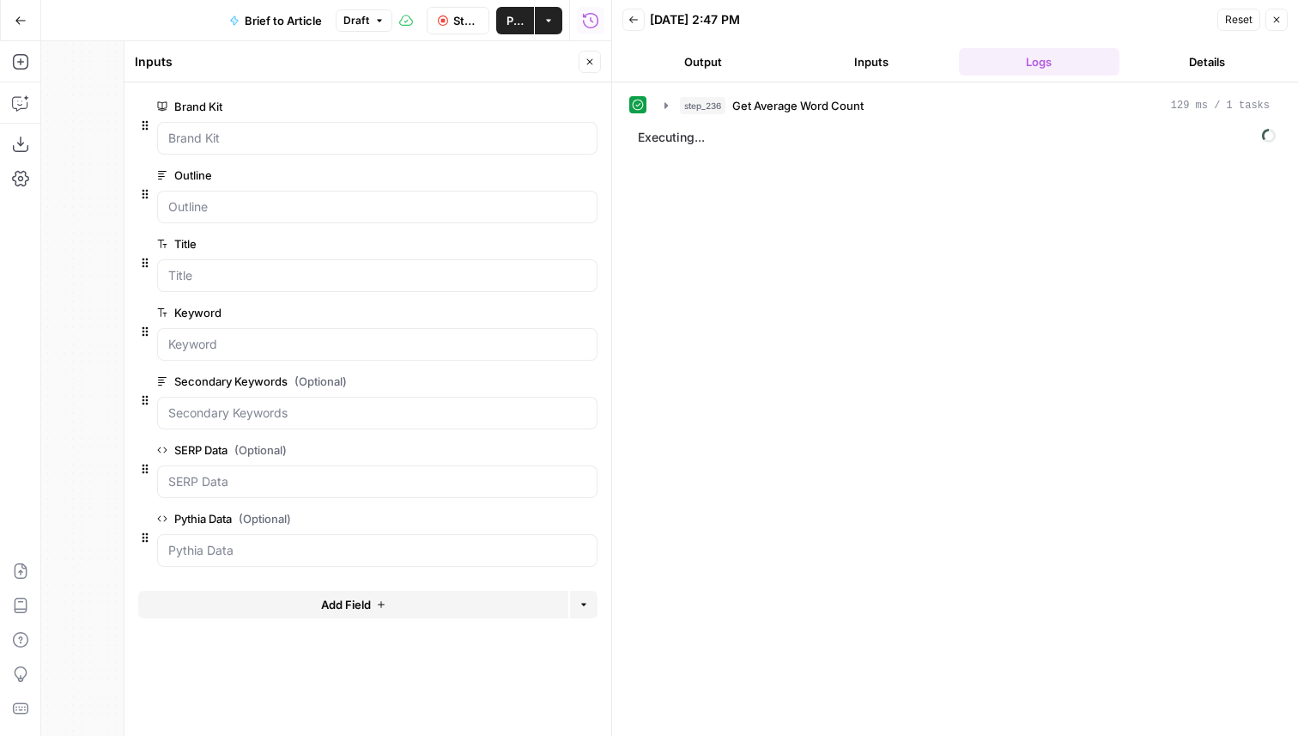
click at [456, 19] on span "Stop Run" at bounding box center [465, 20] width 25 height 17
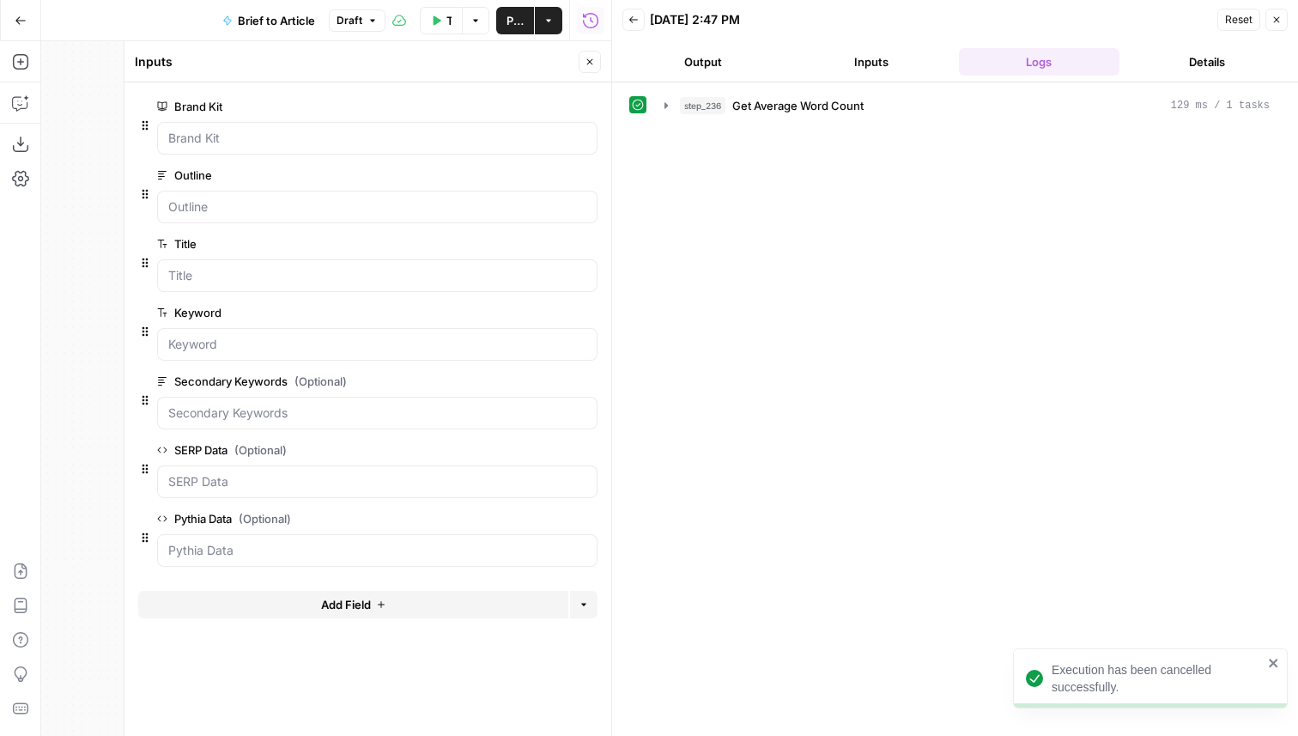
click at [583, 62] on button "Close" at bounding box center [590, 62] width 22 height 22
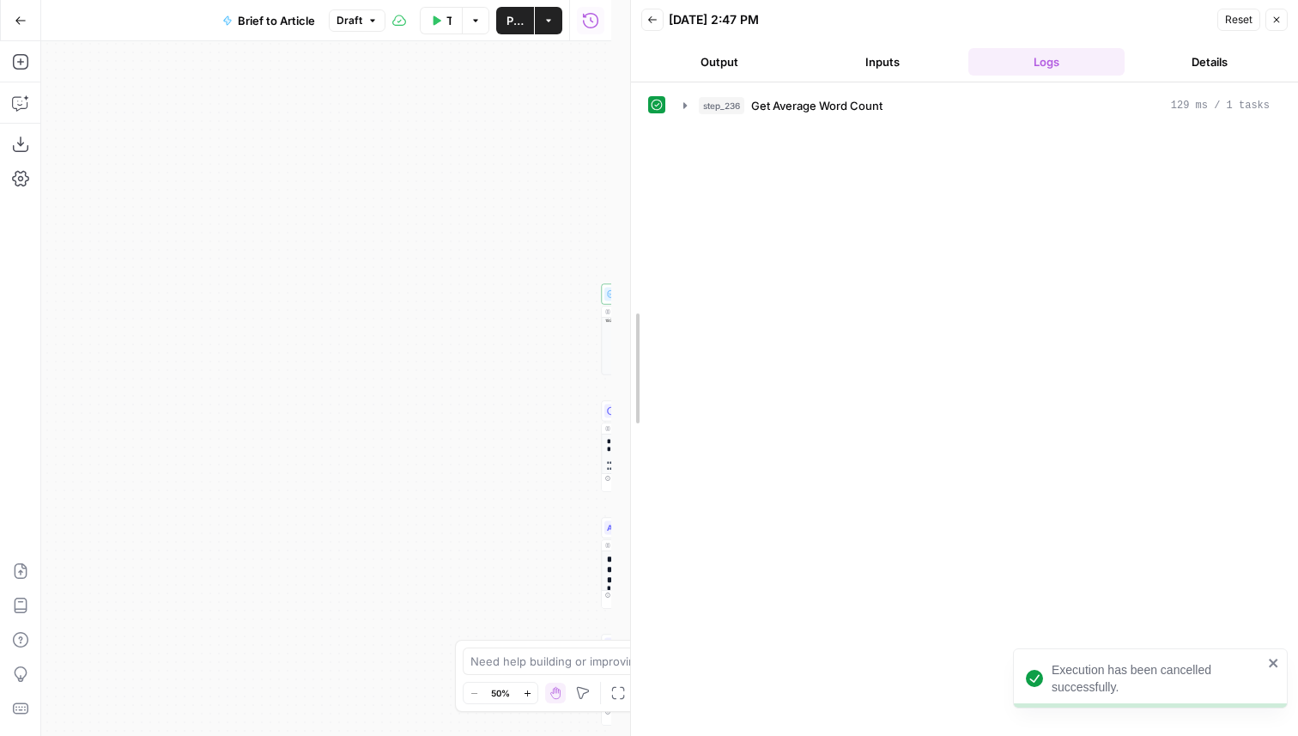
drag, startPoint x: 613, startPoint y: 275, endPoint x: 950, endPoint y: 278, distance: 336.6
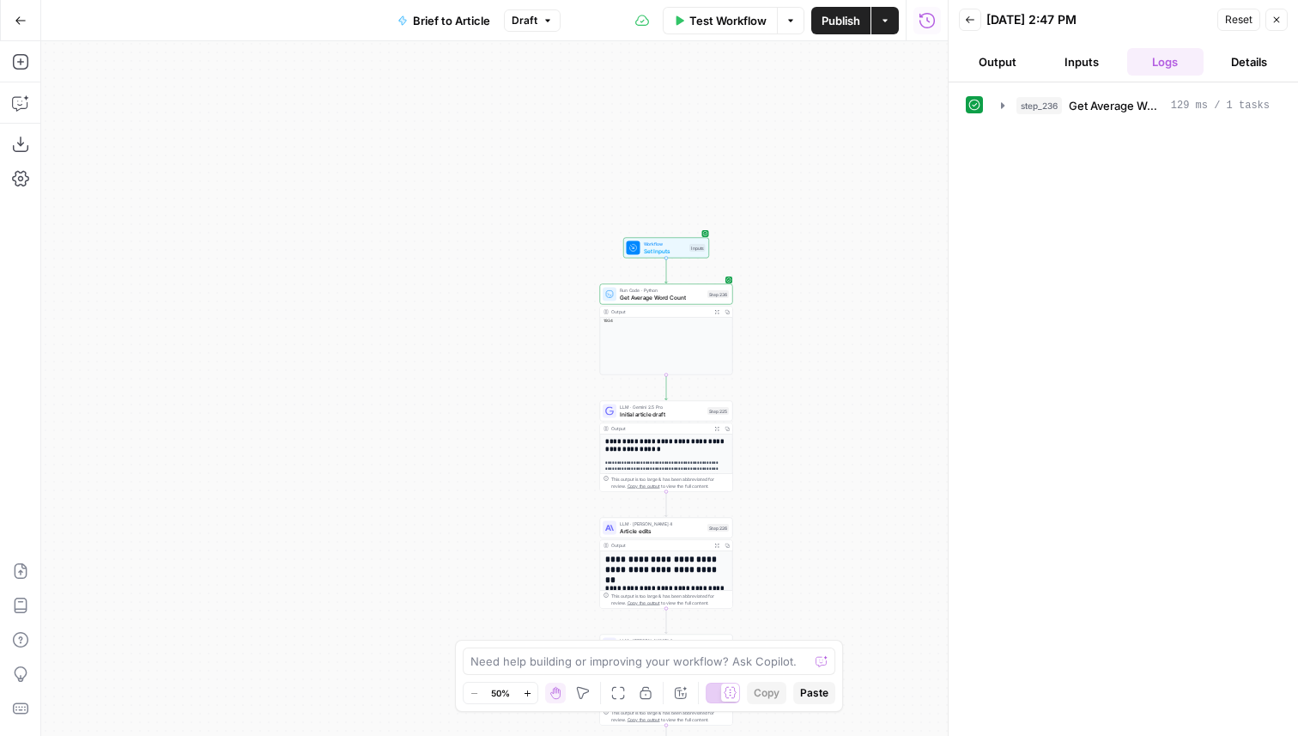
click at [859, 251] on div "**********" at bounding box center [494, 388] width 907 height 695
click at [725, 16] on span "Test Workflow" at bounding box center [727, 20] width 77 height 17
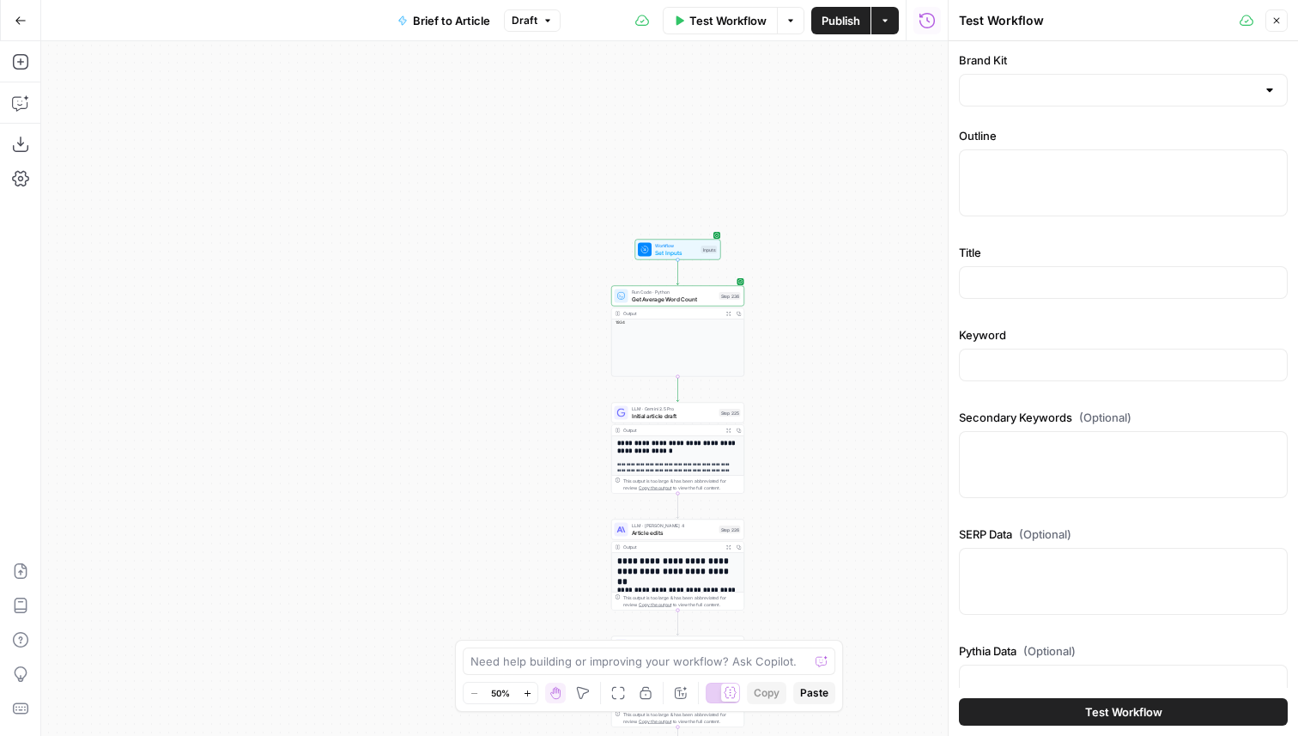
click at [1025, 80] on div at bounding box center [1123, 90] width 329 height 33
click at [1022, 122] on button "Apollo ID: 8650" at bounding box center [1123, 140] width 313 height 39
type input "Apollo"
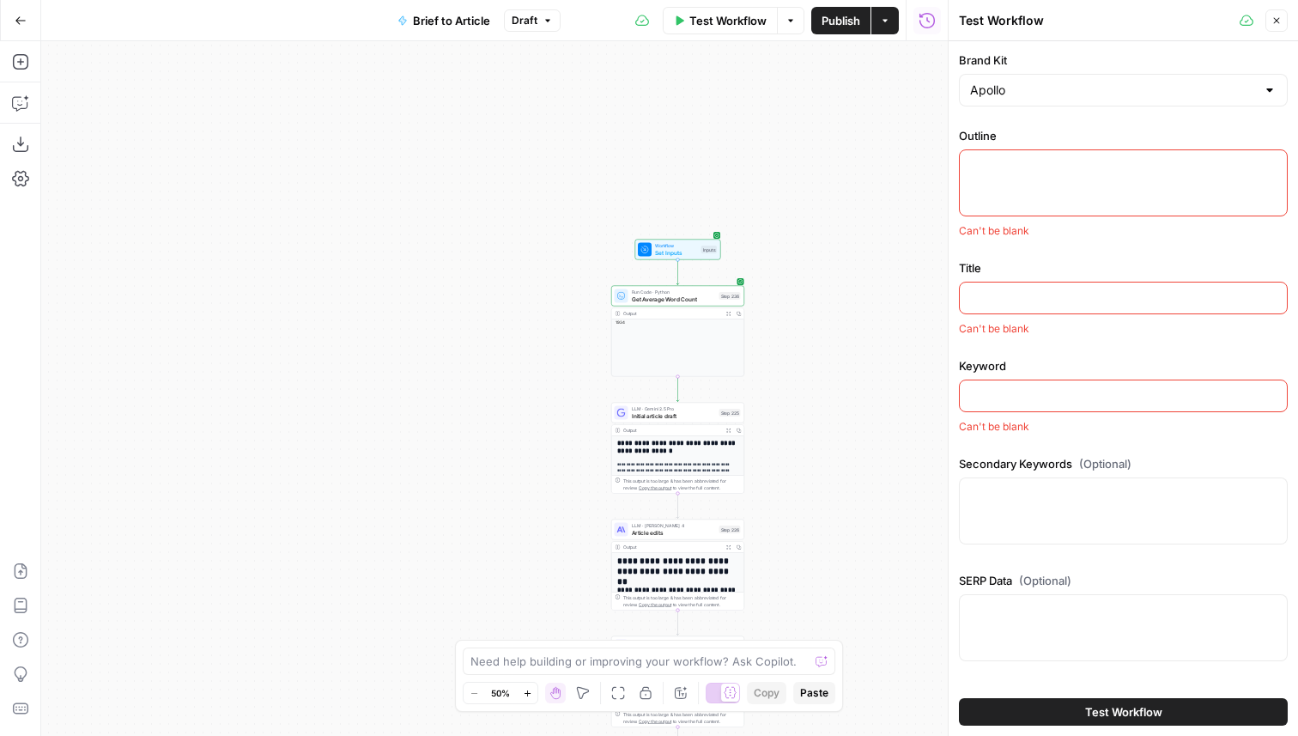
click at [1021, 187] on div at bounding box center [1123, 182] width 329 height 67
paste textarea "# H1: B2B Affiliate Marketing Email Templates That Convert Partners ## H2: Why …"
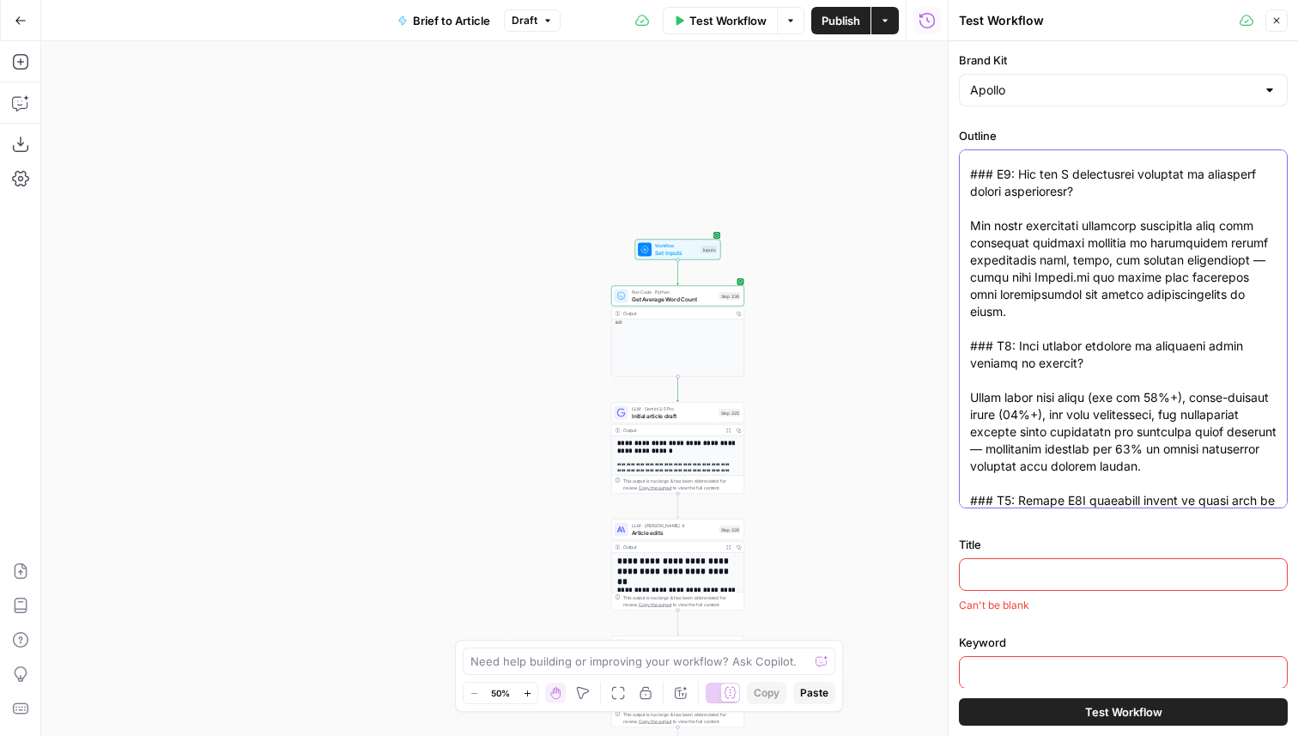
type textarea "# H1: B2B Affiliate Marketing Email Templates That Convert Partners ## H2: Why …"
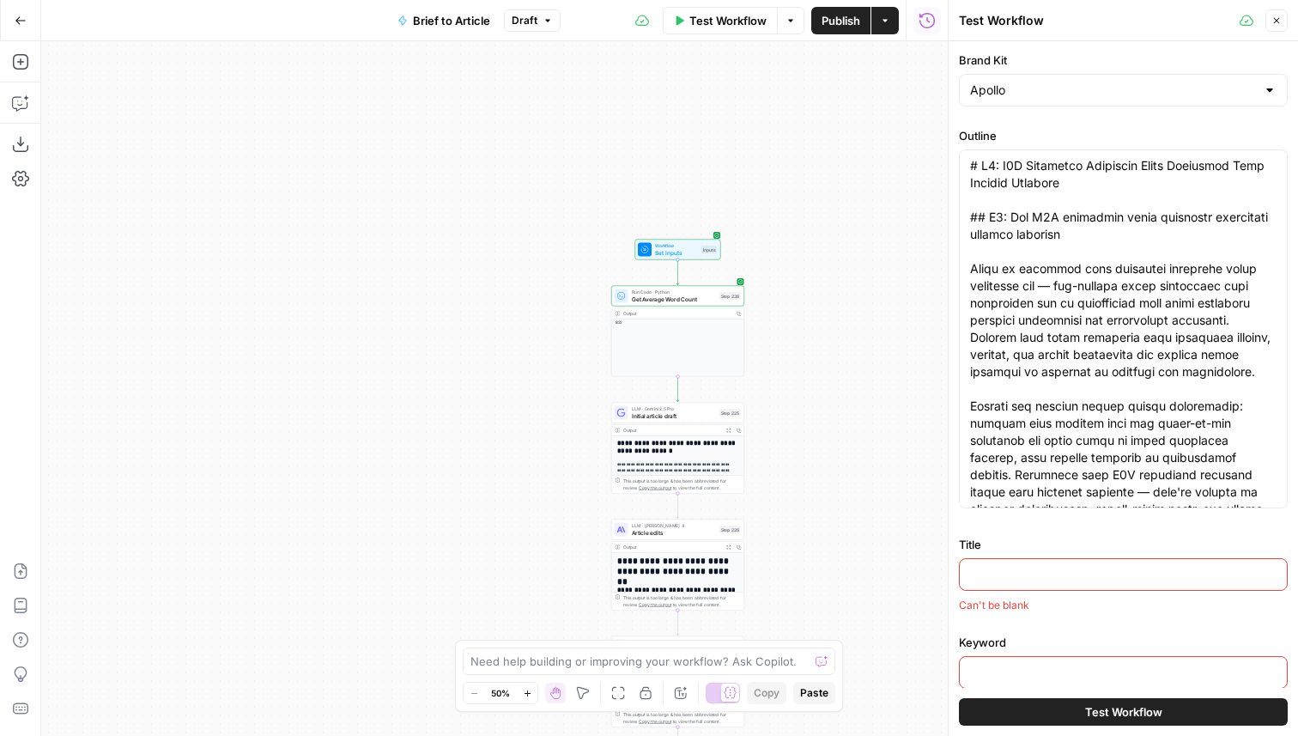
click at [1096, 584] on div at bounding box center [1123, 574] width 329 height 33
paste input "B2B Affiliate Marketing Email Templates That Convert Partners"
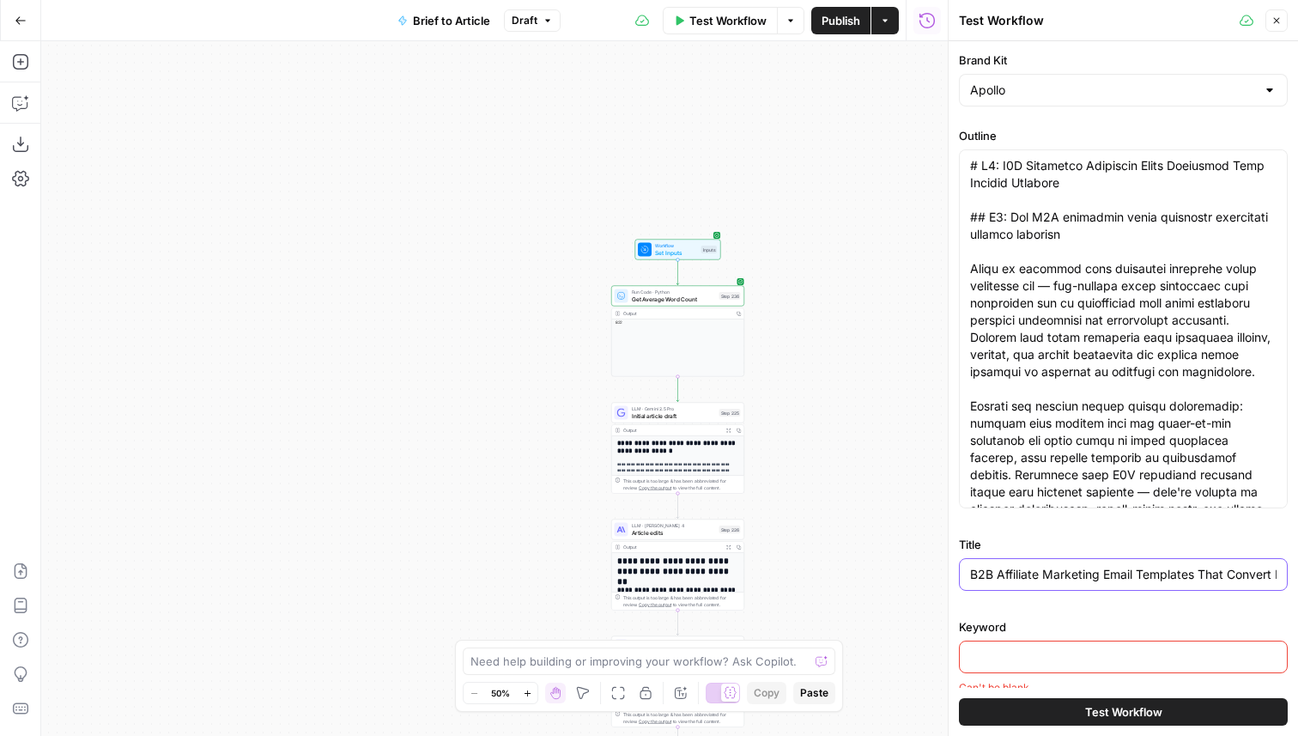
scroll to position [0, 47]
type input "B2B Affiliate Marketing Email Templates That Convert Partners"
click at [1019, 668] on div at bounding box center [1123, 657] width 329 height 33
paste input "affiliate marketing email templates"
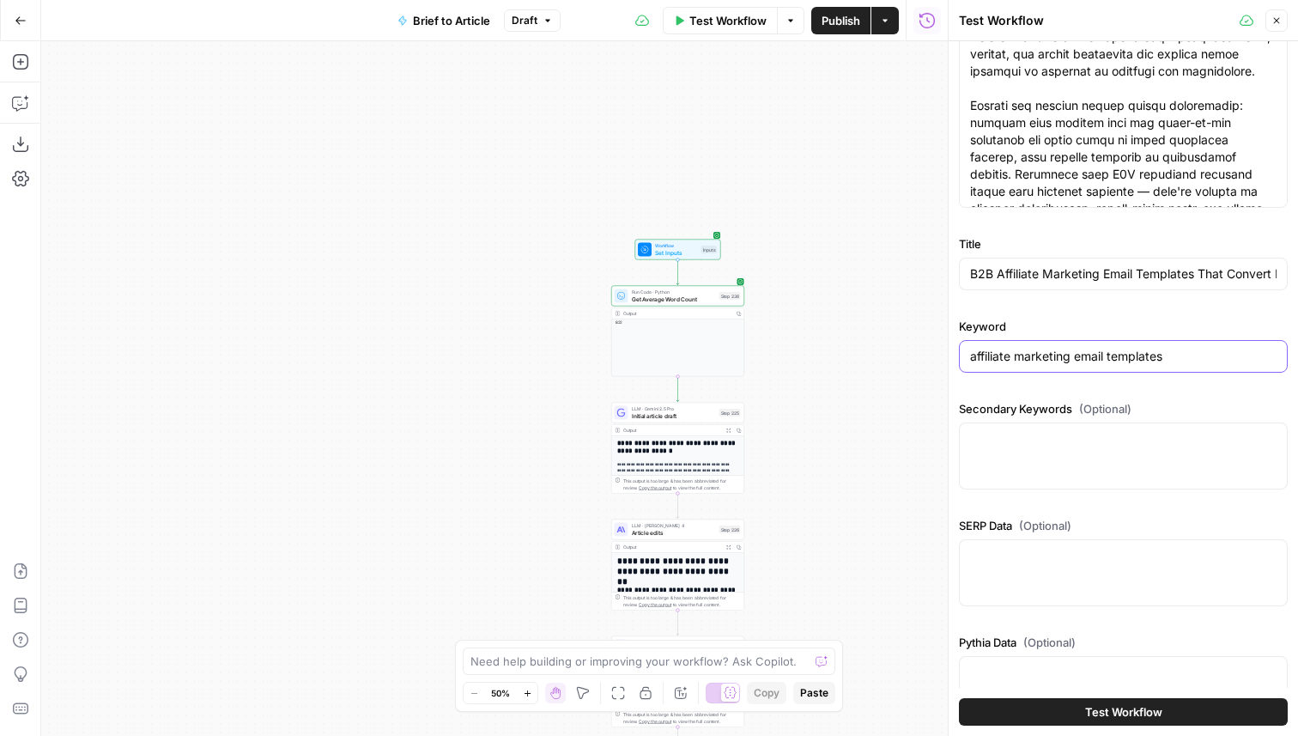
scroll to position [353, 0]
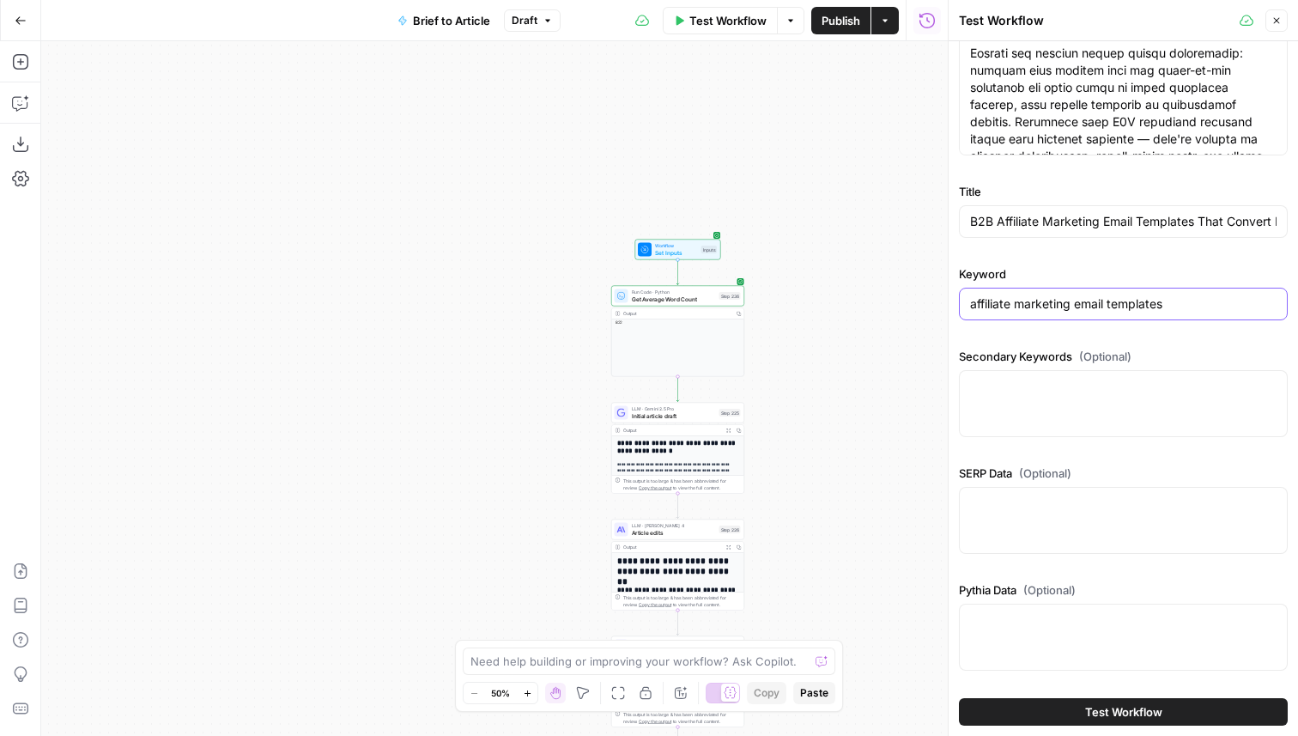
type input "affiliate marketing email templates"
click at [1042, 520] on div at bounding box center [1123, 520] width 329 height 67
paste textarea "{ "organic_results": [ { "rank": 1, "link": "https://mailtrap.io/blog/affiliate…"
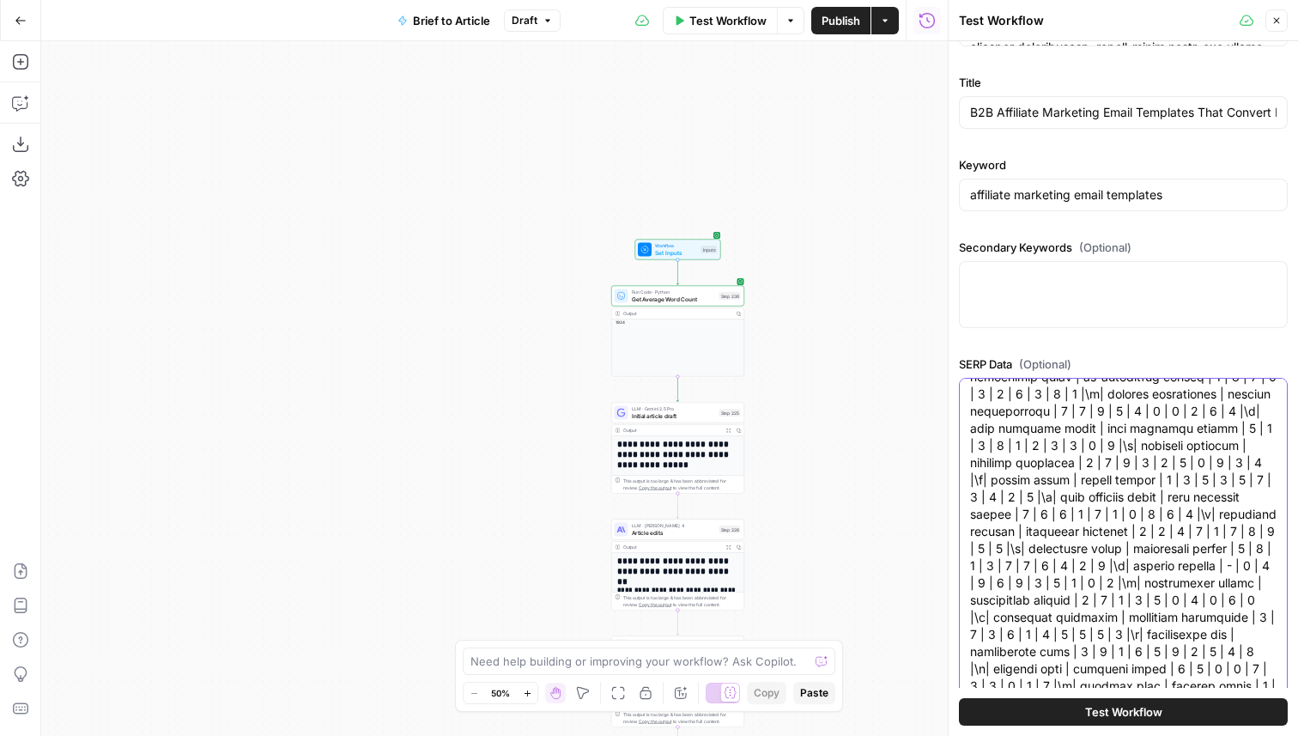
type textarea "{ "organic_results": [ { "rank": 1, "link": "https://mailtrap.io/blog/affiliate…"
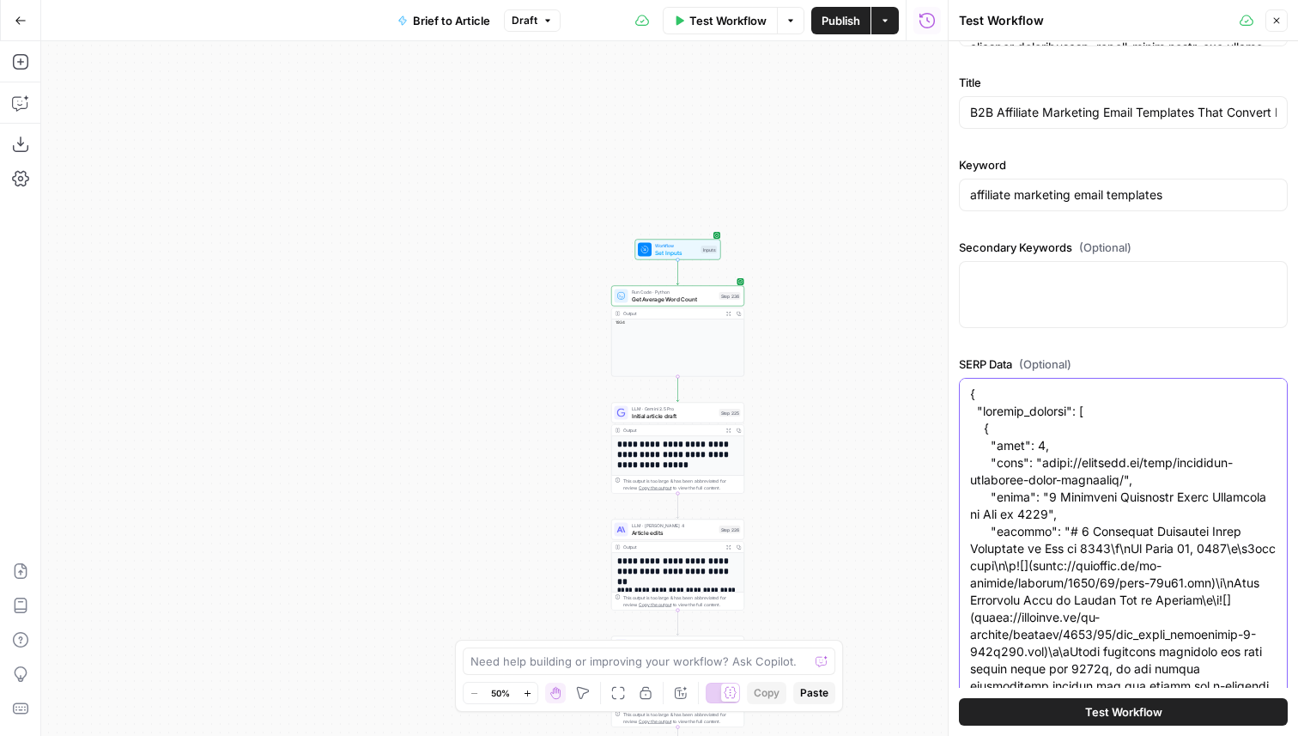
scroll to position [645, 0]
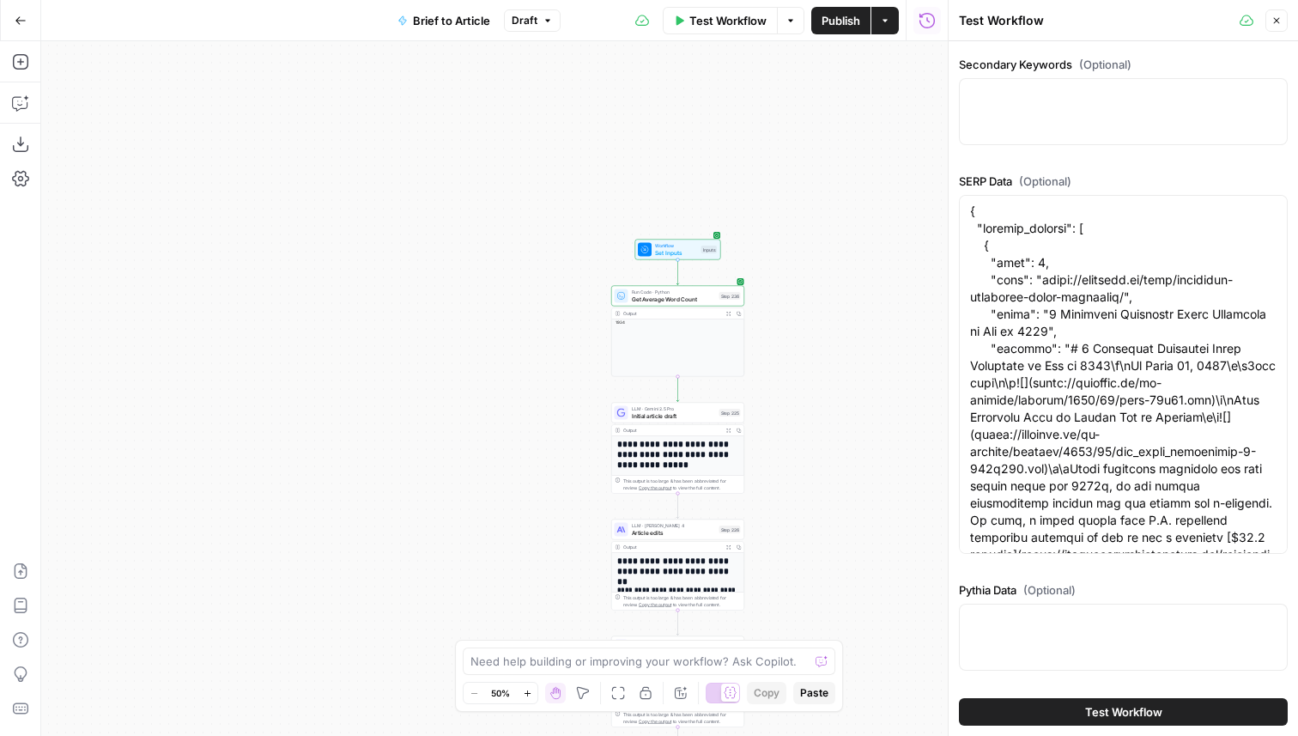
click at [1101, 648] on div at bounding box center [1123, 637] width 329 height 67
paste textarea "{ "template_recommendations": [ { "template_html": "Hi {{first_name}},\n\nWould…"
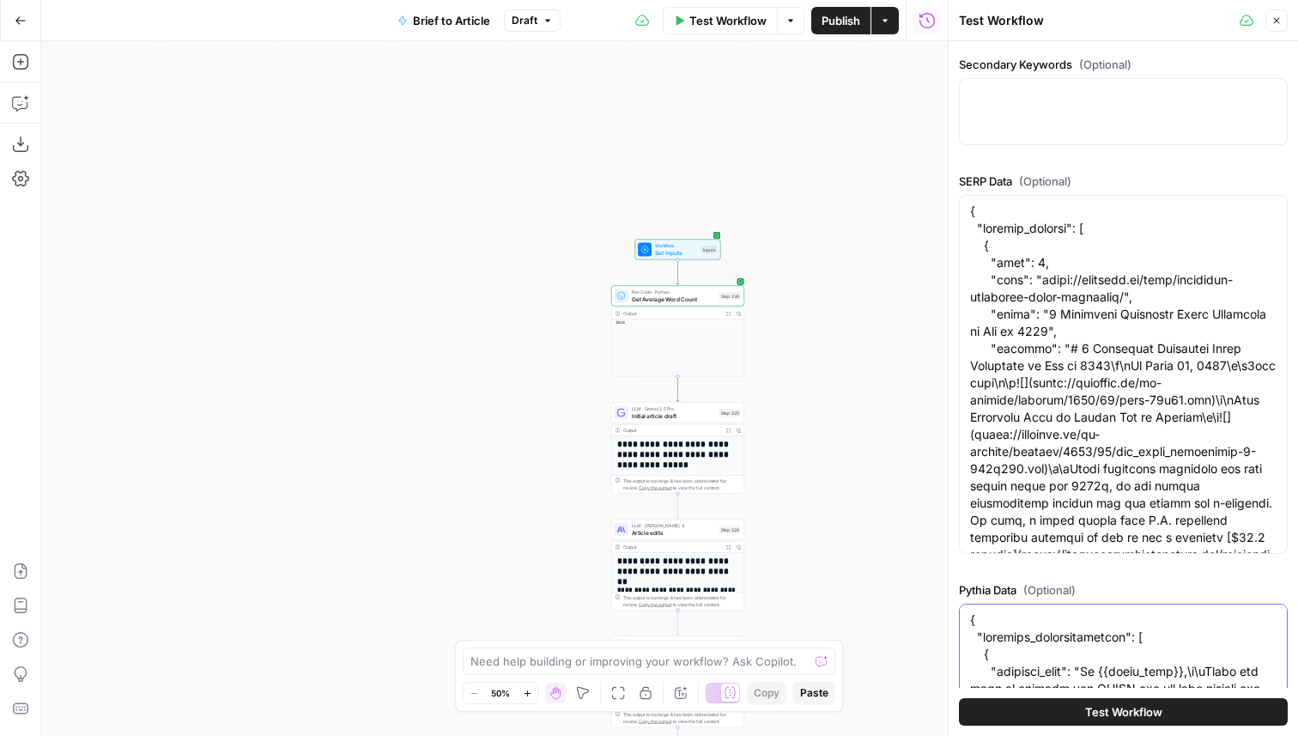
scroll to position [871, 0]
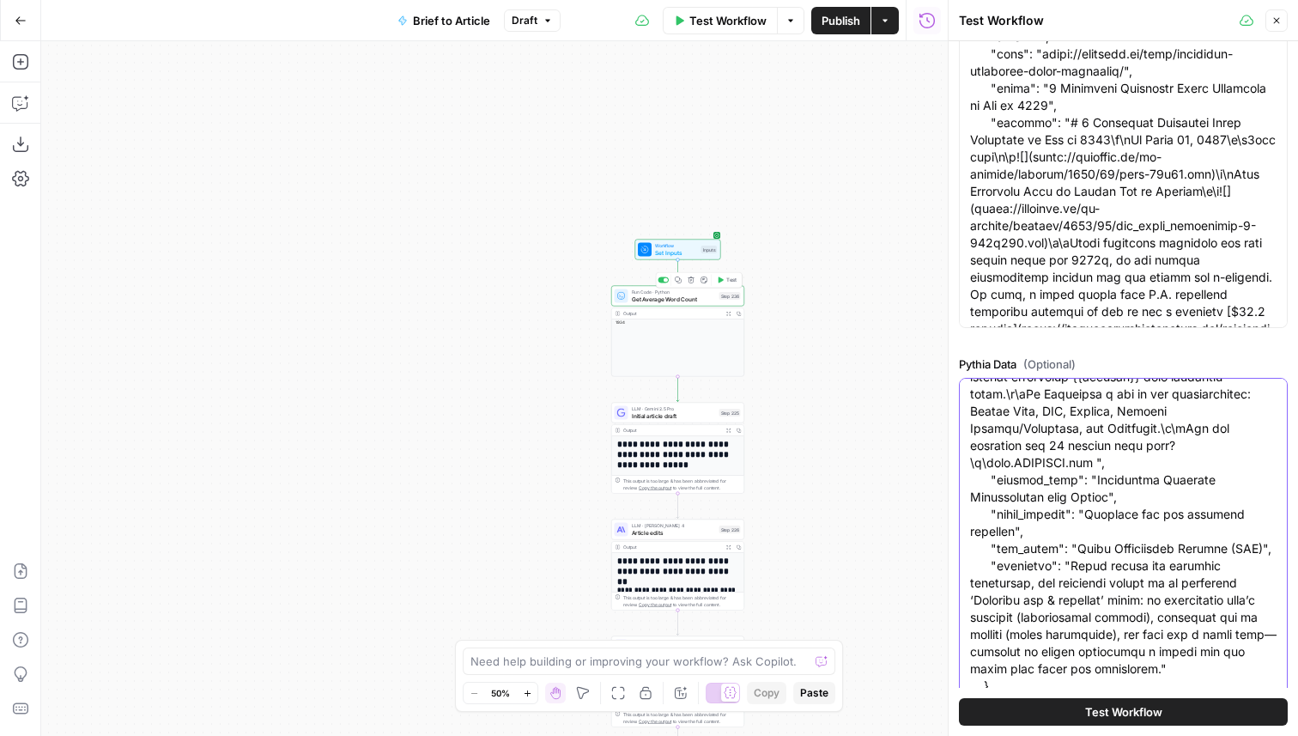
type textarea "{ "template_recommendations": [ { "template_html": "Hi {{first_name}},\n\nWould…"
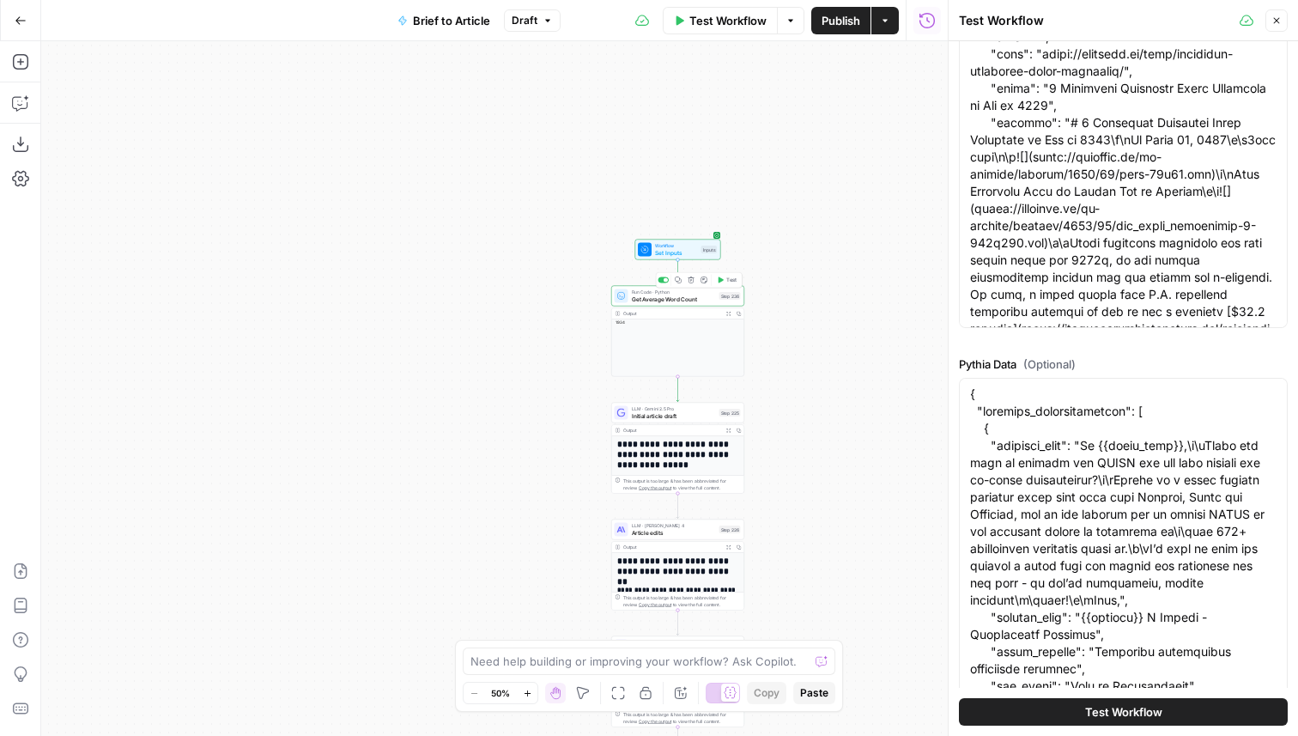
click at [731, 278] on span "Test" at bounding box center [731, 280] width 10 height 8
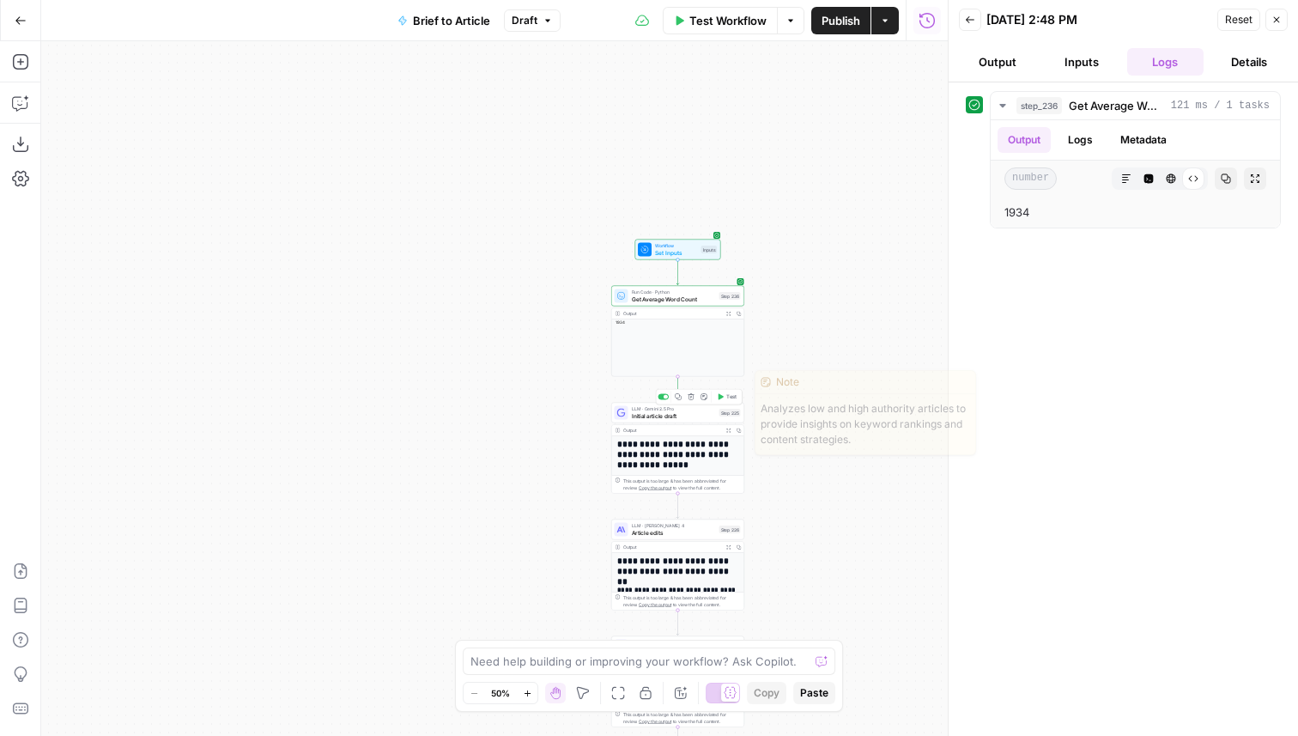
click at [726, 398] on span "Test" at bounding box center [731, 397] width 10 height 8
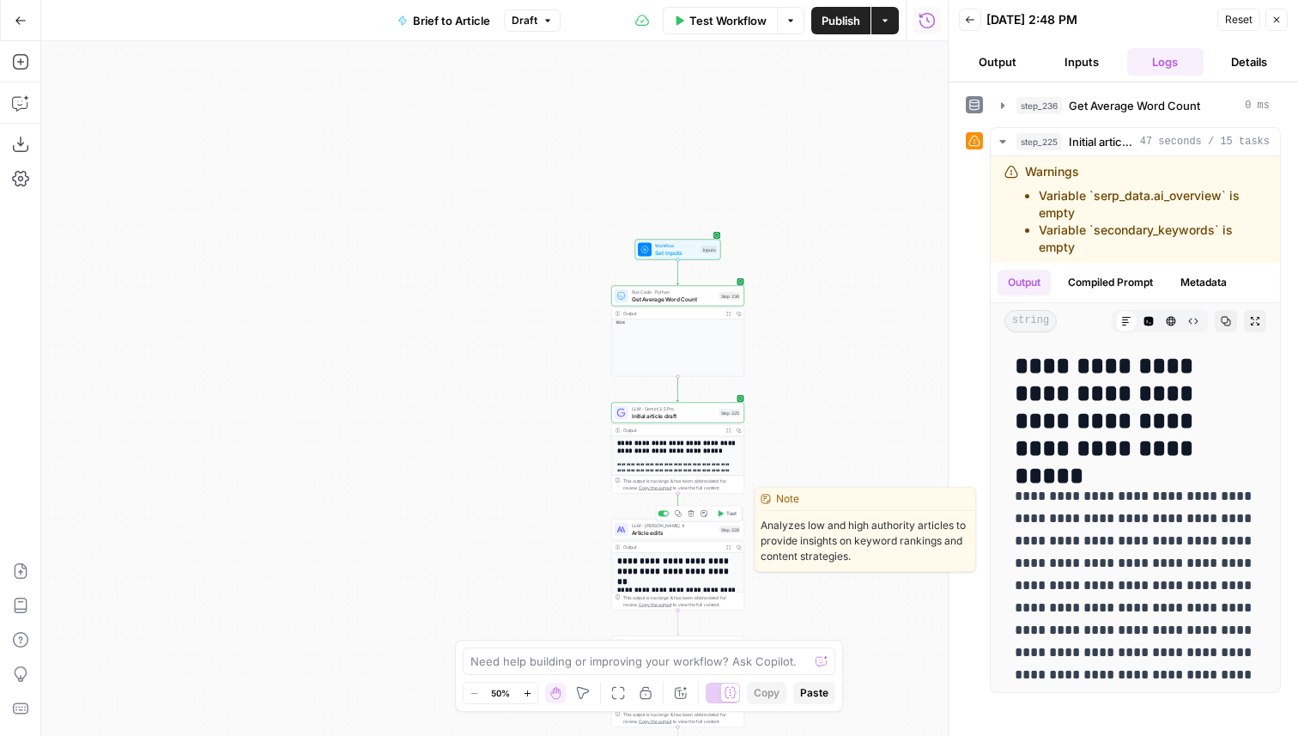
click at [732, 519] on div "Copy step Delete step Edit Note Test" at bounding box center [699, 513] width 87 height 15
click at [723, 513] on icon "button" at bounding box center [721, 513] width 5 height 6
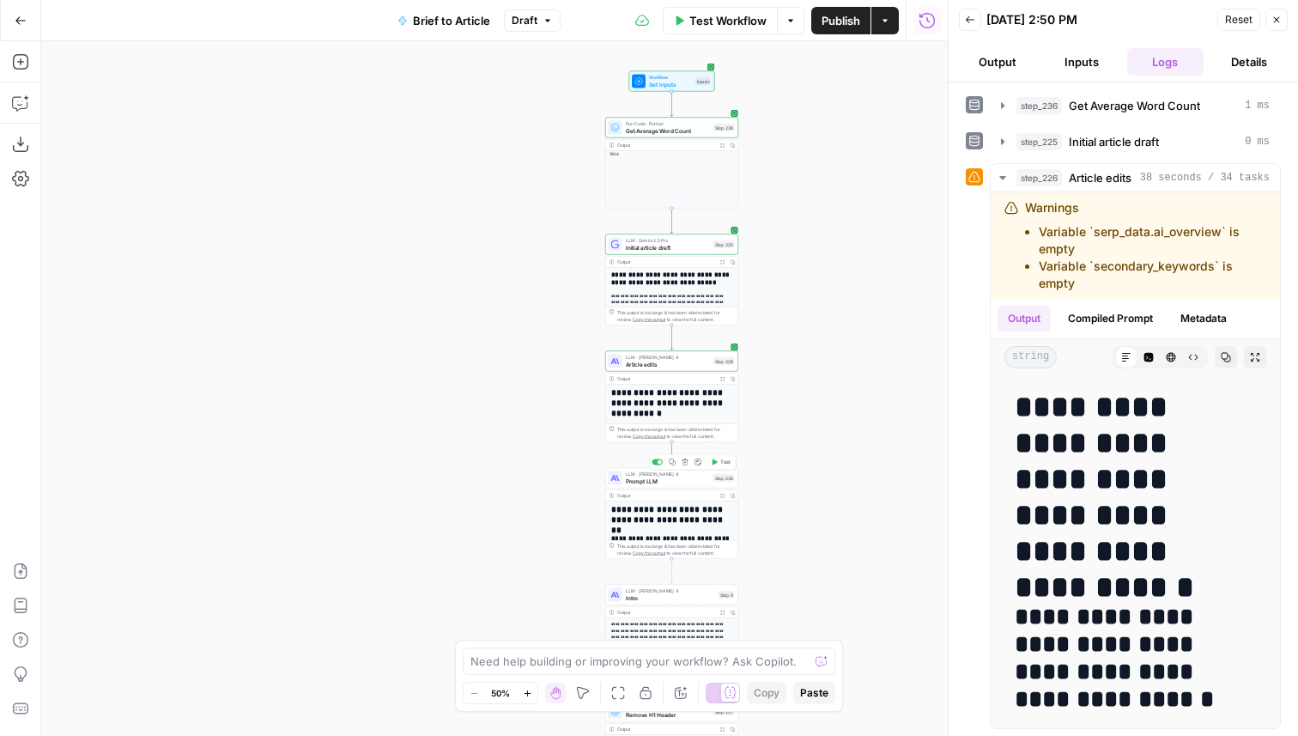
click at [723, 464] on span "Test" at bounding box center [725, 463] width 10 height 8
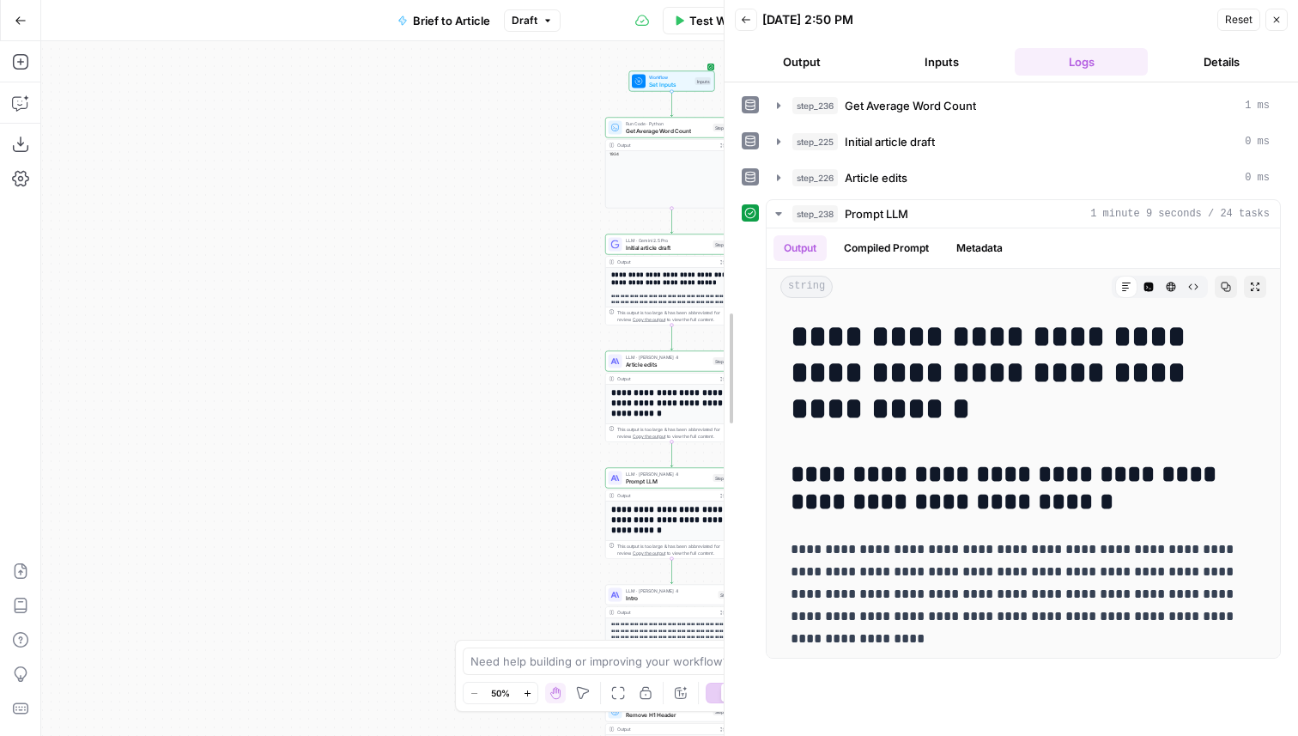
drag, startPoint x: 947, startPoint y: 465, endPoint x: 707, endPoint y: 439, distance: 241.9
click at [716, 439] on div at bounding box center [724, 368] width 17 height 736
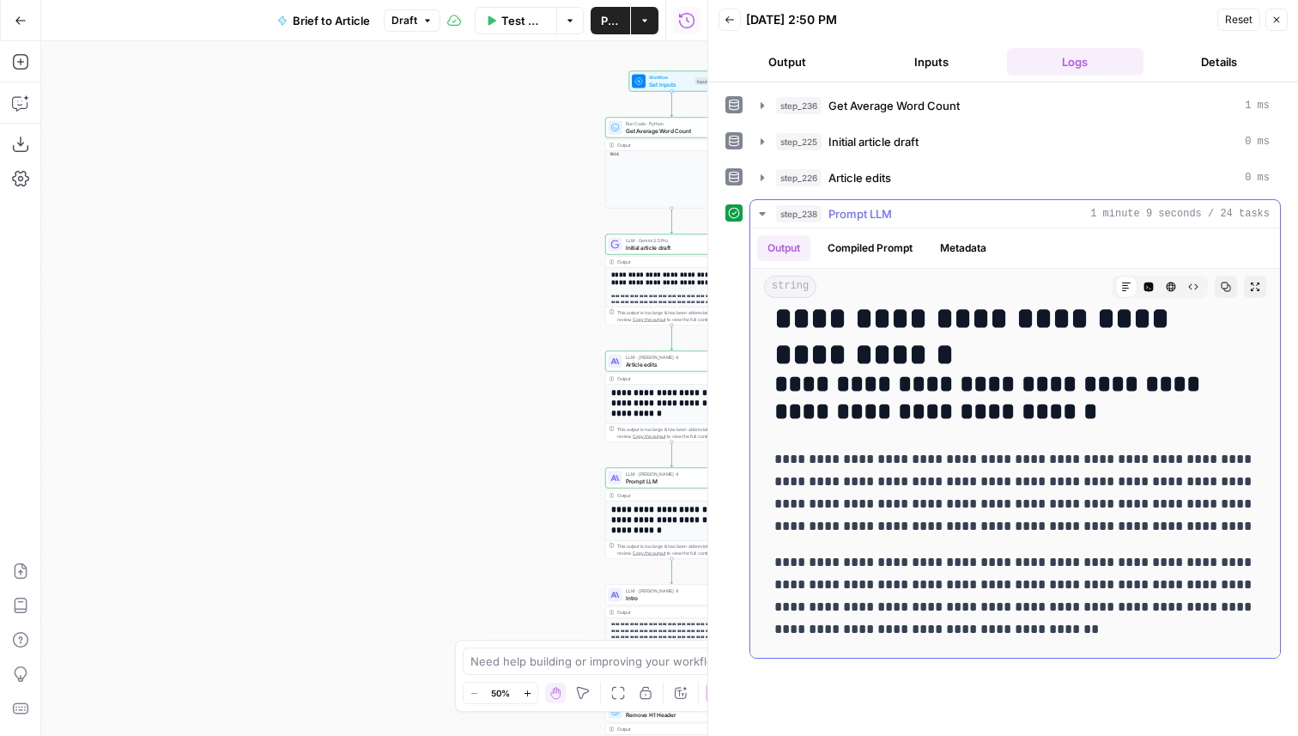
scroll to position [60, 0]
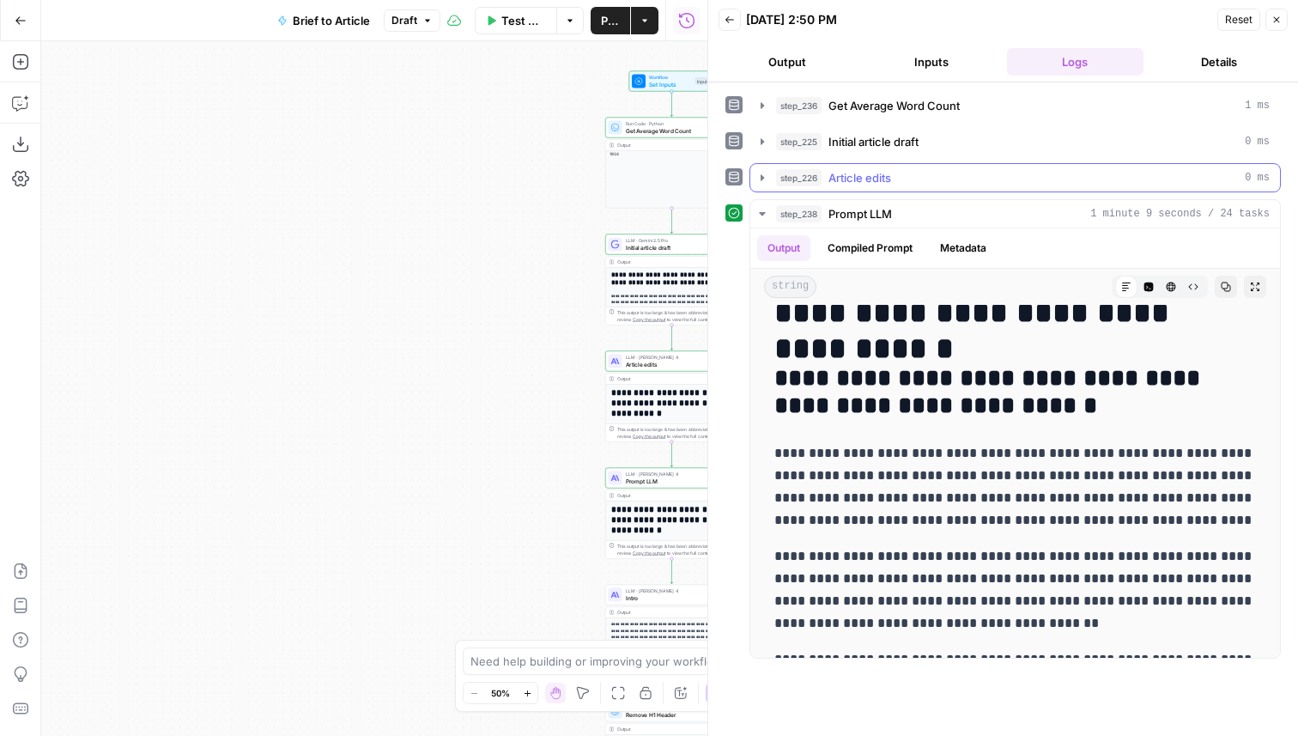
click at [921, 182] on div "step_226 Article edits 0 ms" at bounding box center [1023, 177] width 494 height 17
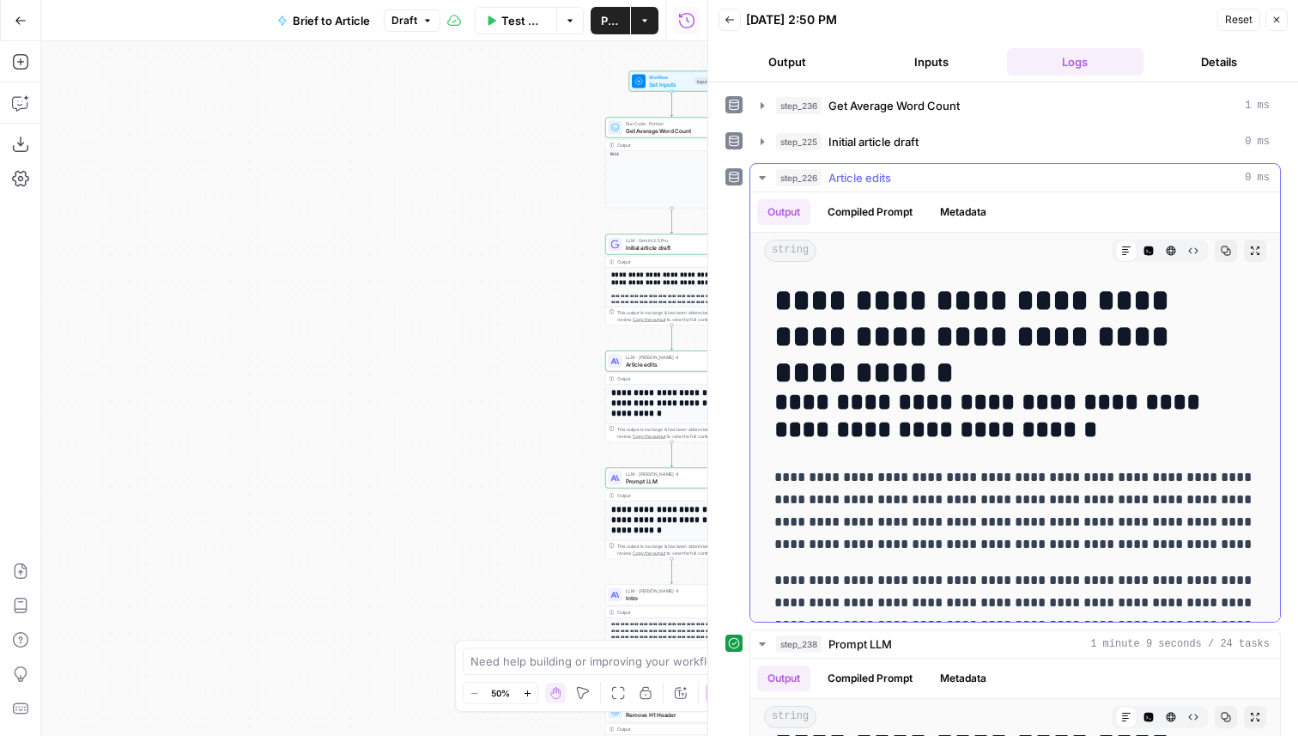
click at [906, 132] on button "step_225 Initial article draft 0 ms" at bounding box center [1015, 141] width 530 height 27
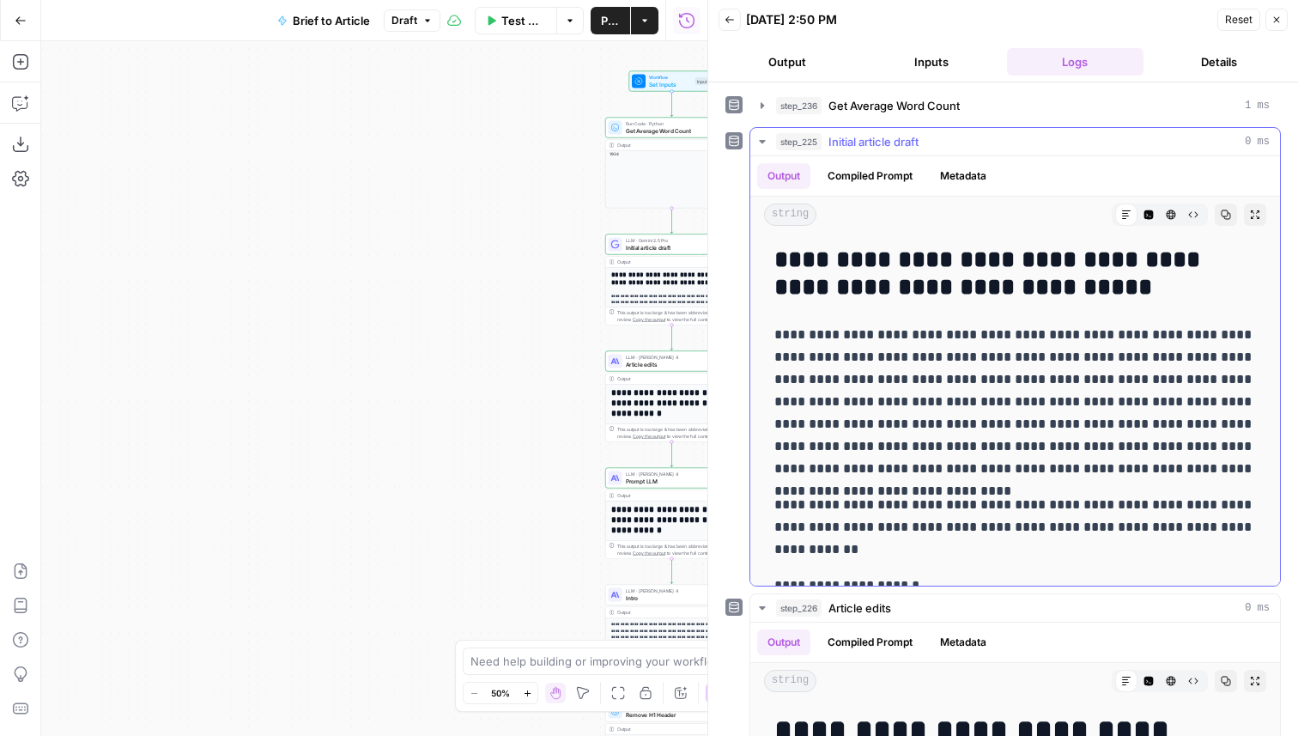
click at [906, 132] on button "step_225 Initial article draft 0 ms" at bounding box center [1015, 141] width 530 height 27
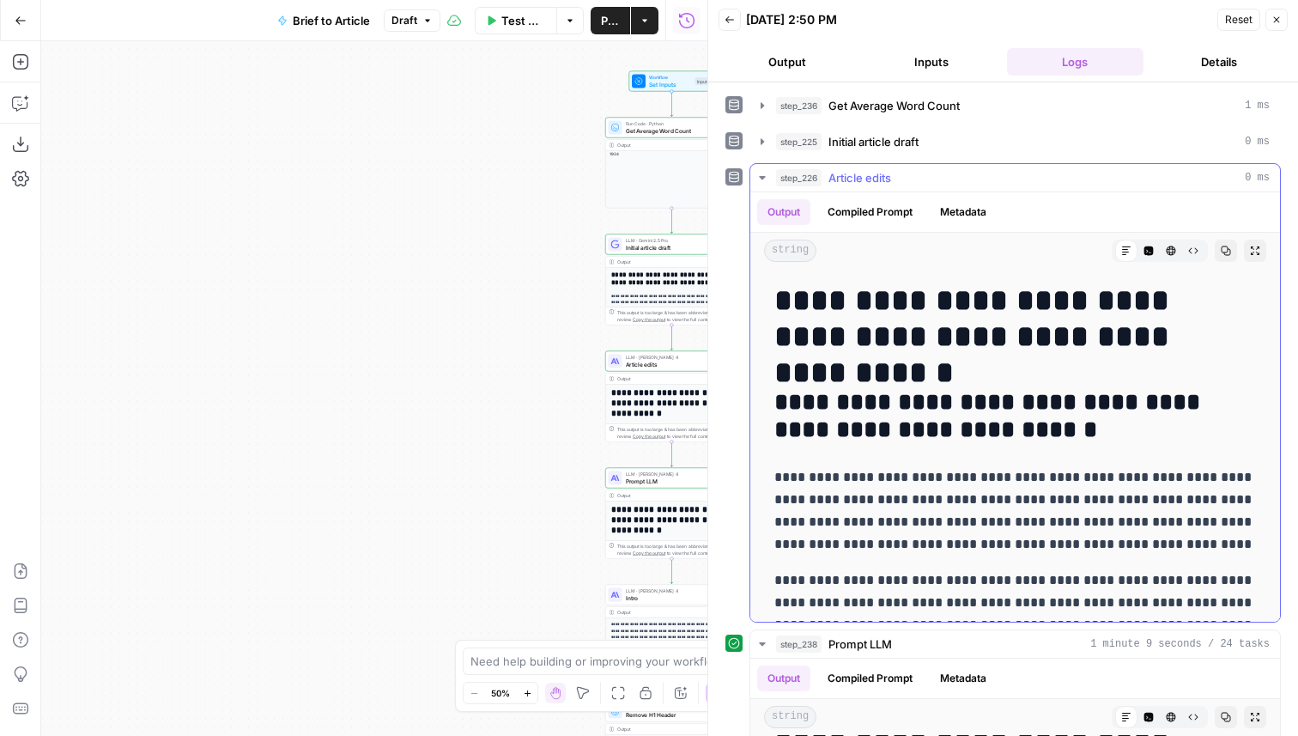
click at [910, 177] on div "step_226 Article edits 0 ms" at bounding box center [1023, 177] width 494 height 17
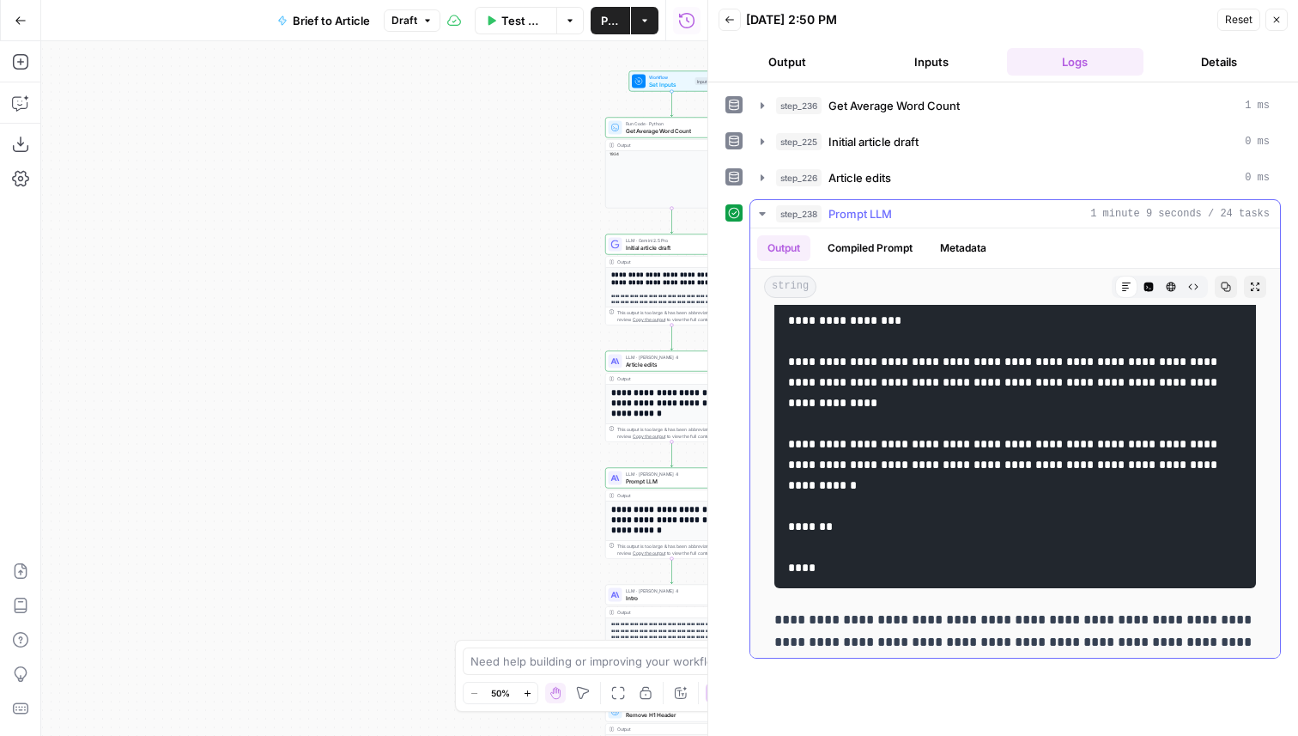
scroll to position [2057, 0]
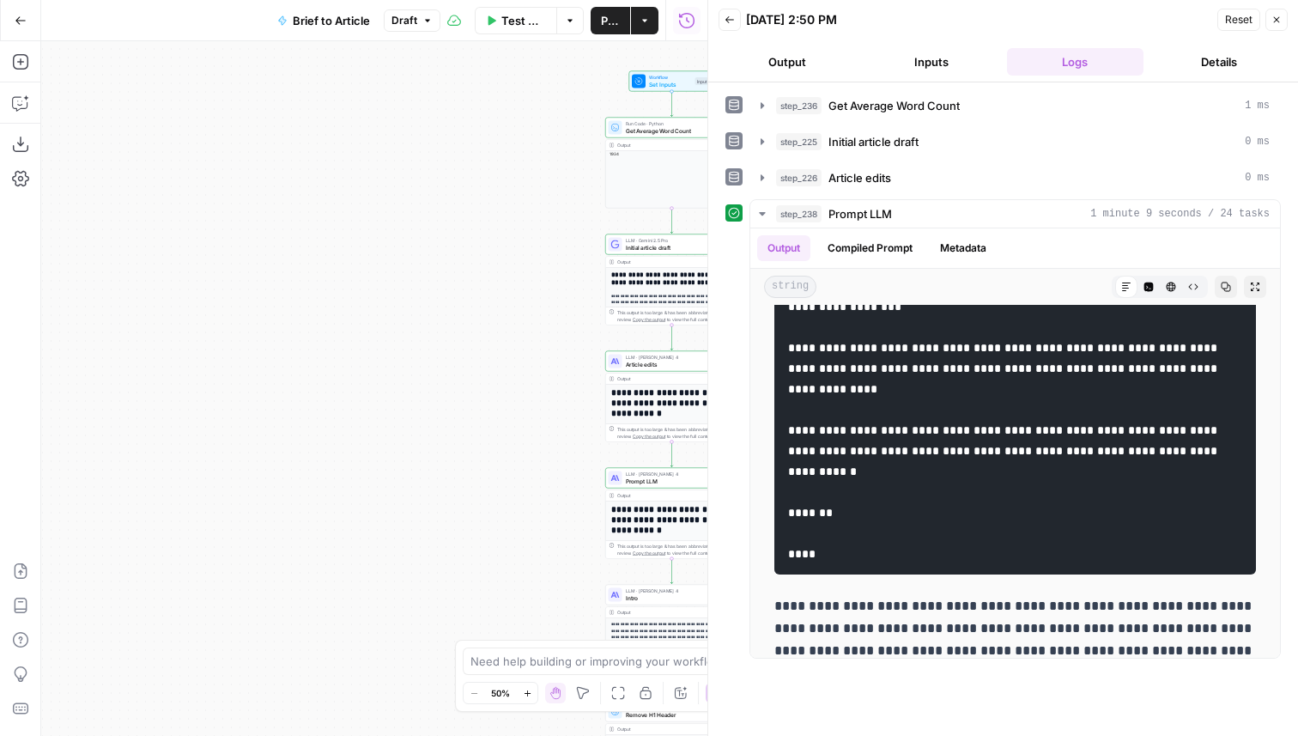
click at [933, 72] on button "Inputs" at bounding box center [931, 61] width 137 height 27
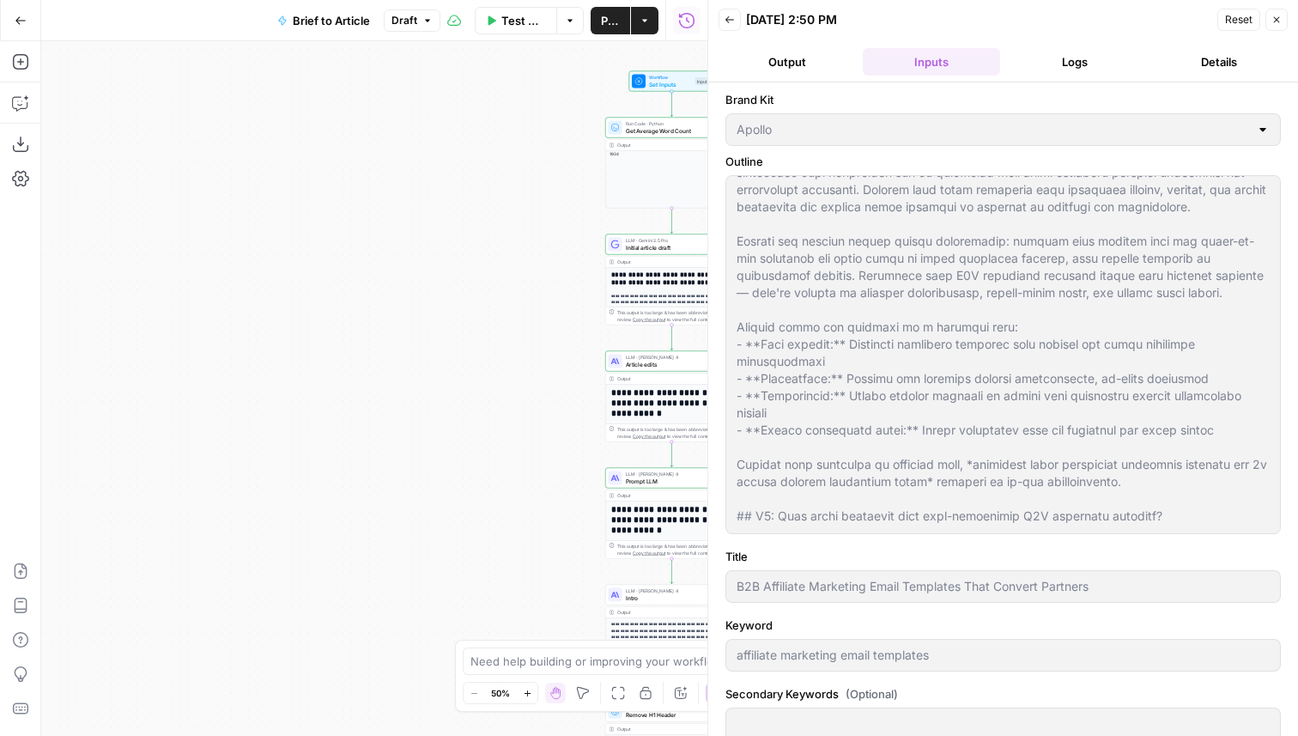
scroll to position [231, 0]
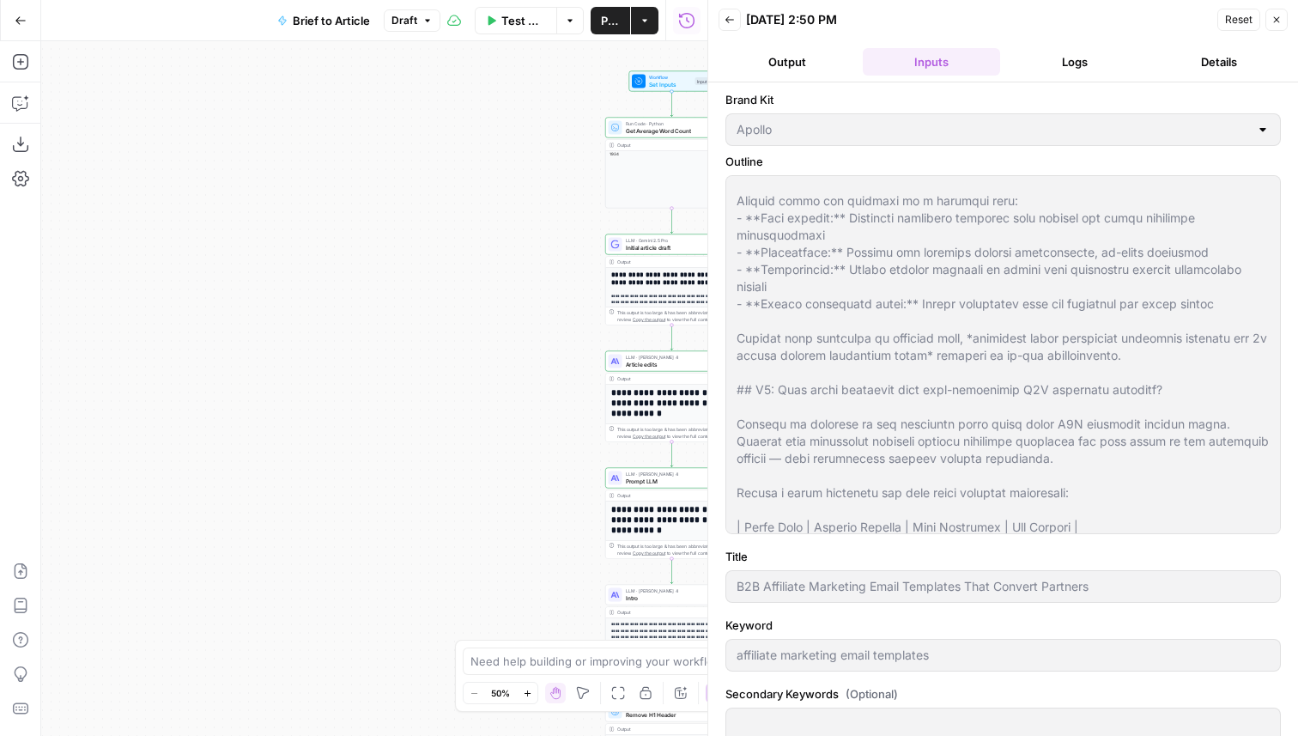
click at [1279, 15] on icon "button" at bounding box center [1277, 20] width 10 height 10
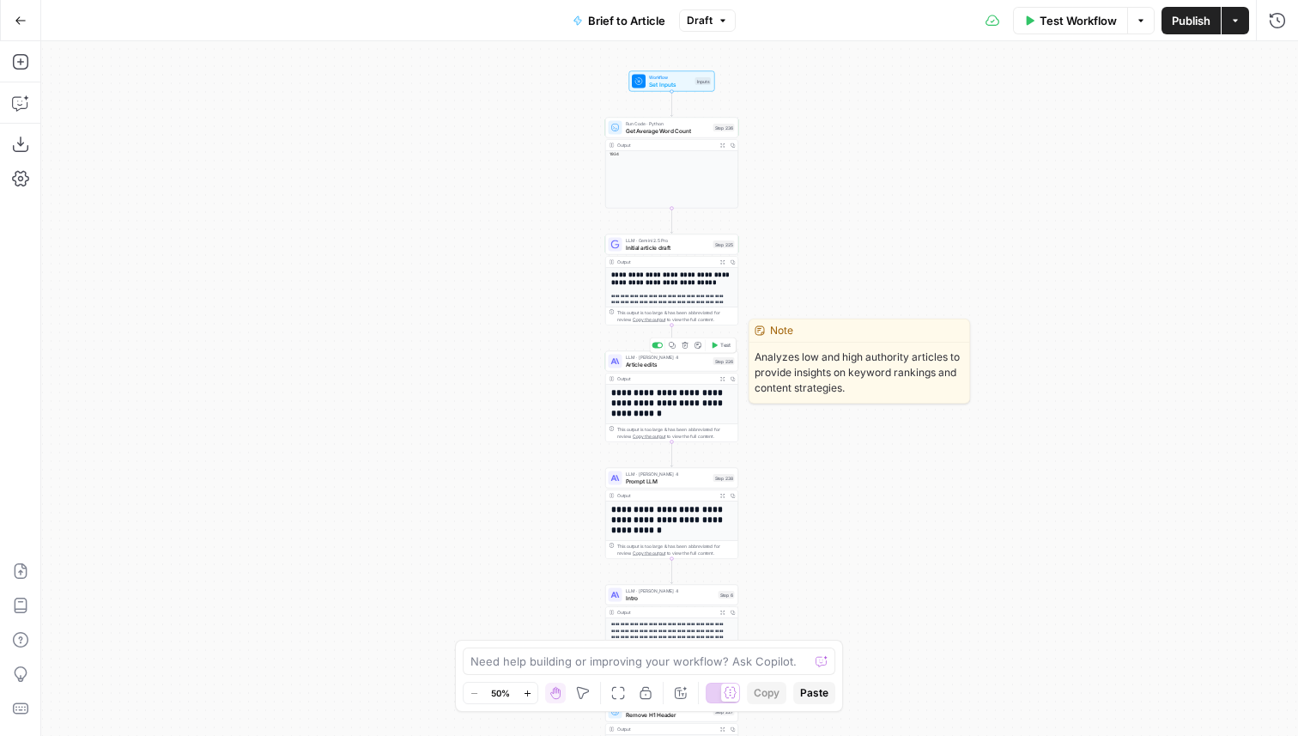
click at [706, 368] on span "Article edits" at bounding box center [668, 364] width 84 height 9
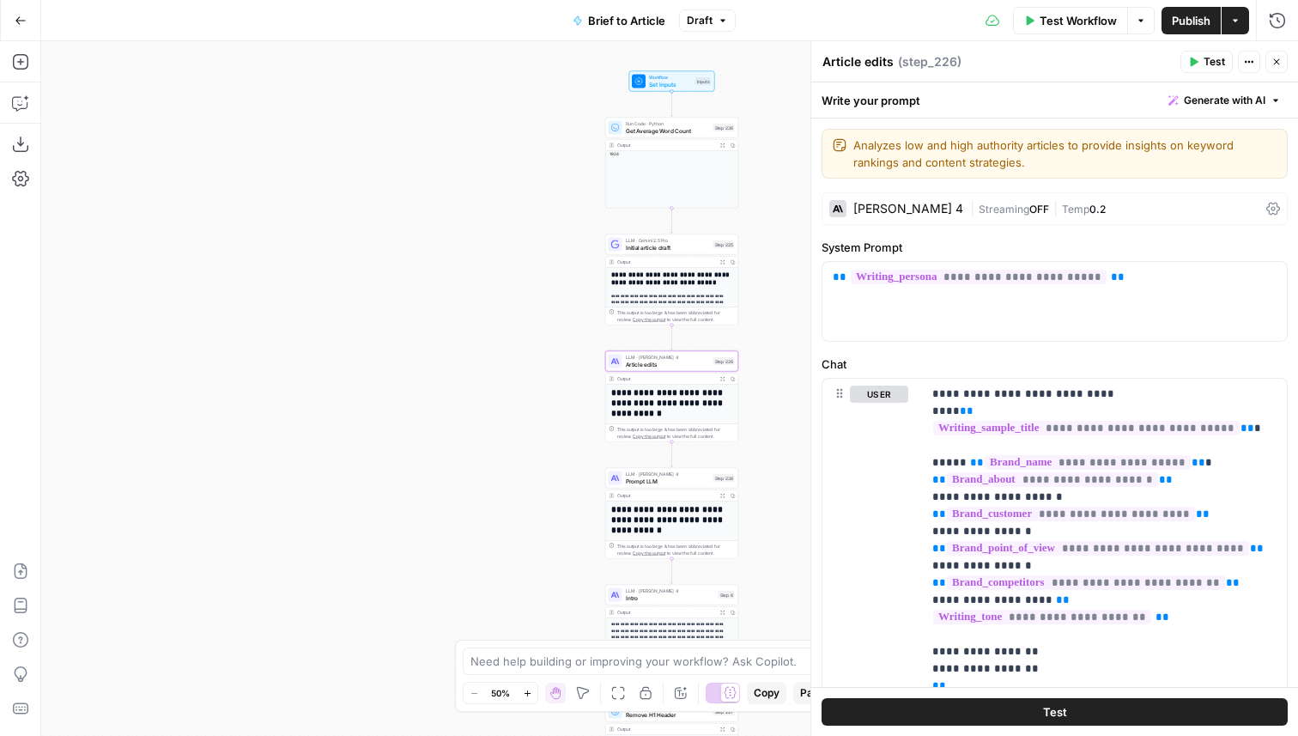
click at [723, 497] on button "Expand Output" at bounding box center [723, 495] width 10 height 10
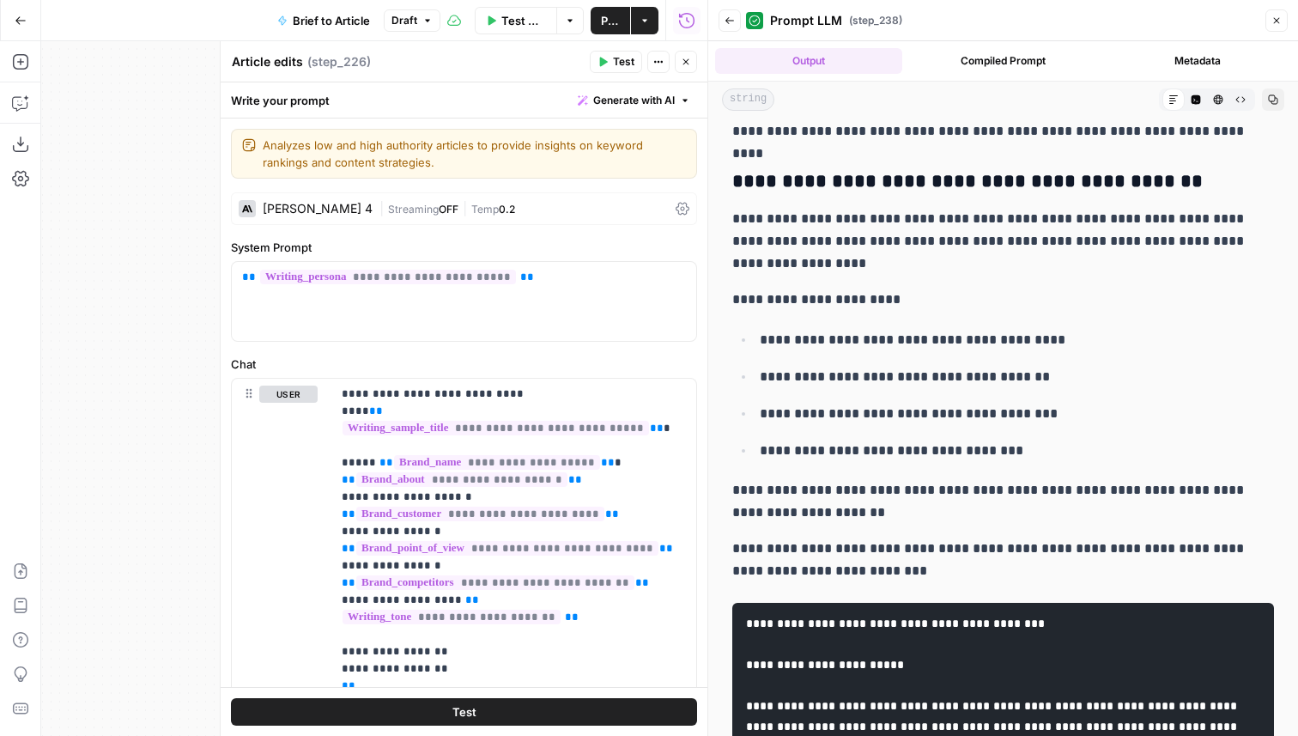
scroll to position [3450, 0]
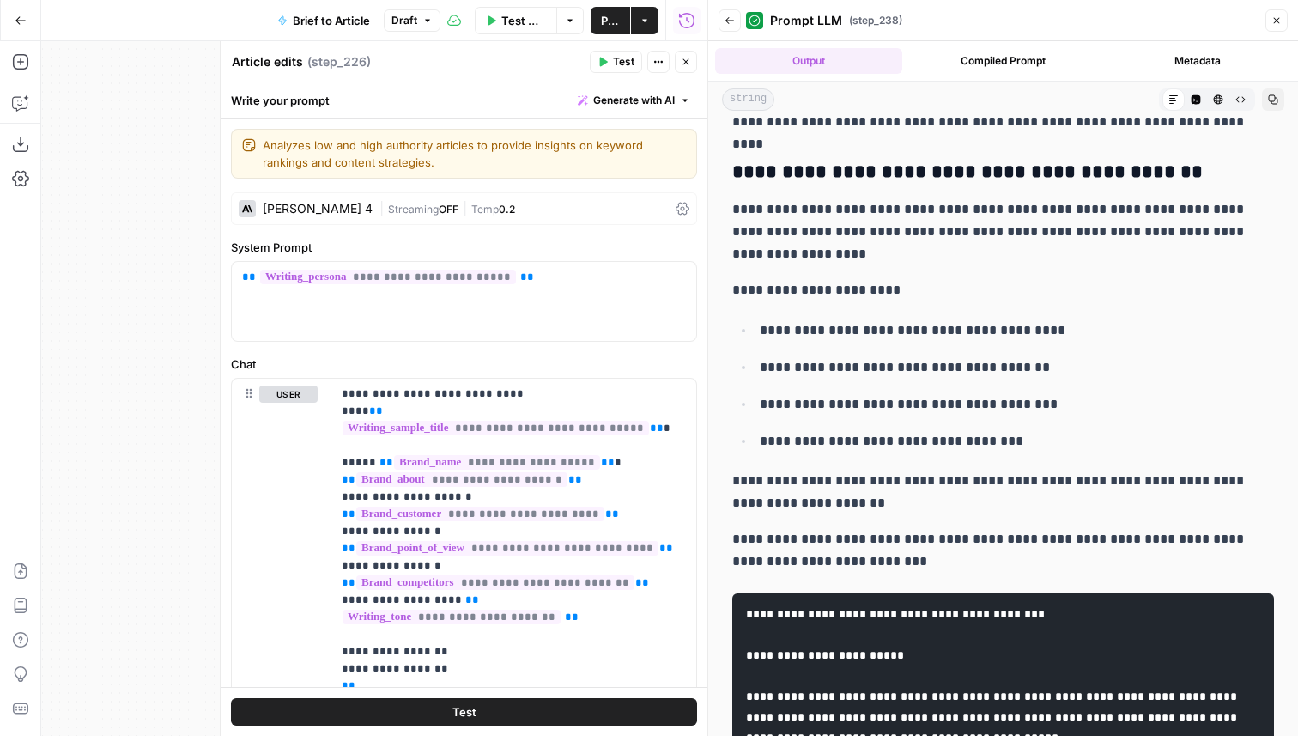
click at [1196, 102] on icon "button" at bounding box center [1196, 99] width 9 height 9
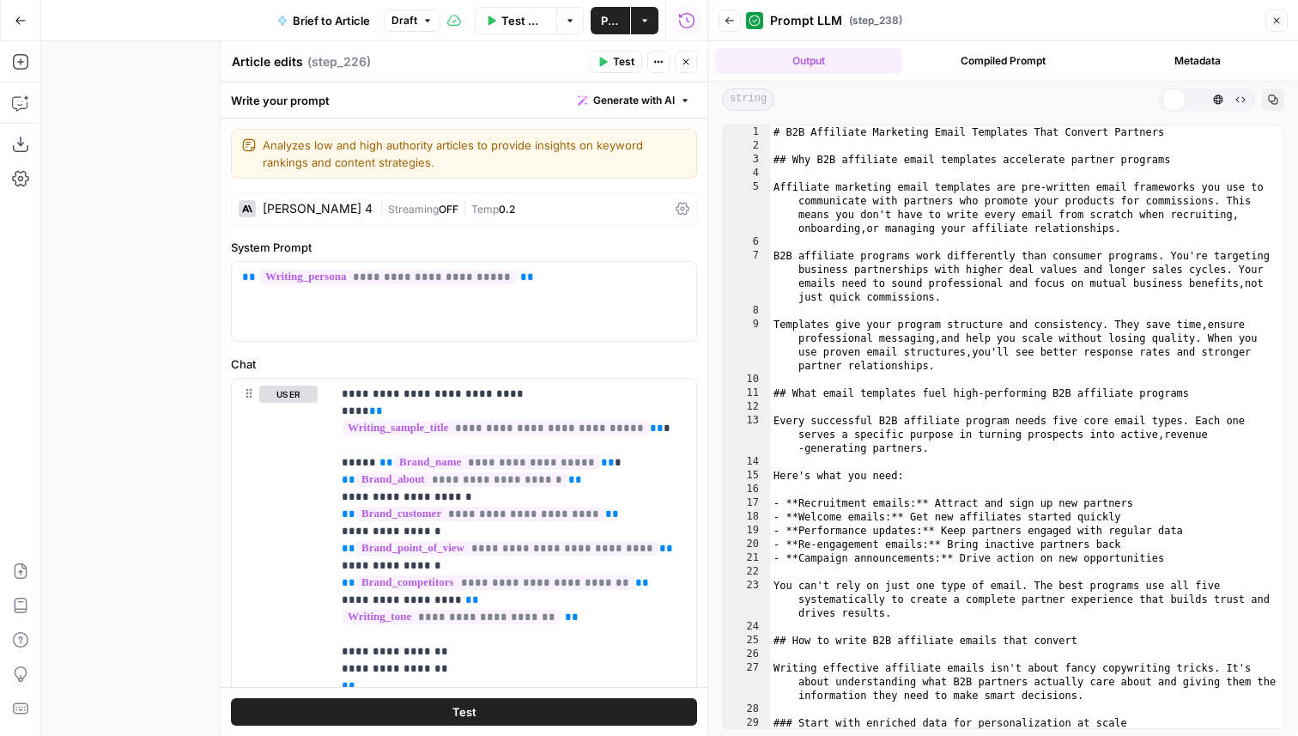
scroll to position [0, 0]
click at [975, 338] on div "# B2B Affiliate Marketing Email Templates That Convert Partners ## Why B2B affi…" at bounding box center [1026, 440] width 513 height 630
type textarea "**********"
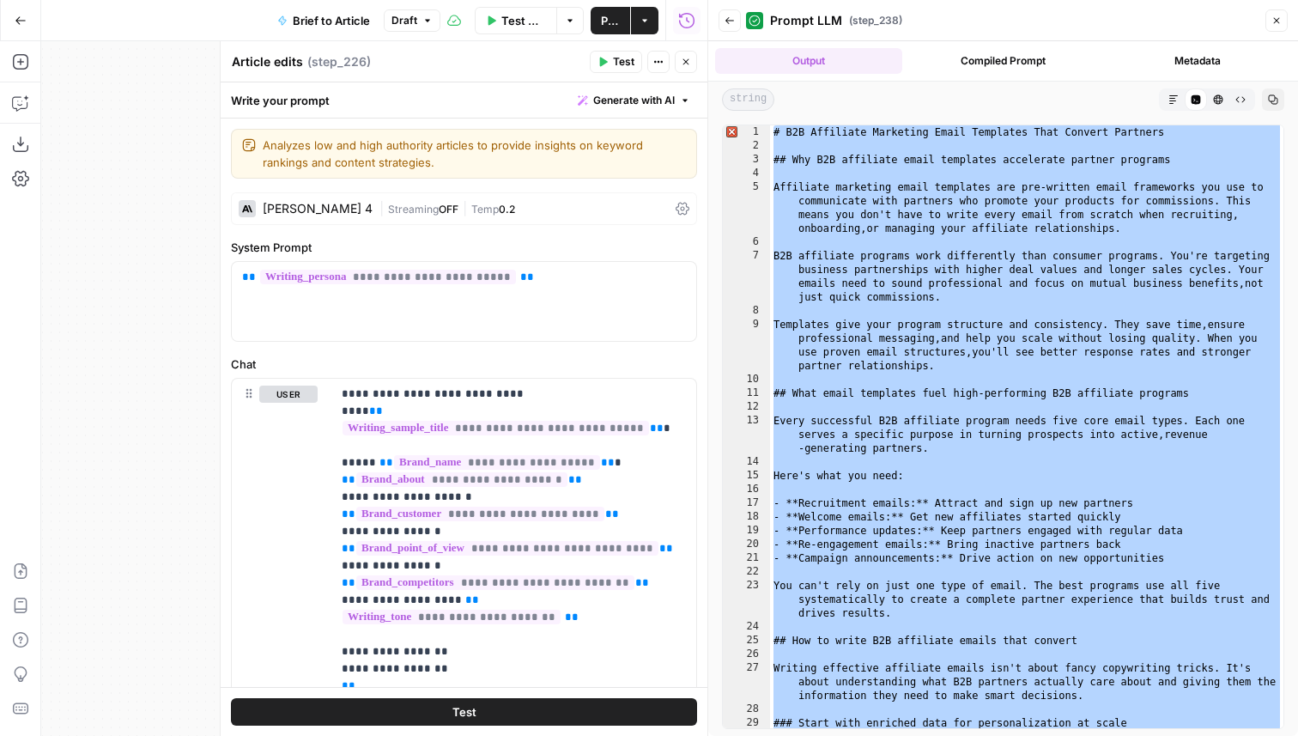
click at [688, 63] on icon "button" at bounding box center [686, 62] width 10 height 10
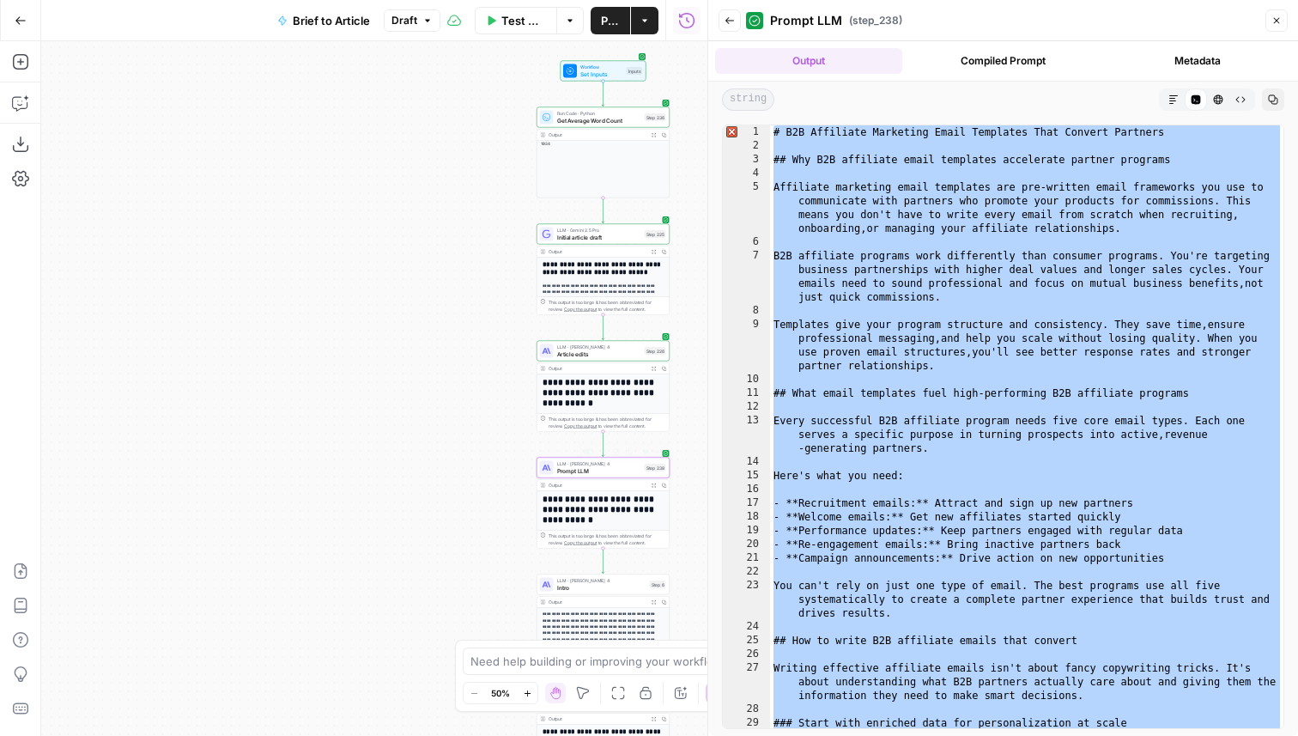
click at [564, 463] on span "LLM · Claude Sonnet 4" at bounding box center [599, 463] width 84 height 7
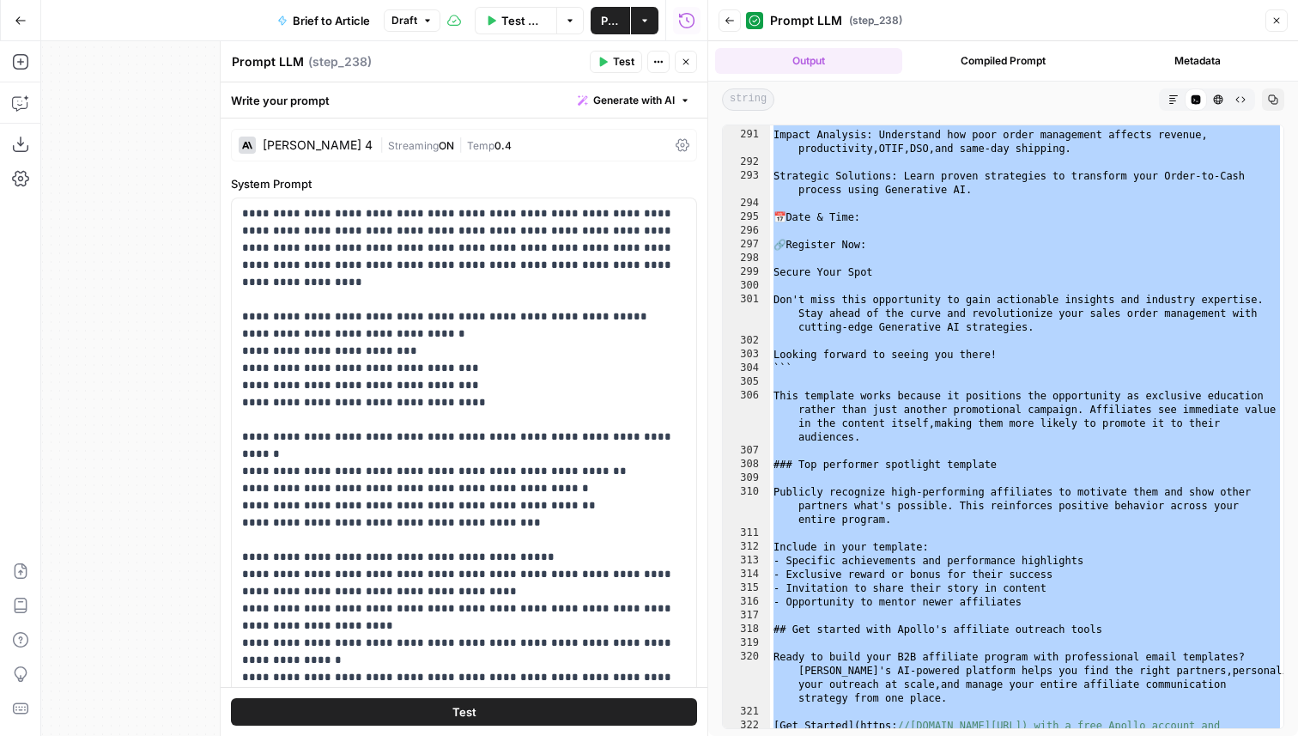
scroll to position [5707, 0]
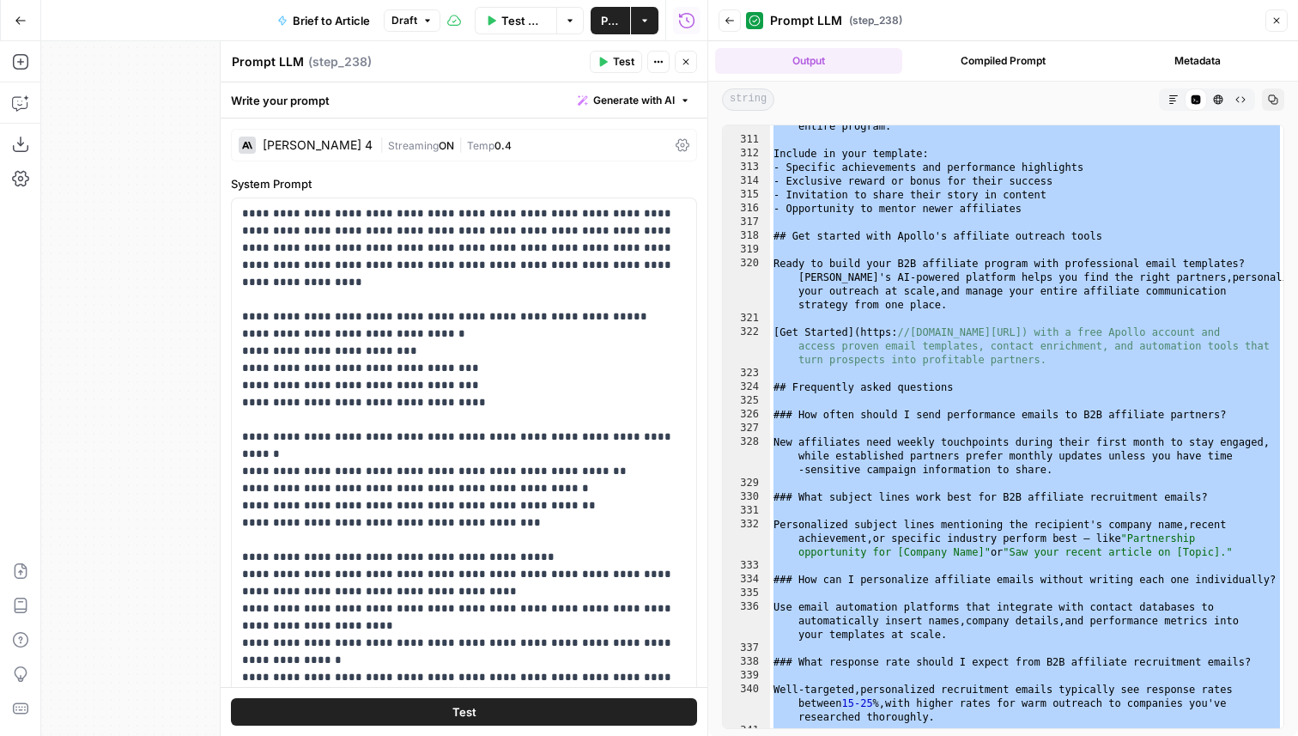
click at [690, 63] on icon "button" at bounding box center [686, 62] width 10 height 10
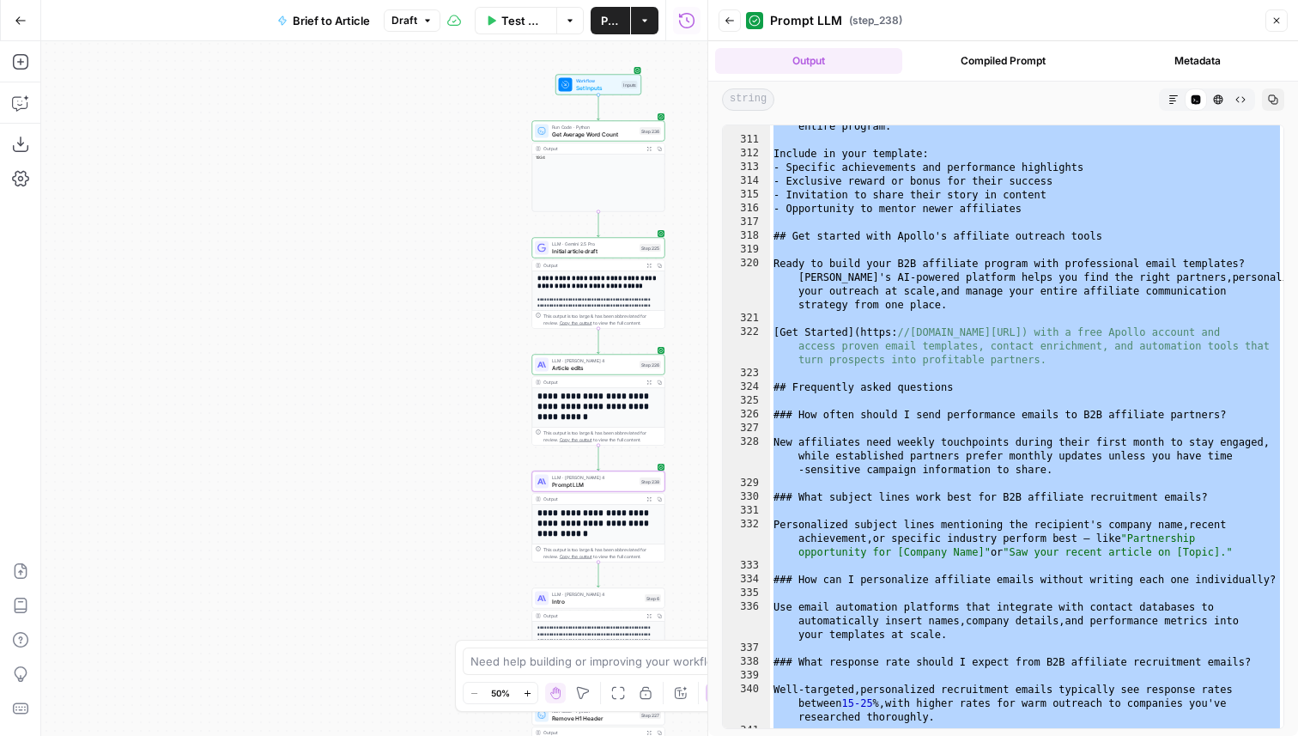
click at [587, 131] on span "Get Average Word Count" at bounding box center [594, 134] width 84 height 9
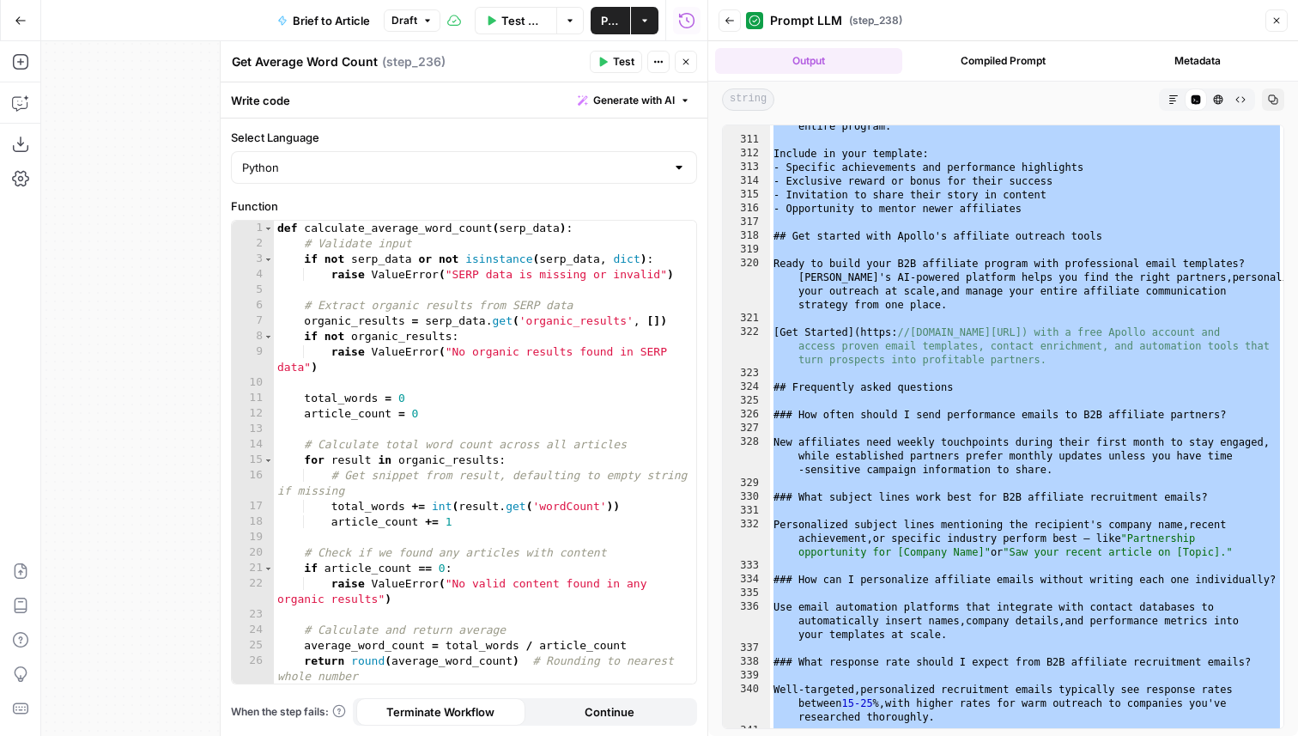
click at [684, 65] on icon "button" at bounding box center [686, 62] width 10 height 10
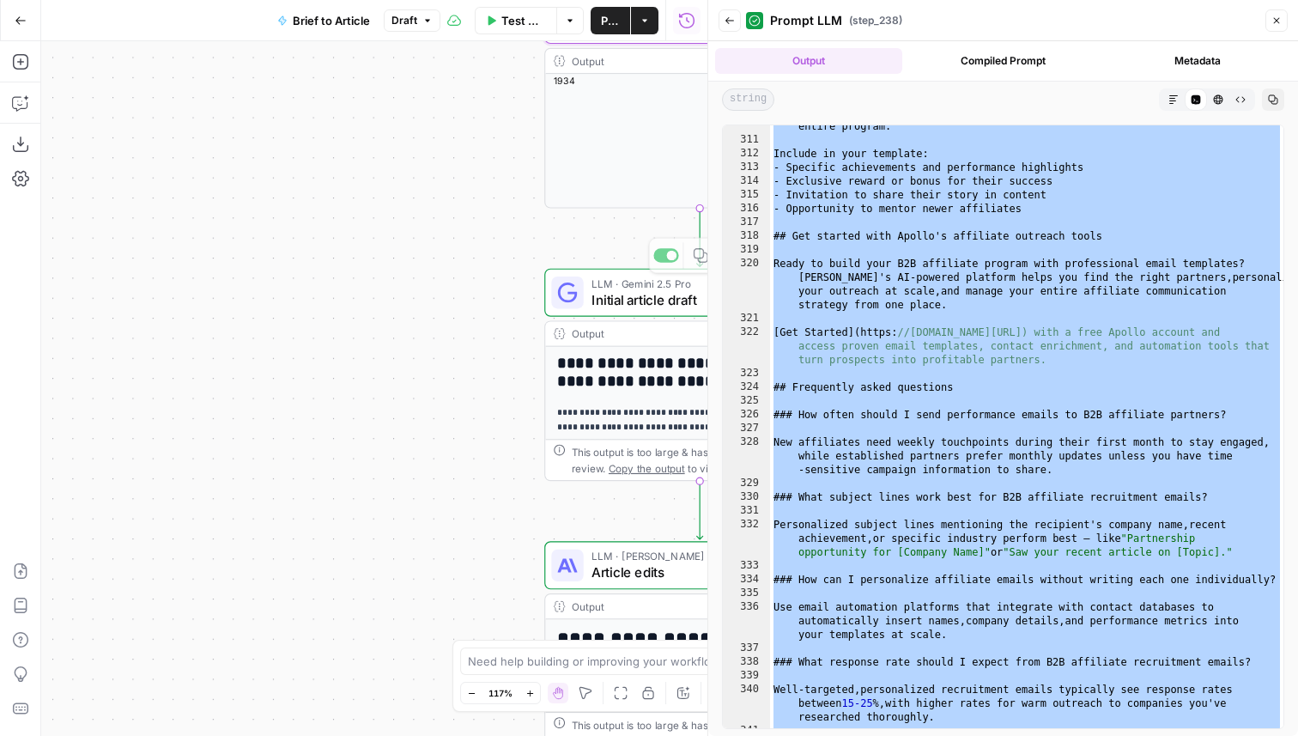
click at [398, 379] on div "**********" at bounding box center [374, 388] width 666 height 695
click at [1279, 21] on icon "button" at bounding box center [1277, 20] width 10 height 10
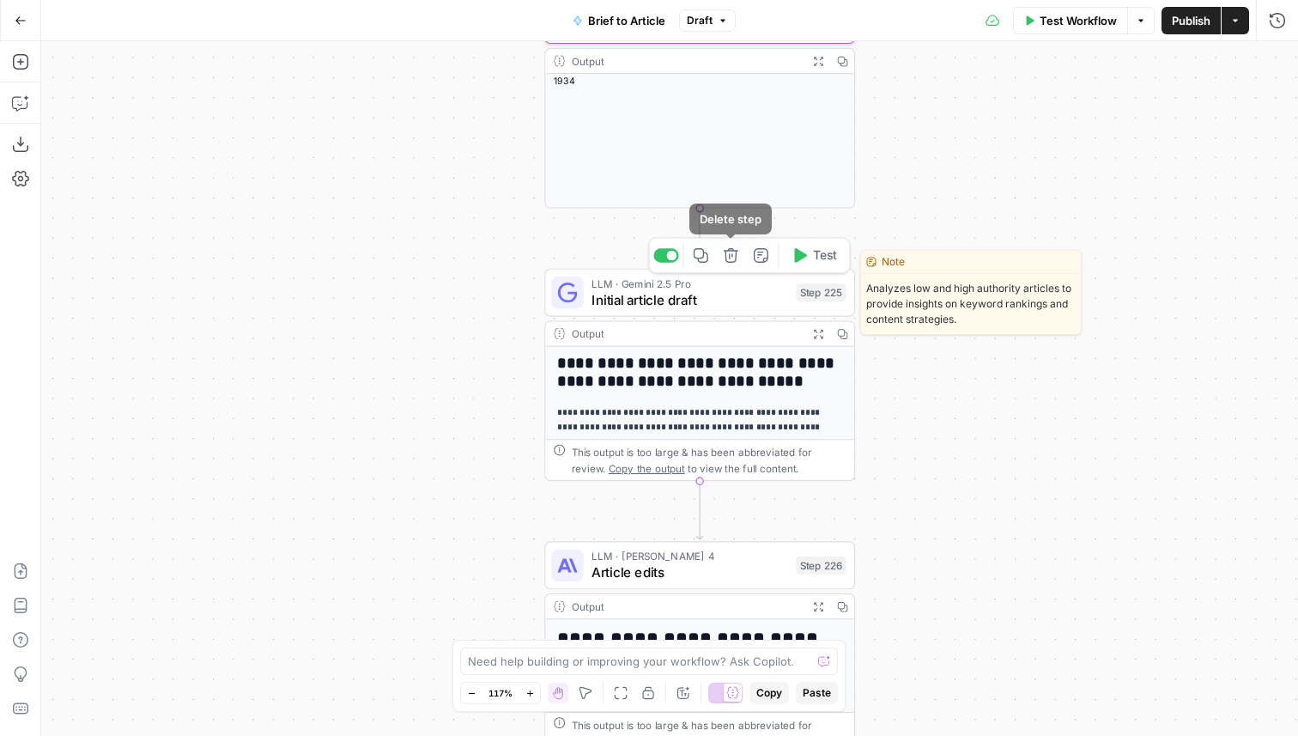
click at [678, 285] on span "LLM · Gemini 2.5 Pro" at bounding box center [690, 284] width 197 height 16
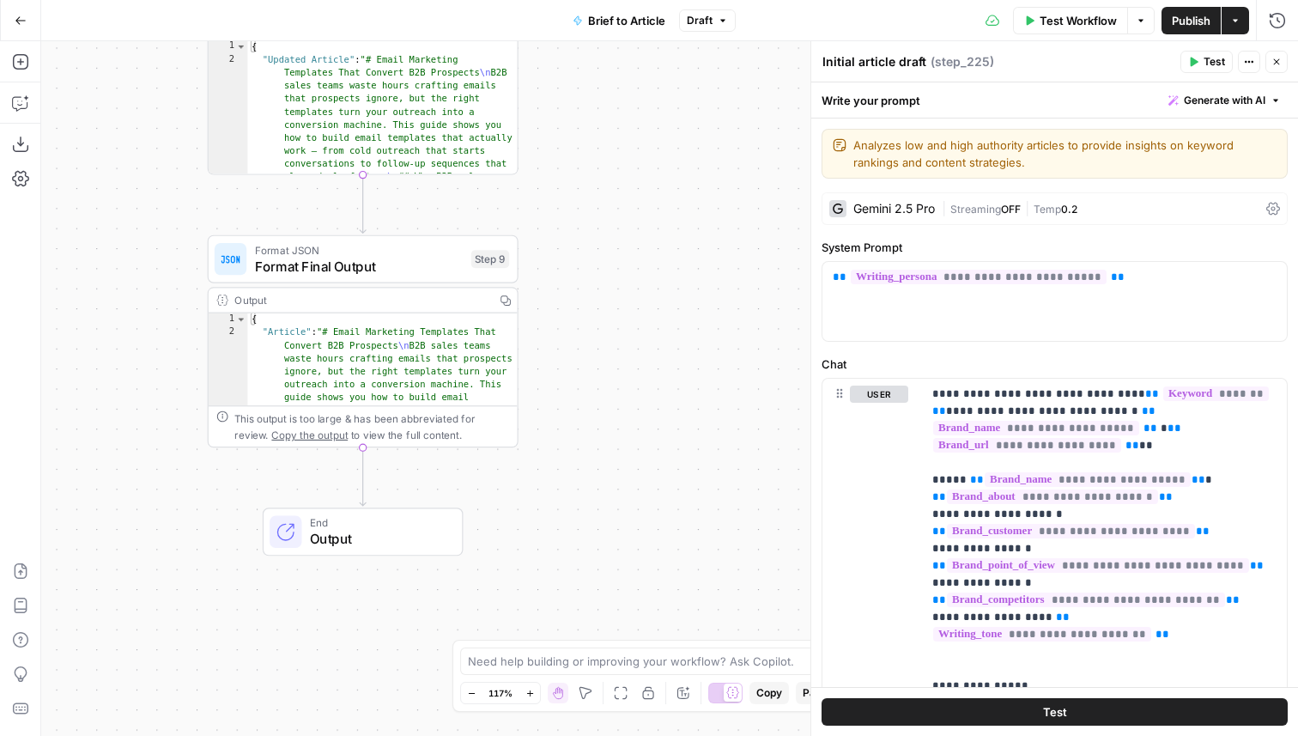
click at [1195, 21] on span "Publish" at bounding box center [1191, 20] width 39 height 17
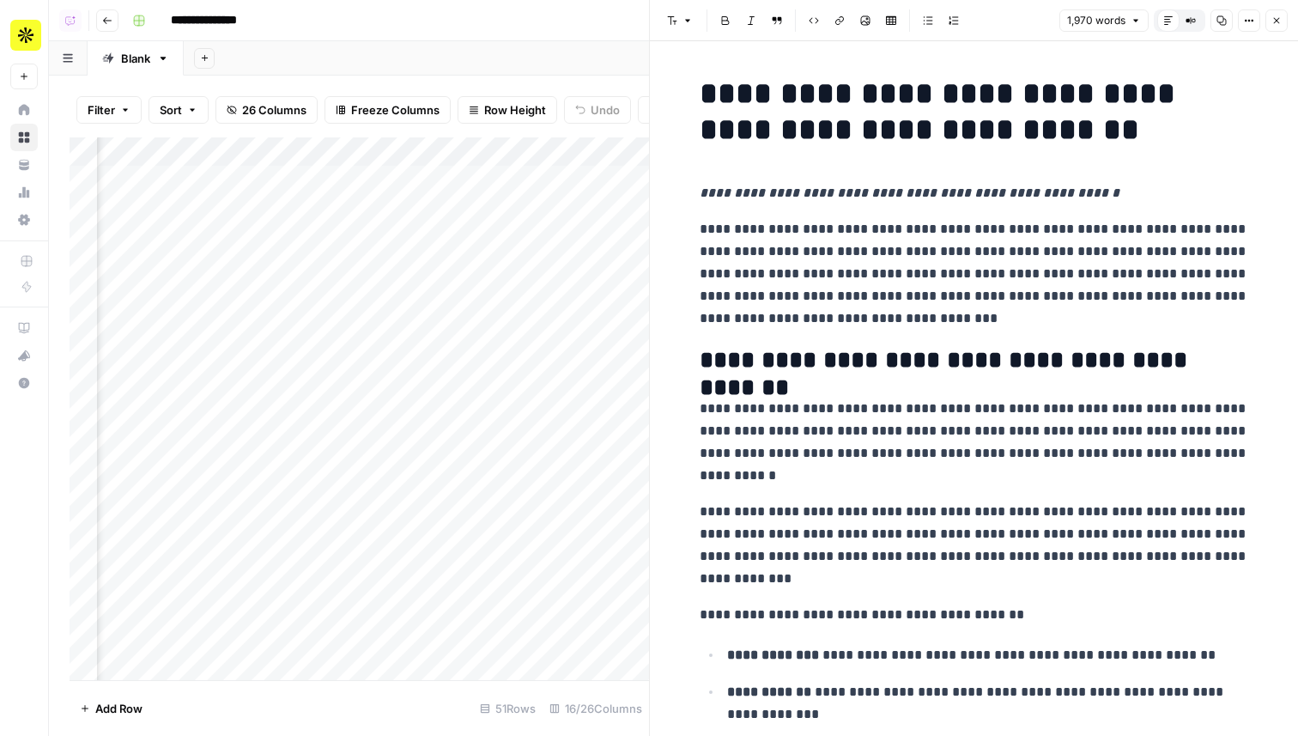
scroll to position [1, 0]
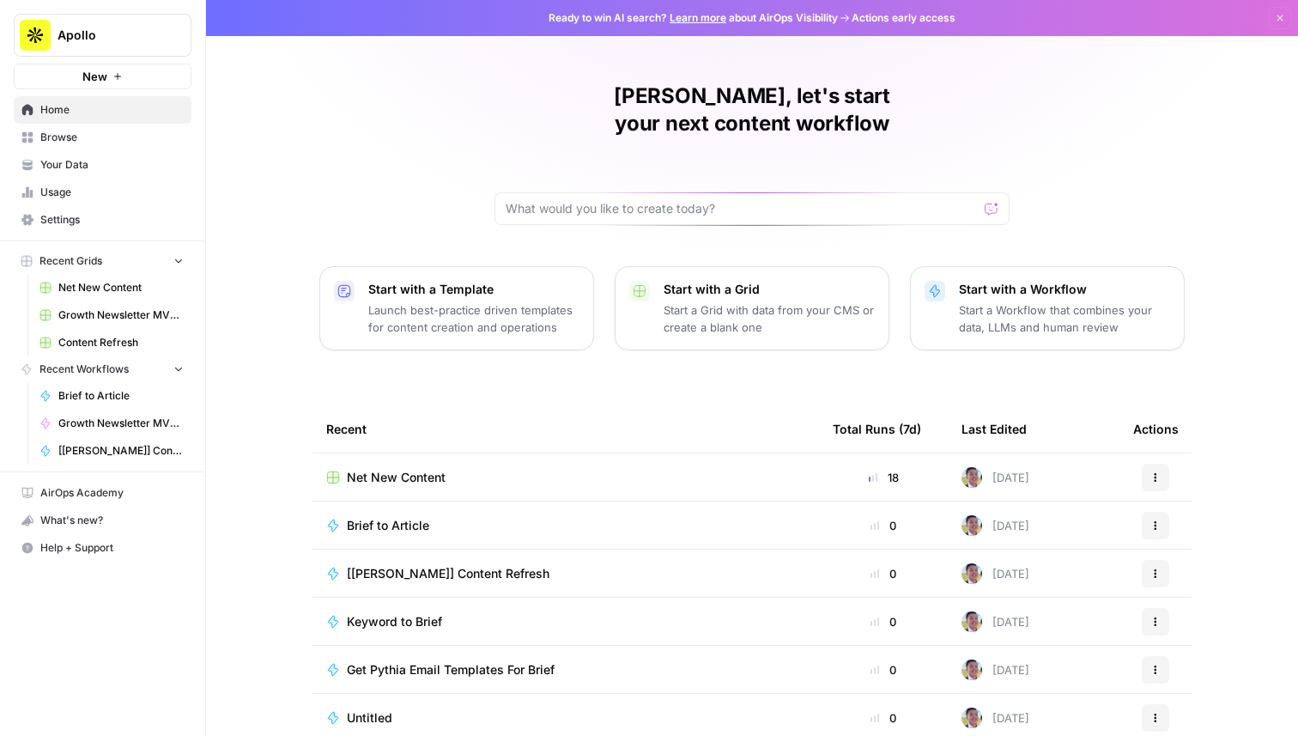
click at [397, 469] on span "Net New Content" at bounding box center [396, 477] width 99 height 17
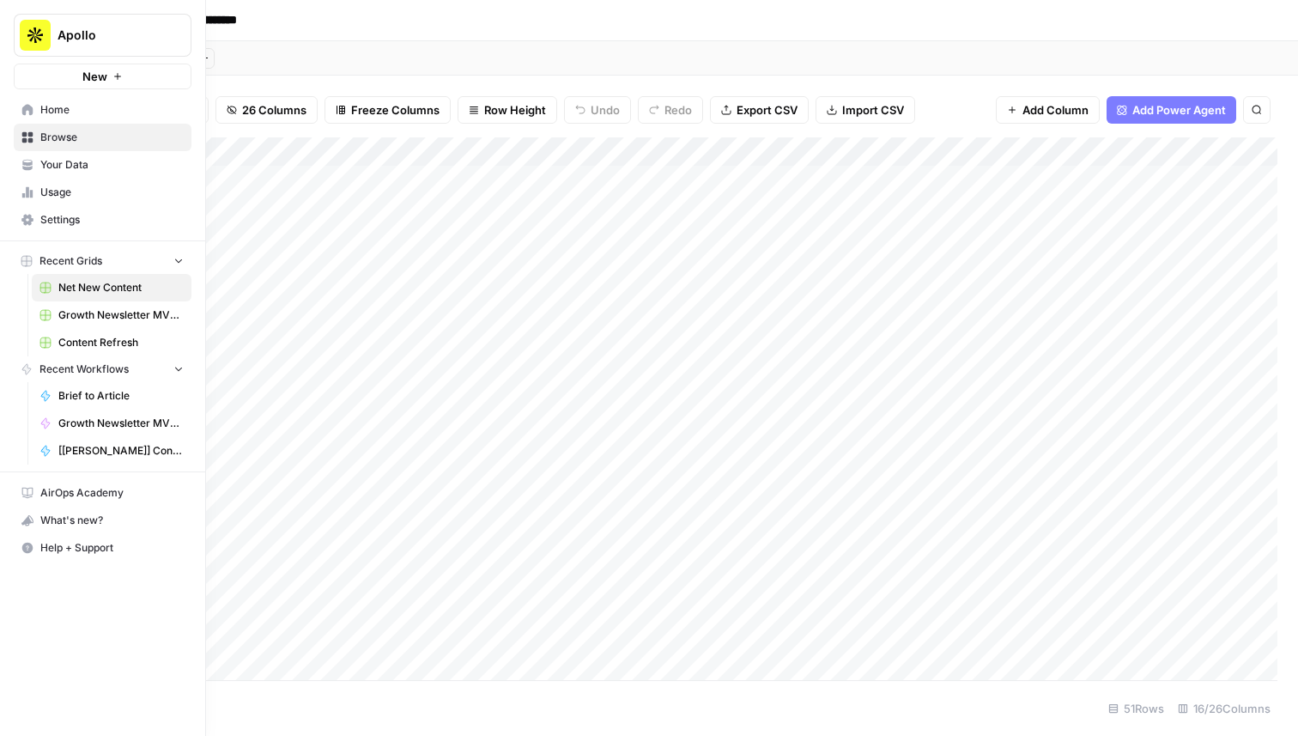
click at [27, 36] on img "Workspace: Apollo" at bounding box center [35, 35] width 31 height 31
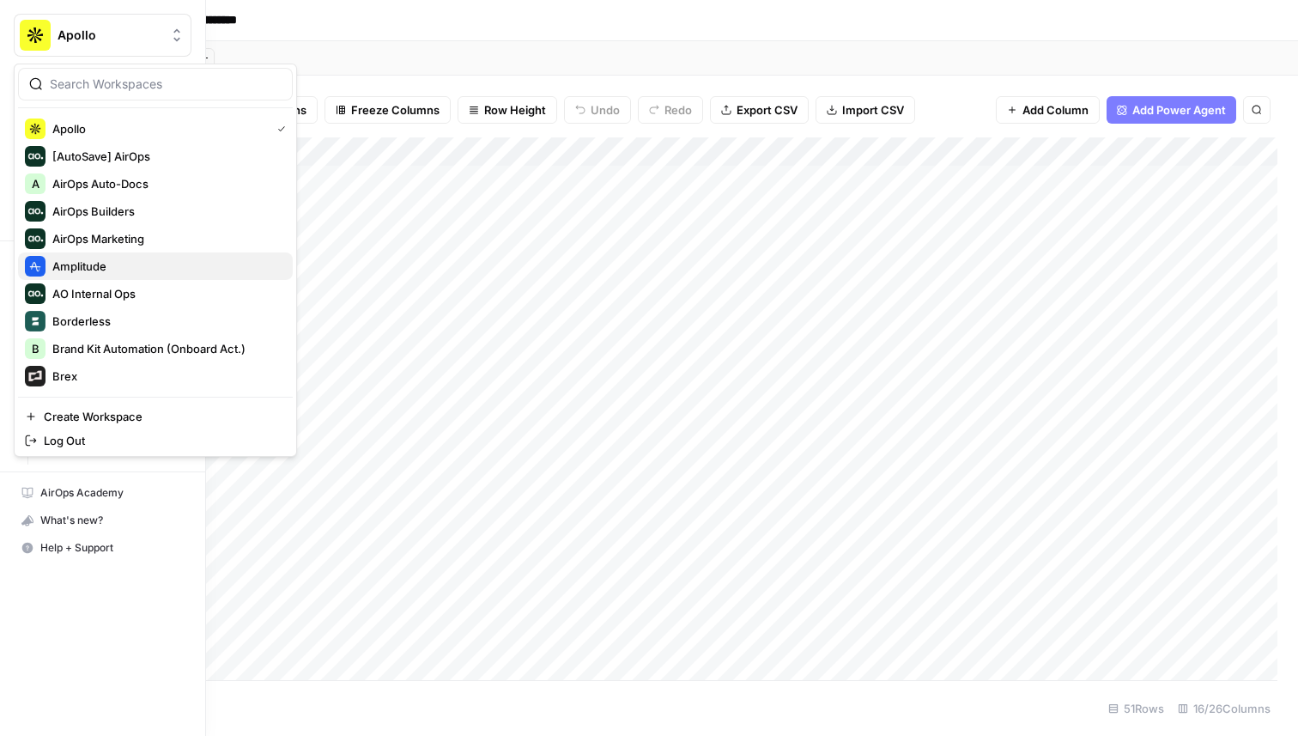
click at [131, 268] on span "Amplitude" at bounding box center [165, 266] width 227 height 17
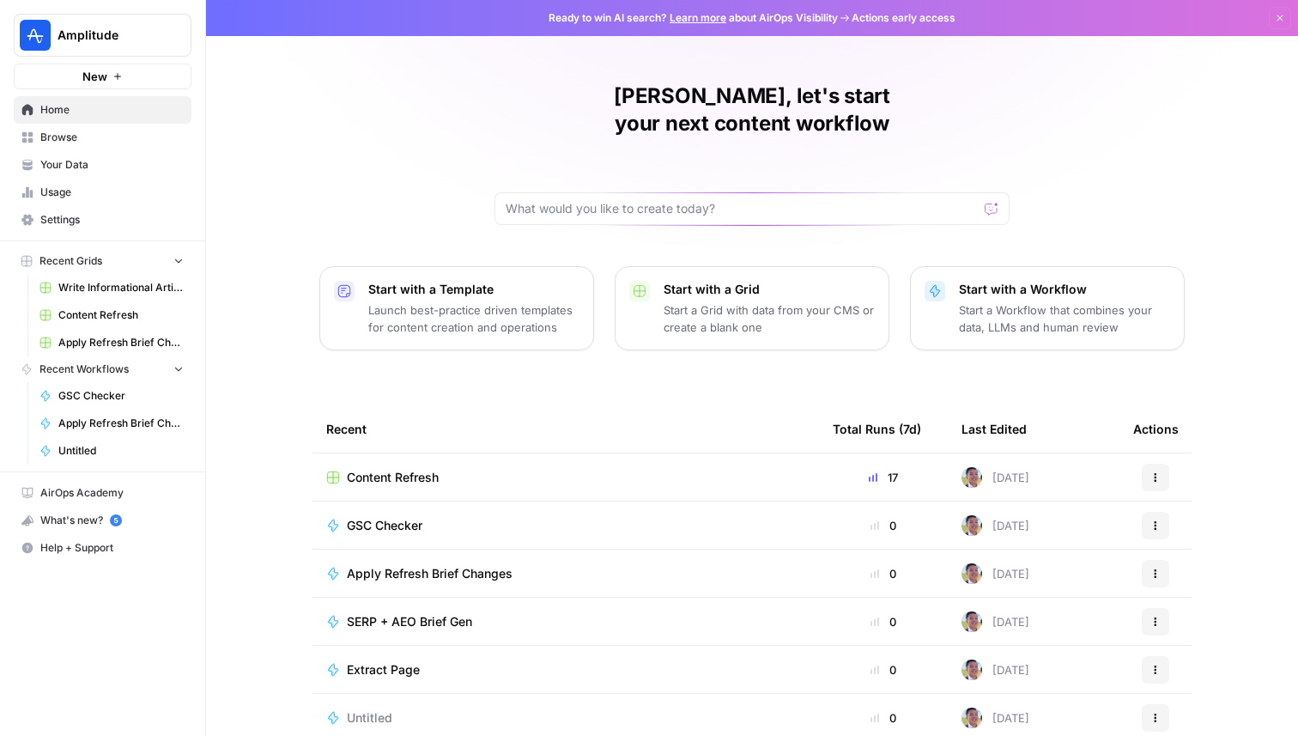
click at [390, 469] on span "Content Refresh" at bounding box center [393, 477] width 92 height 17
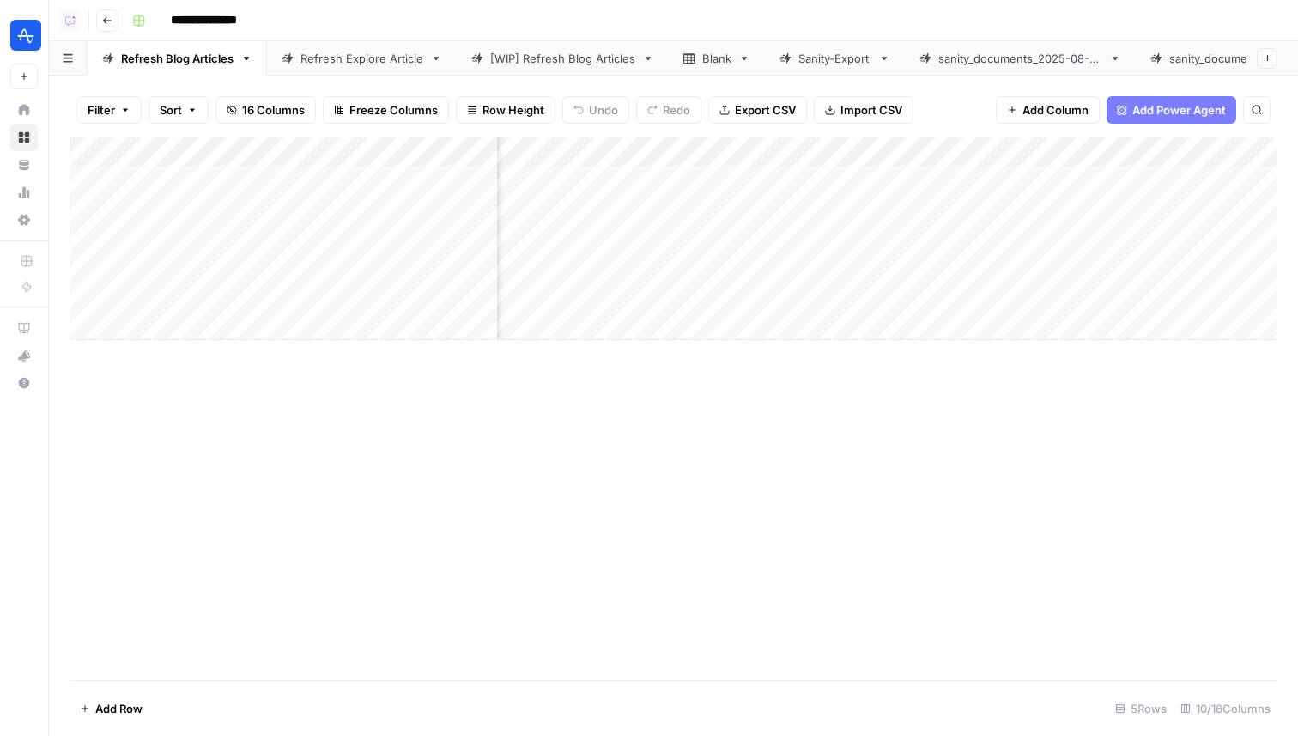
scroll to position [0, 980]
click at [593, 38] on header "**********" at bounding box center [673, 20] width 1249 height 41
click at [592, 68] on link "[WIP] Refresh Blog Articles" at bounding box center [563, 58] width 212 height 34
click at [1206, 60] on div "sanity_documents_2025-08-15T18-23-46-101Z.csv" at bounding box center [1309, 58] width 281 height 17
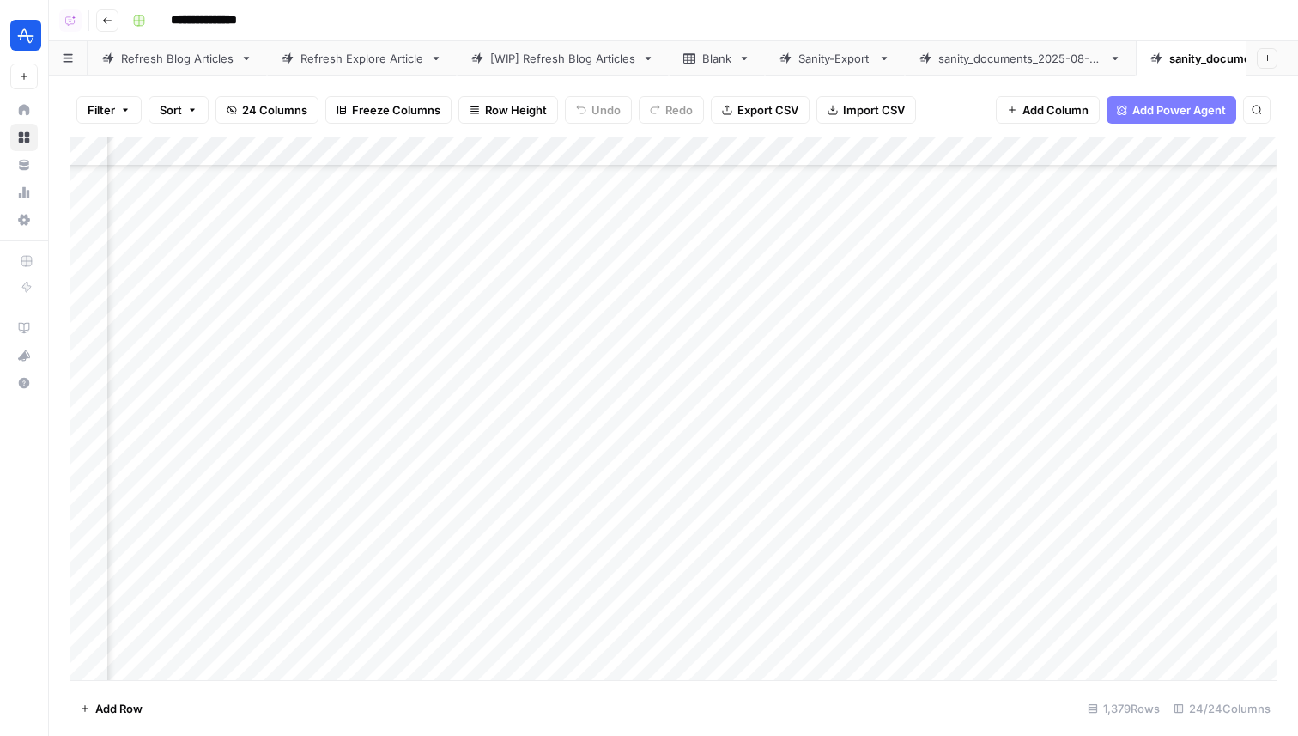
click at [896, 153] on div "Add Column" at bounding box center [674, 408] width 1208 height 543
click at [835, 291] on span "Sort Descending" at bounding box center [856, 296] width 150 height 17
click at [1049, 175] on div "Add Column" at bounding box center [674, 408] width 1208 height 543
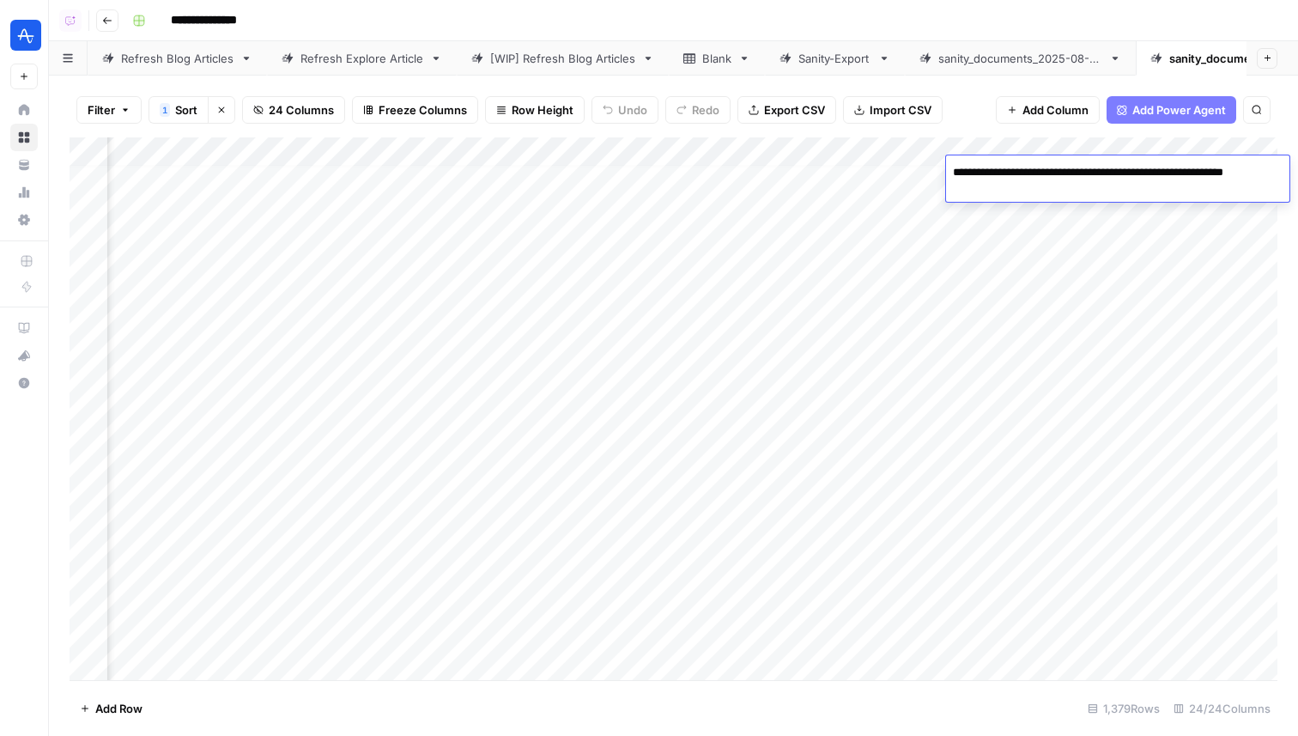
drag, startPoint x: 993, startPoint y: 193, endPoint x: 1090, endPoint y: 179, distance: 98.0
click at [1090, 179] on textarea "**********" at bounding box center [1117, 181] width 343 height 41
click at [828, 361] on div "Add Column" at bounding box center [674, 408] width 1208 height 543
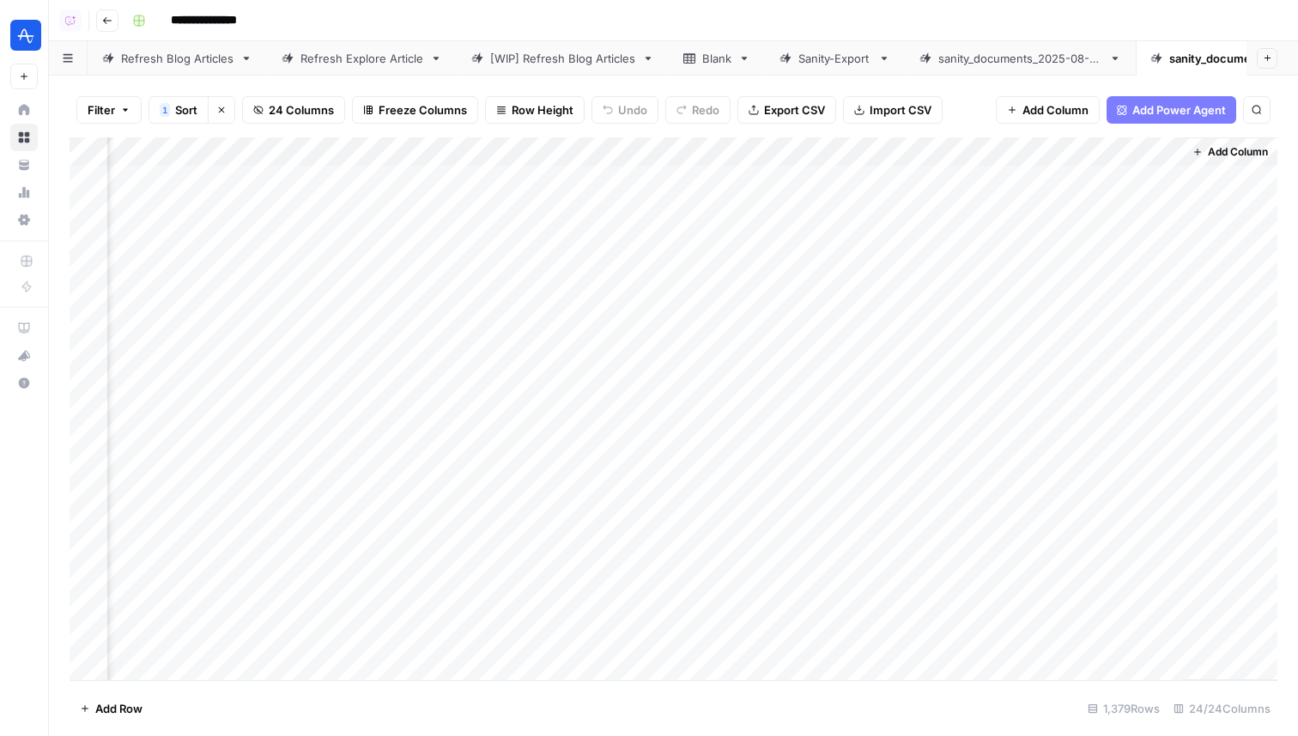
scroll to position [0, 2635]
click at [377, 357] on div "Add Column" at bounding box center [674, 408] width 1208 height 543
click at [597, 222] on div "Add Column" at bounding box center [674, 408] width 1208 height 543
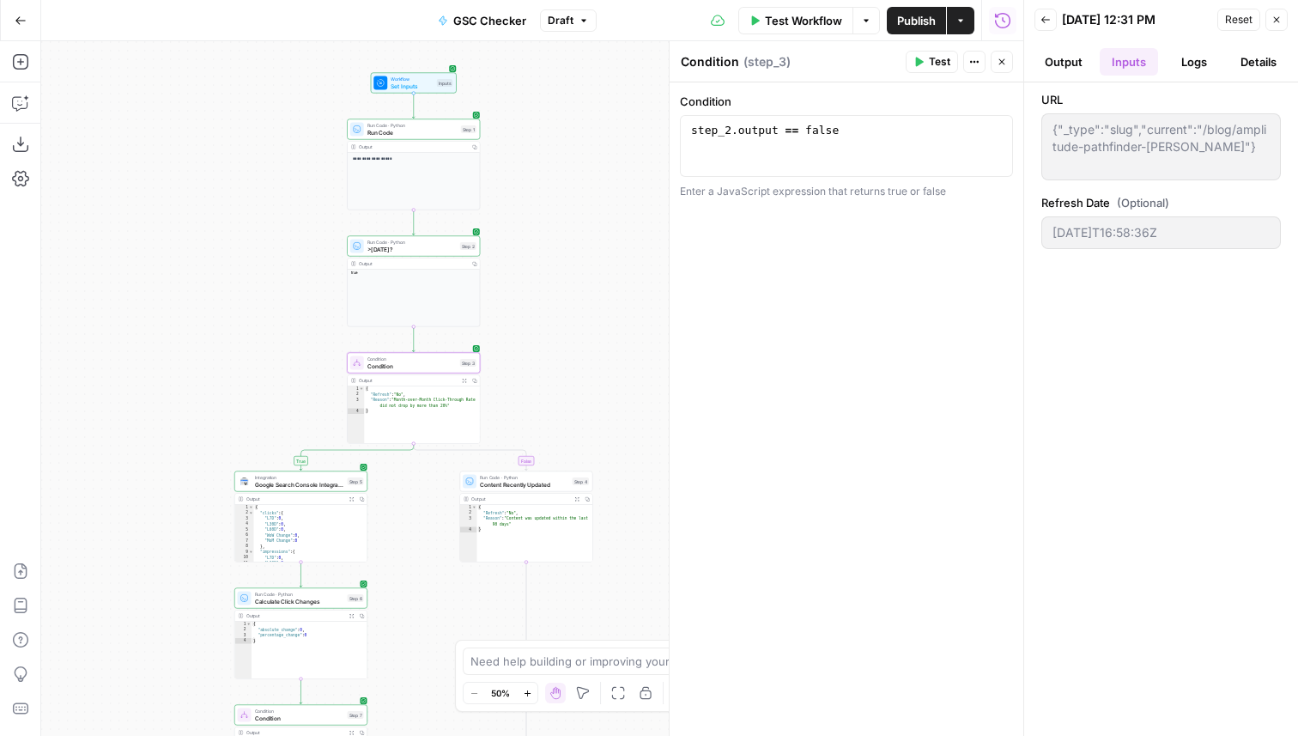
scroll to position [0, 10]
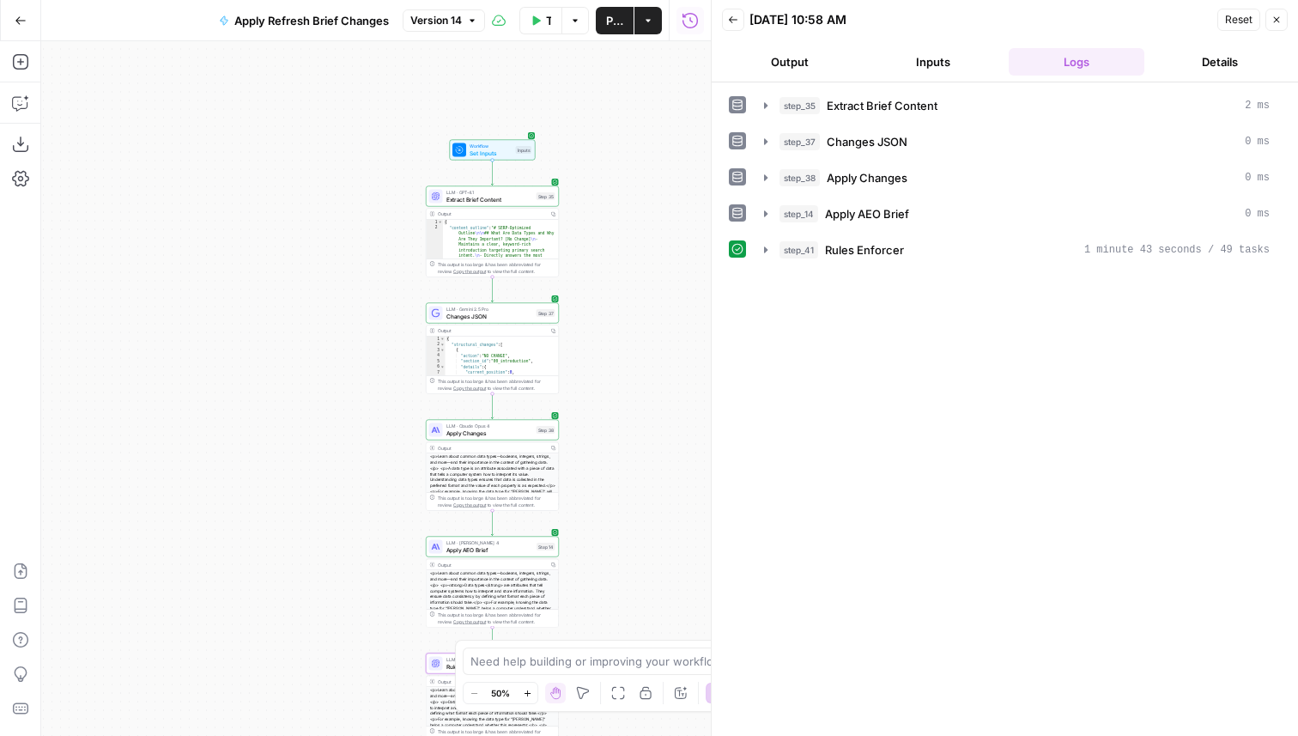
click at [509, 434] on span "Apply Changes" at bounding box center [489, 432] width 87 height 9
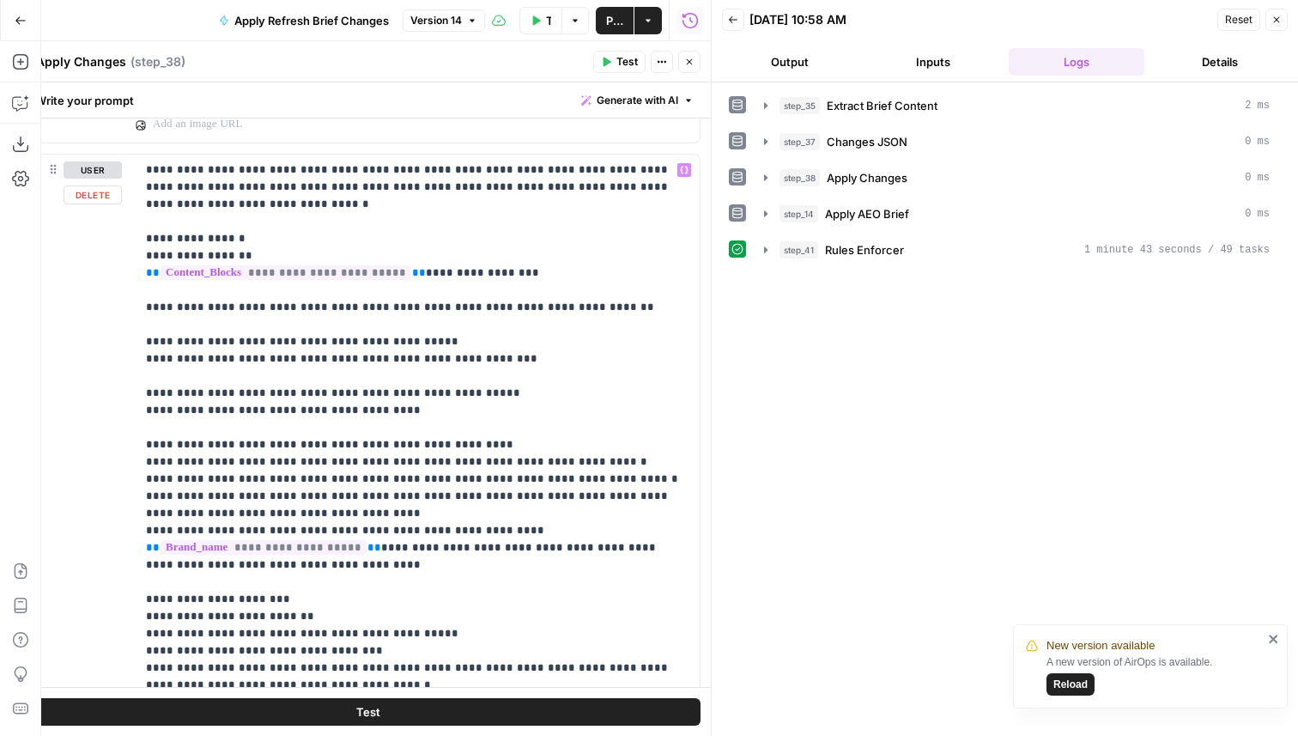
scroll to position [1088, 0]
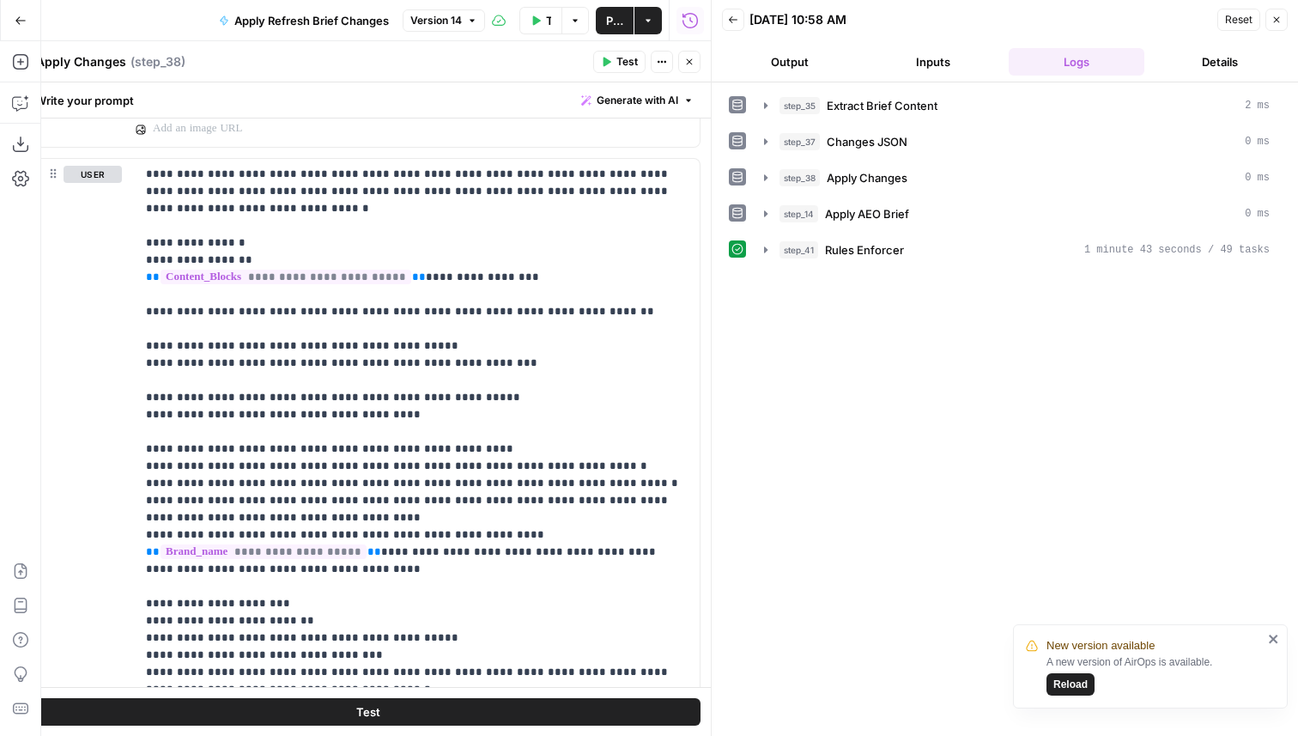
click at [690, 68] on button "Close" at bounding box center [689, 62] width 22 height 22
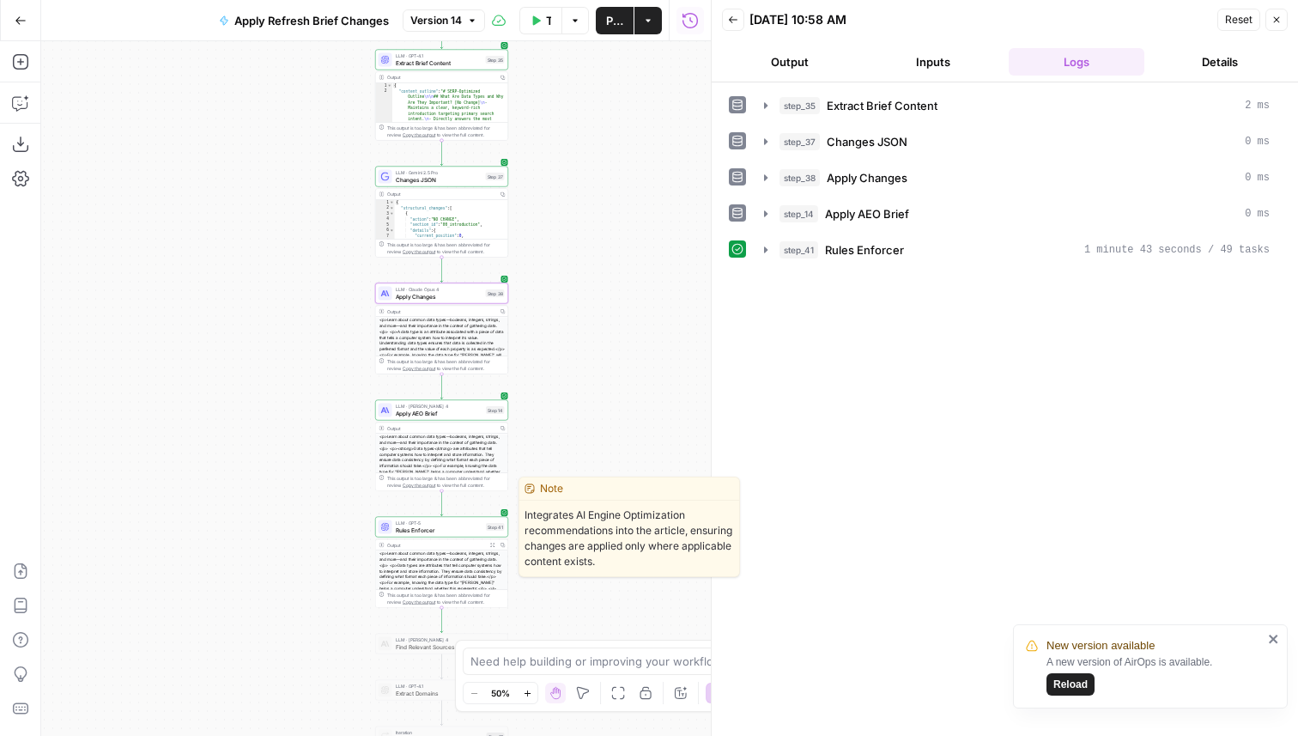
click at [413, 532] on span "Rules Enforcer" at bounding box center [440, 529] width 88 height 9
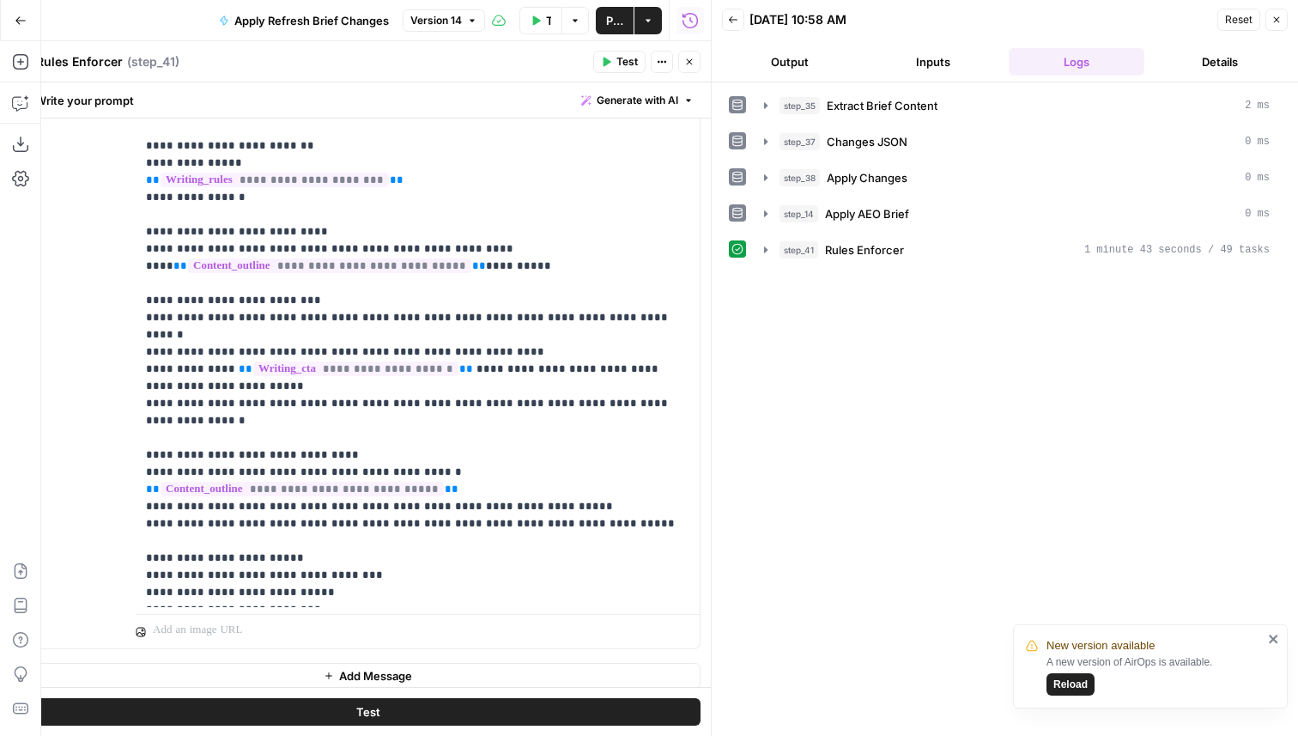
scroll to position [3643, 0]
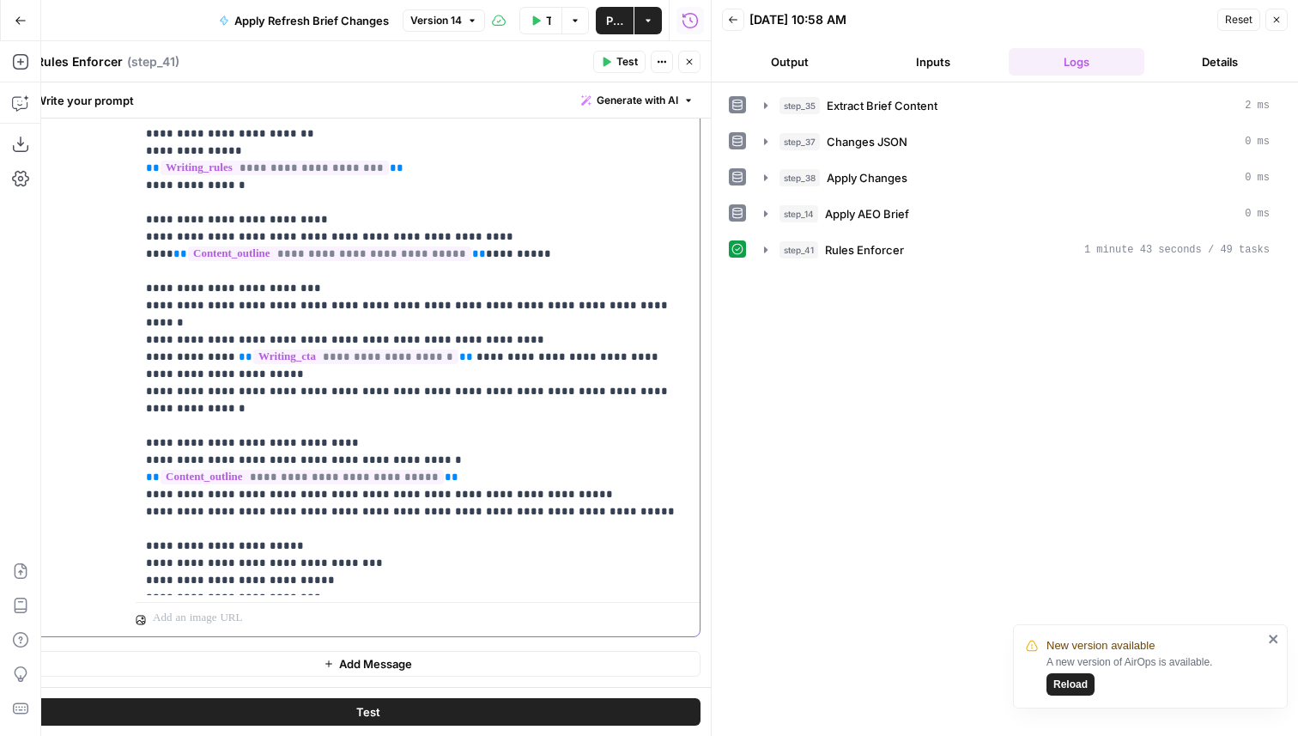
click at [629, 471] on p "**********" at bounding box center [418, 228] width 544 height 721
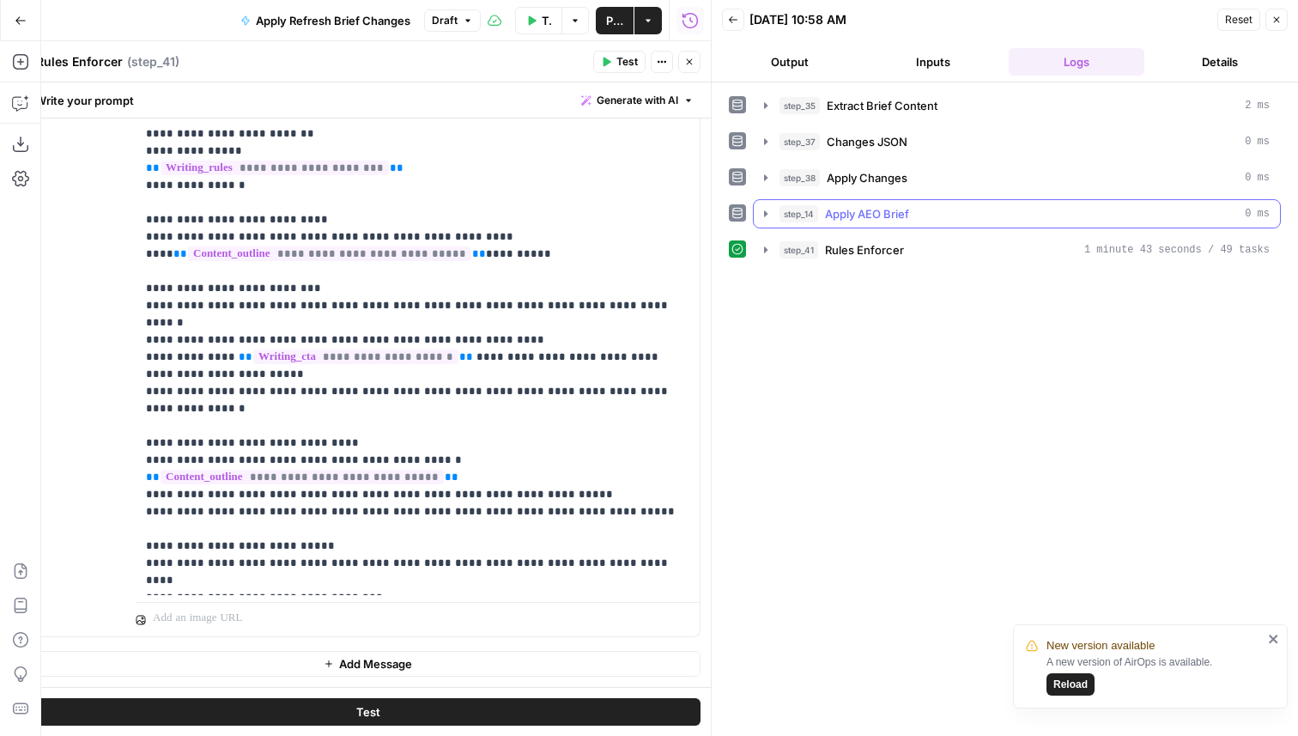
click at [917, 246] on div "step_41 Rules Enforcer 1 minute 43 seconds / 49 tasks" at bounding box center [1025, 249] width 490 height 17
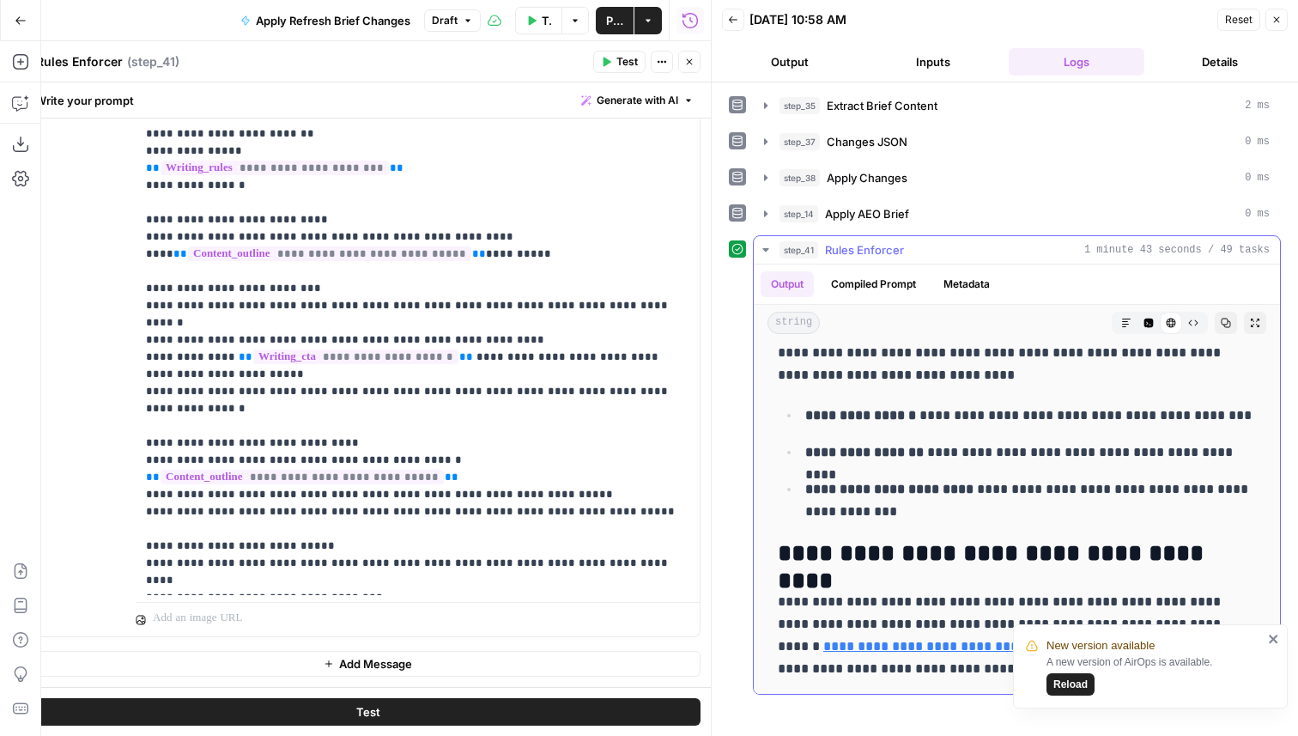
scroll to position [4807, 0]
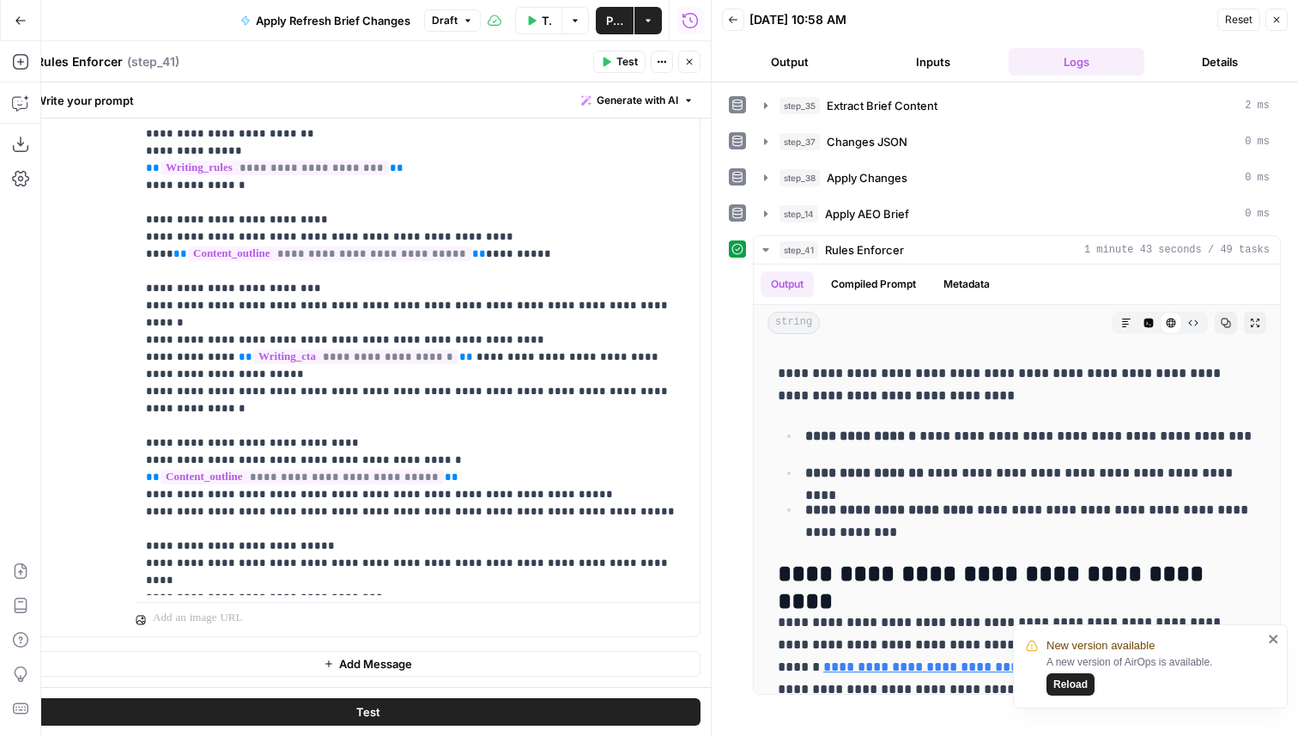
click at [1273, 630] on div "New version available A new version of AirOps is available. Reload" at bounding box center [1150, 666] width 275 height 84
click at [1273, 635] on icon "close" at bounding box center [1274, 639] width 12 height 14
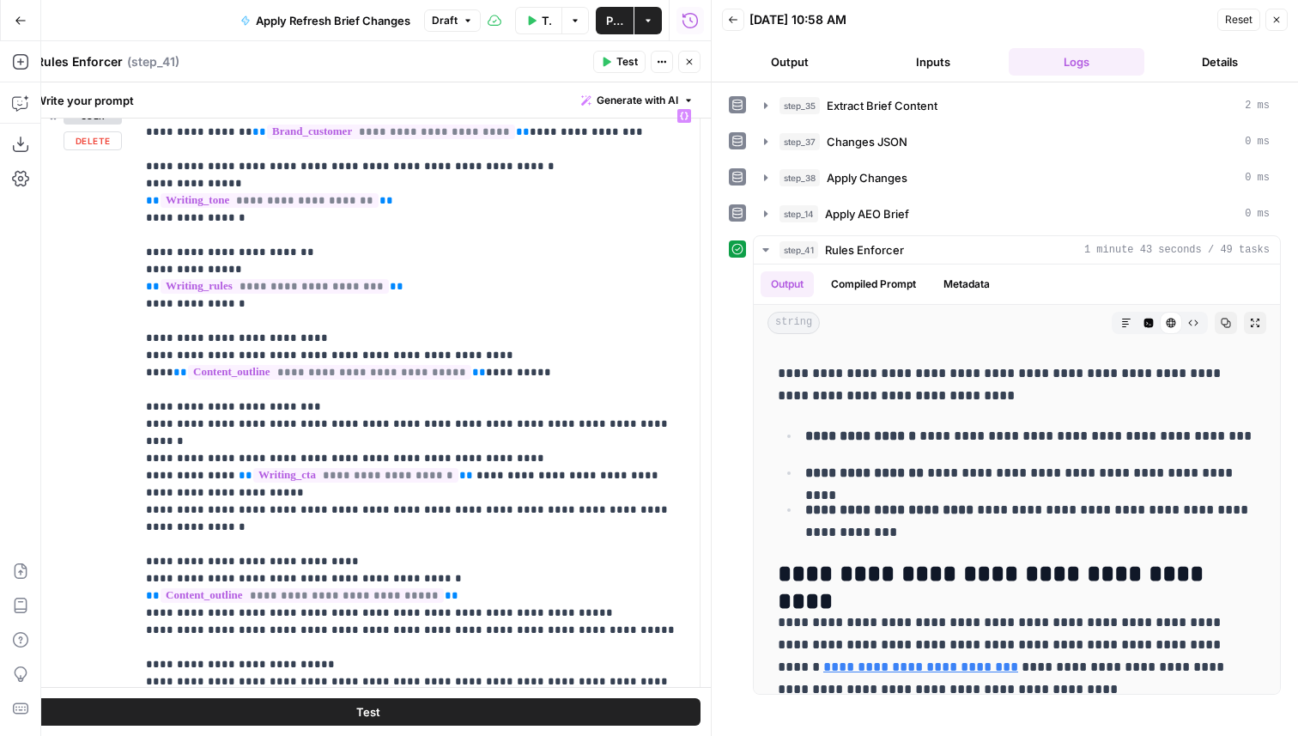
scroll to position [3617, 0]
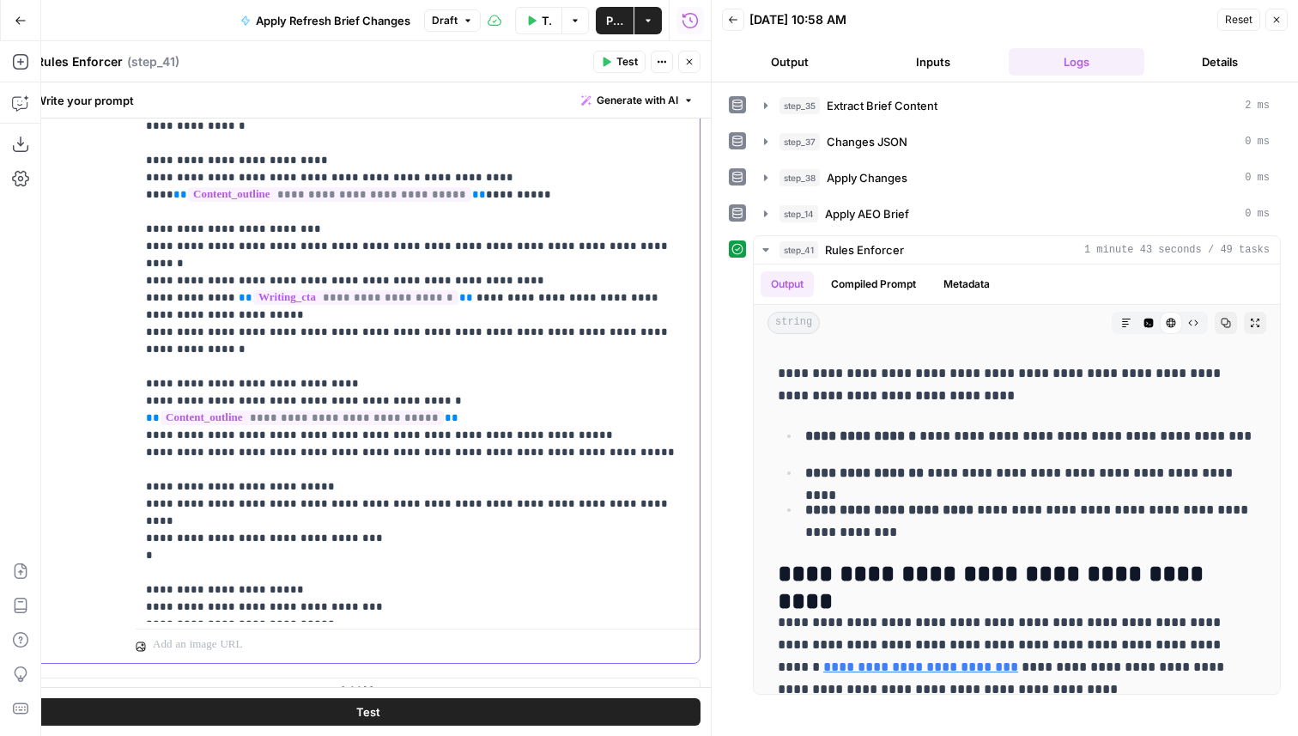
click at [383, 485] on p "**********" at bounding box center [418, 212] width 544 height 807
click at [220, 501] on p "**********" at bounding box center [418, 212] width 544 height 807
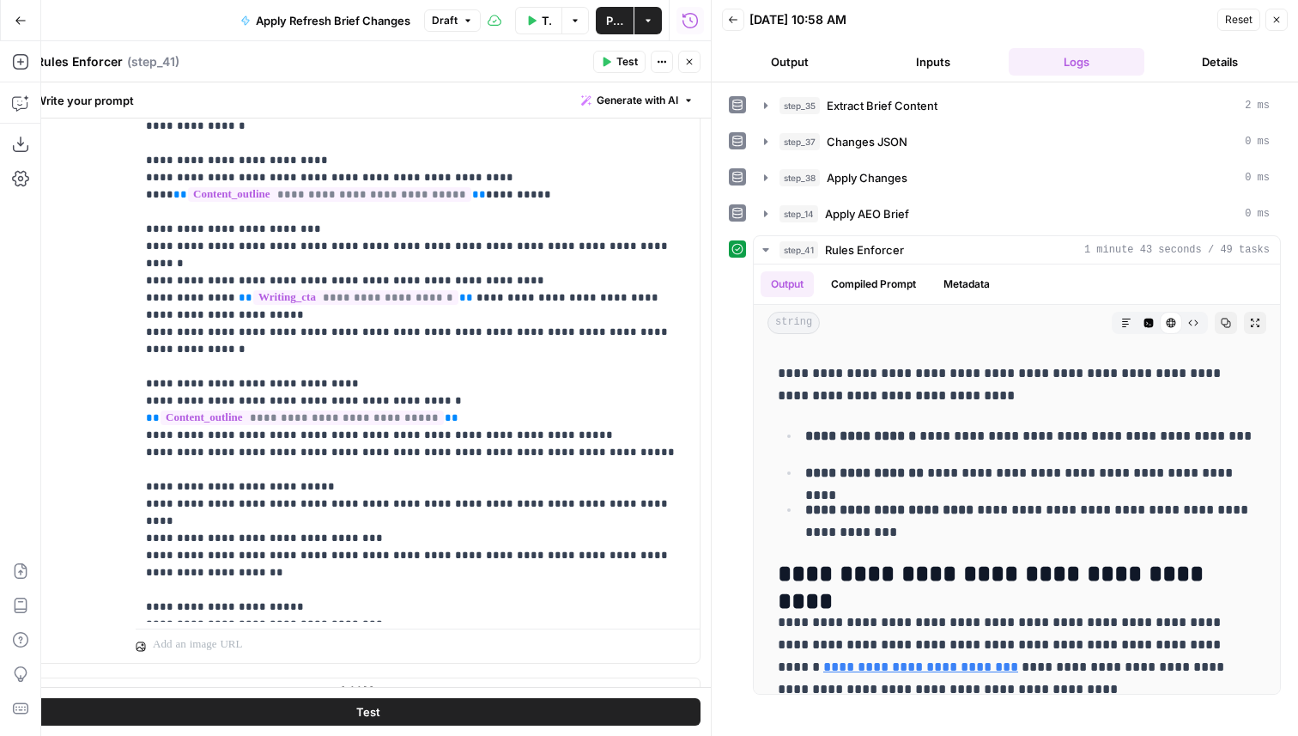
click at [485, 712] on button "Test" at bounding box center [367, 711] width 665 height 27
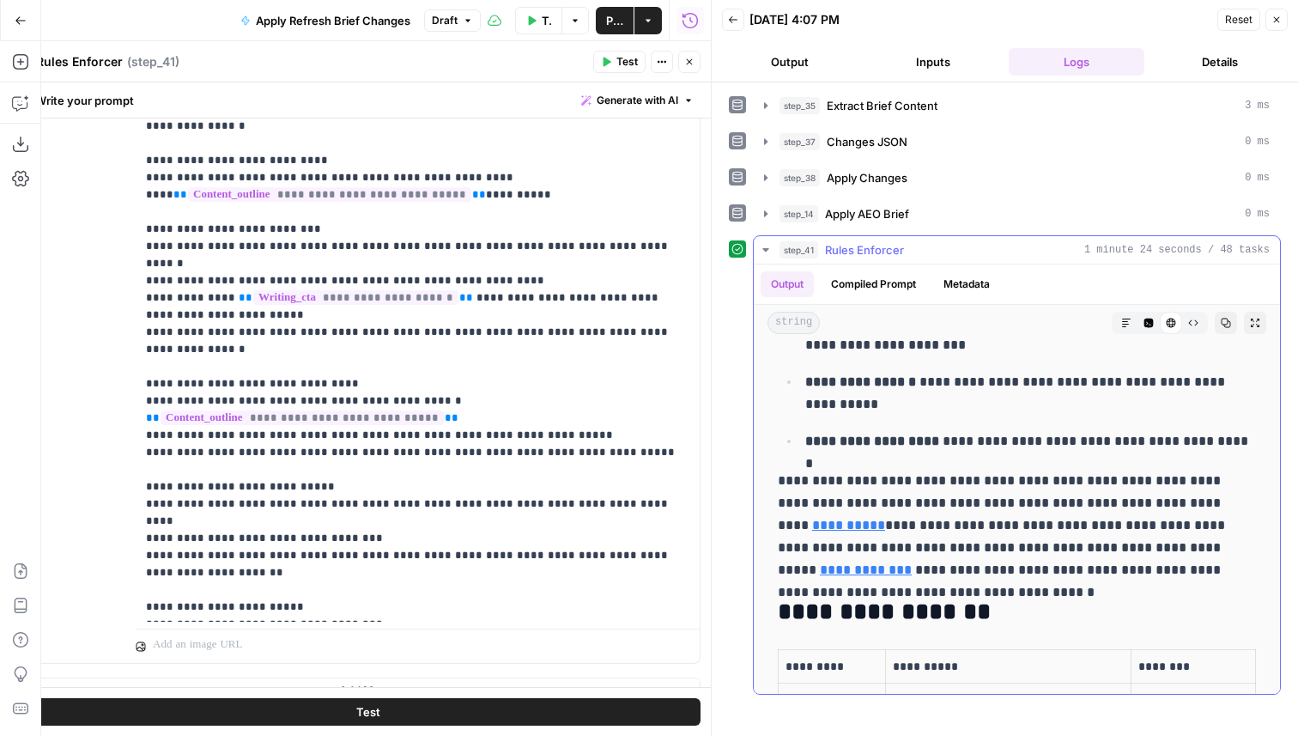
scroll to position [0, 0]
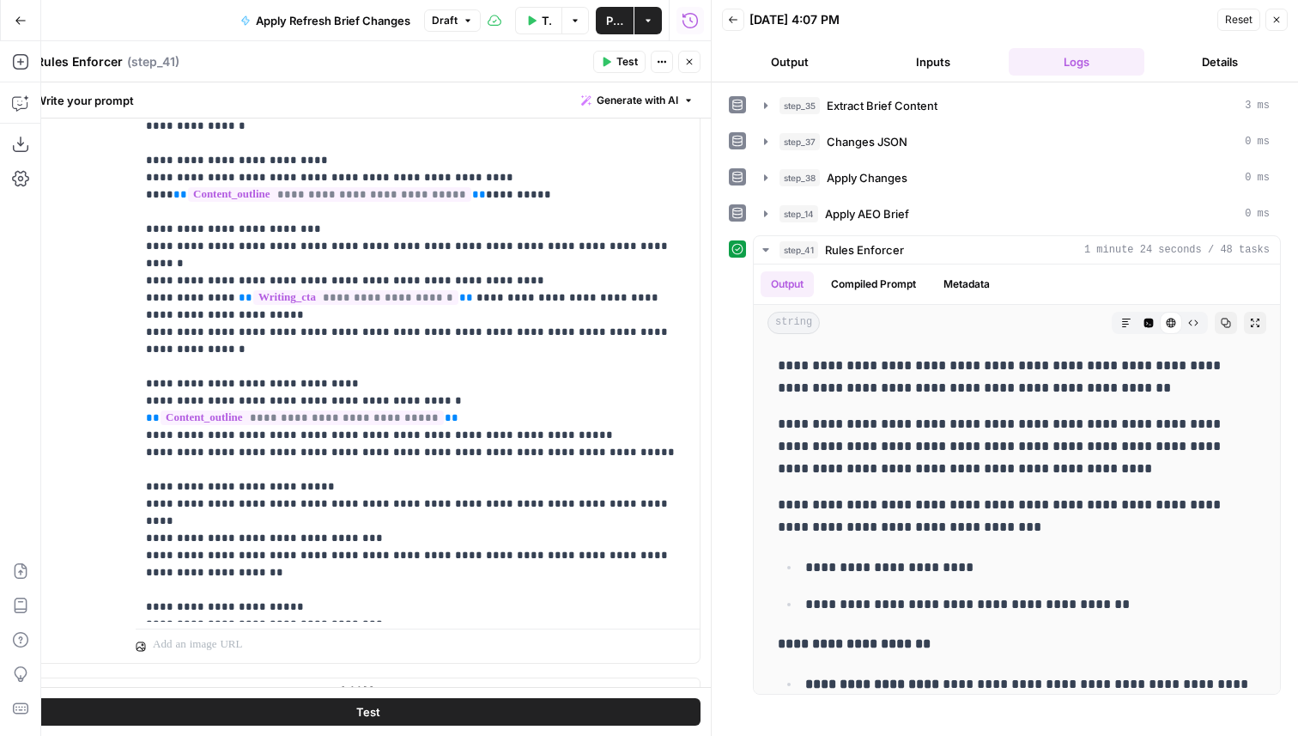
click at [613, 57] on button "Test" at bounding box center [619, 62] width 52 height 22
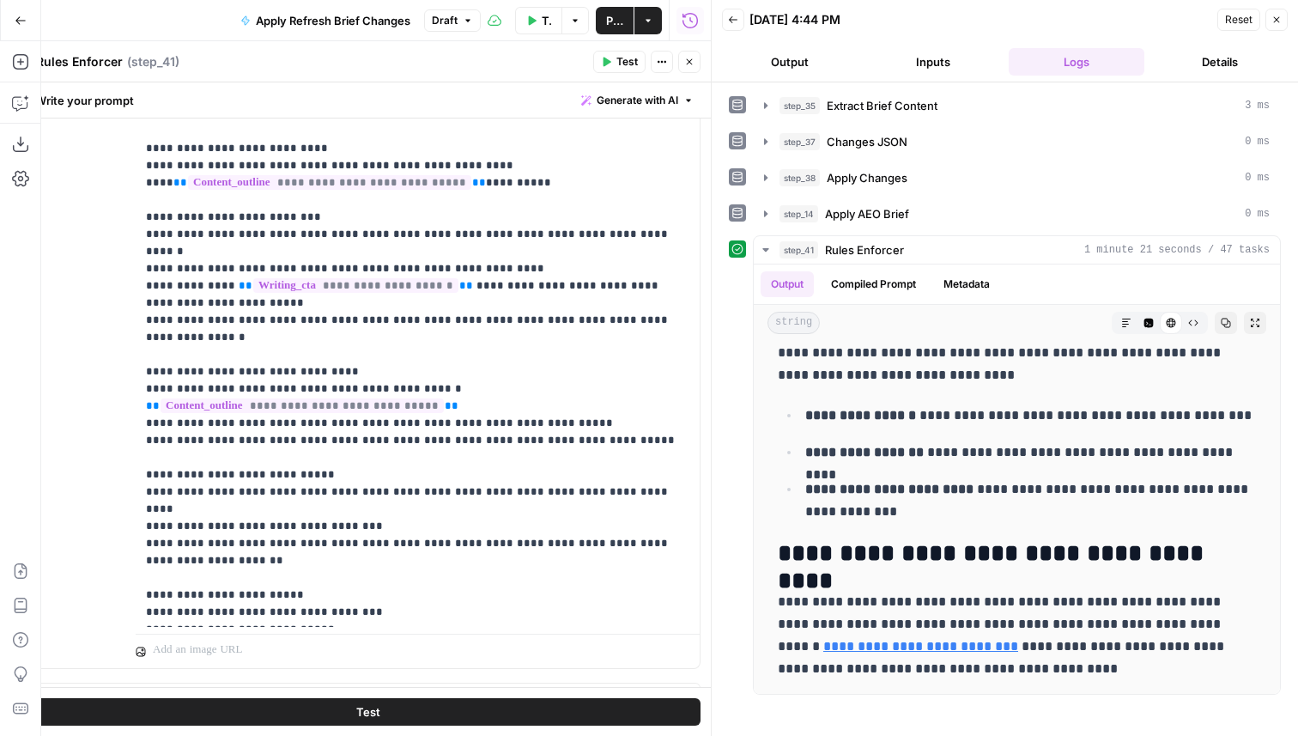
scroll to position [3643, 0]
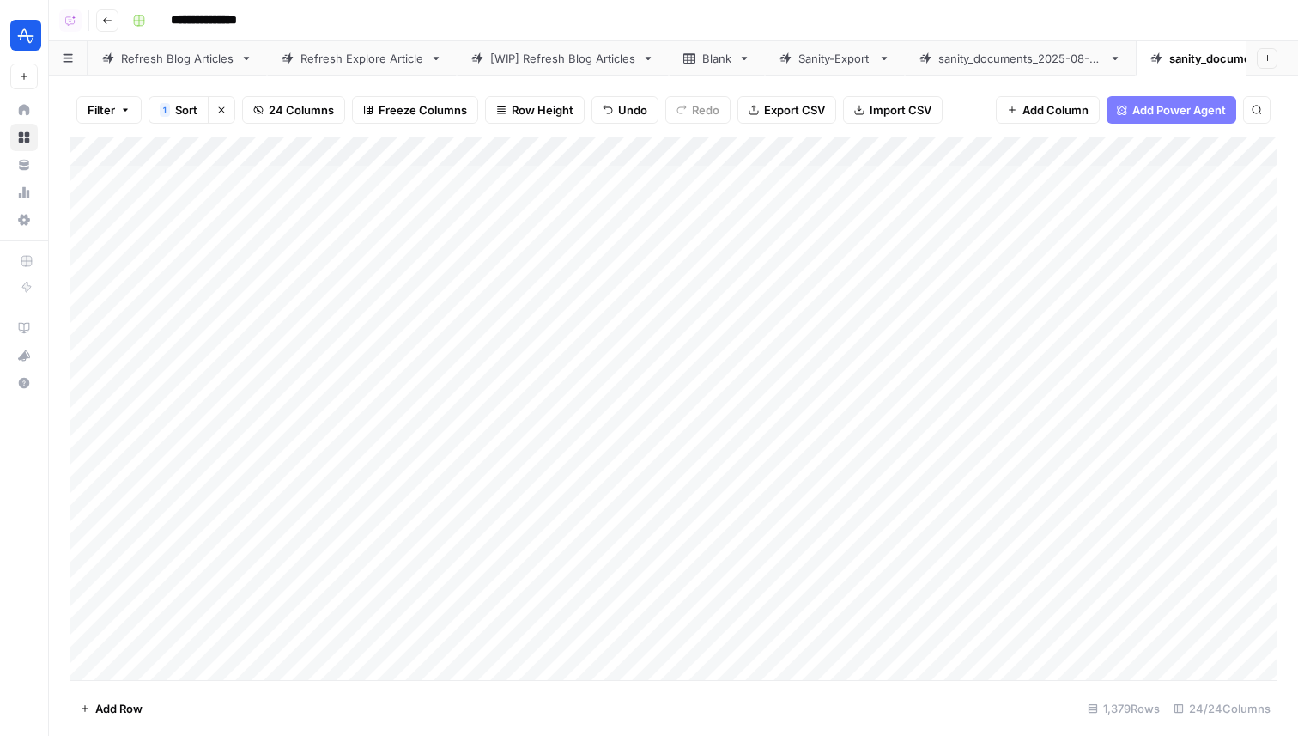
click at [527, 60] on div "[WIP] Refresh Blog Articles" at bounding box center [562, 58] width 145 height 17
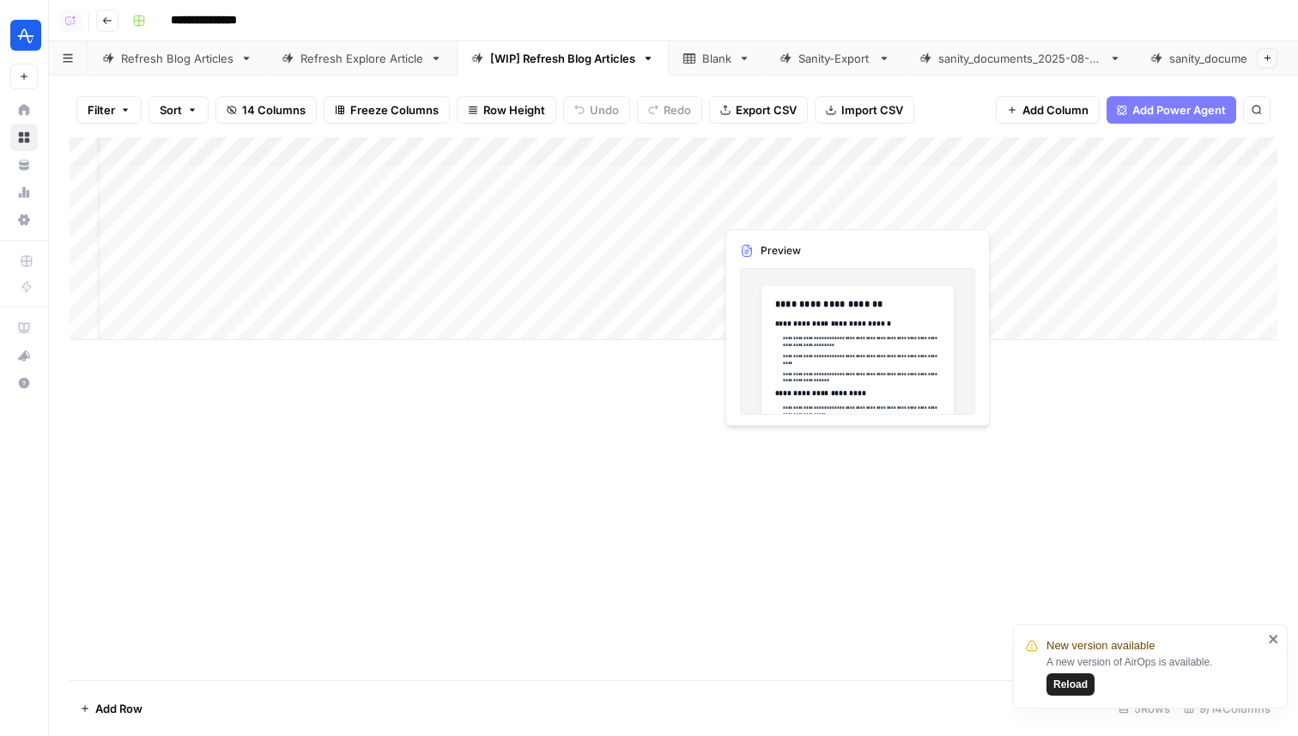
scroll to position [0, 307]
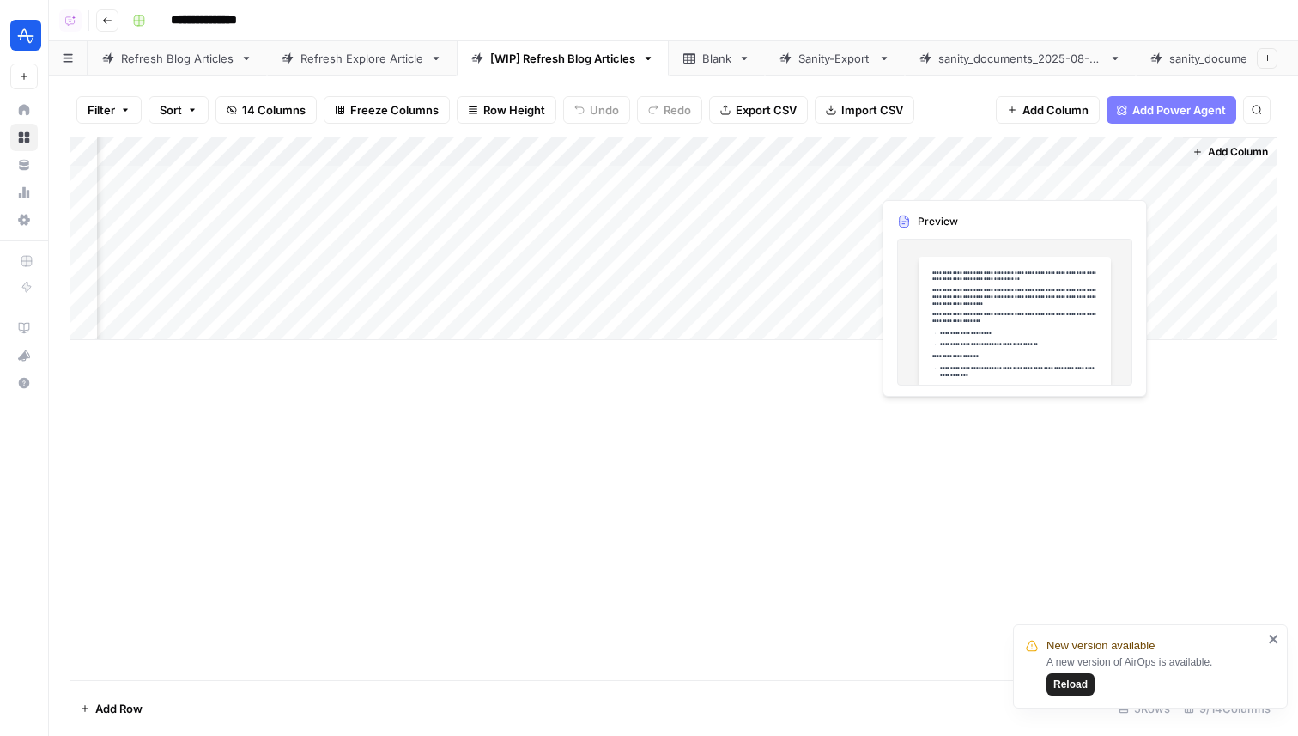
click at [939, 188] on div "Add Column" at bounding box center [674, 238] width 1208 height 203
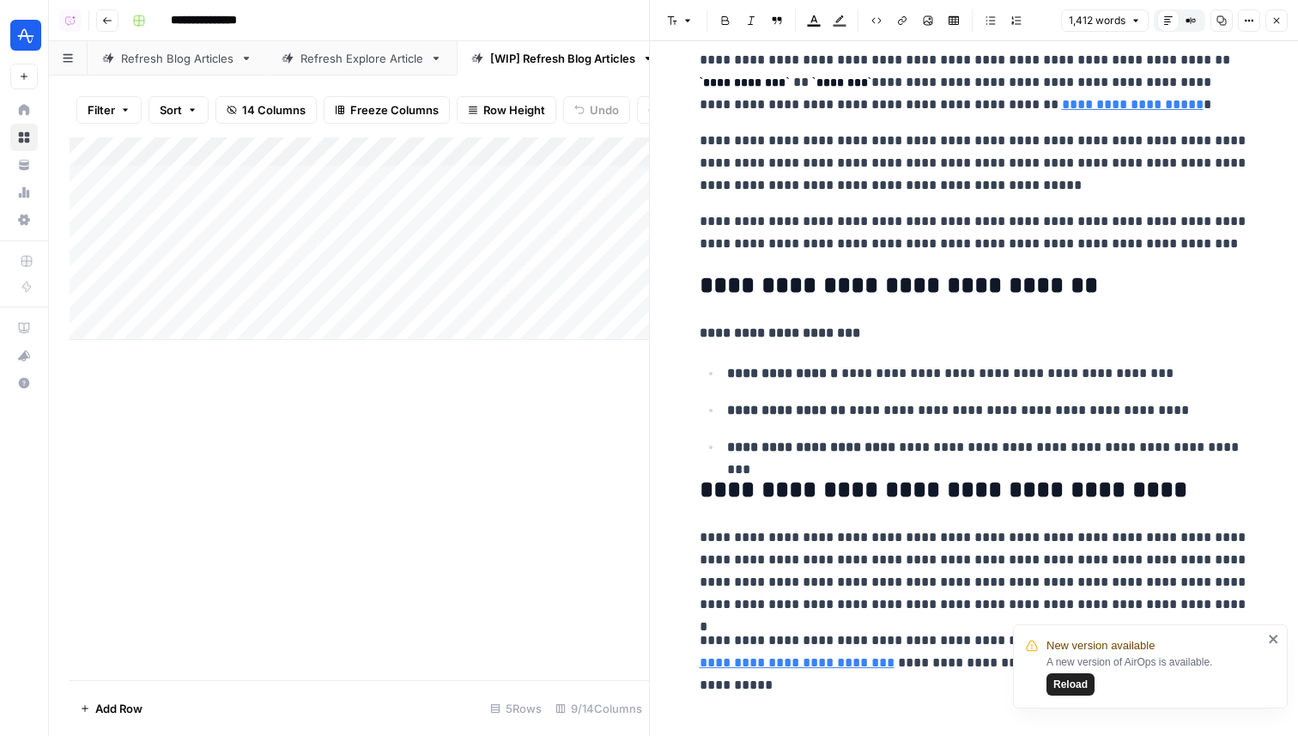
click at [461, 181] on div "Add Column" at bounding box center [360, 238] width 580 height 203
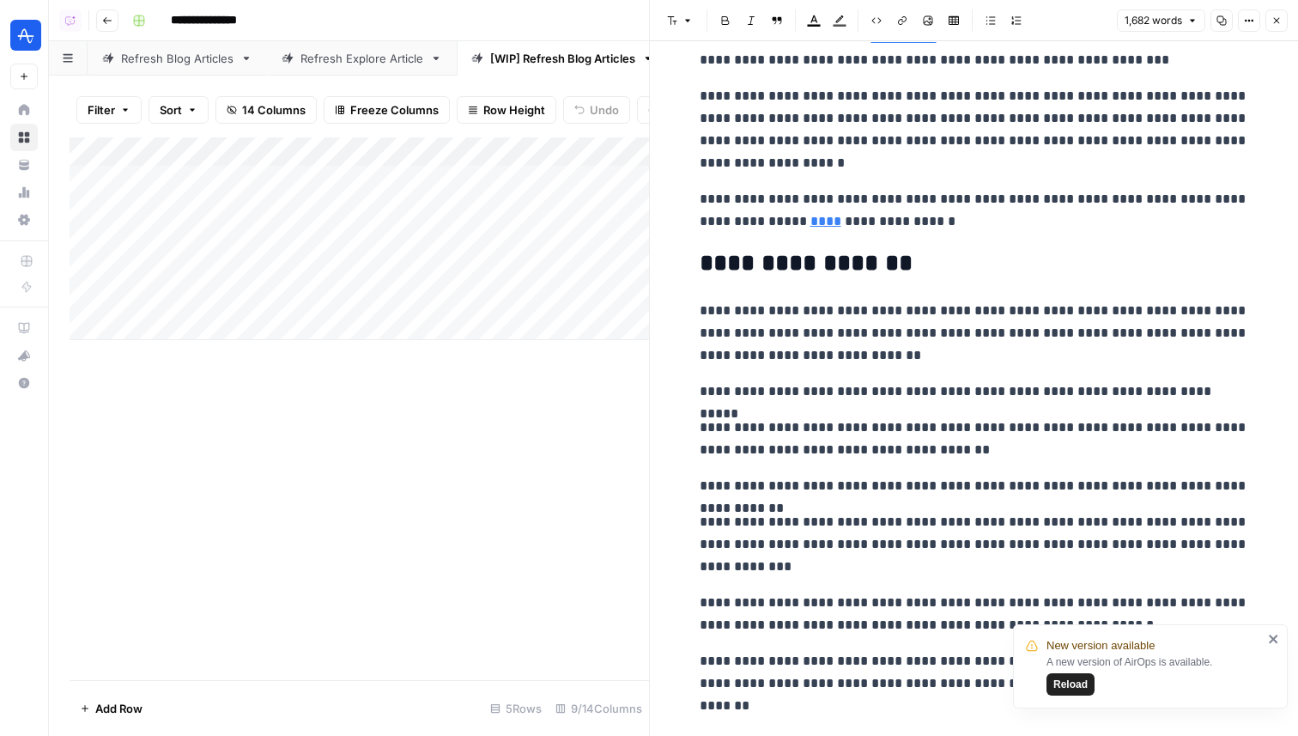
scroll to position [4473, 0]
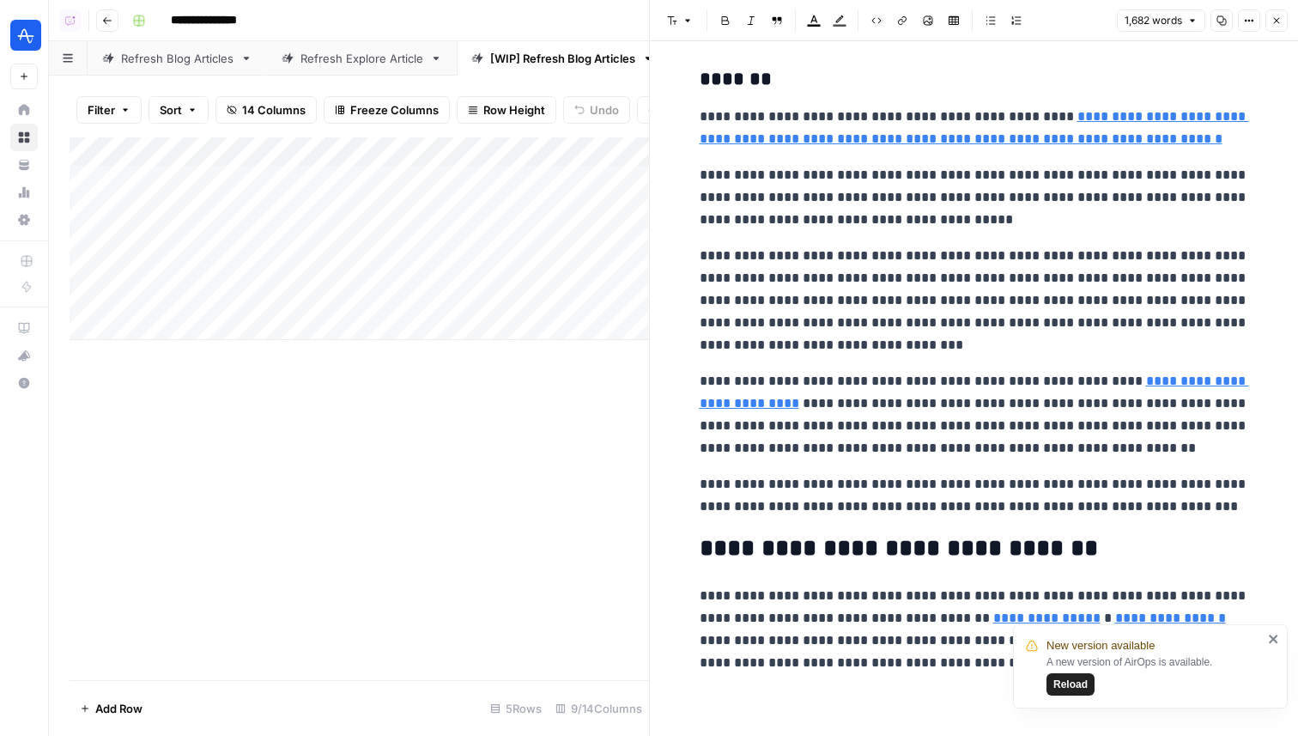
click at [1274, 640] on icon "close" at bounding box center [1273, 639] width 9 height 9
type input "[URL][DOMAIN_NAME]"
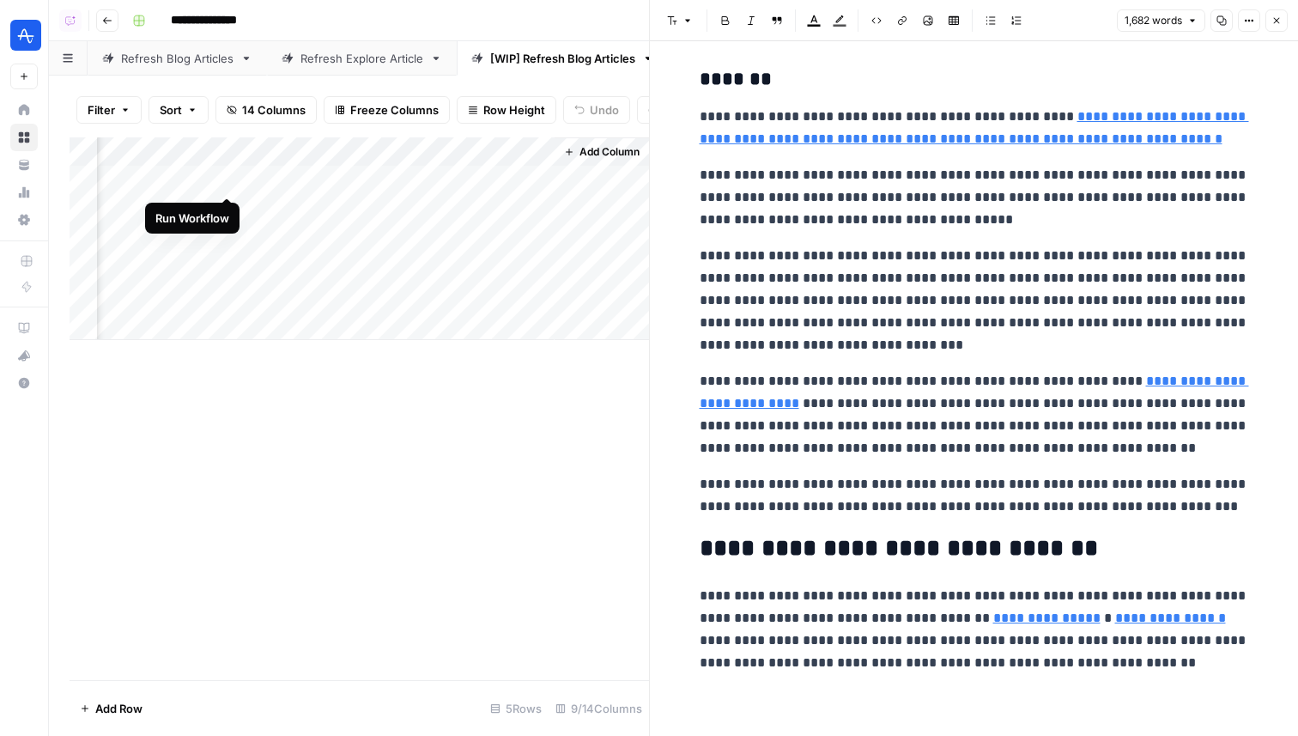
click at [222, 181] on div "Add Column" at bounding box center [360, 238] width 580 height 203
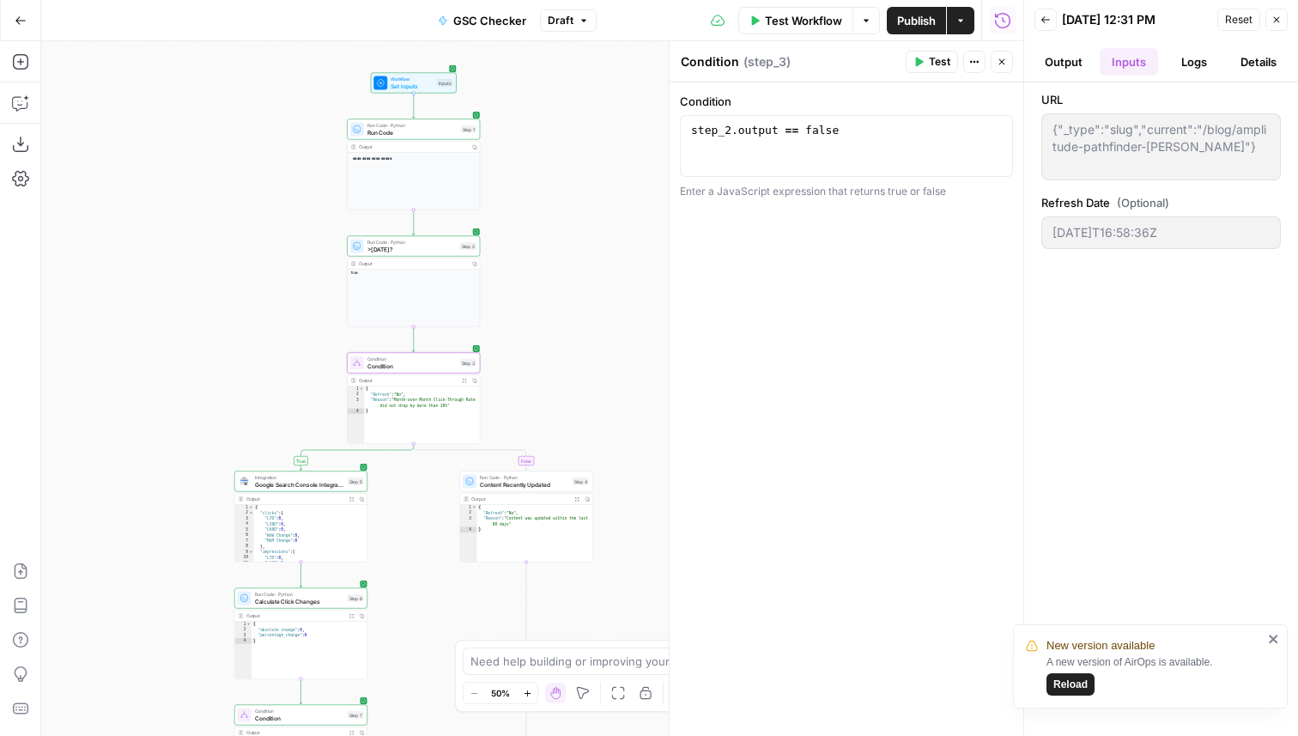
scroll to position [0, 10]
